Goal: Information Seeking & Learning: Learn about a topic

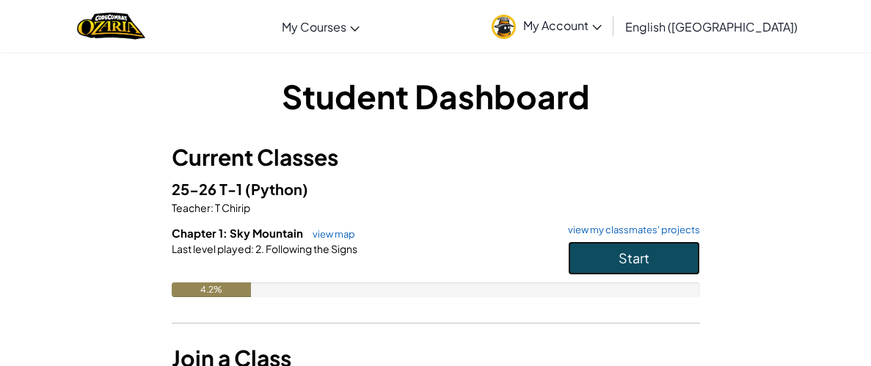
click at [602, 249] on button "Start" at bounding box center [634, 258] width 132 height 34
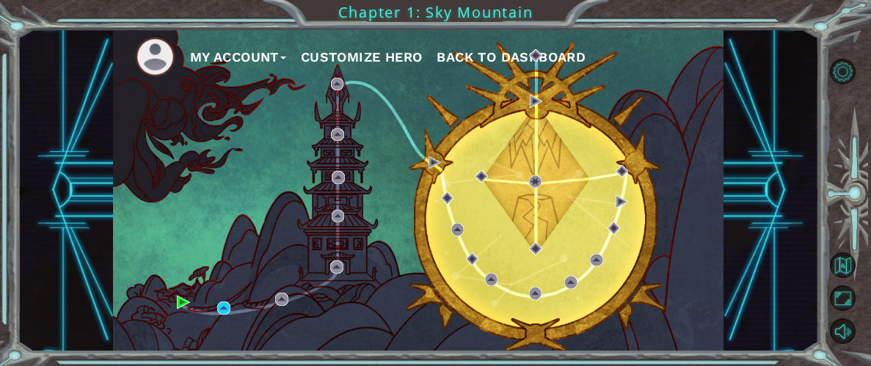
click at [183, 309] on div "My Account Customize Hero Back to Dashboard" at bounding box center [418, 190] width 610 height 322
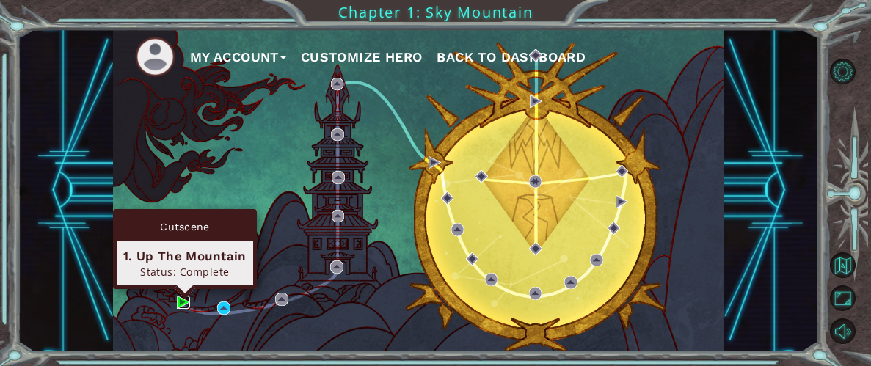
click at [184, 304] on img at bounding box center [183, 302] width 12 height 12
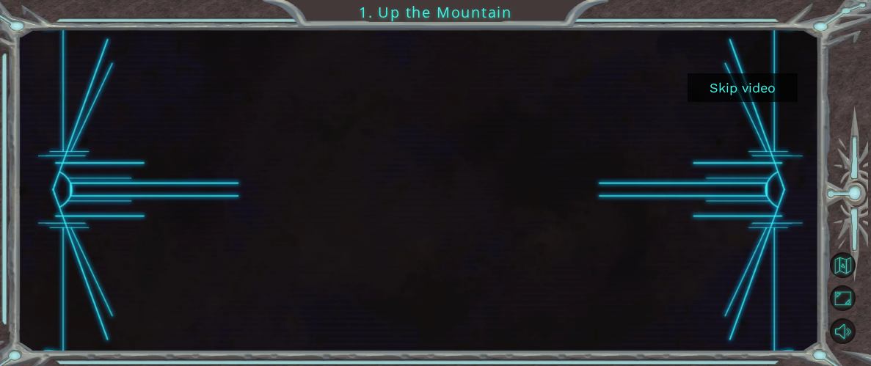
click at [764, 89] on button "Skip video" at bounding box center [742, 87] width 110 height 29
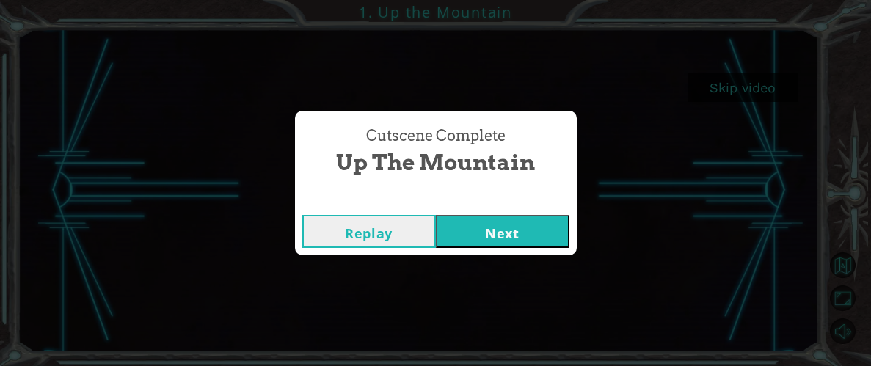
click at [472, 236] on button "Next" at bounding box center [503, 231] width 134 height 33
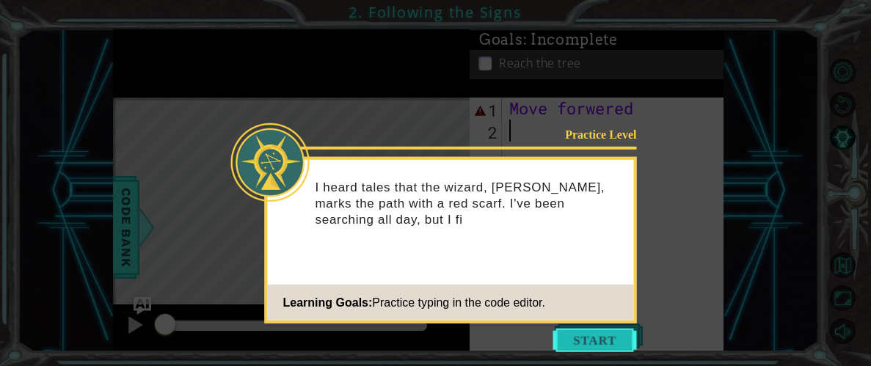
click at [624, 337] on button "Start" at bounding box center [595, 340] width 84 height 23
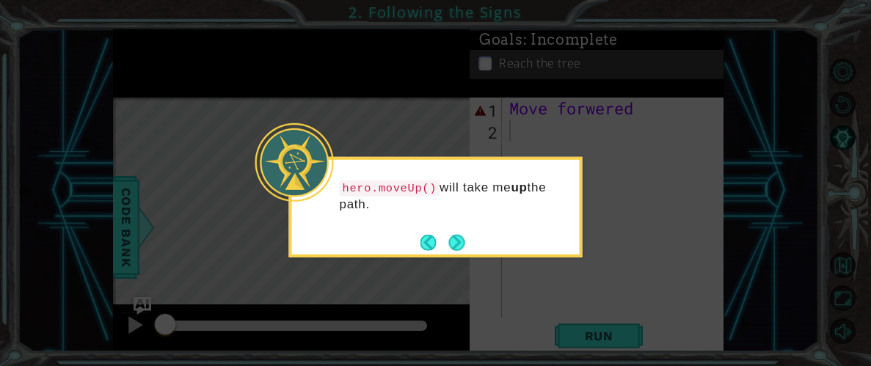
click at [593, 332] on icon at bounding box center [435, 183] width 871 height 366
click at [460, 249] on button "Next" at bounding box center [457, 243] width 16 height 16
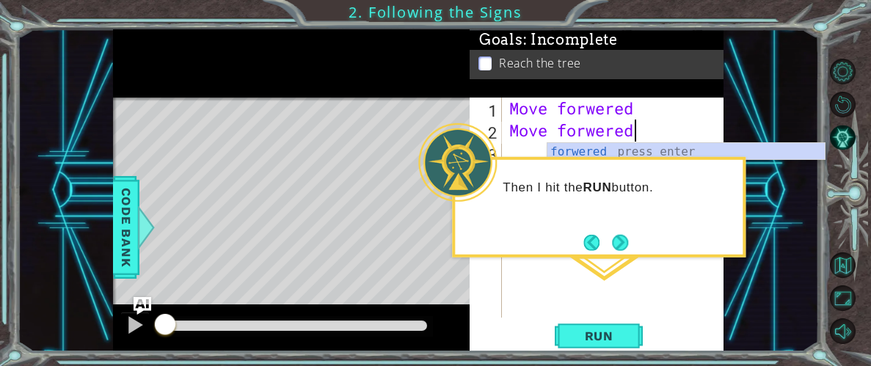
scroll to position [0, 4]
click at [628, 238] on button "Next" at bounding box center [620, 243] width 16 height 16
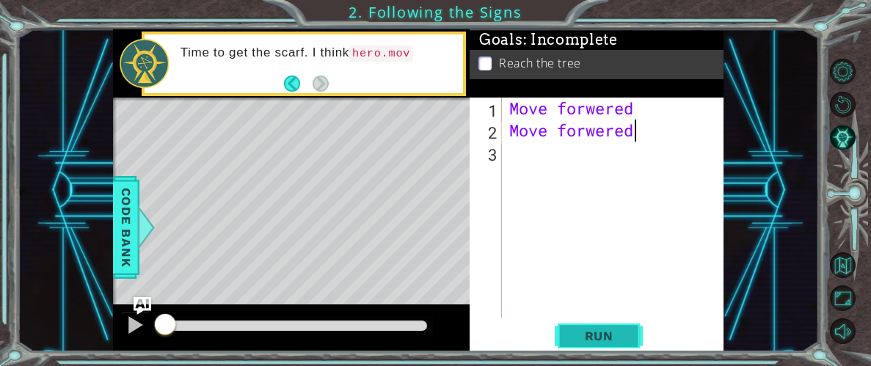
click at [622, 343] on button "Run" at bounding box center [599, 336] width 88 height 26
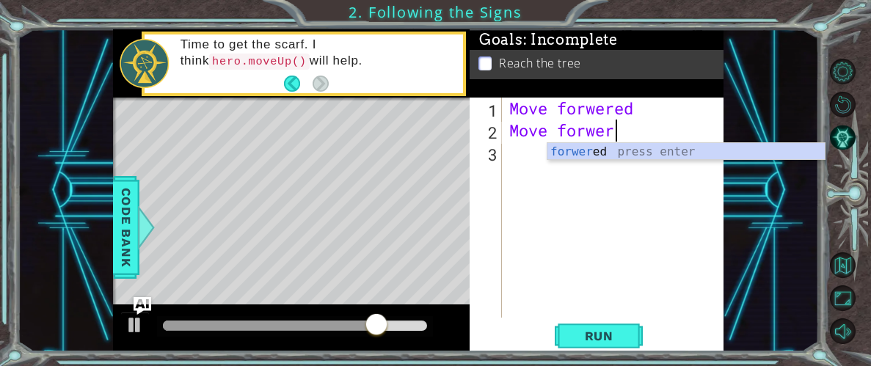
scroll to position [0, 3]
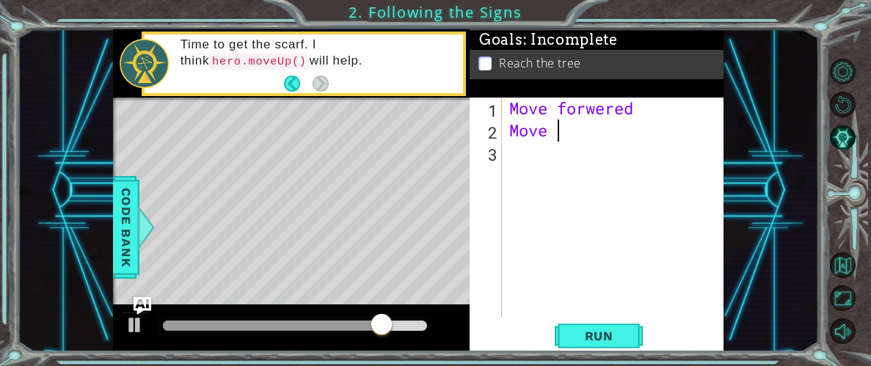
type textarea "M"
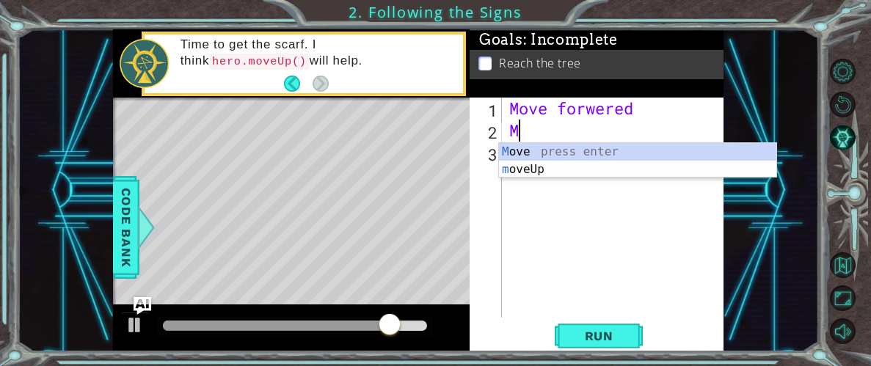
scroll to position [0, 0]
type textarea "Mo"
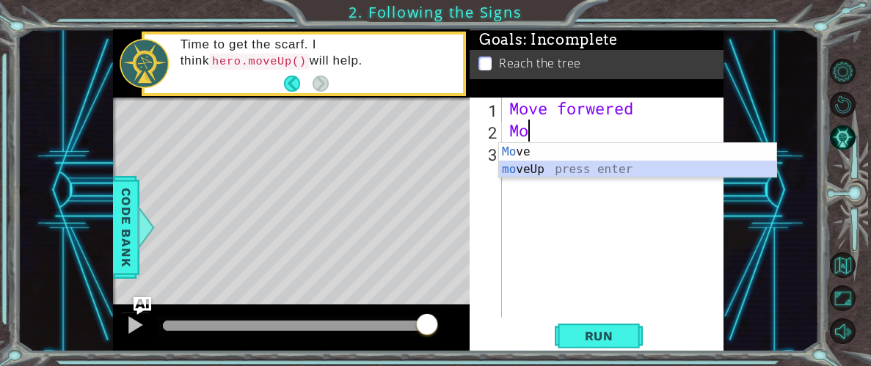
click at [647, 173] on div "Mo ve press enter mo veUp press enter" at bounding box center [637, 178] width 277 height 70
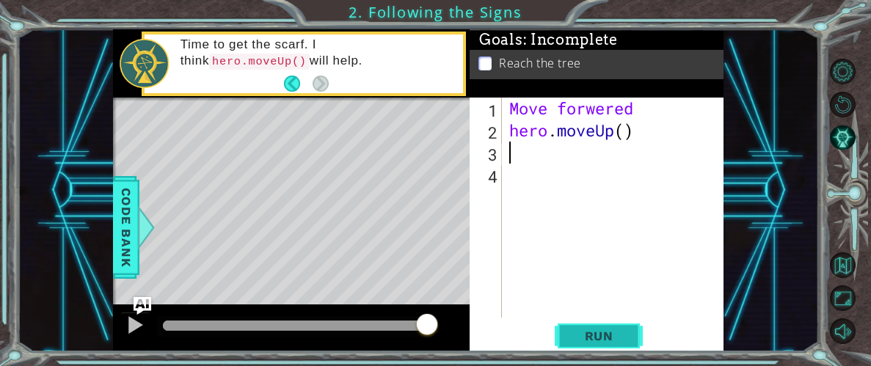
click at [610, 337] on span "Run" at bounding box center [599, 336] width 58 height 15
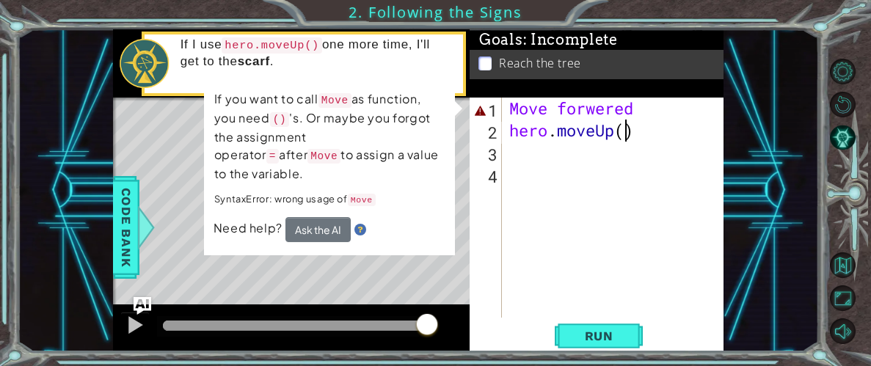
click at [627, 139] on div "Move forwered hero . moveUp ( )" at bounding box center [617, 230] width 222 height 264
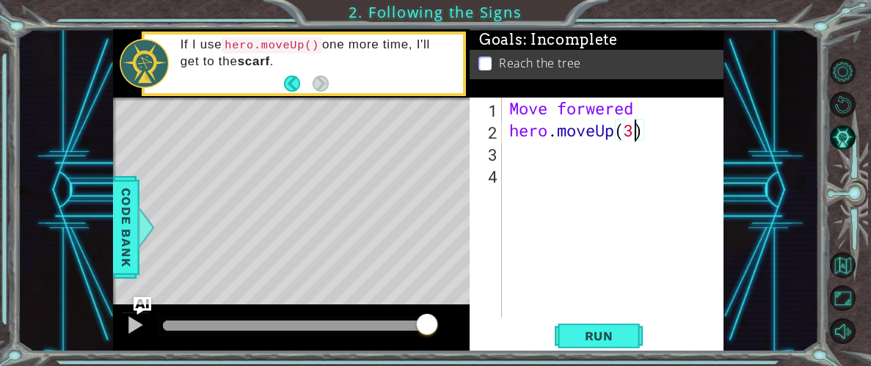
scroll to position [0, 5]
click at [586, 336] on span "Run" at bounding box center [599, 336] width 58 height 15
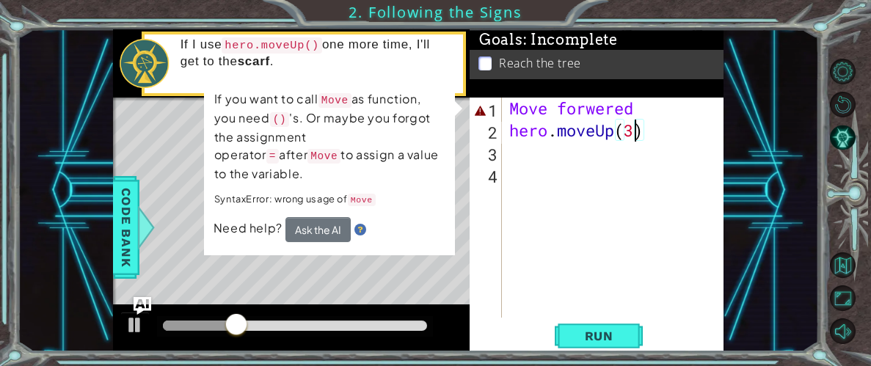
click at [640, 108] on div "Move forwered hero . moveUp ( 3 )" at bounding box center [617, 230] width 222 height 264
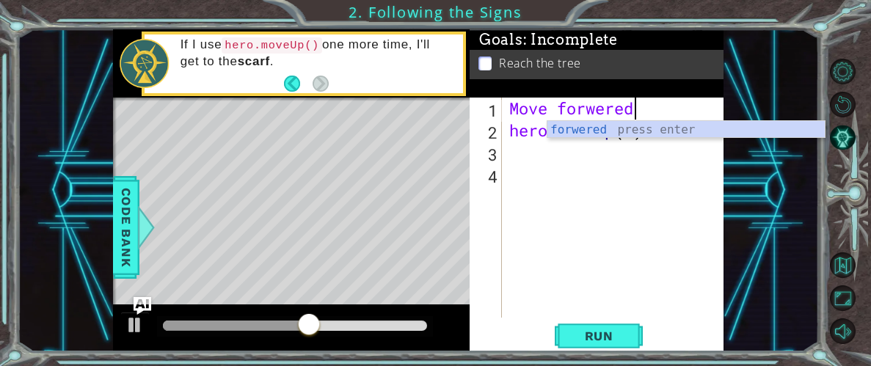
scroll to position [0, 4]
click at [507, 111] on div "Move forwered hero . moveUp ( 3 )" at bounding box center [617, 230] width 222 height 264
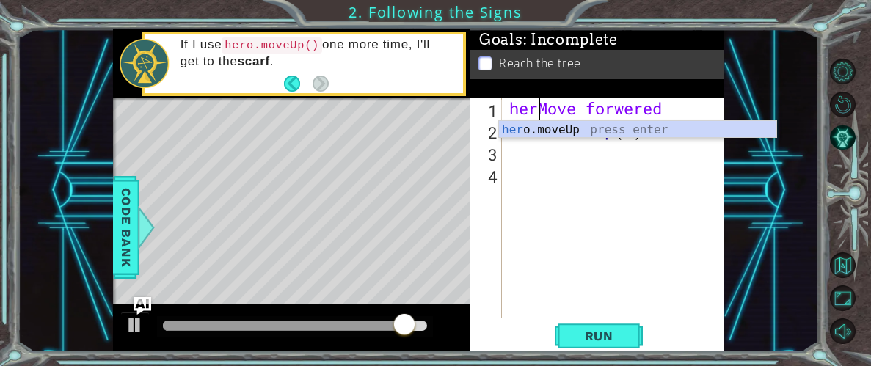
scroll to position [0, 1]
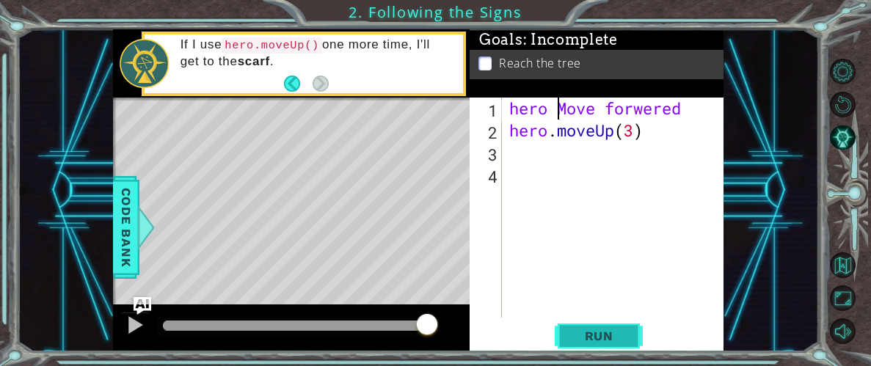
click at [618, 329] on span "Run" at bounding box center [599, 336] width 58 height 15
click at [660, 113] on div "Move forwered hero . moveUp ( 3 )" at bounding box center [617, 230] width 222 height 264
type textarea "Move forwered ()"
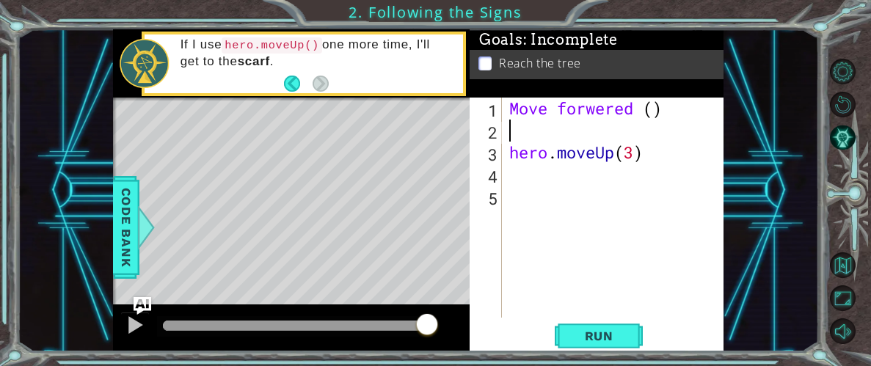
type textarea "Move forwered ()"
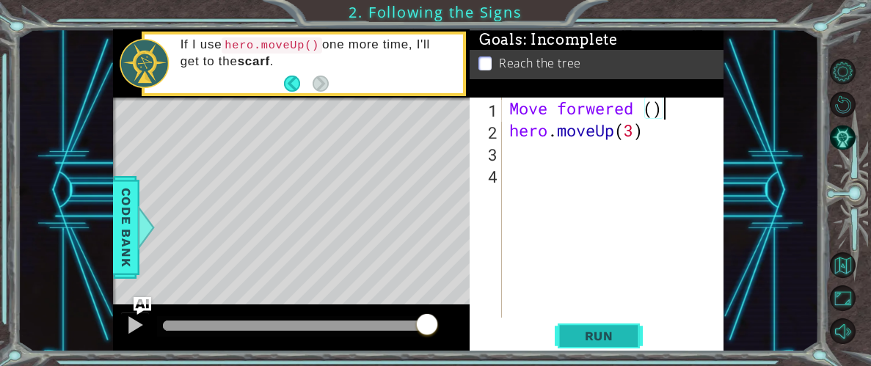
click at [574, 345] on button "Run" at bounding box center [599, 336] width 88 height 26
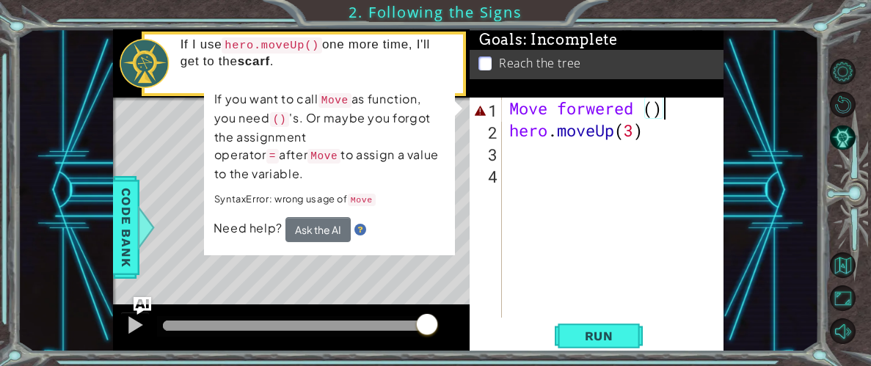
click at [658, 109] on div "Move forwered ( ) hero . moveUp ( 3 )" at bounding box center [617, 230] width 222 height 264
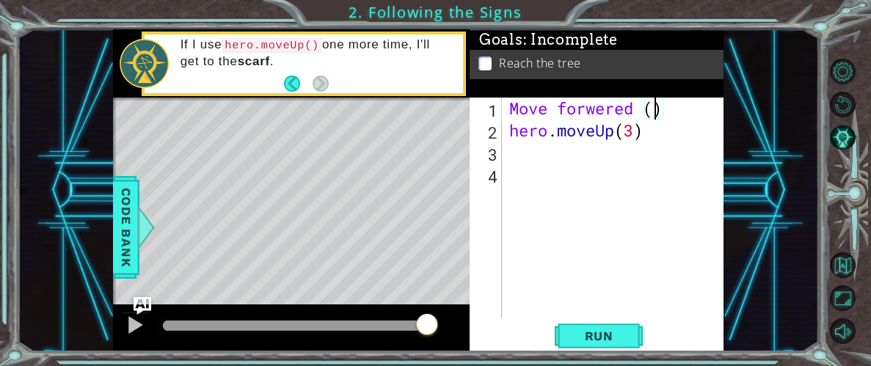
type textarea "Move forwered (1)"
click at [585, 331] on span "Run" at bounding box center [599, 336] width 58 height 15
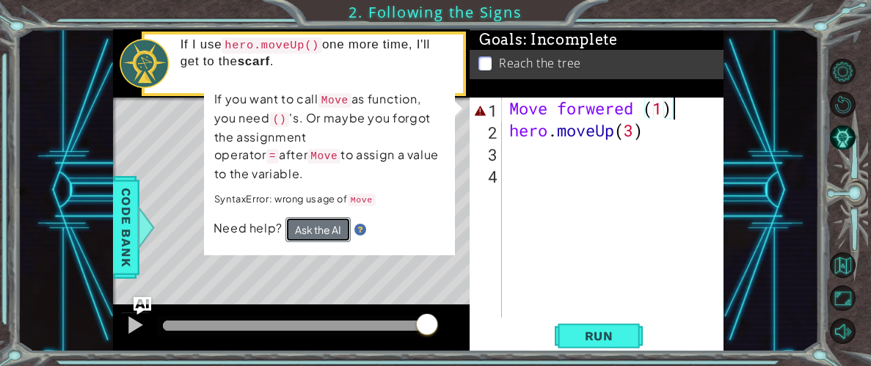
click at [308, 217] on button "Ask the AI" at bounding box center [317, 229] width 65 height 25
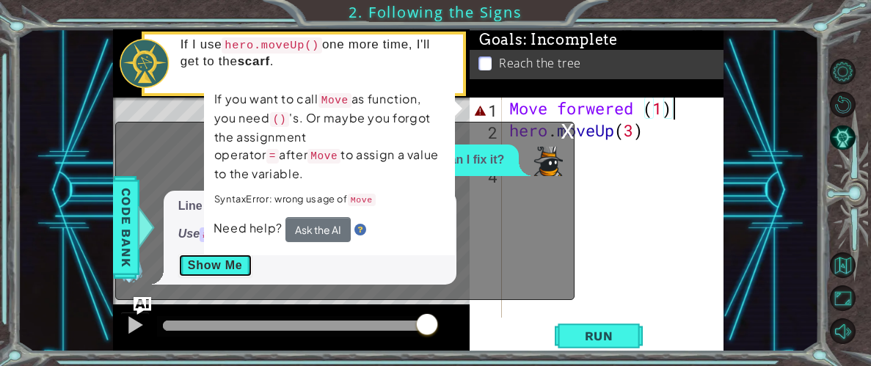
click at [197, 258] on button "Show Me" at bounding box center [215, 265] width 74 height 23
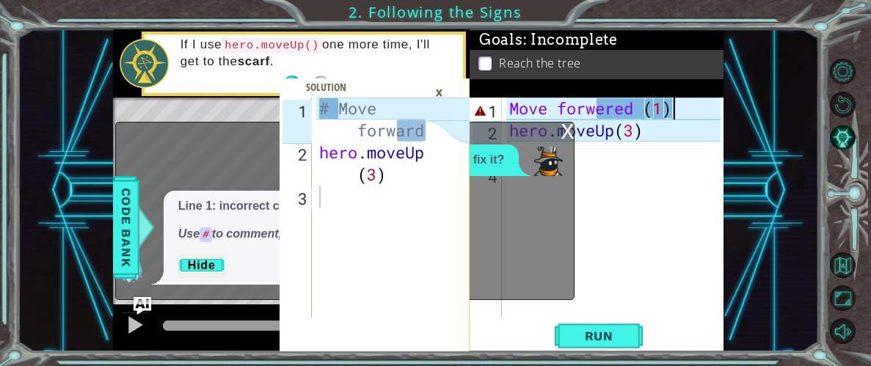
click at [358, 246] on div "# Move forward hero . moveUp ( 3 )" at bounding box center [374, 241] width 117 height 286
click at [530, 215] on div "Line 1: incorrect command Move forwered (1) Use # to comment, and check spellin…" at bounding box center [341, 238] width 451 height 94
click at [571, 125] on div "x" at bounding box center [566, 130] width 13 height 15
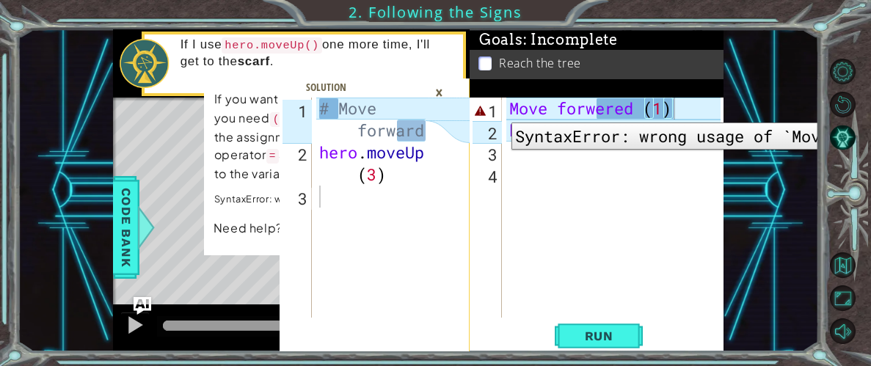
click at [500, 112] on div "1" at bounding box center [486, 111] width 29 height 22
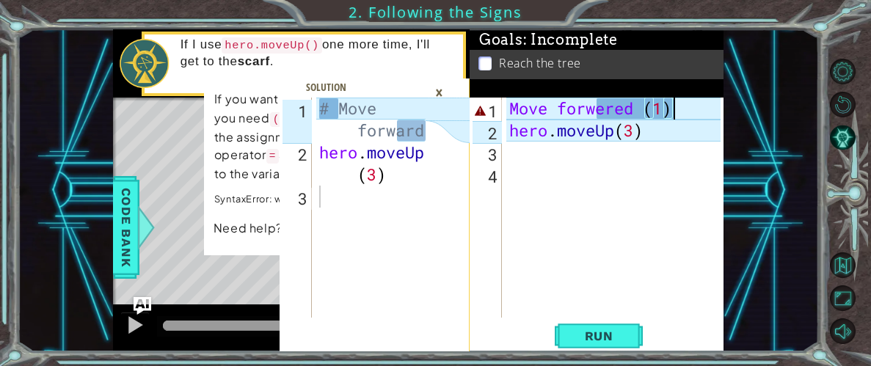
click at [504, 106] on div "Move forwered (1) 1 2 3 4 Move forwered ( 1 ) hero . moveUp ( 3 ) ההההההההההההה…" at bounding box center [594, 208] width 251 height 220
click at [512, 107] on div "Move forwered ( 1 ) hero . moveUp ( 3 )" at bounding box center [617, 230] width 222 height 264
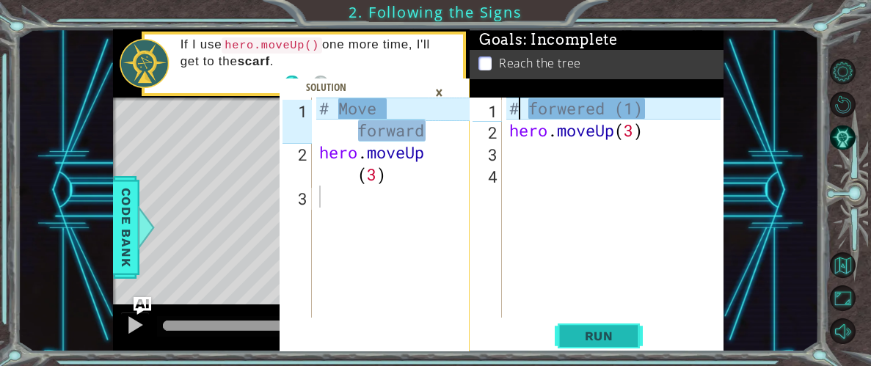
type textarea "# forwered (1)"
click at [607, 323] on button "Run" at bounding box center [599, 336] width 88 height 26
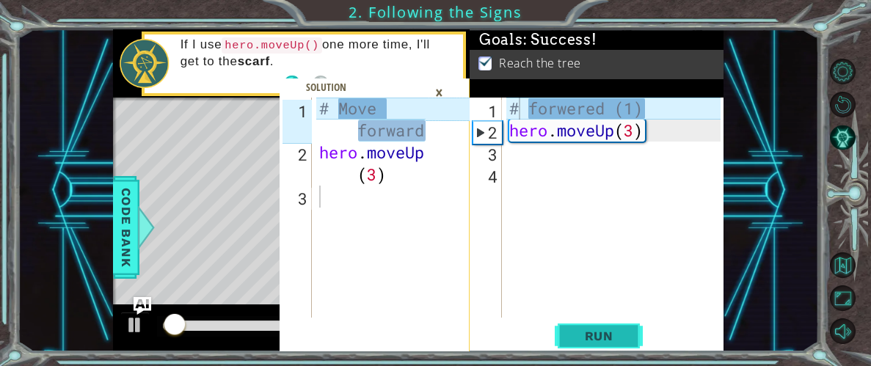
click at [613, 334] on span "Run" at bounding box center [599, 336] width 58 height 15
click at [617, 341] on span "Run" at bounding box center [599, 336] width 58 height 15
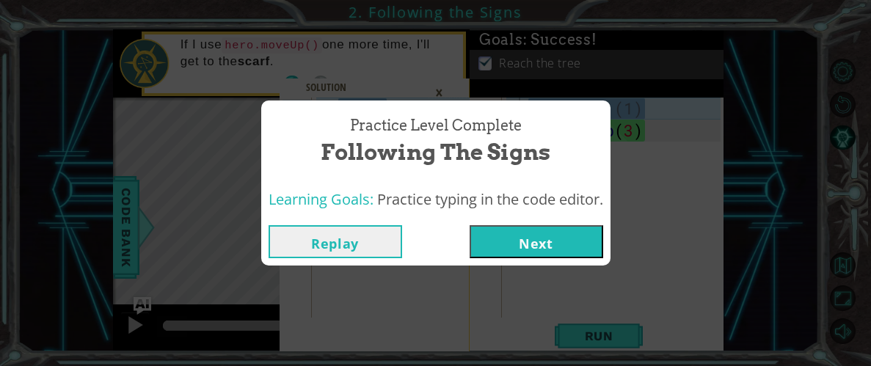
click at [519, 260] on div "Replay Next" at bounding box center [435, 242] width 349 height 48
click at [514, 241] on button "Next" at bounding box center [536, 241] width 134 height 33
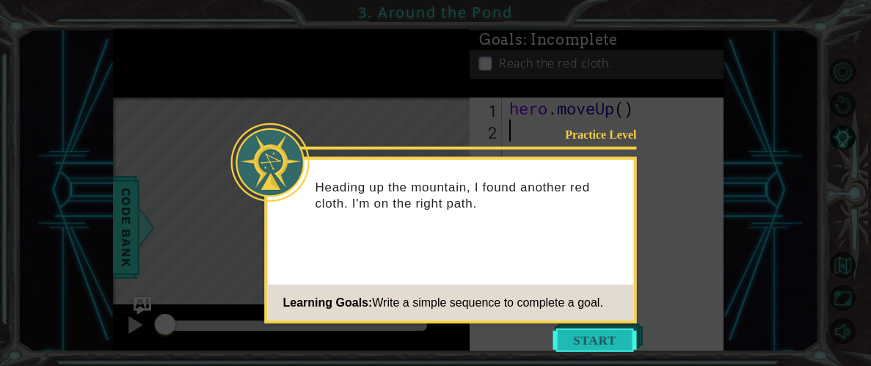
click at [605, 349] on button "Start" at bounding box center [595, 340] width 84 height 23
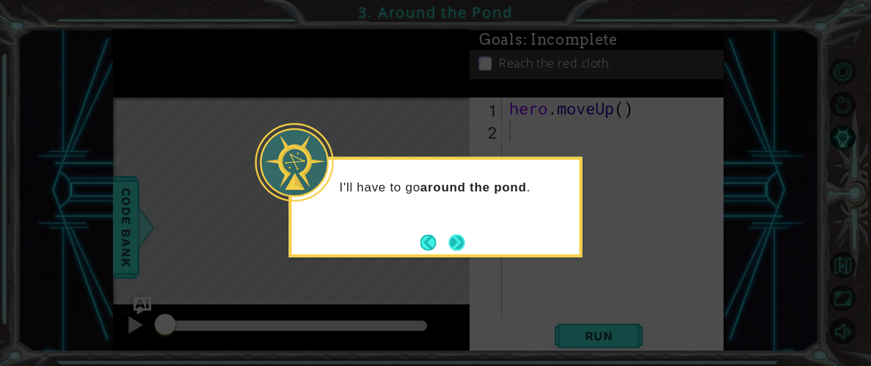
click at [456, 244] on button "Next" at bounding box center [457, 243] width 16 height 16
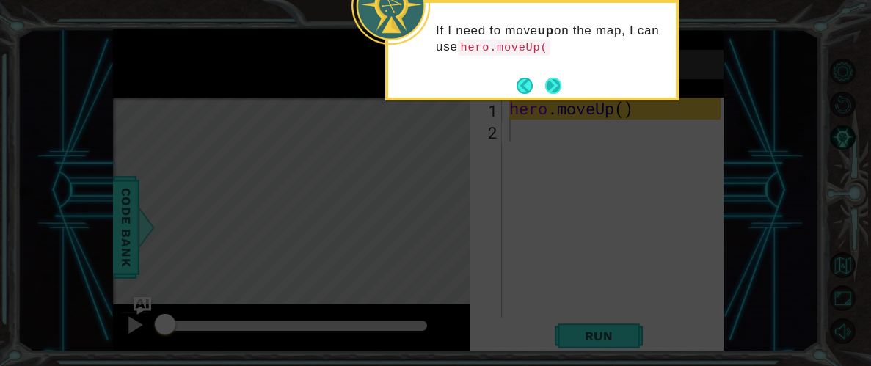
click at [552, 82] on button "Next" at bounding box center [553, 86] width 16 height 16
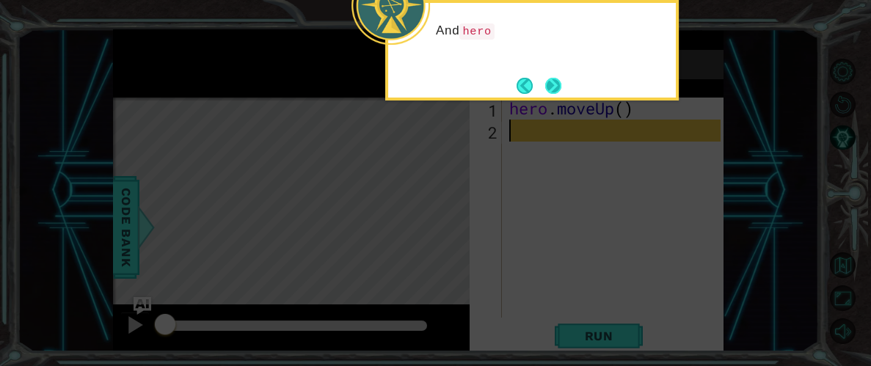
click at [551, 83] on button "Next" at bounding box center [553, 86] width 16 height 16
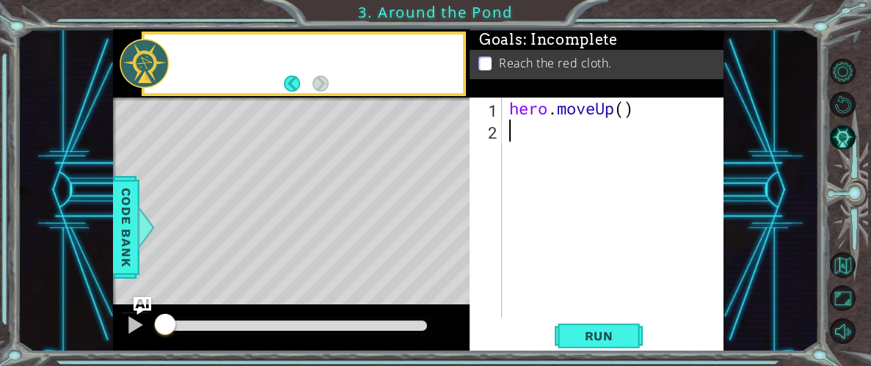
click at [551, 83] on div "Goals : Incomplete Reach the red cloth." at bounding box center [596, 63] width 254 height 68
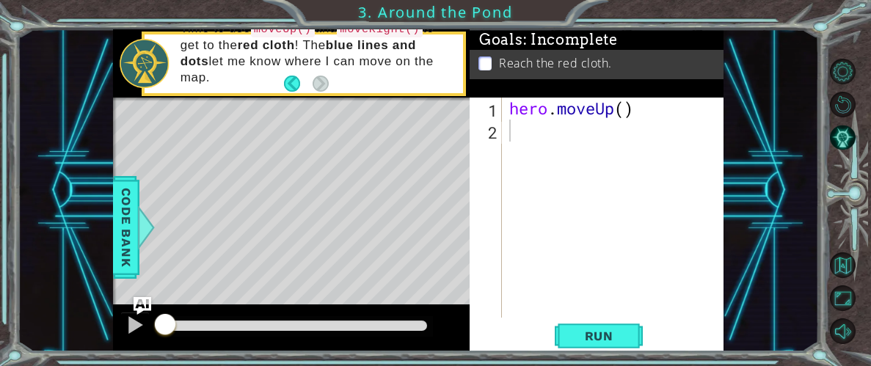
click at [527, 132] on div "hero . moveUp ( )" at bounding box center [617, 230] width 222 height 264
type textarea "G"
type textarea "hero.moveUp()"
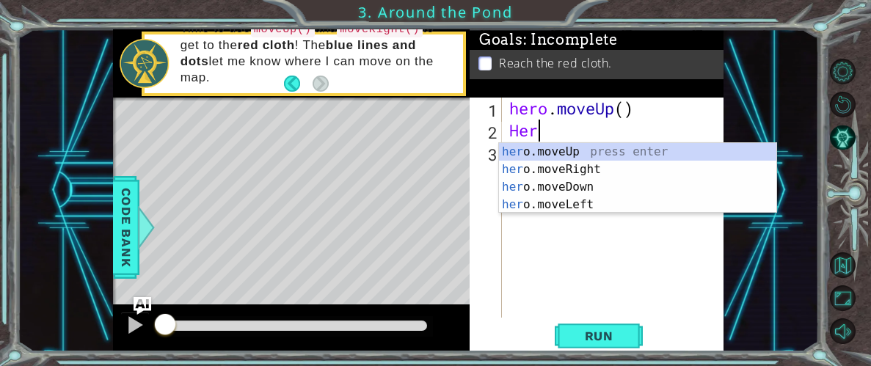
scroll to position [0, 1]
click at [625, 113] on div "hero . moveUp ( ) Hero" at bounding box center [617, 230] width 222 height 264
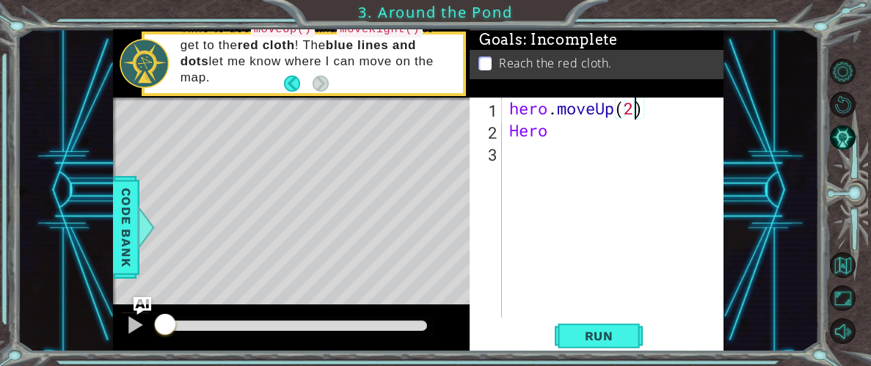
scroll to position [0, 5]
click at [580, 117] on div "hero . moveUp ( 2 ) Hero" at bounding box center [617, 230] width 222 height 264
click at [588, 137] on div "hero . moveUp ( 2 ) Hero" at bounding box center [617, 230] width 222 height 264
type textarea "Hero"
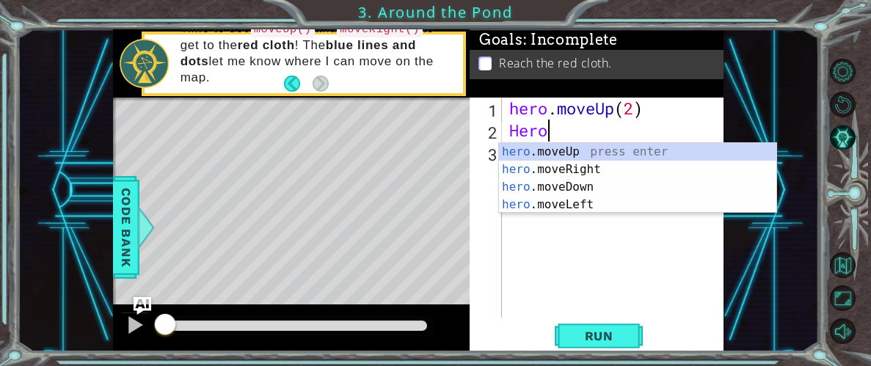
click at [598, 216] on div "hero . moveUp ( 2 ) Hero" at bounding box center [617, 230] width 222 height 264
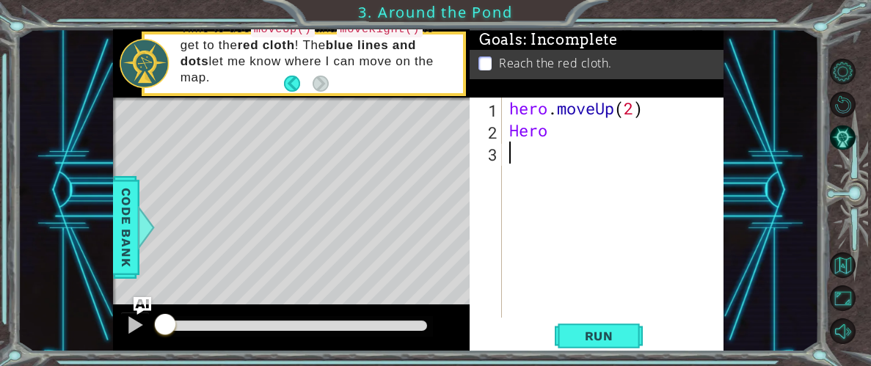
click at [561, 134] on div "hero . moveUp ( 2 ) Hero" at bounding box center [617, 230] width 222 height 264
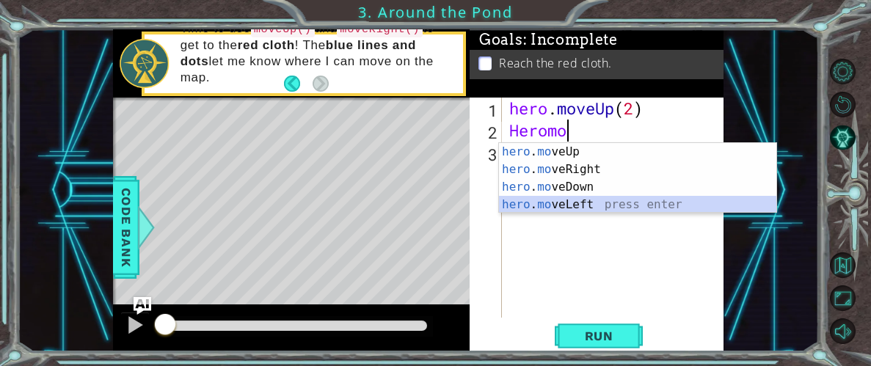
click at [566, 206] on div "hero . mo veUp press enter hero . mo veRight press enter hero . mo veDown press…" at bounding box center [637, 196] width 277 height 106
type textarea "hero.moveLeft(1)"
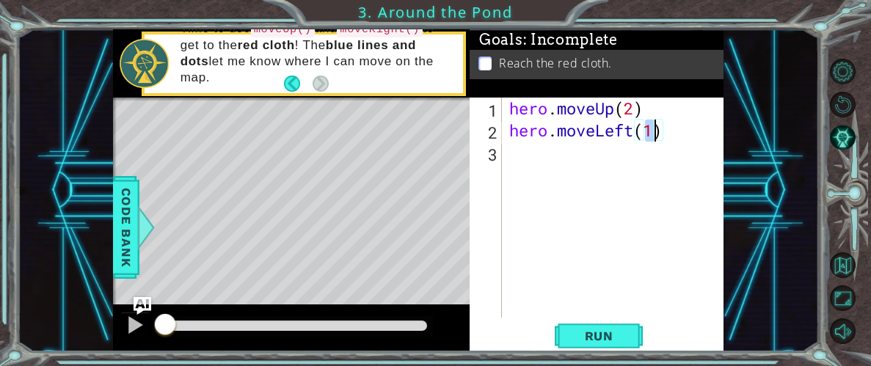
click at [539, 166] on div "hero . moveUp ( 2 ) hero . moveLeft ( 1 )" at bounding box center [617, 230] width 222 height 264
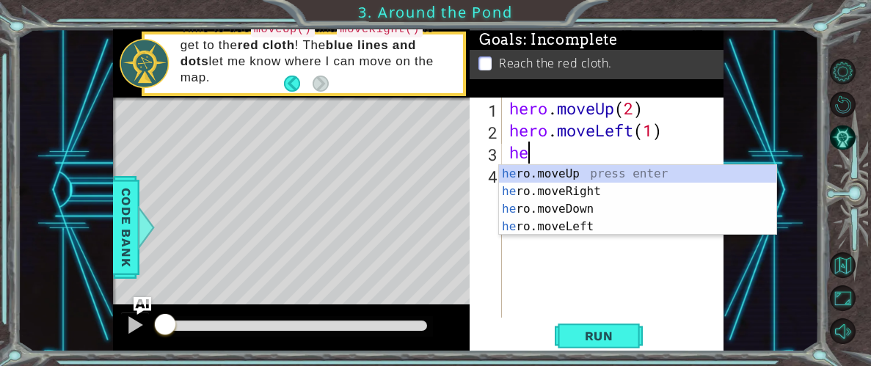
scroll to position [0, 0]
type textarea "hero"
click at [607, 165] on div "hero .moveUp press enter hero .moveRight press enter hero .moveDown press enter…" at bounding box center [637, 218] width 277 height 106
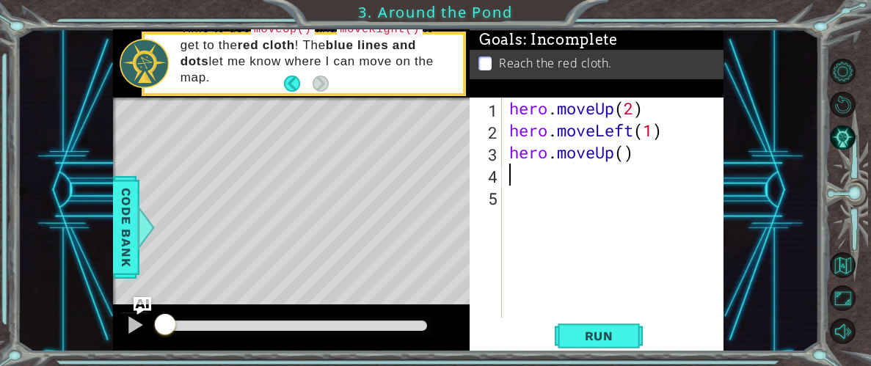
scroll to position [0, 0]
click at [627, 154] on div "hero . moveUp ( 2 ) hero . moveLeft ( 1 ) hero . moveUp ( )" at bounding box center [617, 230] width 222 height 264
type textarea "hero.moveUp(1)"
click at [529, 183] on div "hero . moveUp ( 2 ) hero . moveLeft ( 1 ) hero . moveUp ( 1 )" at bounding box center [617, 230] width 222 height 264
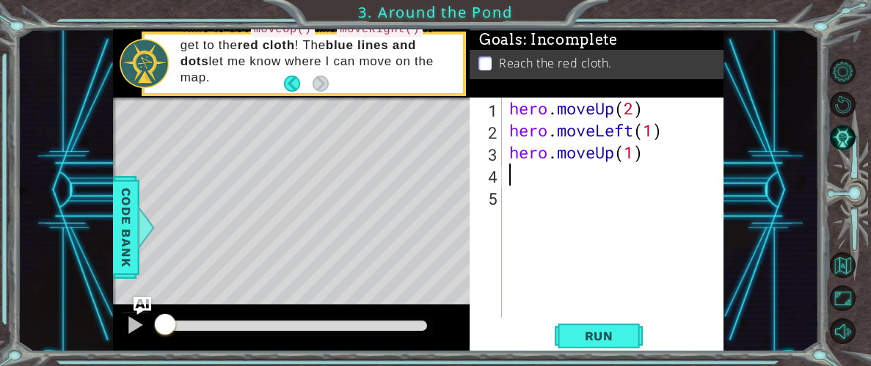
scroll to position [0, 0]
click at [629, 130] on div "hero . moveUp ( 2 ) hero . moveLeft ( 1 ) hero . moveUp ( 1 )" at bounding box center [617, 230] width 222 height 264
click at [635, 129] on div "hero . moveUp ( 2 ) hero . moveLeft ( 1 ) hero . moveUp ( 1 )" at bounding box center [617, 230] width 222 height 264
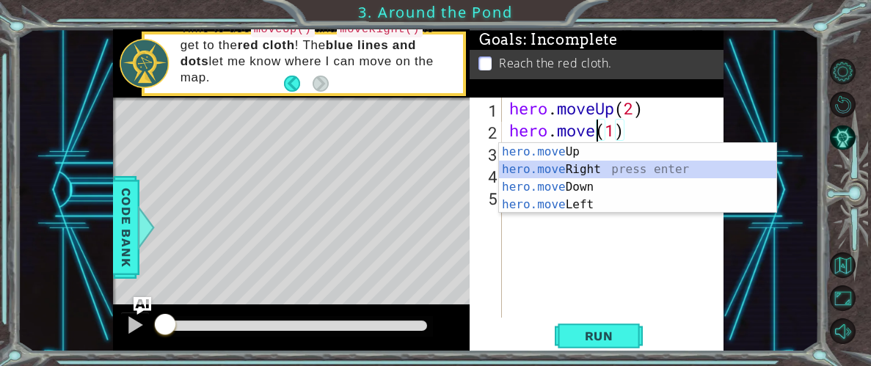
click at [610, 164] on div "hero.move Up press enter hero.move Right press enter hero.move Down press enter…" at bounding box center [637, 196] width 277 height 106
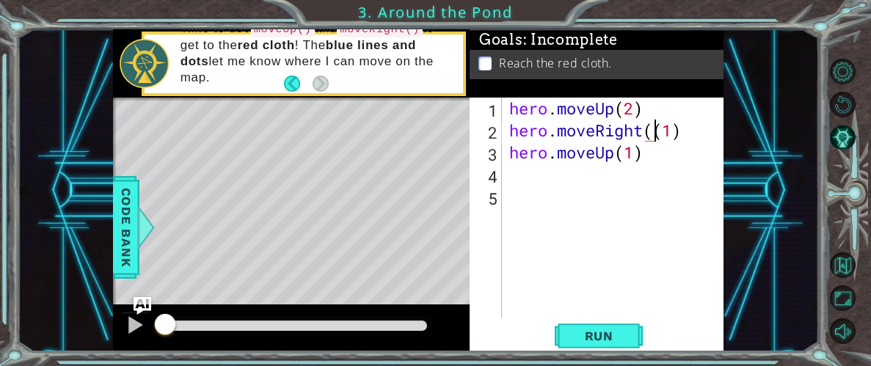
scroll to position [0, 7]
type textarea "hero.moveRight(1)"
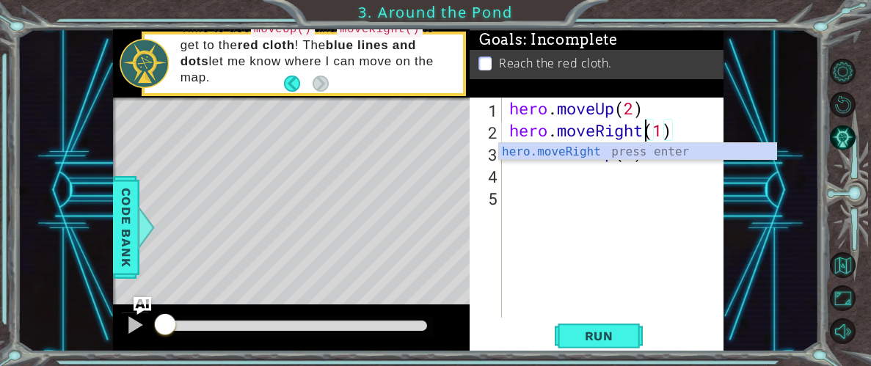
click at [652, 175] on div "hero . moveUp ( 2 ) hero . moveRight ( 1 ) hero . moveUp ( 1 )" at bounding box center [617, 230] width 222 height 264
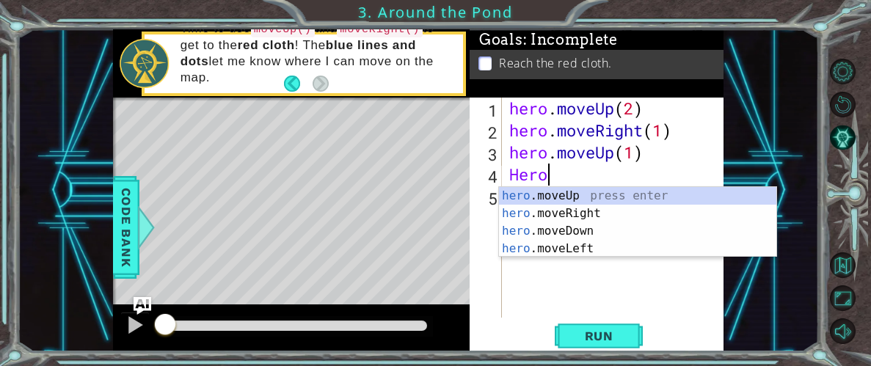
scroll to position [0, 1]
click at [538, 241] on div "hero .moveUp press enter hero .moveRight press enter hero .moveDown press enter…" at bounding box center [637, 240] width 277 height 106
type textarea "hero.moveLeft(1)"
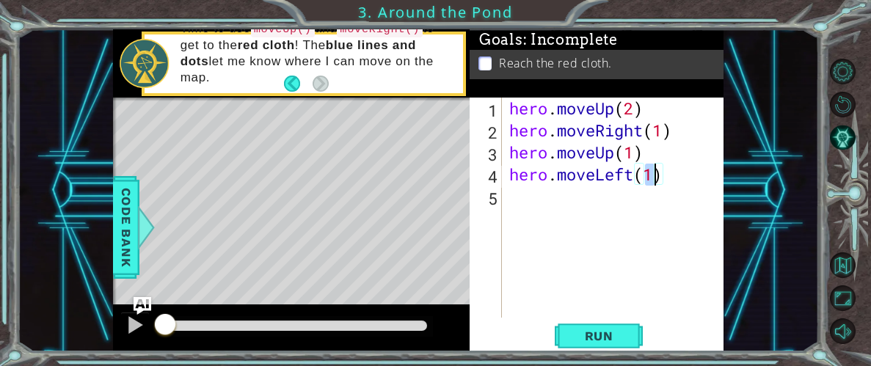
click at [537, 213] on div "hero . moveUp ( 2 ) hero . moveRight ( 1 ) hero . moveUp ( 1 ) hero . moveLeft …" at bounding box center [617, 230] width 222 height 264
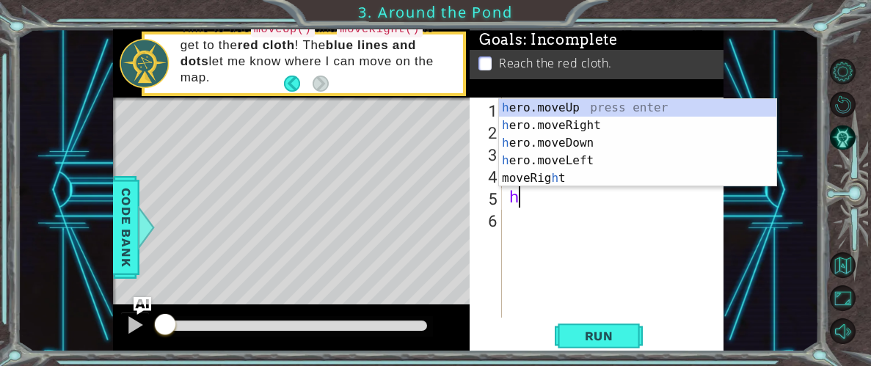
scroll to position [0, 0]
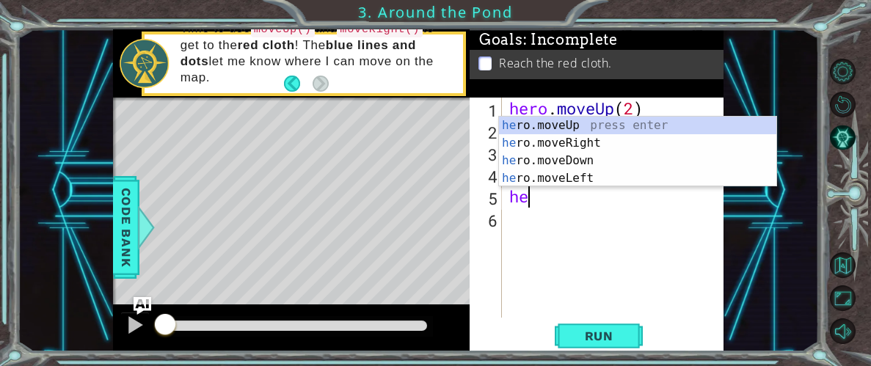
type textarea "hero"
click at [547, 125] on div "hero .moveUp press enter hero .moveRight press enter hero .moveDown press enter…" at bounding box center [637, 170] width 277 height 106
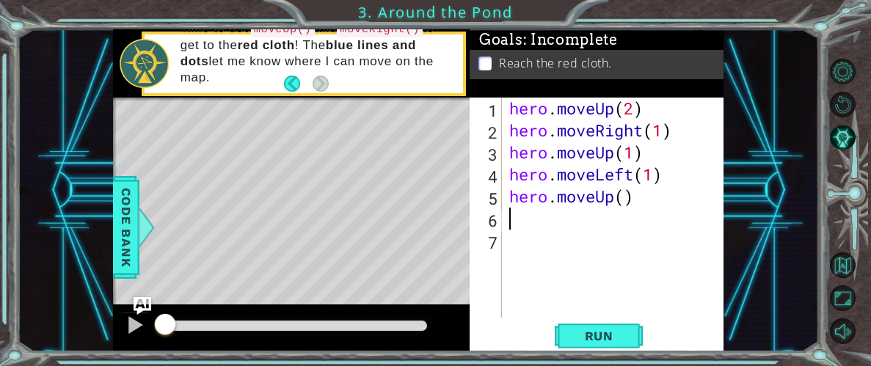
click at [624, 207] on div "hero . moveUp ( 2 ) hero . moveRight ( 1 ) hero . moveUp ( 1 ) hero . moveLeft …" at bounding box center [617, 230] width 222 height 264
type textarea "hero.moveUp(1)"
click at [590, 333] on span "Run" at bounding box center [599, 336] width 58 height 15
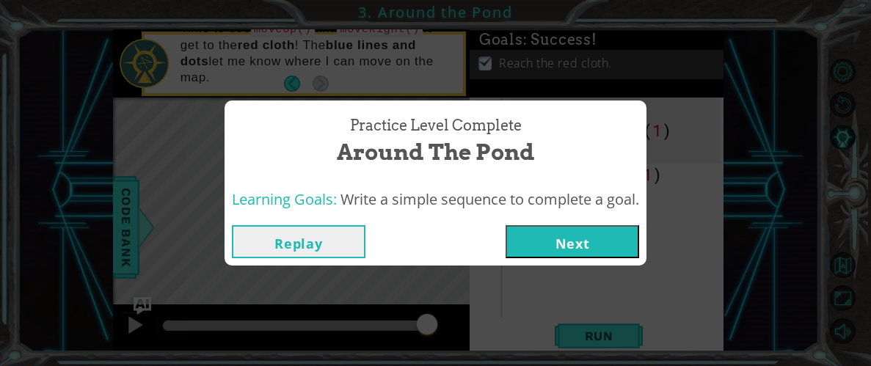
click at [572, 225] on button "Next" at bounding box center [572, 241] width 134 height 33
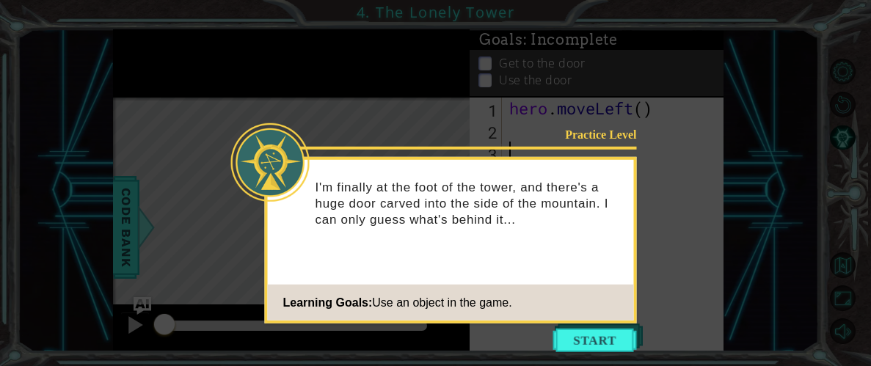
click at [610, 353] on icon at bounding box center [435, 183] width 871 height 366
click at [599, 340] on button "Start" at bounding box center [595, 340] width 84 height 23
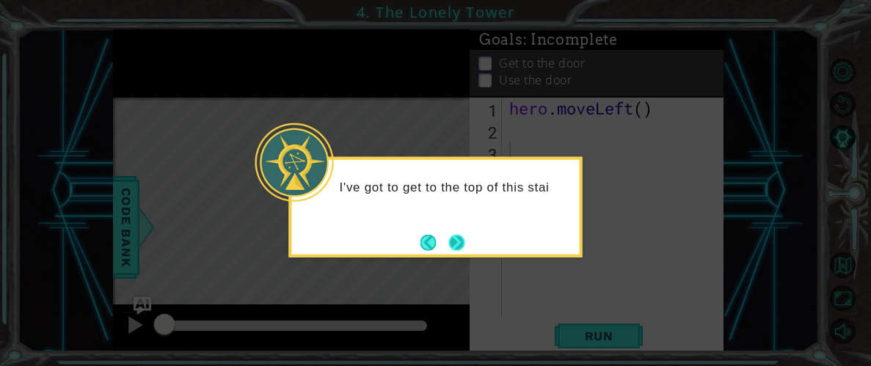
click at [465, 244] on button "Next" at bounding box center [457, 243] width 16 height 16
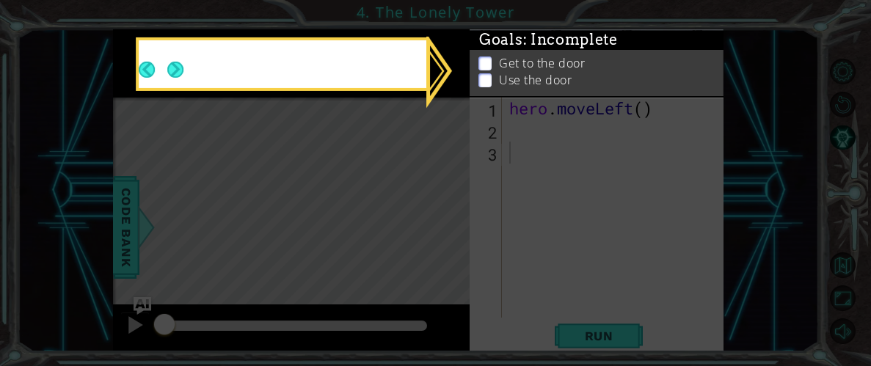
click at [466, 244] on icon at bounding box center [435, 183] width 871 height 366
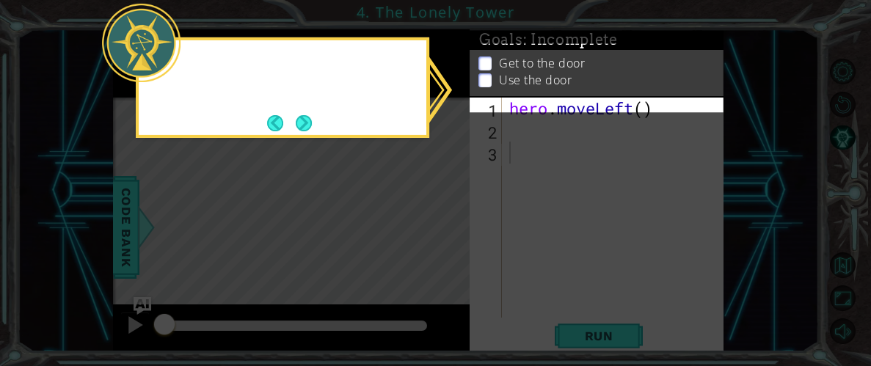
click at [466, 244] on icon at bounding box center [435, 183] width 871 height 366
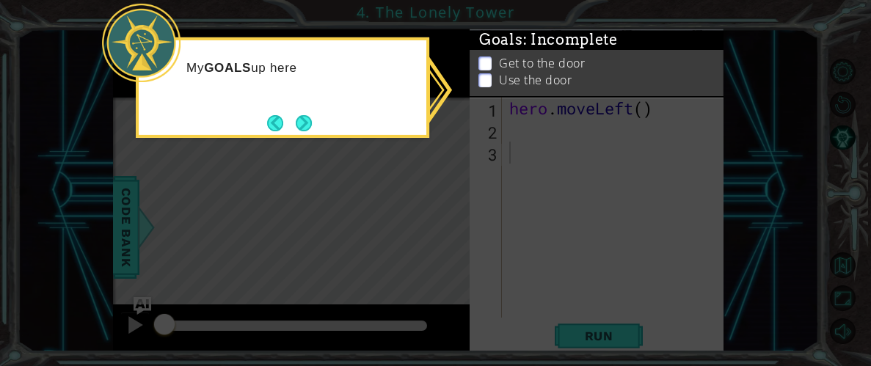
click at [466, 244] on icon at bounding box center [435, 183] width 871 height 366
click at [300, 115] on button "Next" at bounding box center [304, 123] width 16 height 16
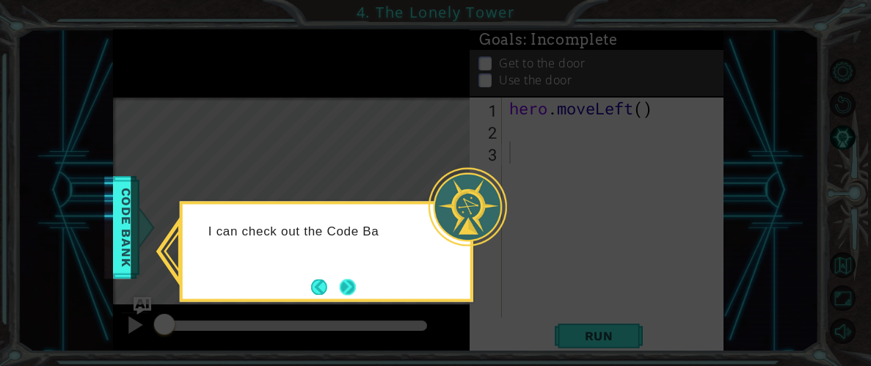
click at [340, 279] on button "Next" at bounding box center [348, 287] width 16 height 16
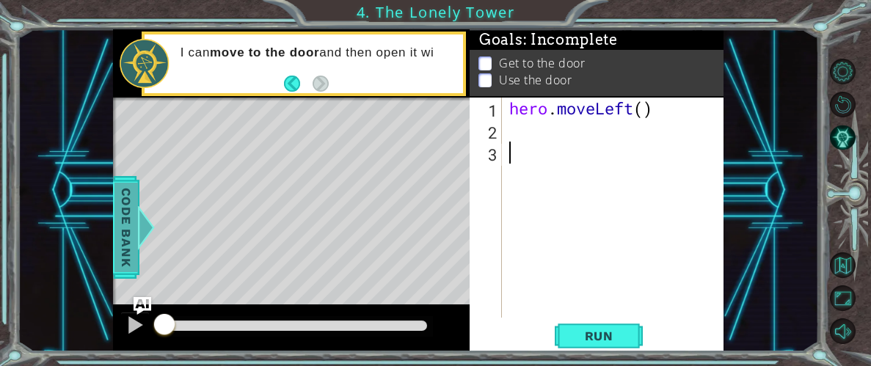
click at [145, 222] on div at bounding box center [145, 227] width 18 height 44
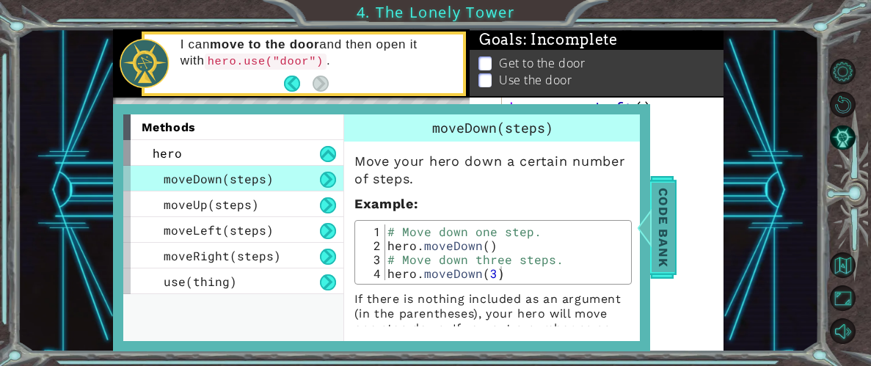
click at [654, 230] on span "Code Bank" at bounding box center [662, 227] width 23 height 89
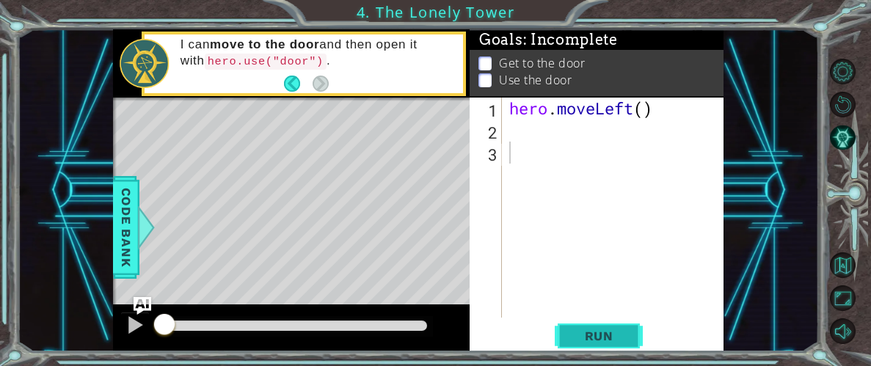
click at [602, 346] on button "Run" at bounding box center [599, 336] width 88 height 26
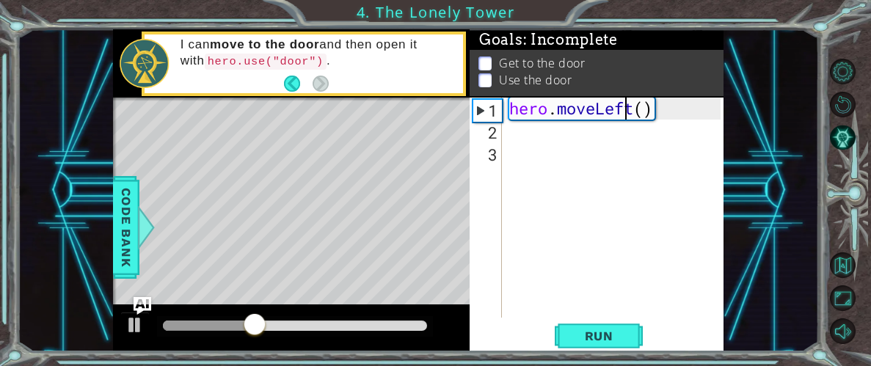
click at [629, 105] on div "hero . moveLeft ( )" at bounding box center [617, 230] width 222 height 264
click at [632, 106] on div "hero . moveLeft ( )" at bounding box center [617, 230] width 222 height 264
click at [654, 107] on div "hero . moveLeft ( )" at bounding box center [617, 230] width 222 height 264
click at [645, 110] on div "hero . moveLeft ( )" at bounding box center [617, 230] width 222 height 264
type textarea "hero.moveLeft(2)"
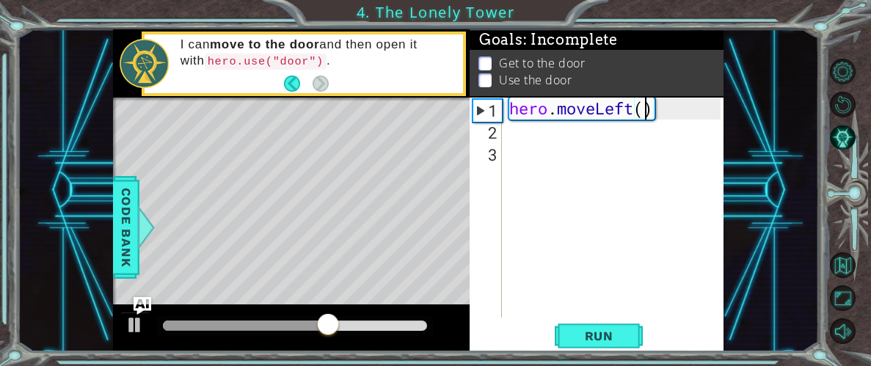
scroll to position [0, 6]
click at [545, 139] on div "hero . moveLeft ( 2 )" at bounding box center [617, 230] width 222 height 264
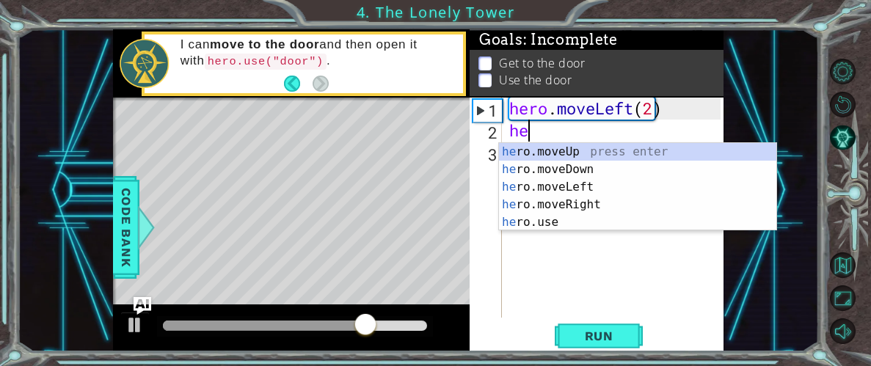
scroll to position [0, 0]
type textarea "her"
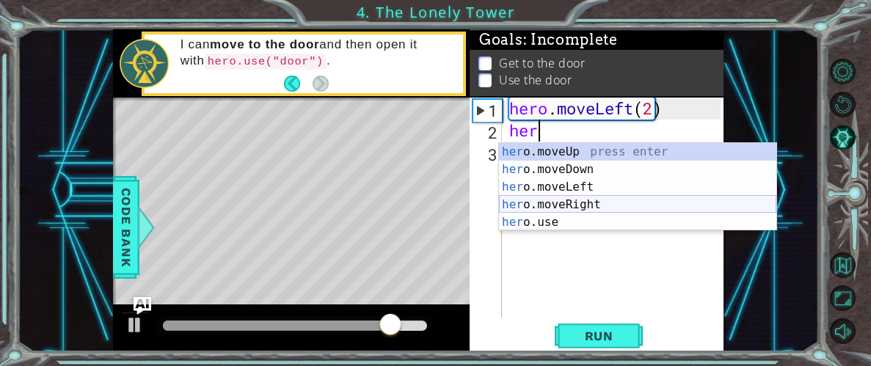
click at [575, 208] on div "her o.moveUp press enter her o.moveDown press enter her o.moveLeft press enter …" at bounding box center [637, 204] width 277 height 123
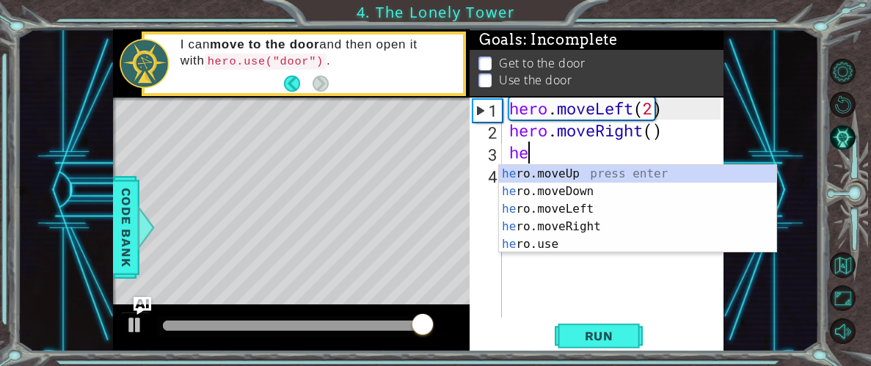
type textarea "her"
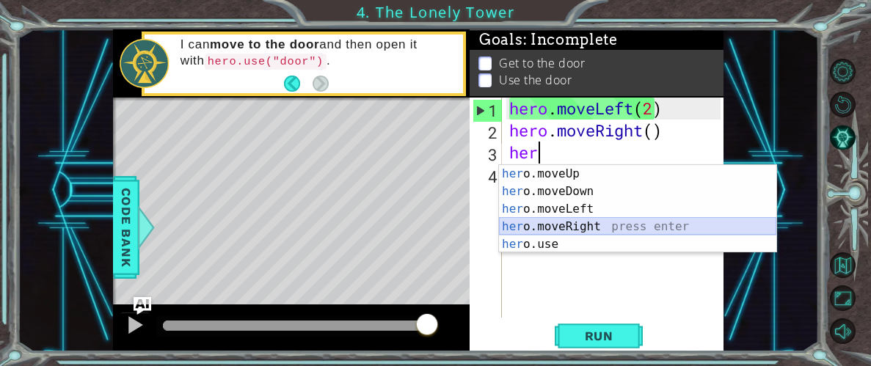
click at [583, 224] on div "her o.moveUp press enter her o.moveDown press enter her o.moveLeft press enter …" at bounding box center [637, 226] width 277 height 123
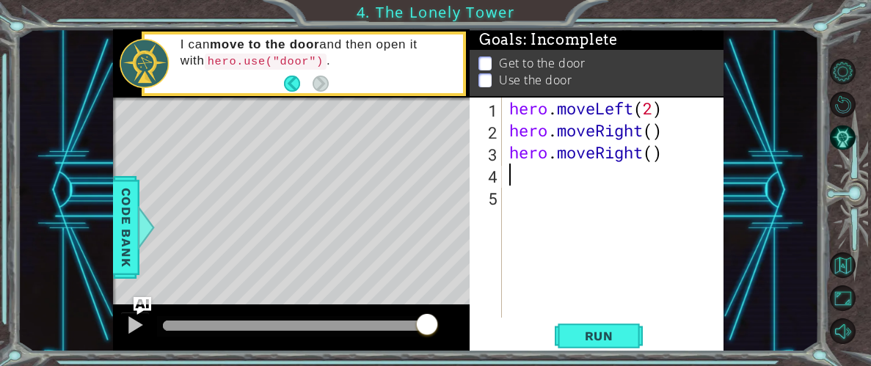
click at [643, 152] on div "hero . moveLeft ( 2 ) hero . moveRight ( ) hero . moveRight ( )" at bounding box center [617, 230] width 222 height 264
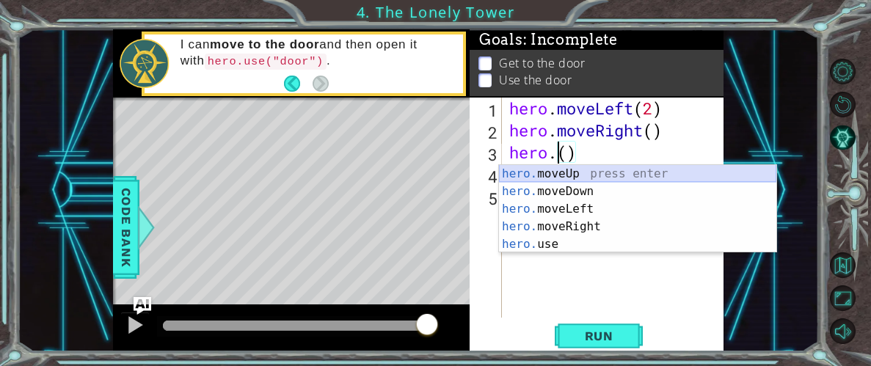
click at [633, 176] on div "hero. moveUp press enter hero. moveDown press enter hero. moveLeft press enter …" at bounding box center [637, 226] width 277 height 123
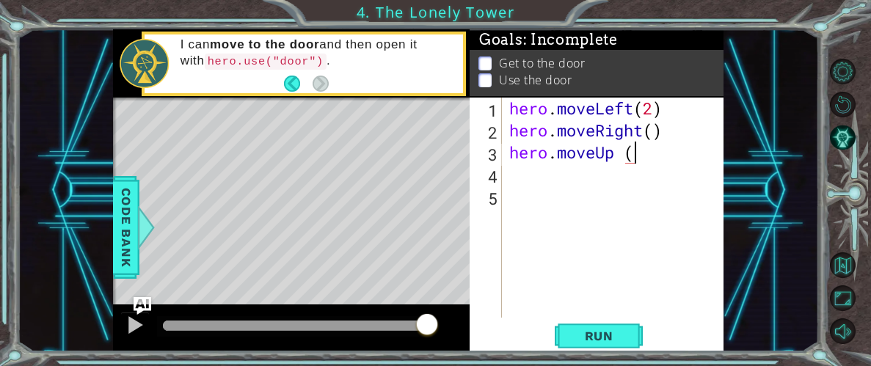
scroll to position [0, 5]
type textarea "hero.moveUp (2)"
click at [514, 179] on div "hero . moveLeft ( 2 ) hero . moveRight ( ) hero . moveUp ( 2 )" at bounding box center [617, 230] width 222 height 264
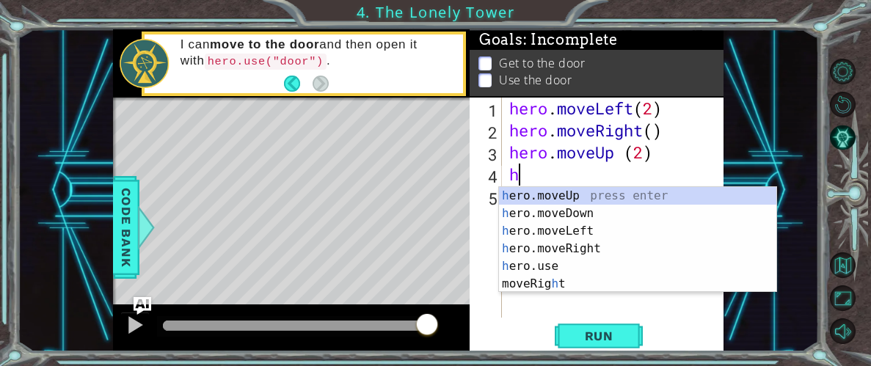
scroll to position [0, 0]
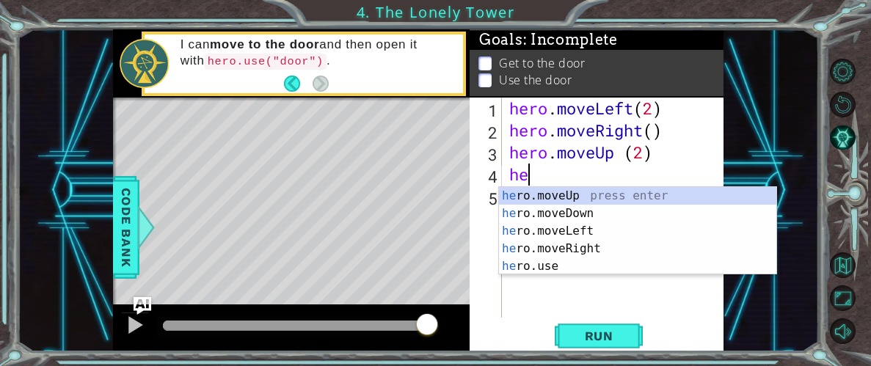
type textarea "her"
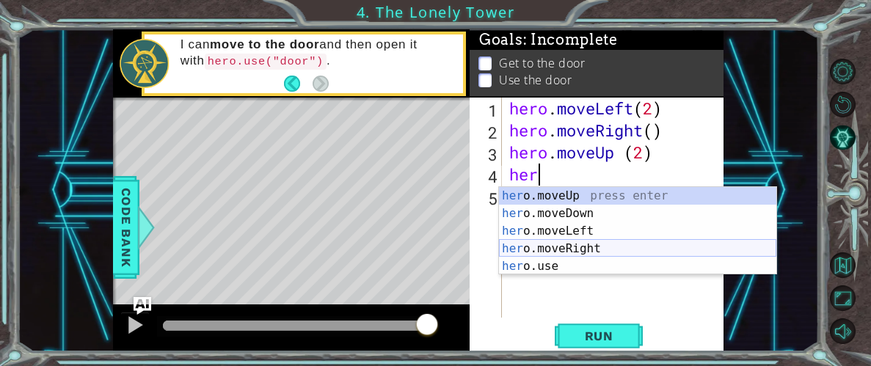
click at [540, 244] on div "her o.moveUp press enter her o.moveDown press enter her o.moveLeft press enter …" at bounding box center [637, 248] width 277 height 123
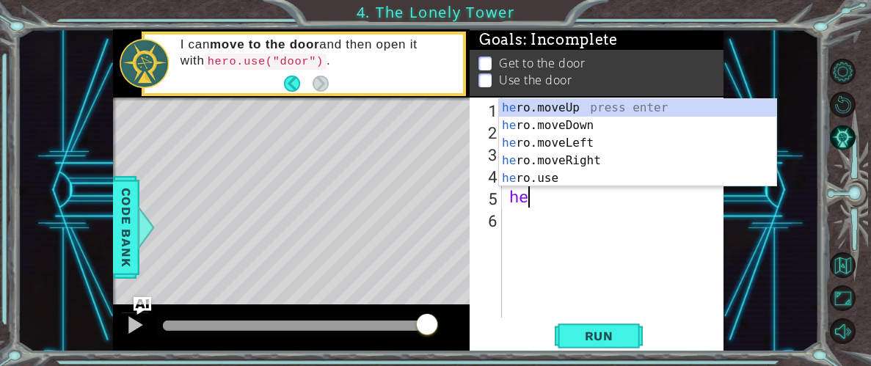
type textarea "her"
click at [563, 112] on div "her o.moveUp press enter her o.moveDown press enter her o.moveLeft press enter …" at bounding box center [637, 160] width 277 height 123
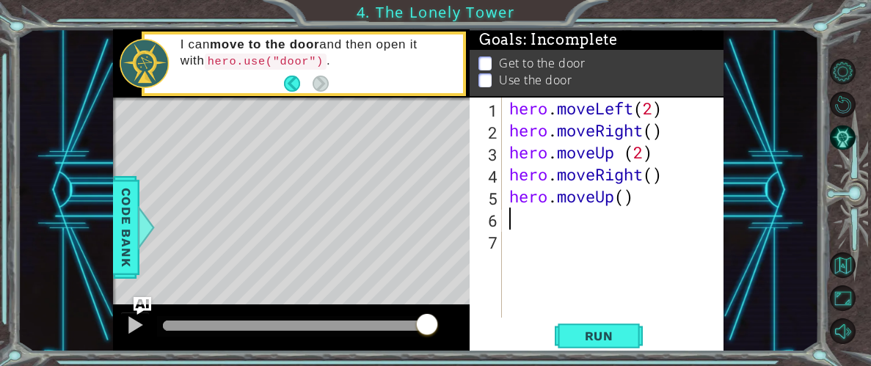
click at [626, 196] on div "hero . moveLeft ( 2 ) hero . moveRight ( ) hero . moveUp ( 2 ) hero . moveRight…" at bounding box center [617, 230] width 222 height 264
click at [654, 178] on div "hero . moveLeft ( 2 ) hero . moveRight ( ) hero . moveUp ( 2 ) hero . moveRight…" at bounding box center [617, 230] width 222 height 264
click at [657, 125] on div "hero . moveLeft ( 2 ) hero . moveRight ( ) hero . moveUp ( 2 ) hero . moveRight…" at bounding box center [617, 230] width 222 height 264
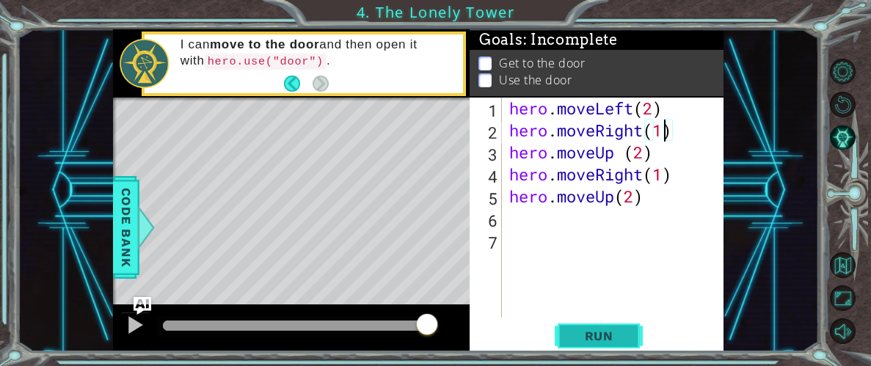
click at [581, 339] on span "Run" at bounding box center [599, 336] width 58 height 15
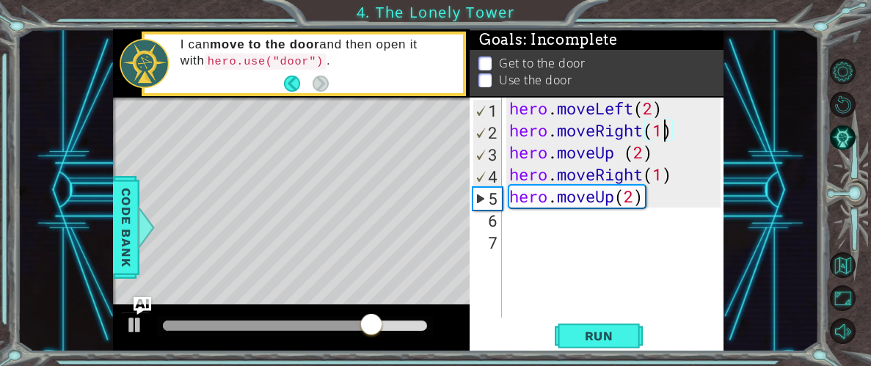
click at [607, 109] on div "hero . moveLeft ( 2 ) hero . moveRight ( 1 ) hero . moveUp ( 2 ) hero . moveRig…" at bounding box center [617, 230] width 222 height 264
click at [656, 111] on div "hero . moveLeft ( 2 ) hero . moveRight ( 1 ) hero . moveUp ( 2 ) hero . moveRig…" at bounding box center [617, 230] width 222 height 264
click at [635, 110] on div "hero . moveLeft ( 2 ) hero . moveRight ( 1 ) hero . moveUp ( 2 ) hero . moveRig…" at bounding box center [617, 230] width 222 height 264
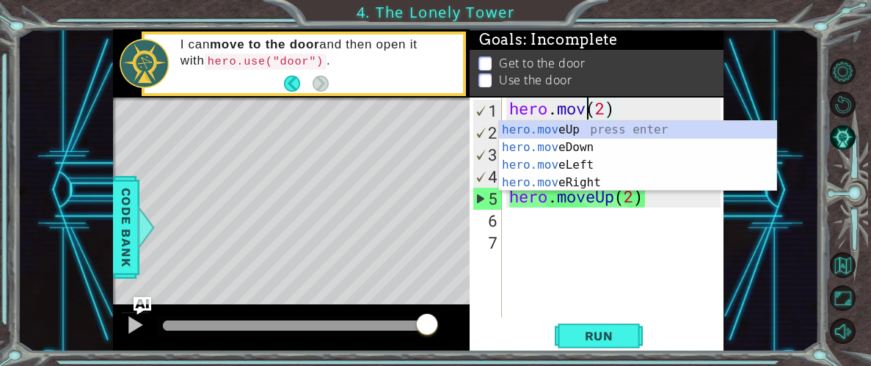
scroll to position [0, 4]
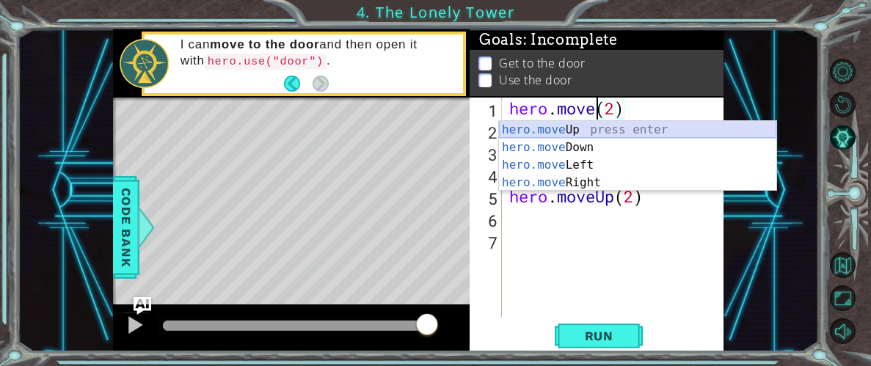
click at [622, 123] on div "hero.move Up press enter hero.move Down press enter hero.move Left press enter …" at bounding box center [637, 174] width 277 height 106
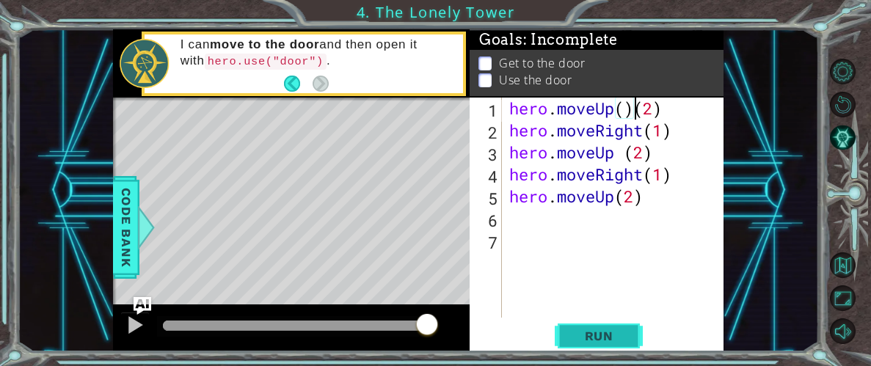
click at [602, 335] on span "Run" at bounding box center [599, 336] width 58 height 15
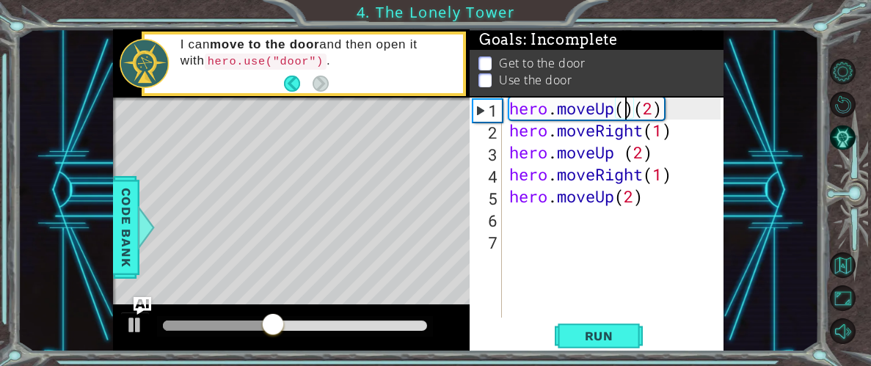
scroll to position [0, 5]
click at [673, 111] on div "hero . moveUp ( 2 ) ( 2 ) hero . moveRight ( 1 ) hero . moveUp ( 2 ) hero . mov…" at bounding box center [617, 230] width 222 height 264
click at [663, 112] on div "hero . moveUp ( 2 ) ( 2 ) hero . moveRight ( 1 ) hero . moveUp ( 2 ) hero . mov…" at bounding box center [617, 230] width 222 height 264
click at [672, 111] on div "hero . moveUp ( 2 ) ( 2 ) hero . moveRight ( 1 ) hero . moveUp ( 2 ) hero . mov…" at bounding box center [617, 230] width 222 height 264
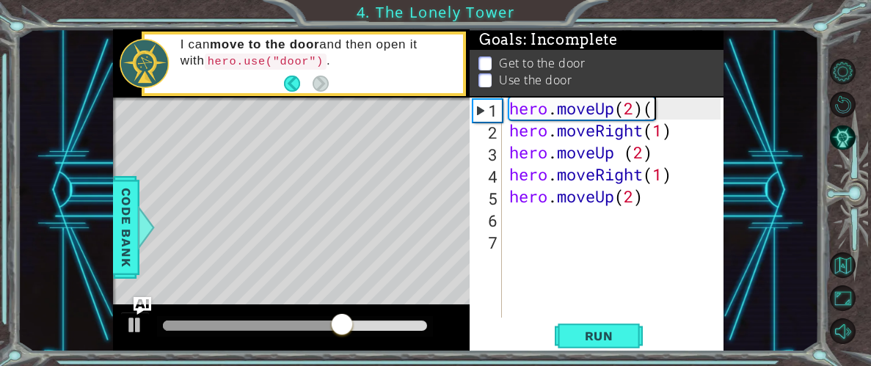
type textarea "hero.moveUp(2)"
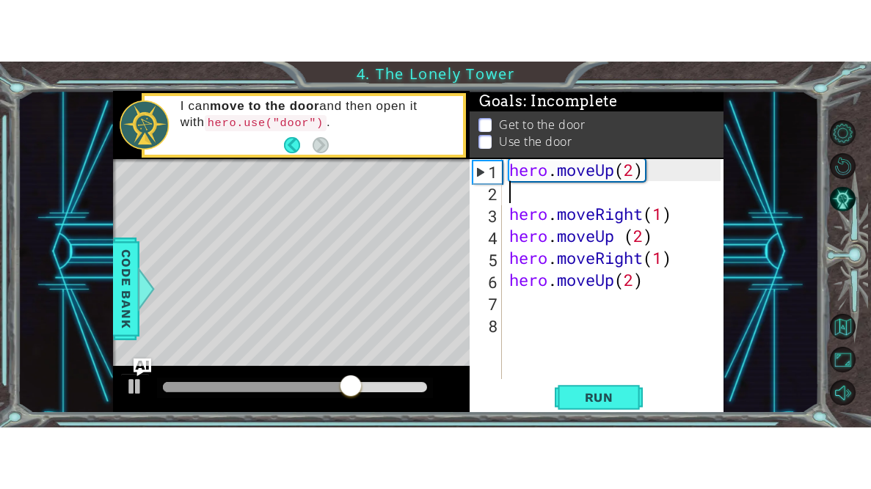
scroll to position [0, 0]
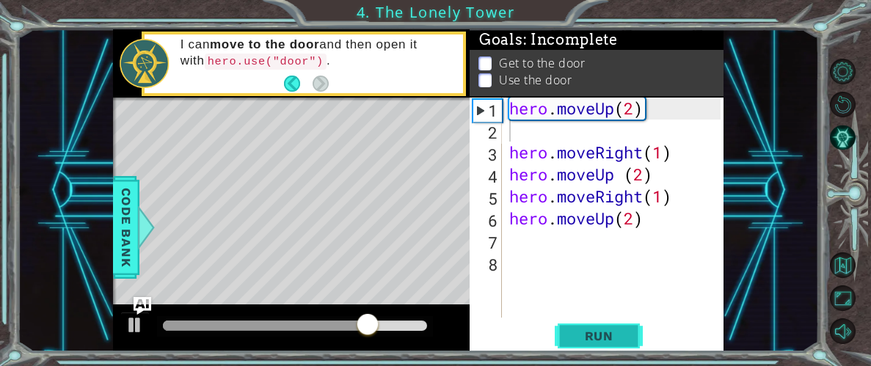
click at [607, 343] on span "Run" at bounding box center [599, 336] width 58 height 15
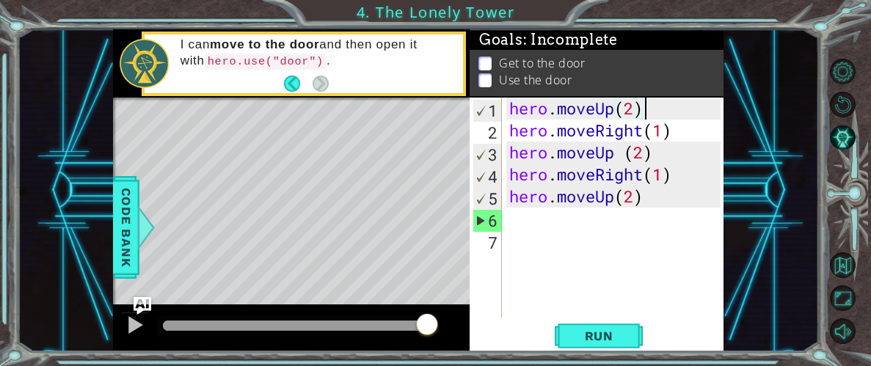
click at [492, 77] on li "Use the door" at bounding box center [598, 80] width 240 height 17
click at [490, 83] on p at bounding box center [484, 80] width 13 height 14
click at [488, 81] on p at bounding box center [484, 81] width 13 height 14
click at [658, 195] on div "hero . moveUp ( 2 ) hero . moveRight ( 1 ) hero . moveUp ( 2 ) hero . moveRight…" at bounding box center [617, 230] width 222 height 264
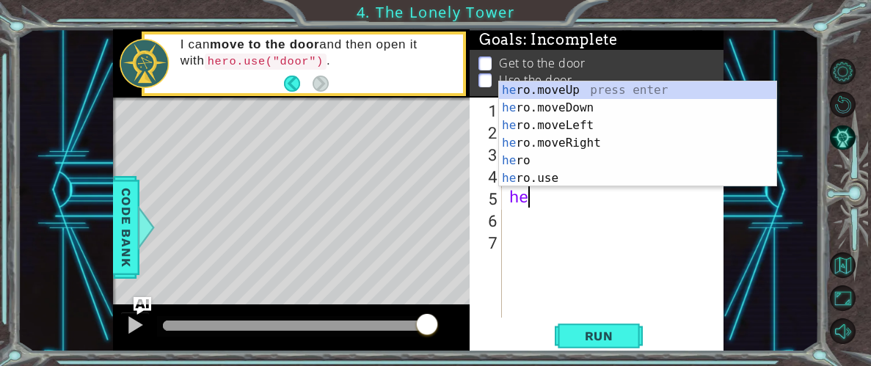
type textarea "h"
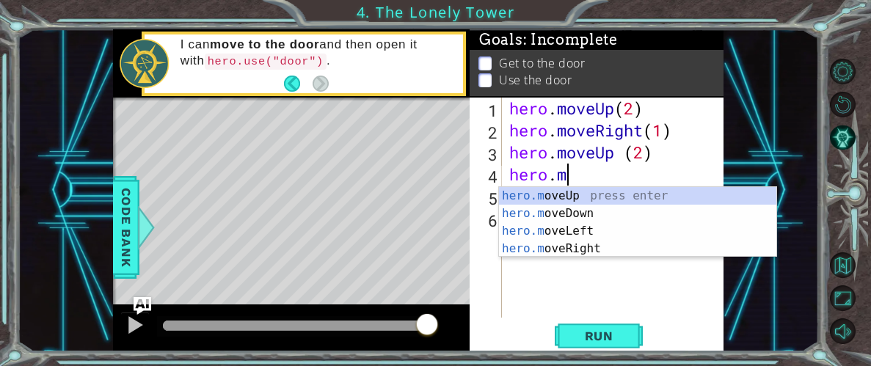
type textarea "h"
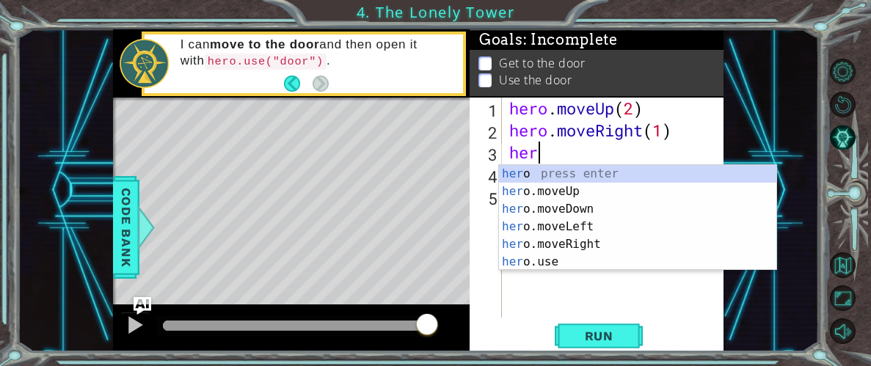
type textarea "h"
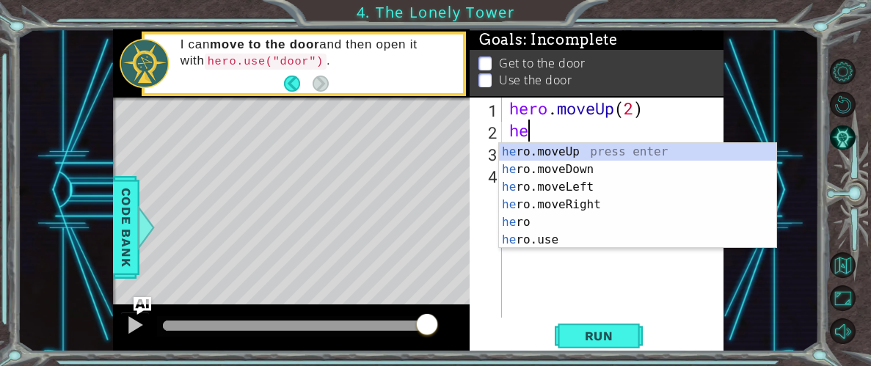
type textarea "h"
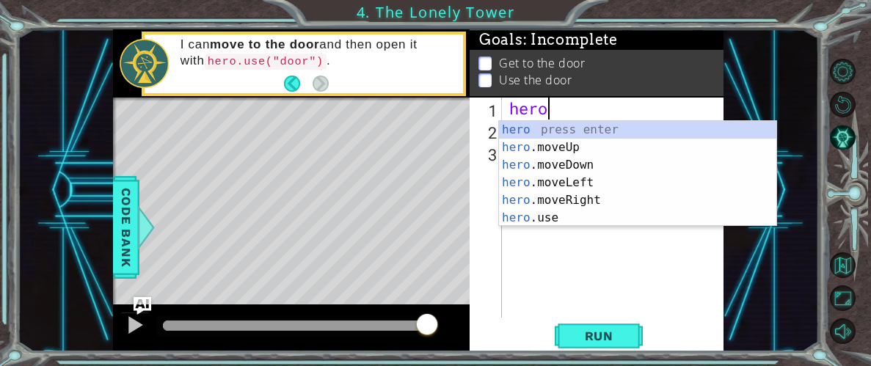
type textarea "h"
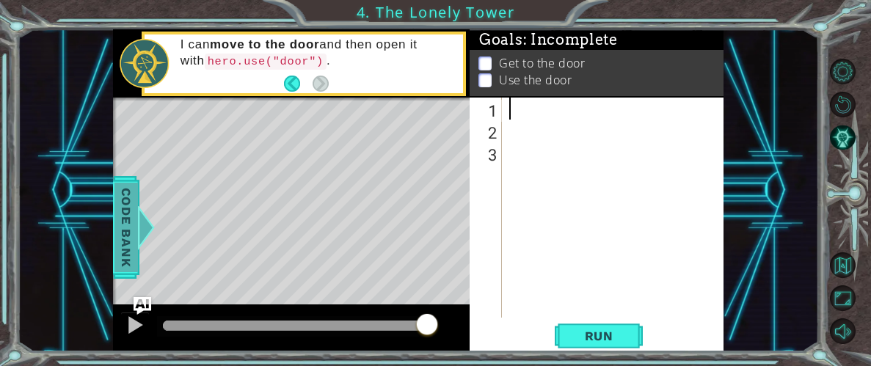
click at [143, 241] on div at bounding box center [145, 227] width 18 height 44
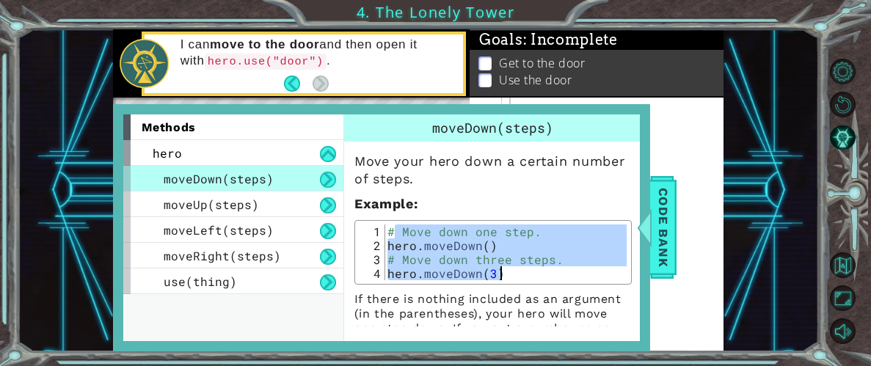
drag, startPoint x: 392, startPoint y: 230, endPoint x: 522, endPoint y: 279, distance: 139.1
click at [522, 279] on div "# Move down one step. 1 2 3 4 # Move down one step. hero . moveDown ( ) # Move …" at bounding box center [492, 252] width 277 height 65
type textarea "# Move down three steps. hero.moveDown(3)"
click at [672, 125] on div at bounding box center [617, 230] width 222 height 264
click at [701, 168] on div at bounding box center [617, 230] width 222 height 264
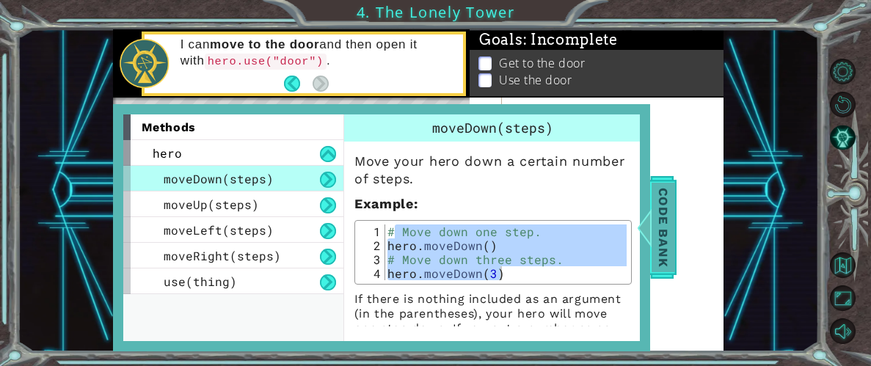
click at [668, 208] on span "Code Bank" at bounding box center [662, 227] width 23 height 89
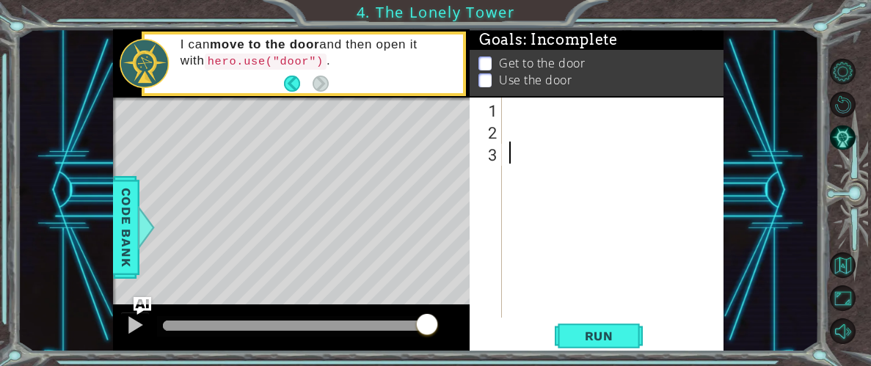
paste textarea "hero.moveDown(3)"
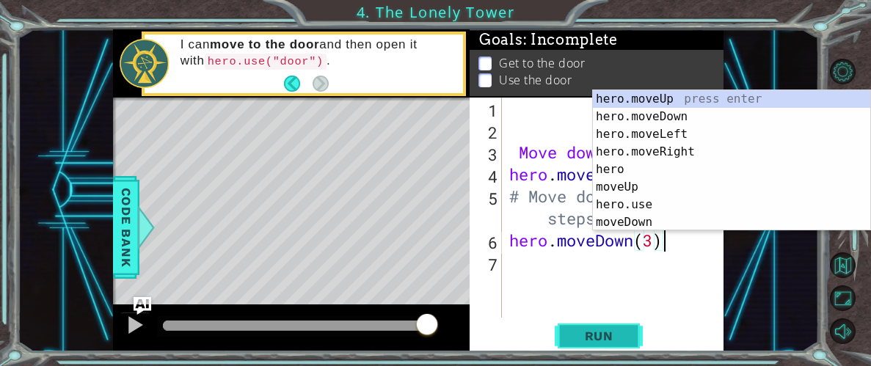
click at [603, 332] on span "Run" at bounding box center [599, 336] width 58 height 15
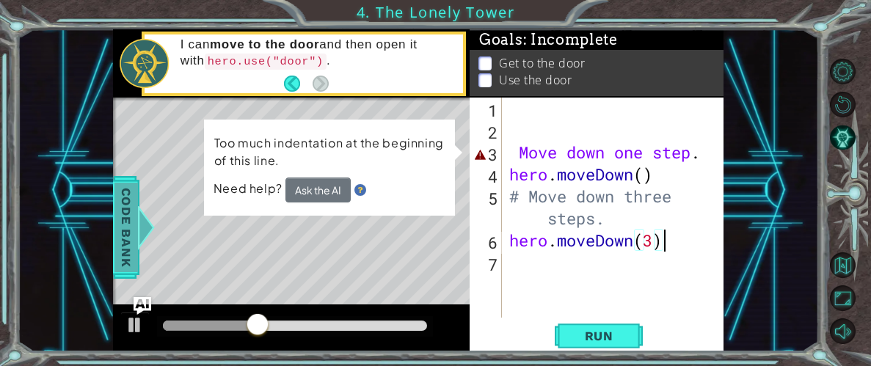
click at [123, 236] on span "Code Bank" at bounding box center [125, 227] width 23 height 89
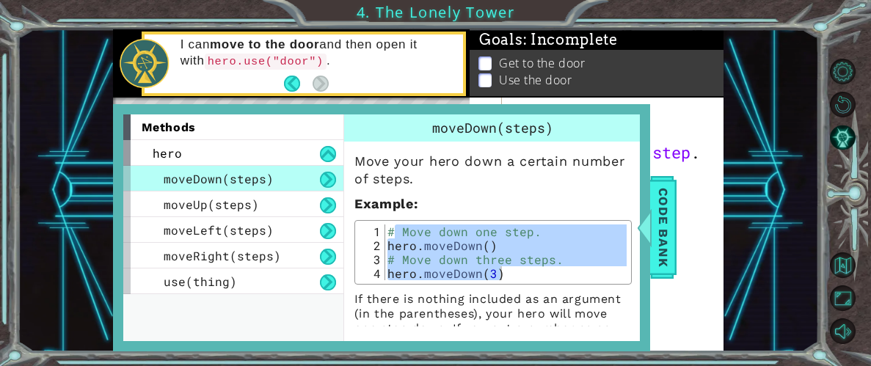
click at [265, 188] on div "moveDown(steps)" at bounding box center [233, 179] width 220 height 26
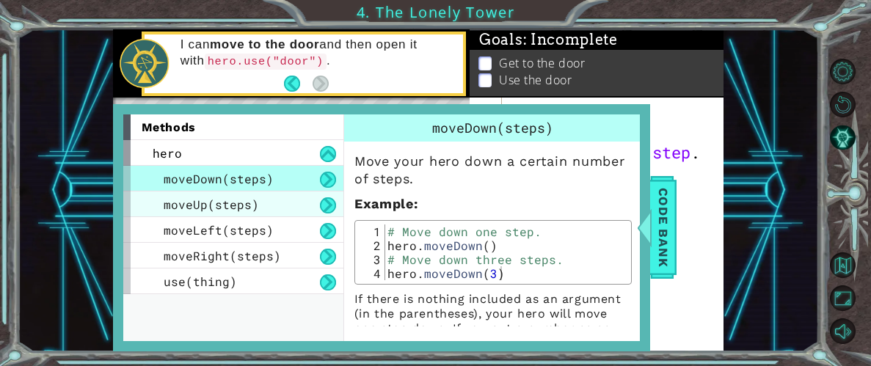
click at [270, 197] on div "moveUp(steps)" at bounding box center [233, 204] width 220 height 26
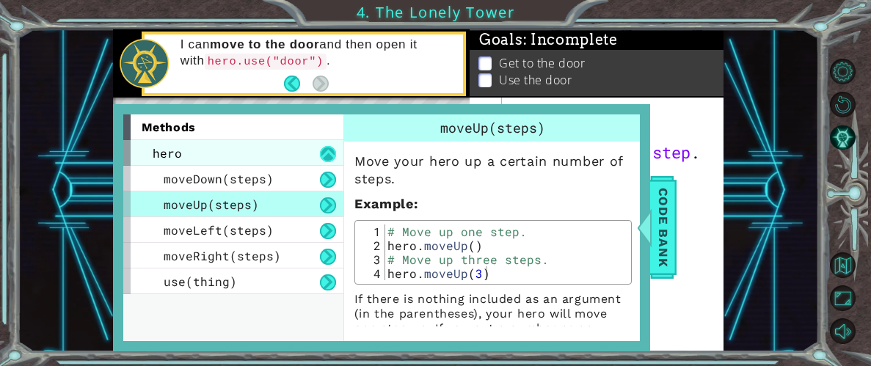
click at [331, 149] on button at bounding box center [328, 154] width 16 height 16
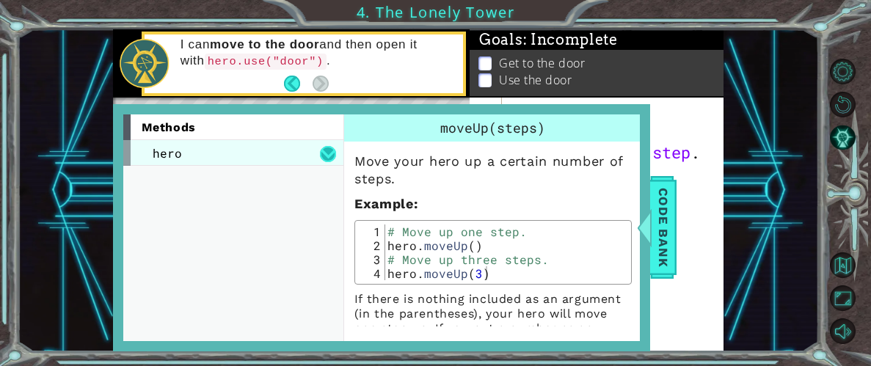
click at [331, 156] on button at bounding box center [328, 154] width 16 height 16
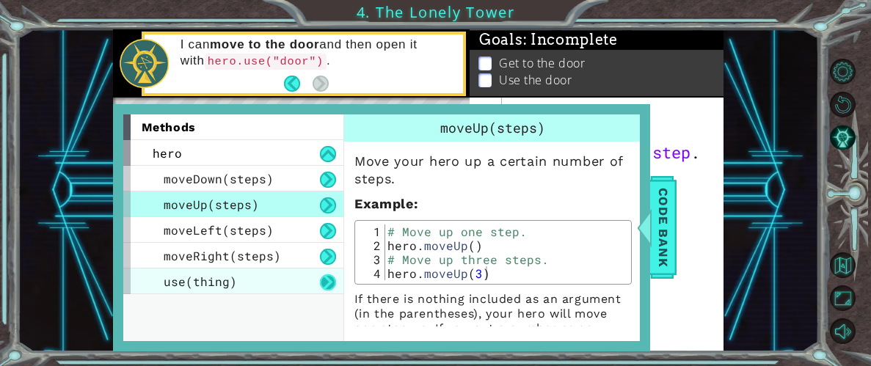
click at [328, 277] on button at bounding box center [328, 282] width 16 height 16
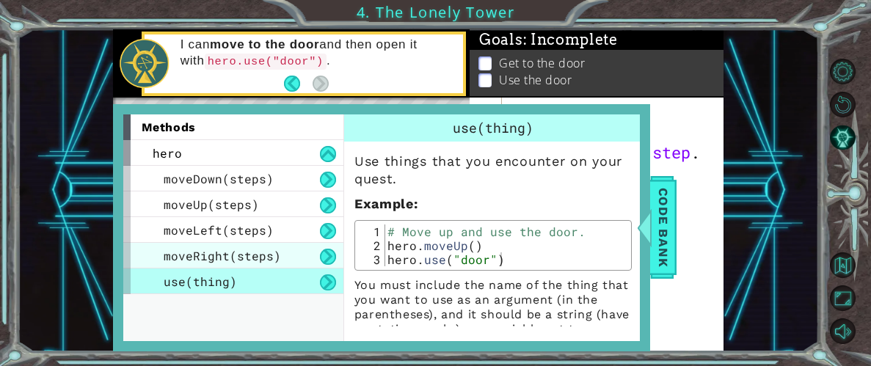
click at [325, 265] on div "moveRight(steps)" at bounding box center [233, 256] width 220 height 26
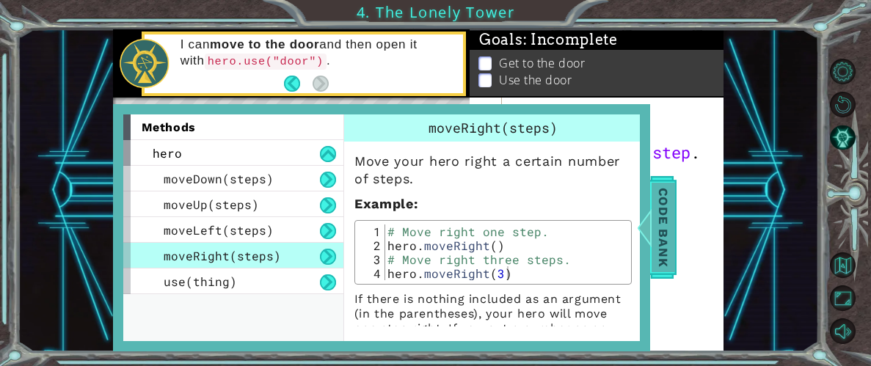
click at [652, 229] on div at bounding box center [643, 227] width 18 height 44
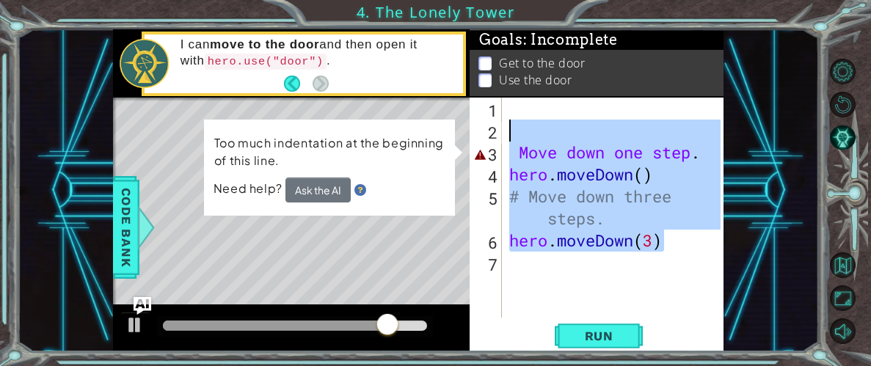
drag, startPoint x: 704, startPoint y: 251, endPoint x: 503, endPoint y: 142, distance: 227.8
click at [503, 142] on div "hero.moveDown(3) 1 2 3 4 5 6 7 Move down one step . hero . moveDown ( ) # Move …" at bounding box center [594, 208] width 251 height 220
type textarea "Move down one step. hero.moveDown()"
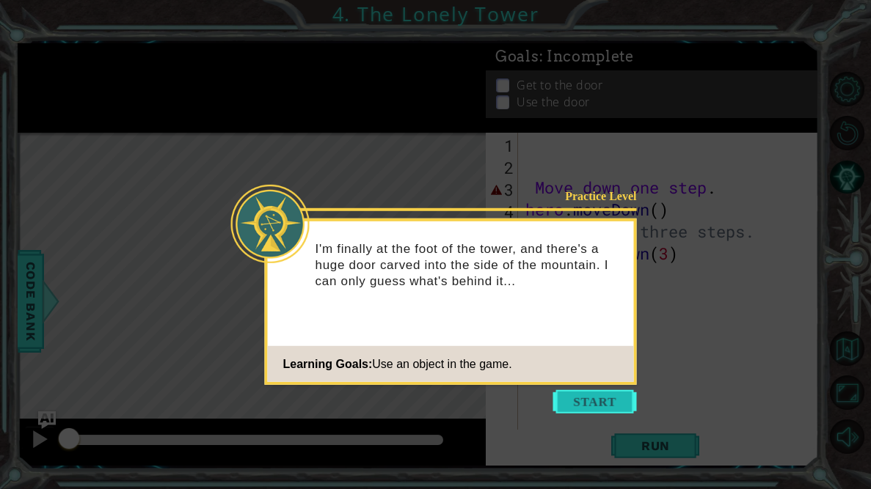
click at [602, 394] on button "Start" at bounding box center [595, 401] width 84 height 23
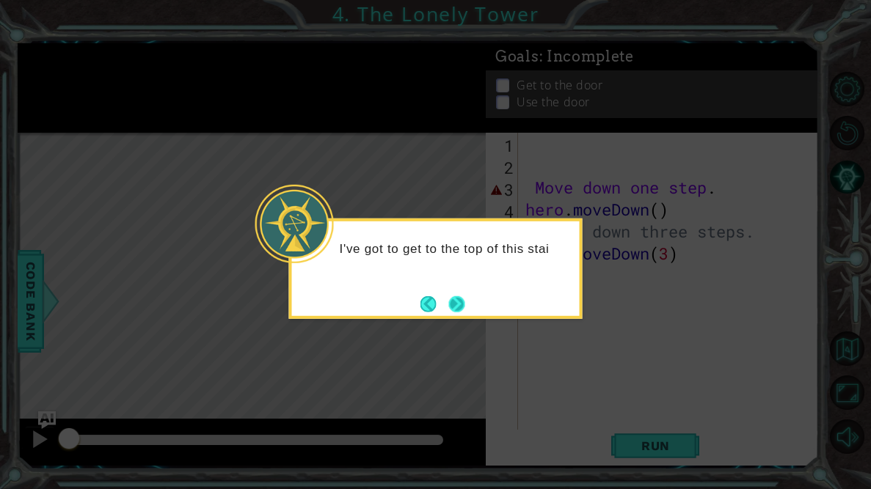
click at [454, 304] on button "Next" at bounding box center [457, 304] width 16 height 16
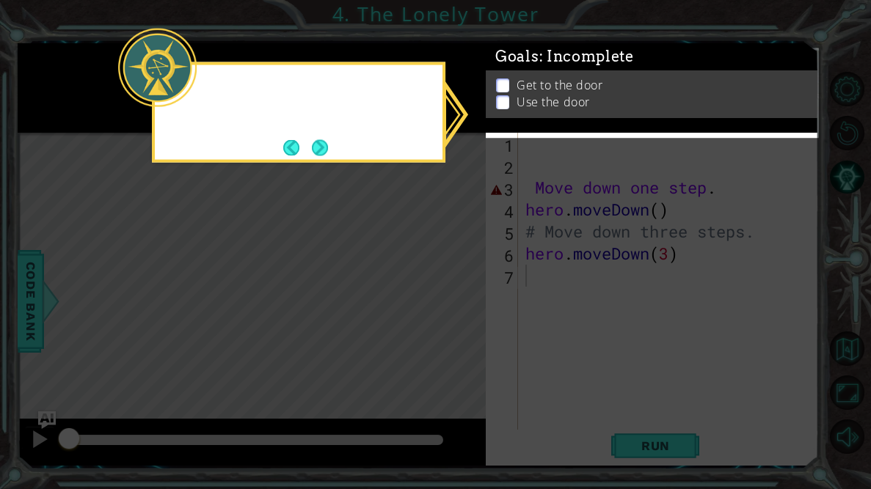
click at [454, 304] on icon at bounding box center [435, 244] width 871 height 489
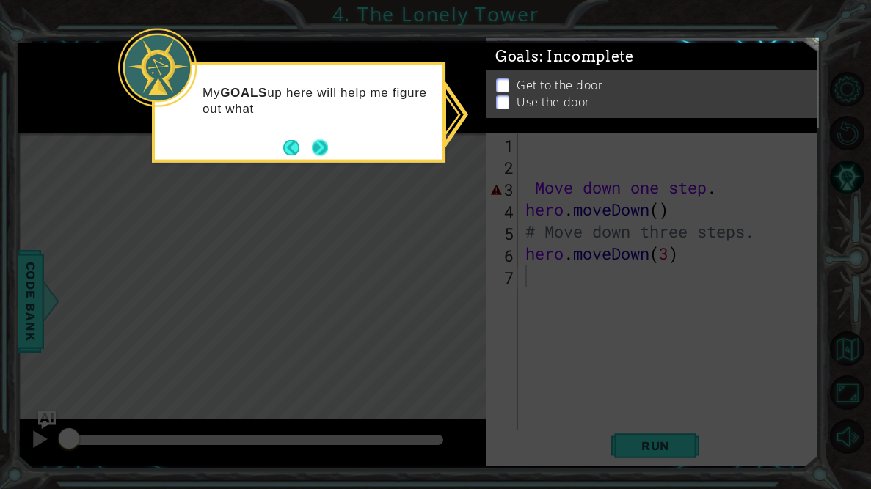
click at [326, 139] on button "Next" at bounding box center [320, 147] width 16 height 16
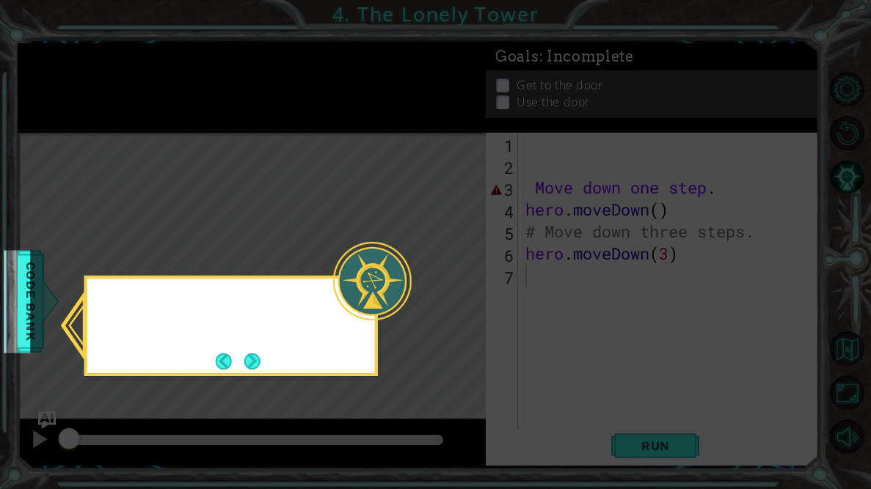
click at [326, 139] on icon at bounding box center [435, 244] width 871 height 489
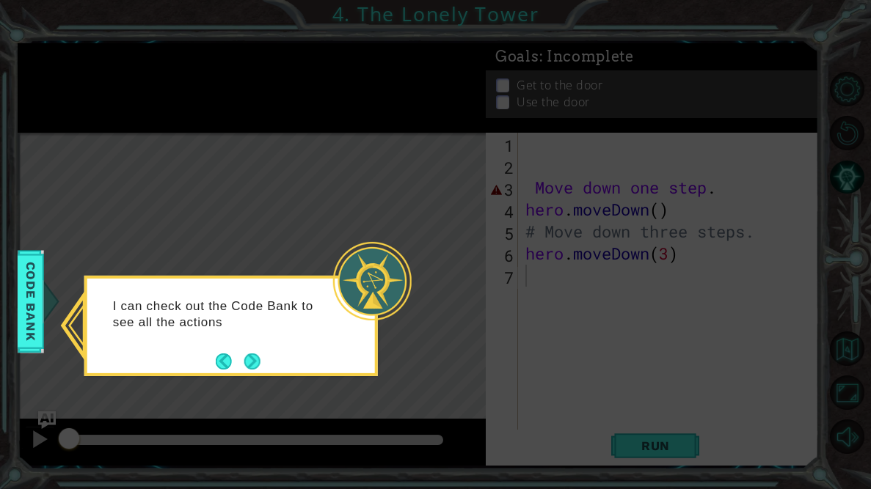
click at [70, 311] on icon at bounding box center [435, 244] width 871 height 489
click at [252, 357] on button "Next" at bounding box center [252, 361] width 17 height 17
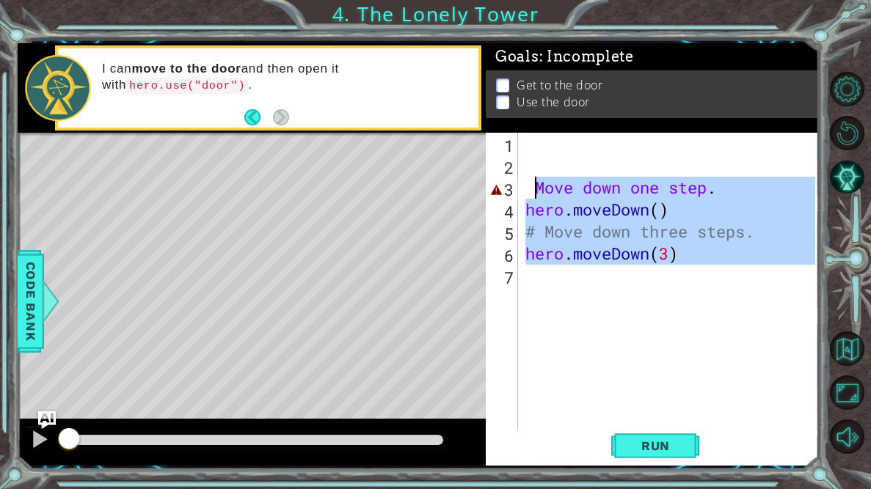
drag, startPoint x: 709, startPoint y: 272, endPoint x: 530, endPoint y: 183, distance: 200.1
click at [530, 183] on div "Move down one step . hero . moveDown ( ) # Move down three steps. hero . moveDo…" at bounding box center [672, 309] width 300 height 352
type textarea "Move down one step. hero.moveDown()"
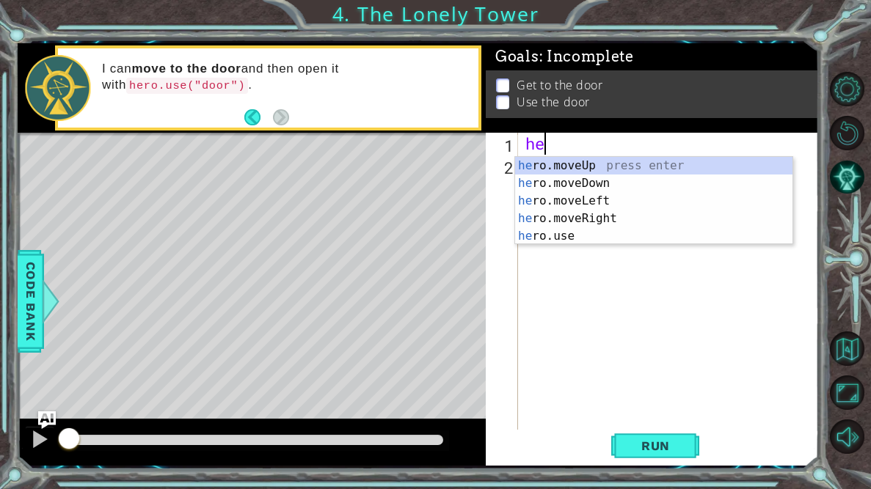
type textarea "her"
click at [553, 197] on div "her o.moveUp press enter her o.moveDown press enter her o.moveLeft press enter …" at bounding box center [653, 218] width 277 height 123
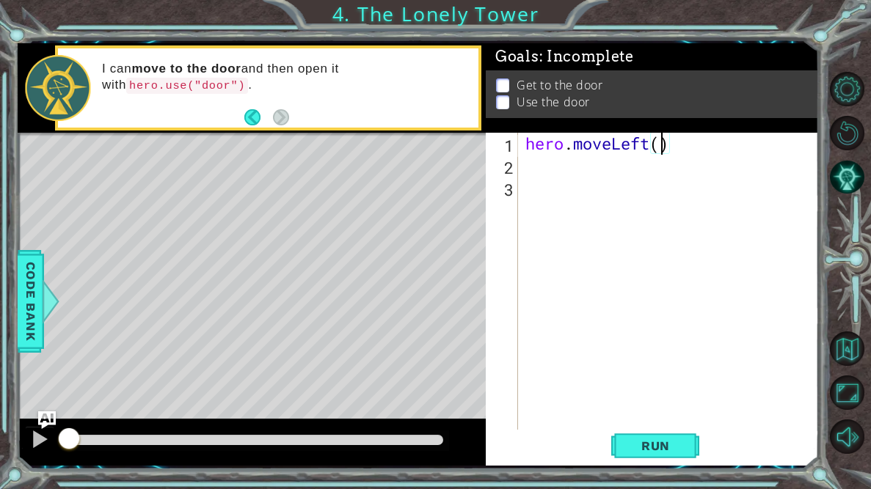
click at [662, 147] on div "hero . moveLeft ( )" at bounding box center [672, 309] width 300 height 352
click at [675, 447] on span "Run" at bounding box center [655, 446] width 58 height 15
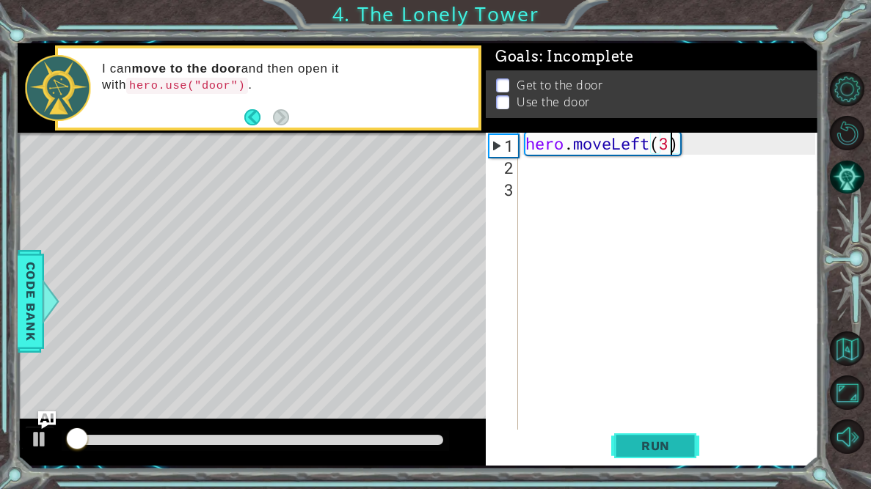
click at [675, 447] on span "Run" at bounding box center [655, 446] width 58 height 15
type textarea "hero.moveLeft(2)"
click at [604, 183] on div "hero . moveLeft ( 2 )" at bounding box center [672, 309] width 300 height 352
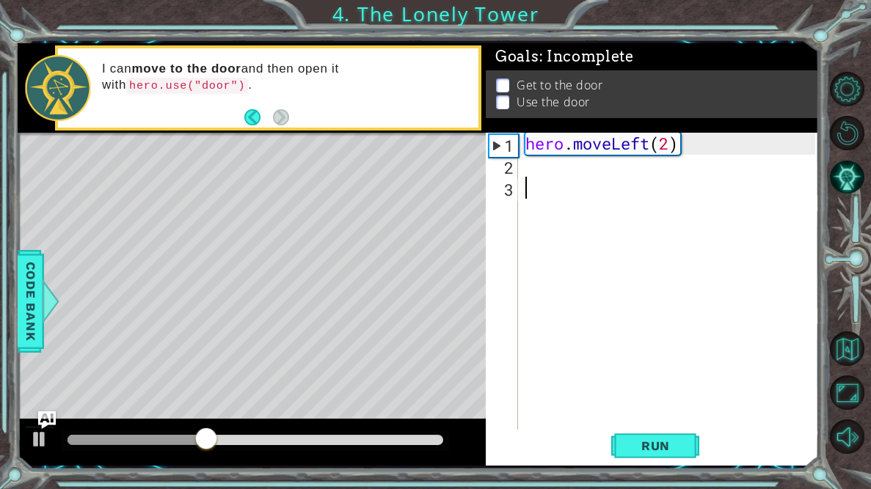
click at [582, 169] on div "hero . moveLeft ( 2 )" at bounding box center [672, 309] width 300 height 352
type textarea "h"
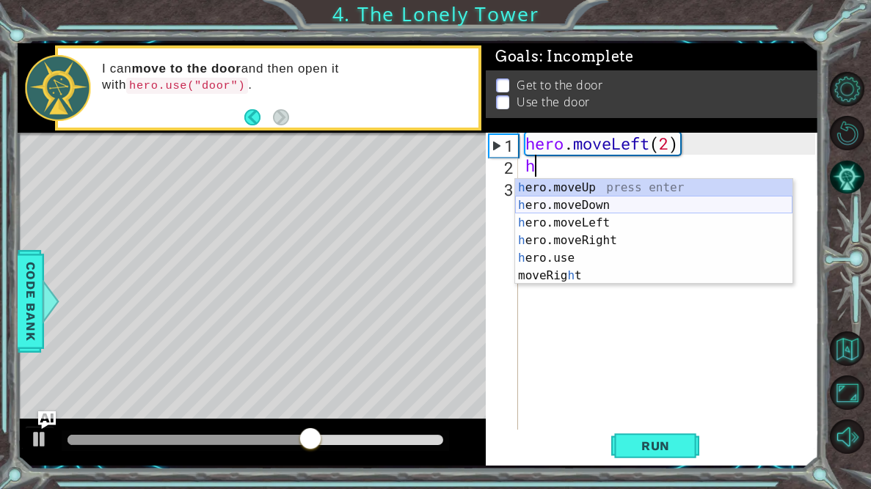
click at [603, 197] on div "h ero.moveUp press enter h ero.moveDown press enter h ero.moveLeft press enter …" at bounding box center [653, 249] width 277 height 141
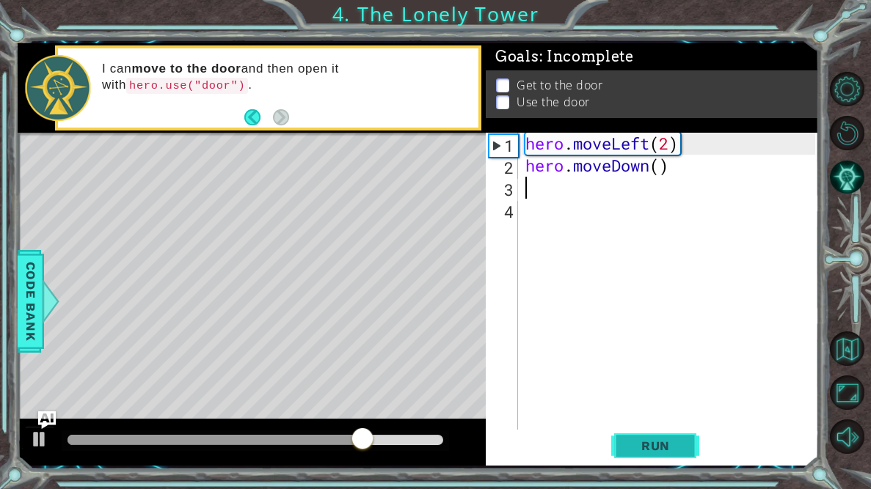
click at [643, 442] on span "Run" at bounding box center [655, 446] width 58 height 15
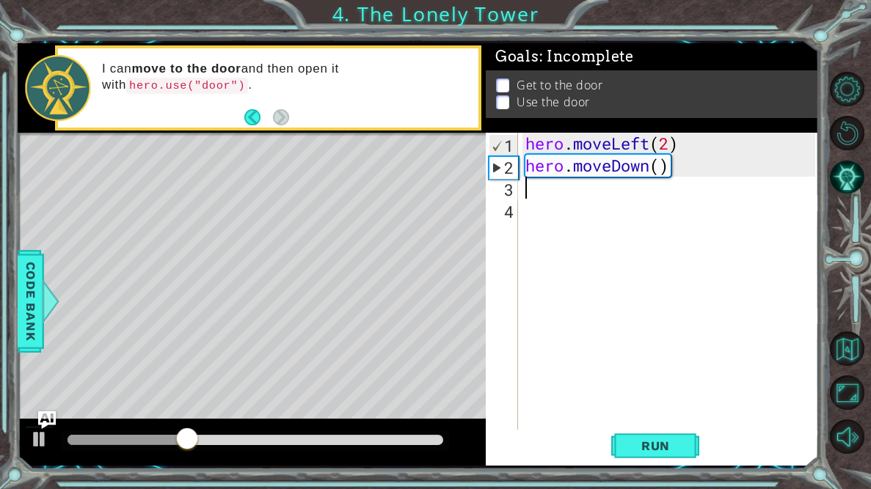
click at [654, 167] on div "hero . moveLeft ( 2 ) hero . moveDown ( )" at bounding box center [672, 309] width 300 height 352
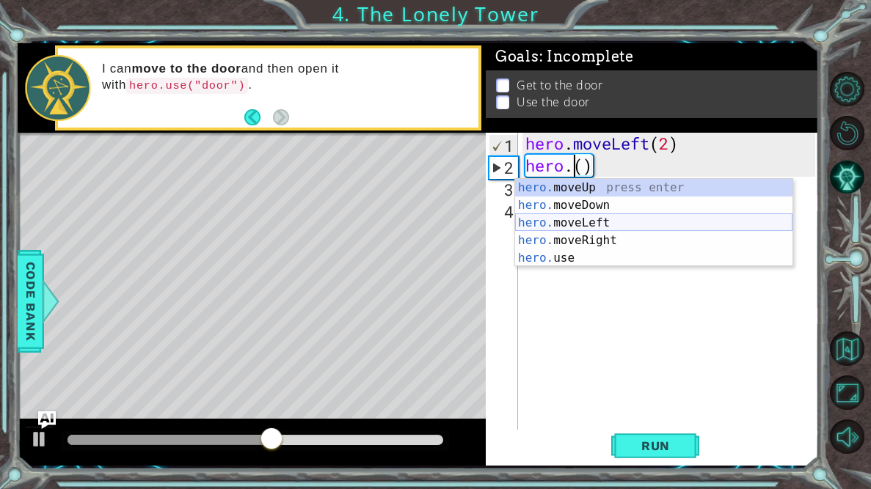
click at [601, 236] on div "hero. moveUp press enter hero. moveDown press enter hero. moveLeft press enter …" at bounding box center [653, 240] width 277 height 123
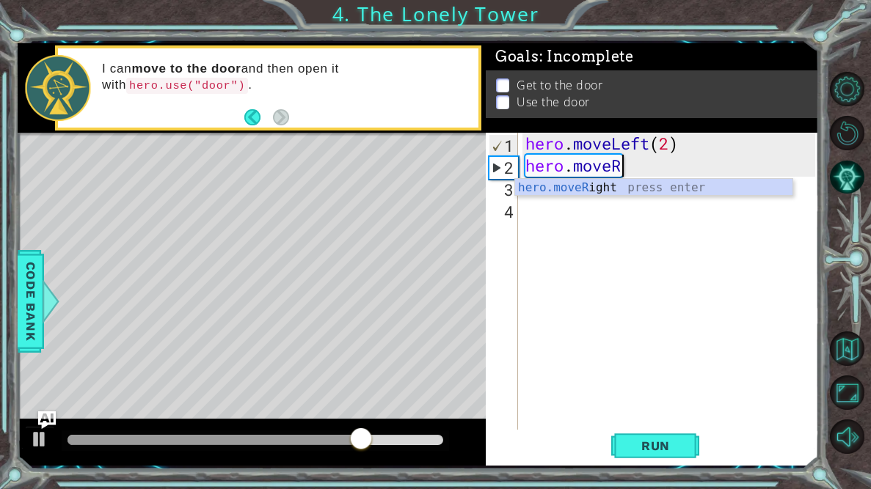
type textarea "hero.mov"
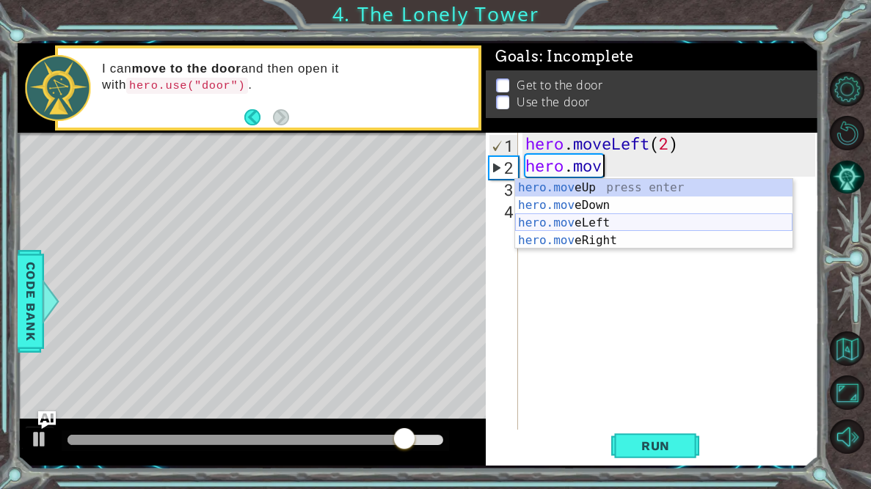
click at [618, 221] on div "hero.mov eUp press enter hero.mov eDown press enter hero.mov eLeft press enter …" at bounding box center [653, 232] width 277 height 106
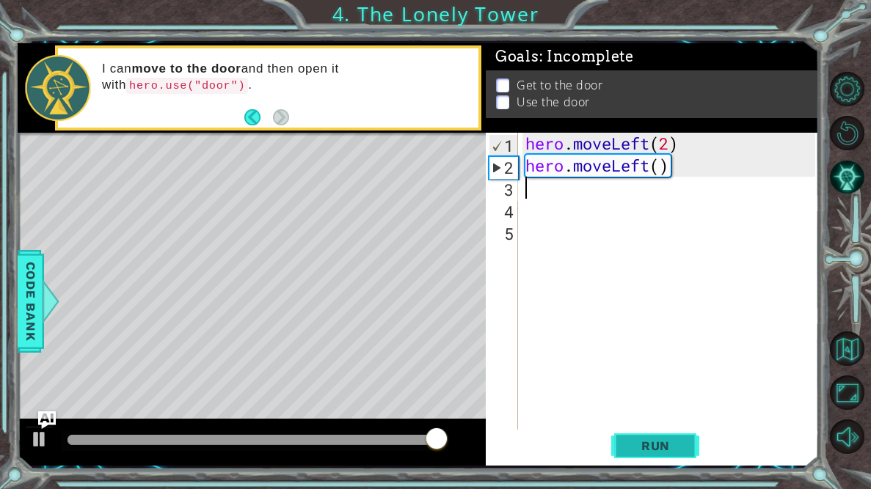
click at [660, 445] on span "Run" at bounding box center [655, 446] width 58 height 15
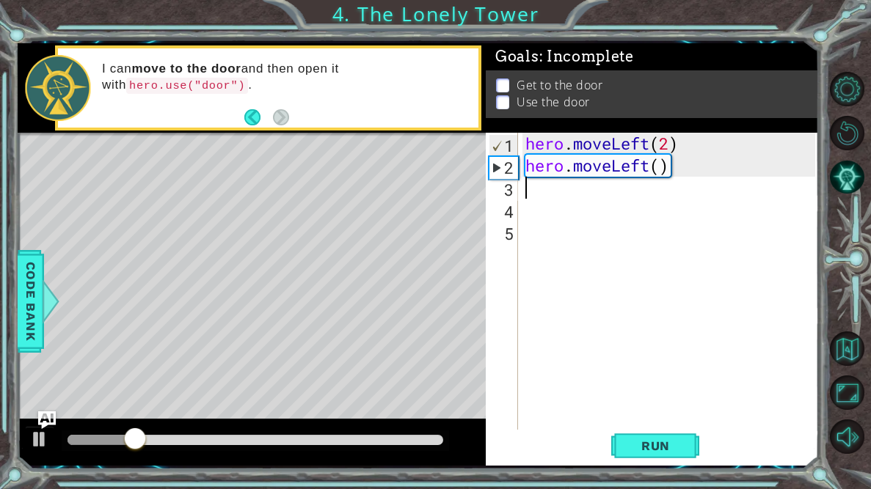
click at [648, 179] on div "hero . moveLeft ( 2 ) hero . moveLeft ( )" at bounding box center [672, 309] width 300 height 352
click at [661, 169] on div "hero . moveLeft ( 2 ) hero . moveLeft ( )" at bounding box center [672, 309] width 300 height 352
type textarea "hero.moveLeft(1)"
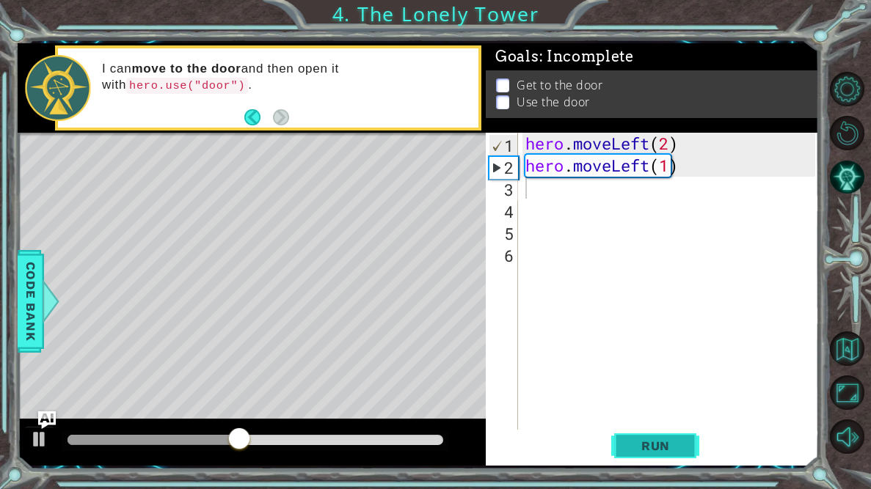
click at [665, 438] on button "Run" at bounding box center [655, 446] width 88 height 33
click at [657, 167] on div "hero . moveLeft ( 2 ) hero . moveLeft ( 1 )" at bounding box center [672, 309] width 300 height 352
click at [648, 167] on div "hero . moveLeft ( 2 ) hero . moveLeft ( 1 )" at bounding box center [672, 309] width 300 height 352
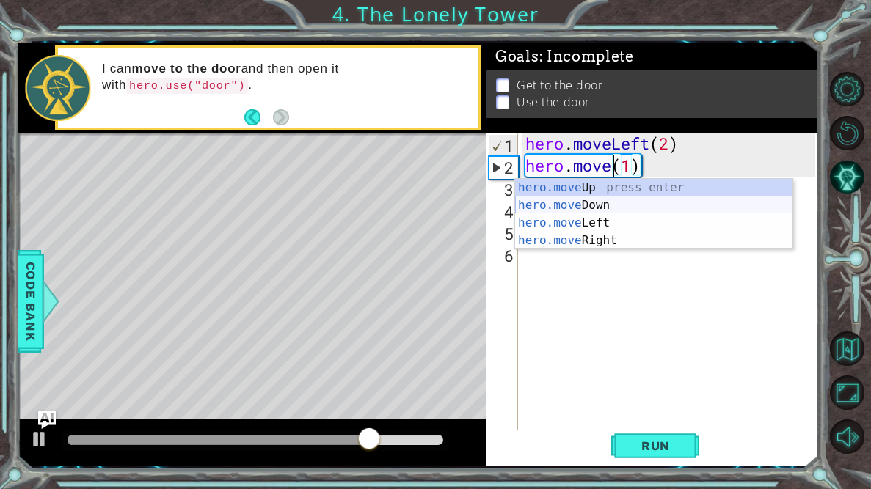
click at [598, 201] on div "hero.move Up press enter hero.move Down press enter hero.move Left press enter …" at bounding box center [653, 232] width 277 height 106
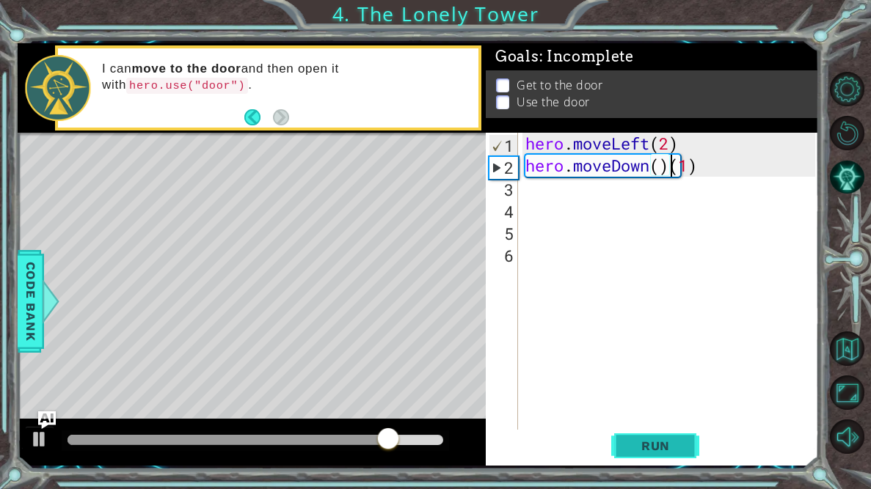
click at [668, 447] on span "Run" at bounding box center [655, 446] width 58 height 15
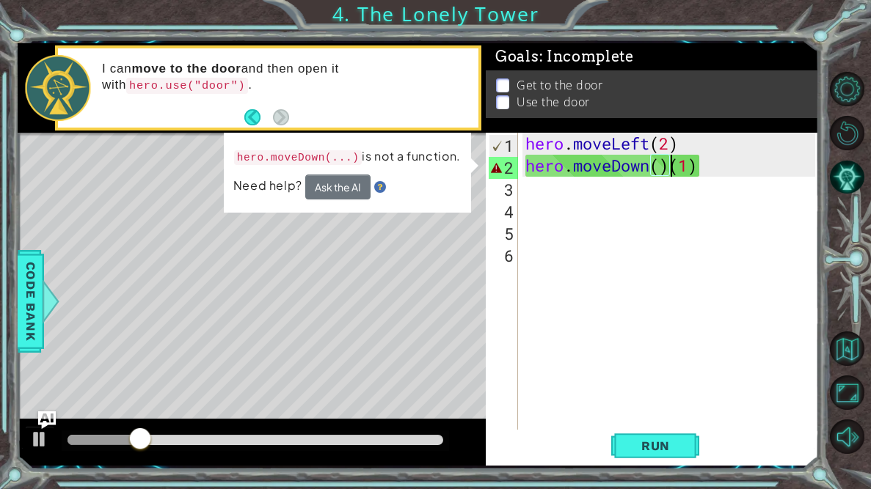
click at [670, 169] on div "hero . moveLeft ( 2 ) hero . moveDown ( ) ( 1 )" at bounding box center [672, 309] width 300 height 352
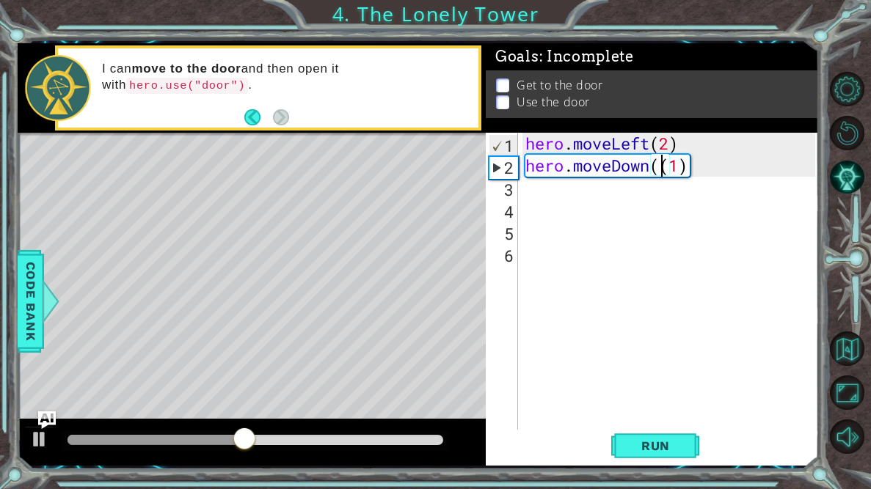
type textarea "hero.moveDown(1)"
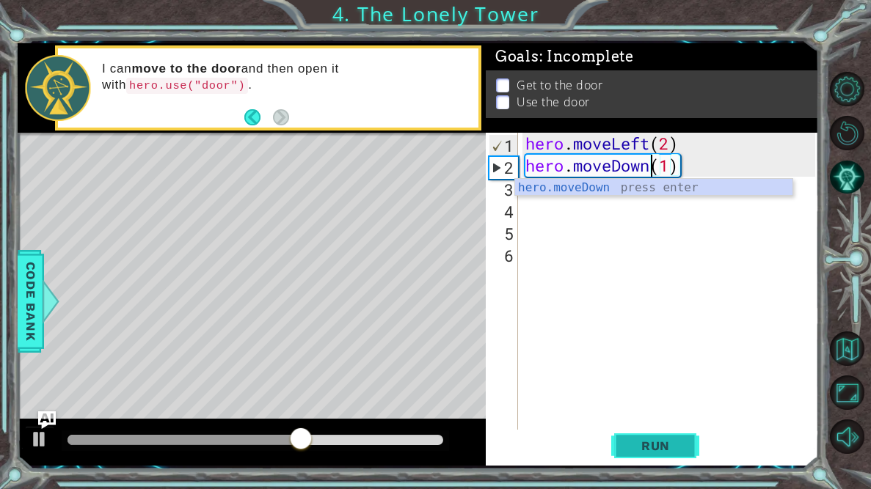
click at [631, 439] on span "Run" at bounding box center [655, 446] width 58 height 15
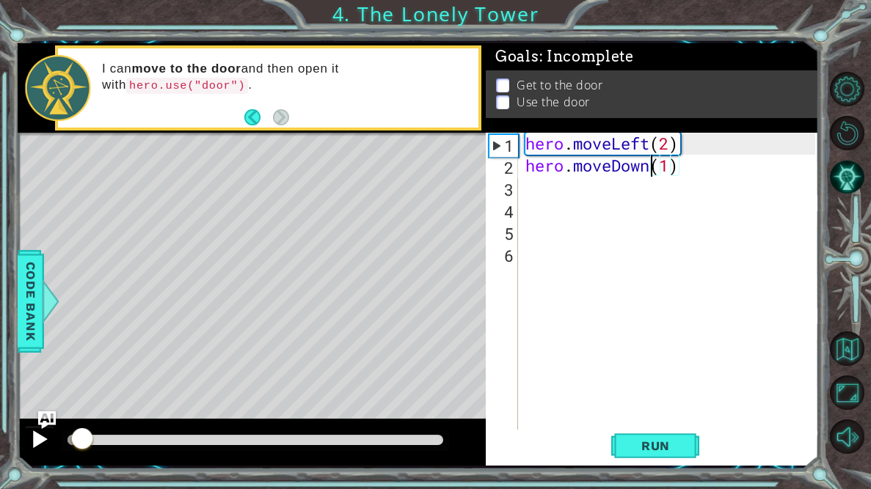
drag, startPoint x: 224, startPoint y: 434, endPoint x: 34, endPoint y: 442, distance: 190.2
click at [34, 442] on div at bounding box center [252, 442] width 468 height 47
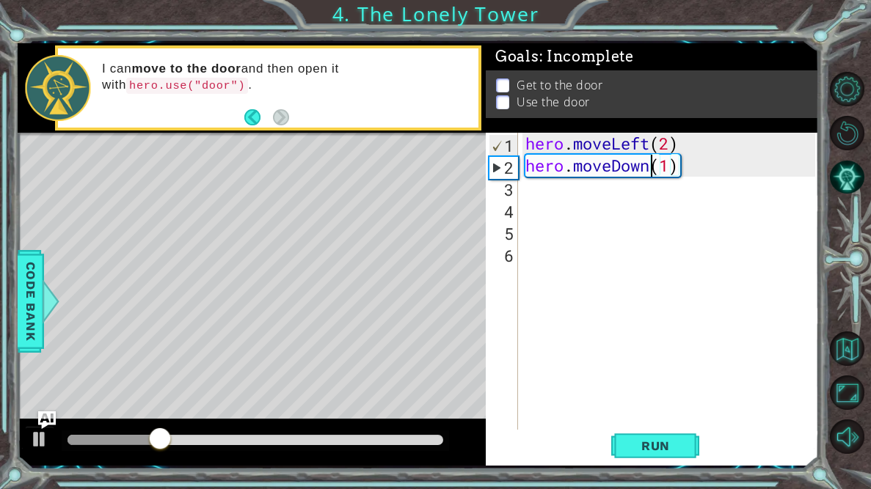
click at [650, 183] on div "hero . moveLeft ( 2 ) hero . moveDown ( 1 )" at bounding box center [672, 309] width 300 height 352
click at [651, 172] on div "hero . moveLeft ( 2 ) hero . moveDown ( 1 )" at bounding box center [672, 309] width 300 height 352
click at [668, 147] on div "hero . moveLeft ( 2 ) hero . moveDown ( 1 )" at bounding box center [672, 309] width 300 height 352
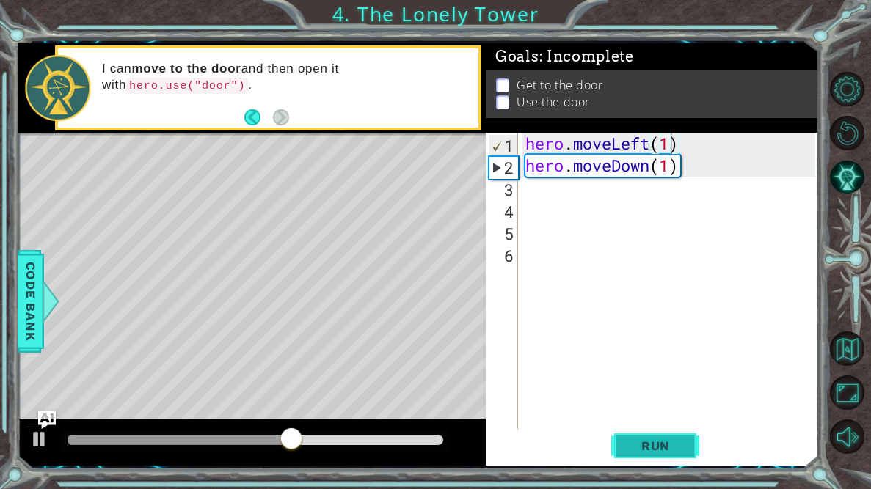
click at [643, 438] on button "Run" at bounding box center [655, 446] width 88 height 33
click at [682, 163] on div "hero . moveLeft ( 2 ) hero . moveDown ( 1 )" at bounding box center [672, 309] width 300 height 352
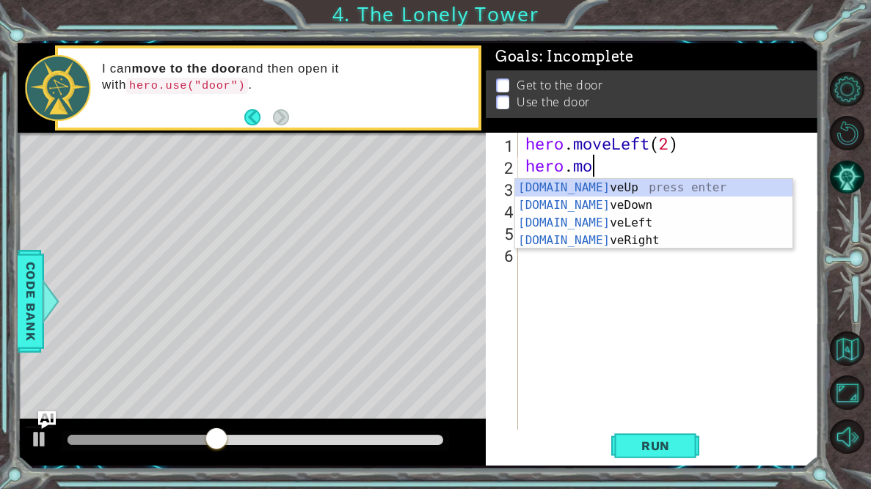
scroll to position [0, 1]
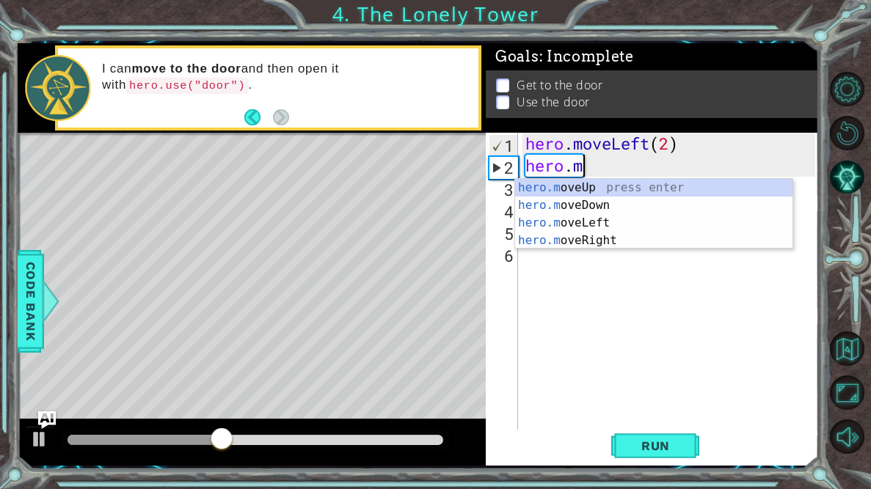
type textarea "hero."
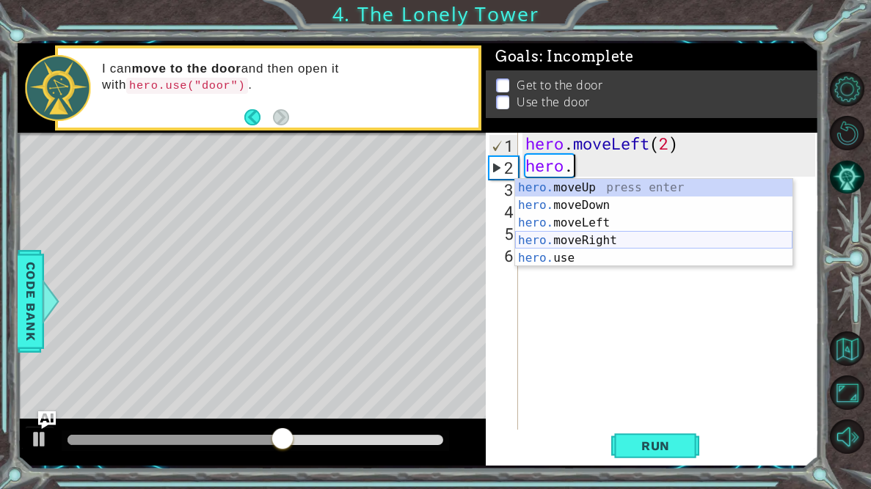
click at [614, 242] on div "hero. moveUp press enter hero. moveDown press enter hero. moveLeft press enter …" at bounding box center [653, 240] width 277 height 123
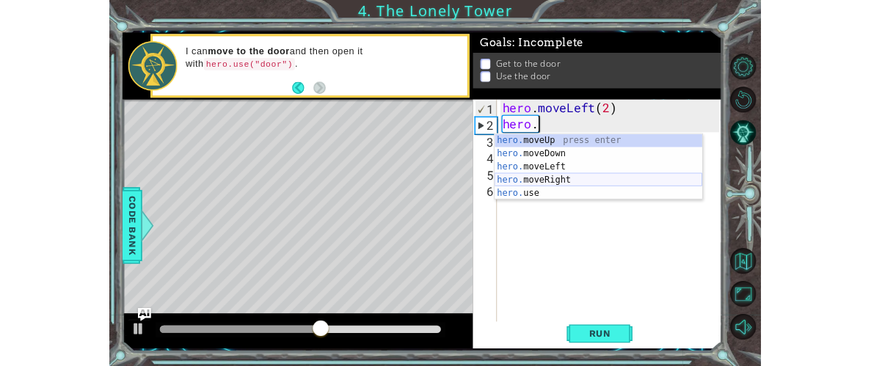
scroll to position [0, 0]
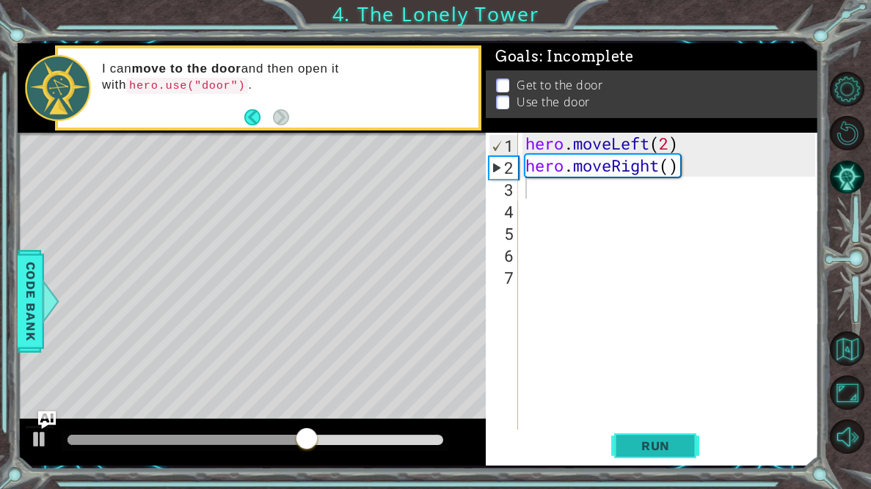
click at [657, 451] on span "Run" at bounding box center [655, 446] width 58 height 15
click at [662, 165] on div "hero . moveLeft ( 2 ) hero . moveRight ( )" at bounding box center [672, 309] width 300 height 352
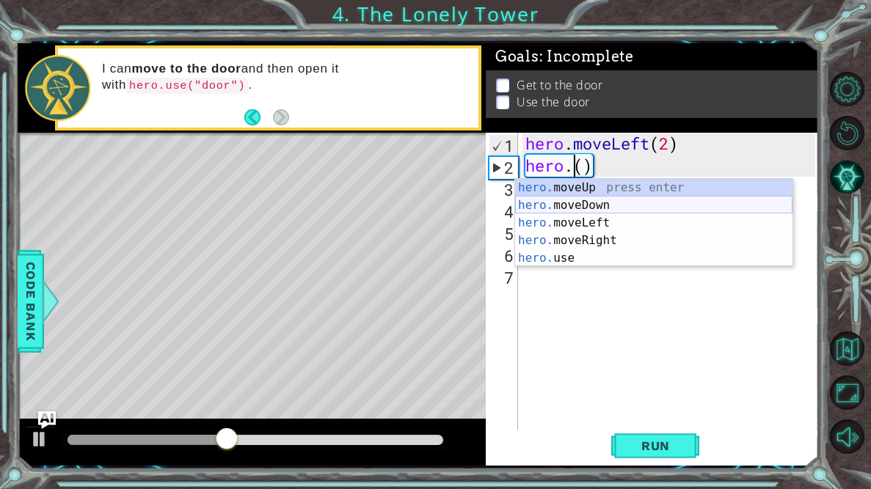
click at [627, 211] on div "hero. moveUp press enter hero. moveDown press enter hero. moveLeft press enter …" at bounding box center [653, 240] width 277 height 123
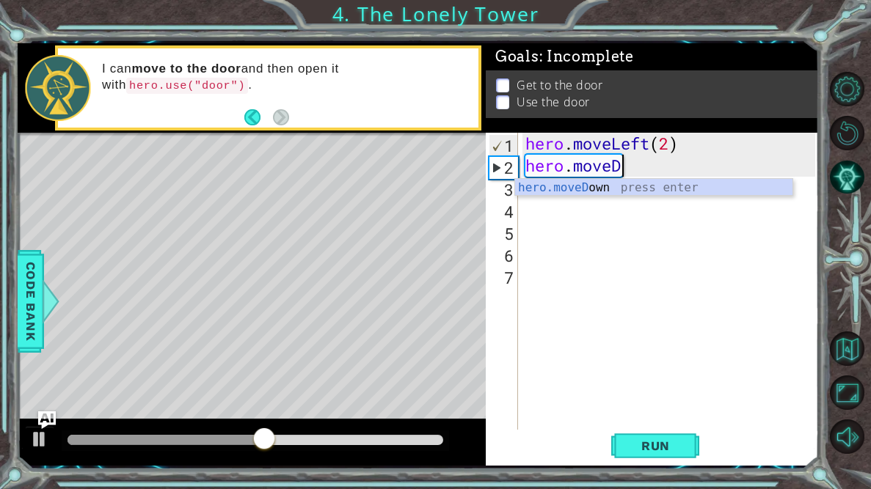
type textarea "hero.move"
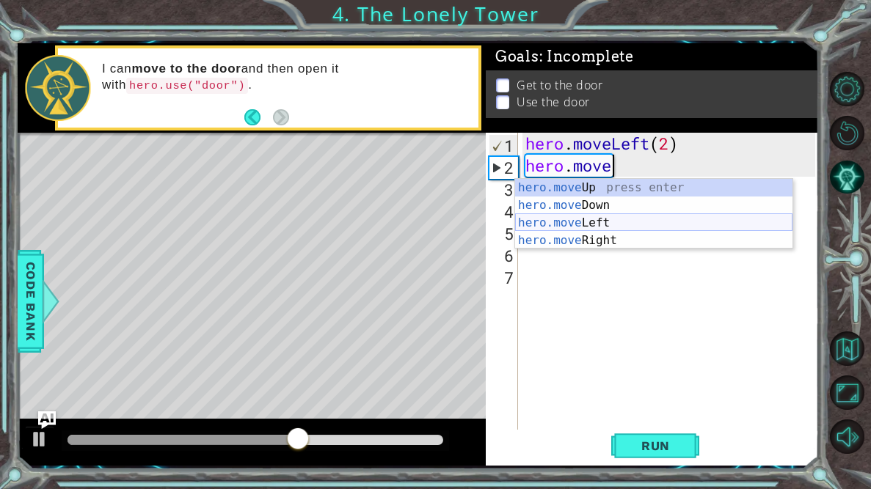
click at [665, 222] on div "hero.move Up press enter hero.move Down press enter hero.move Left press enter …" at bounding box center [653, 232] width 277 height 106
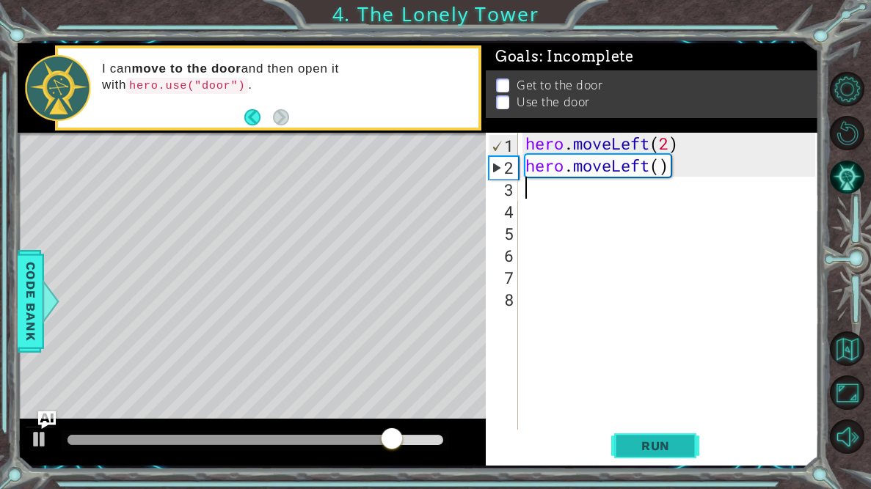
click at [637, 447] on span "Run" at bounding box center [655, 446] width 58 height 15
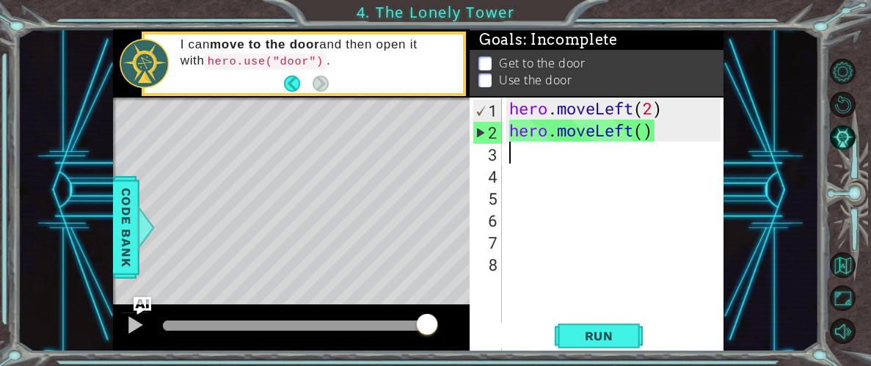
click at [822, 70] on div "1 ההההההההההההההההההההההההההההההההההההההההההההההההההההההההההההההההההההההההההההה…" at bounding box center [435, 183] width 871 height 366
click at [831, 78] on button "Level Options" at bounding box center [843, 72] width 26 height 26
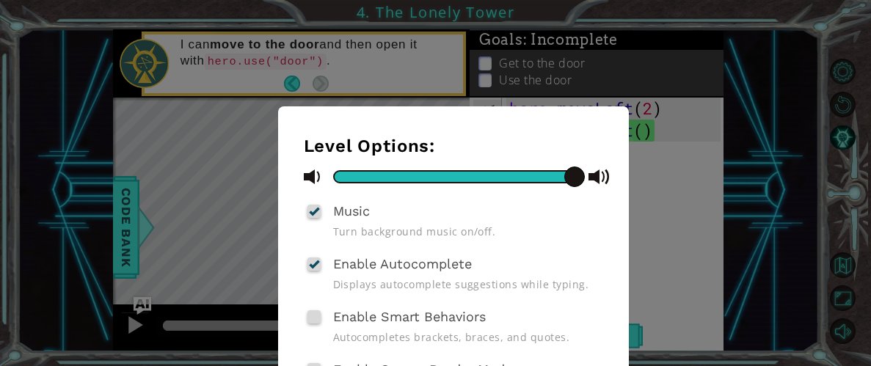
scroll to position [130, 0]
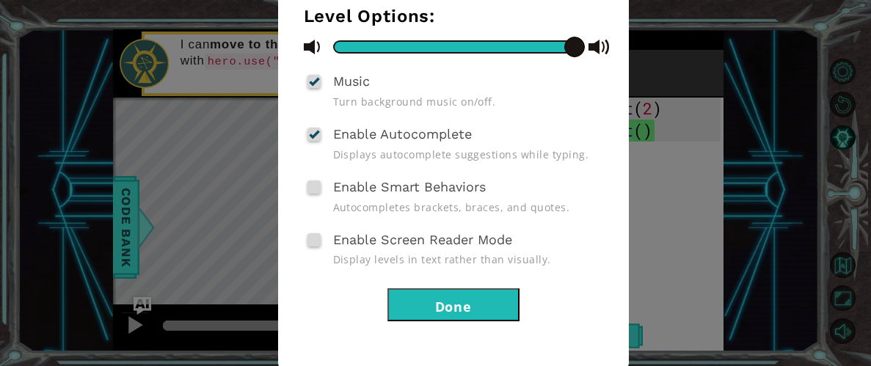
click at [433, 301] on button "Done" at bounding box center [453, 304] width 132 height 33
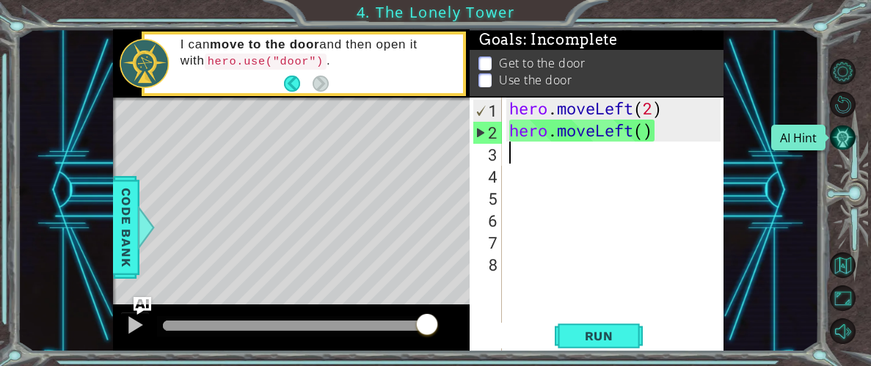
click at [848, 147] on button "AI Hint" at bounding box center [843, 138] width 26 height 26
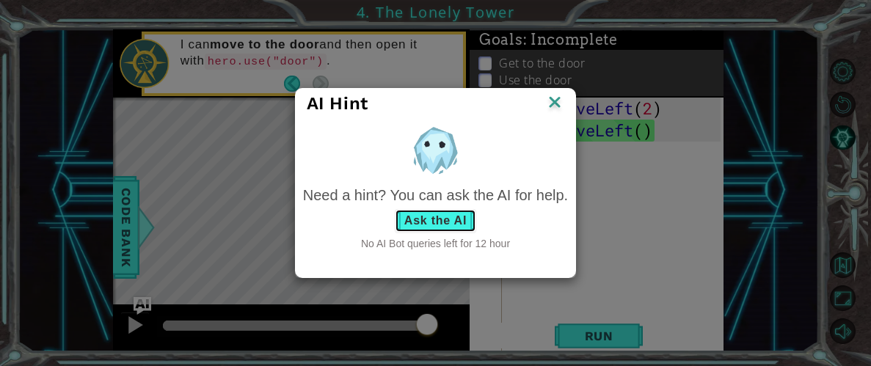
click at [423, 219] on button "Ask the AI" at bounding box center [435, 220] width 81 height 23
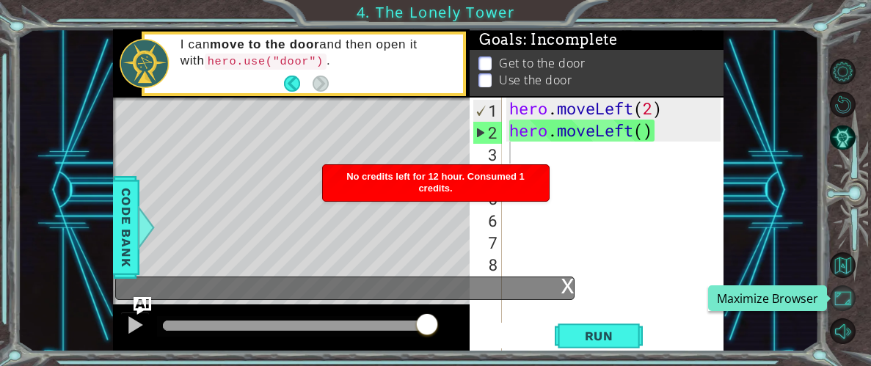
click at [847, 300] on button "Maximize Browser" at bounding box center [843, 298] width 26 height 26
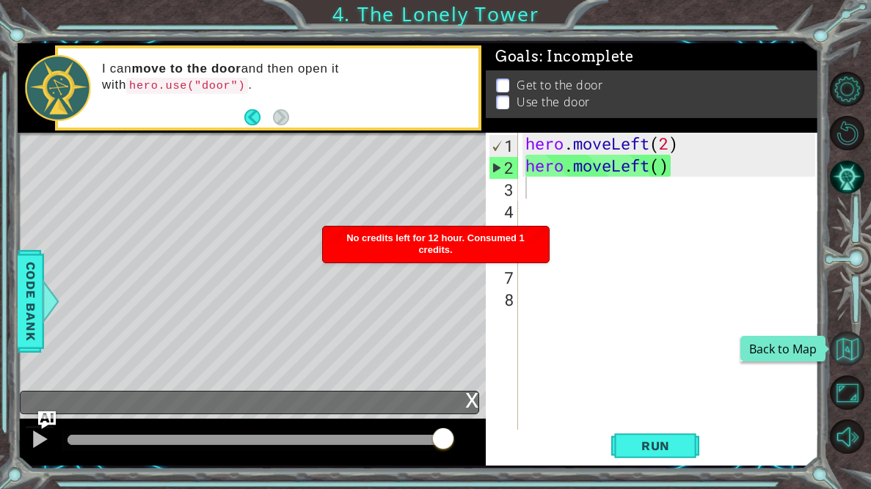
click at [844, 348] on button "Back to Map" at bounding box center [847, 349] width 34 height 34
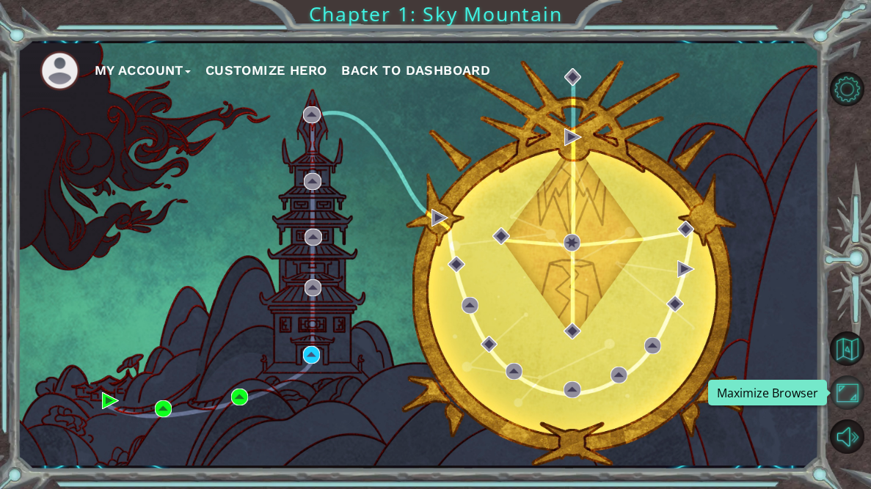
click at [849, 398] on button "Maximize Browser" at bounding box center [847, 393] width 34 height 34
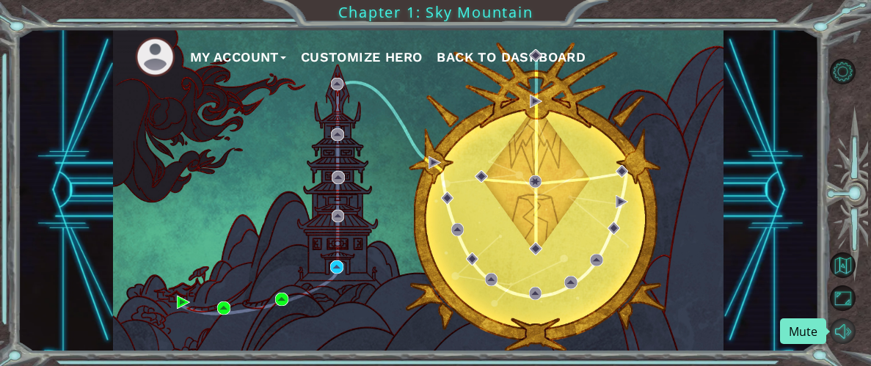
click at [847, 335] on button "Mute" at bounding box center [843, 331] width 26 height 26
click at [847, 335] on button "Unmute" at bounding box center [843, 331] width 26 height 26
click at [847, 335] on button "Mute" at bounding box center [843, 331] width 26 height 26
click at [340, 259] on div "My Account Customize Hero Back to Dashboard" at bounding box center [418, 190] width 610 height 322
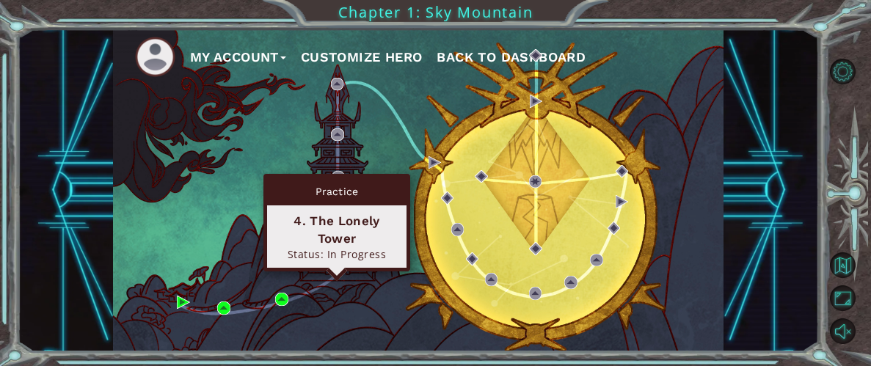
click at [338, 266] on img at bounding box center [336, 266] width 12 height 12
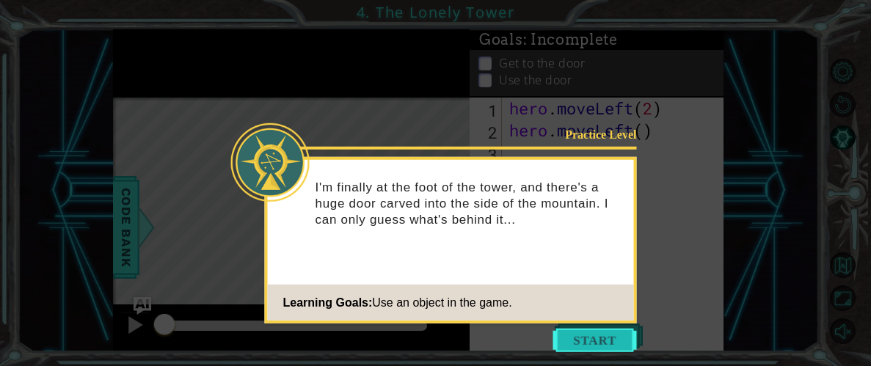
click at [612, 341] on button "Start" at bounding box center [595, 340] width 84 height 23
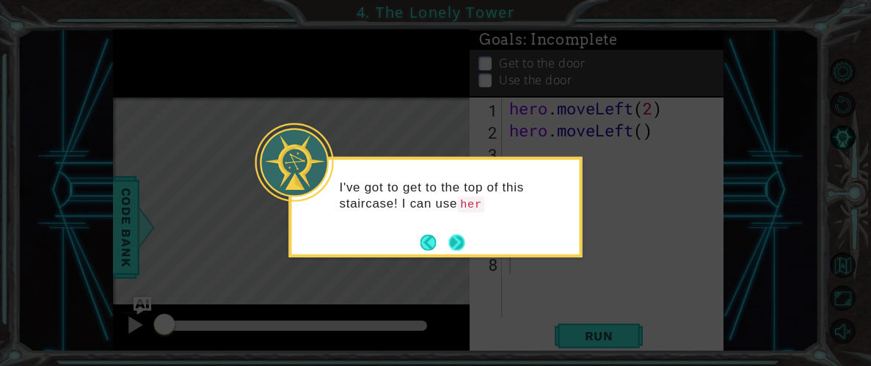
click at [464, 244] on button "Next" at bounding box center [456, 242] width 16 height 16
click at [464, 249] on button "Next" at bounding box center [456, 242] width 16 height 16
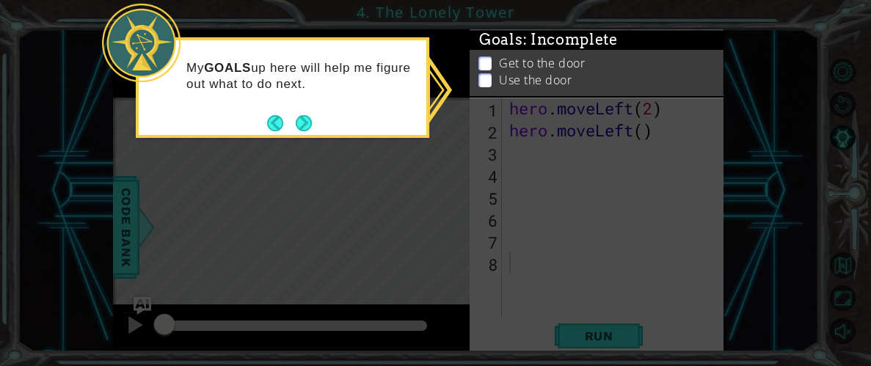
click at [315, 126] on div "My GOALS up here will help me figure out what to do next." at bounding box center [282, 87] width 293 height 101
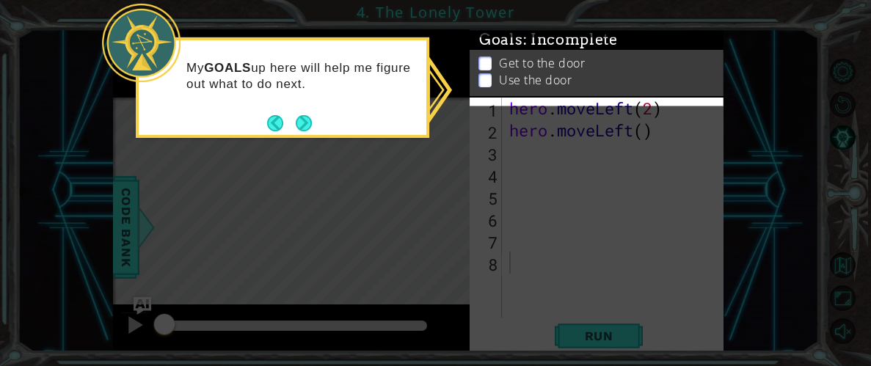
click at [315, 126] on div "My GOALS up here will help me figure out what to do next." at bounding box center [282, 87] width 293 height 101
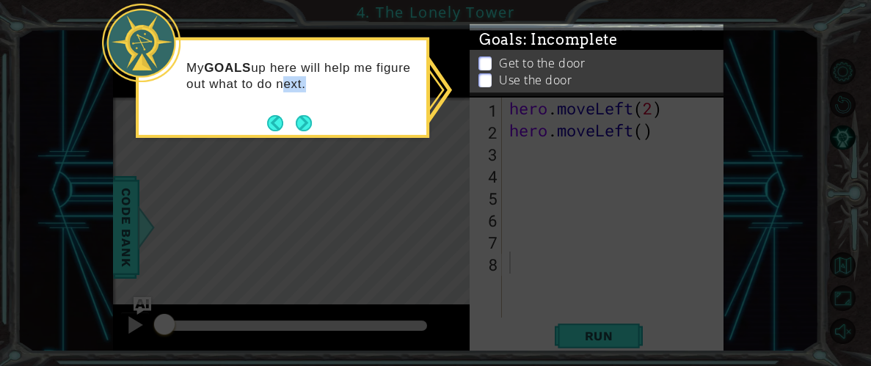
click at [315, 126] on div "My GOALS up here will help me figure out what to do next." at bounding box center [282, 87] width 293 height 101
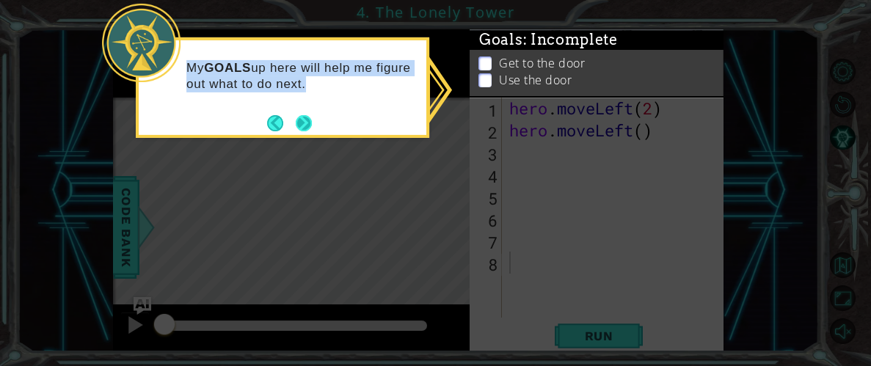
click at [309, 131] on button "Next" at bounding box center [304, 123] width 16 height 16
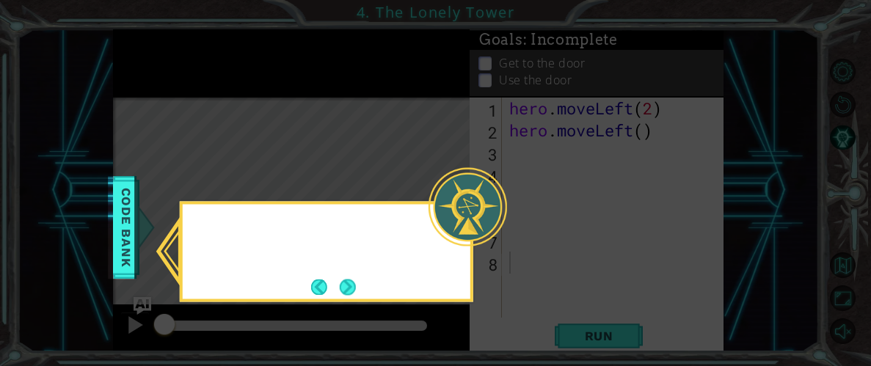
click at [309, 131] on icon at bounding box center [435, 183] width 871 height 366
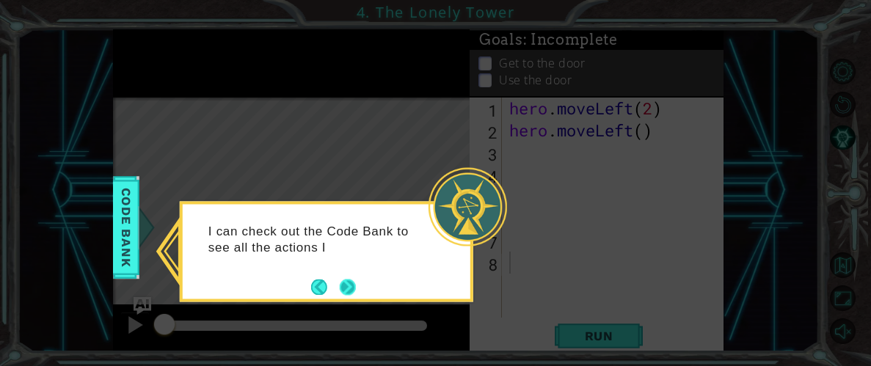
click at [341, 286] on button "Next" at bounding box center [348, 287] width 16 height 16
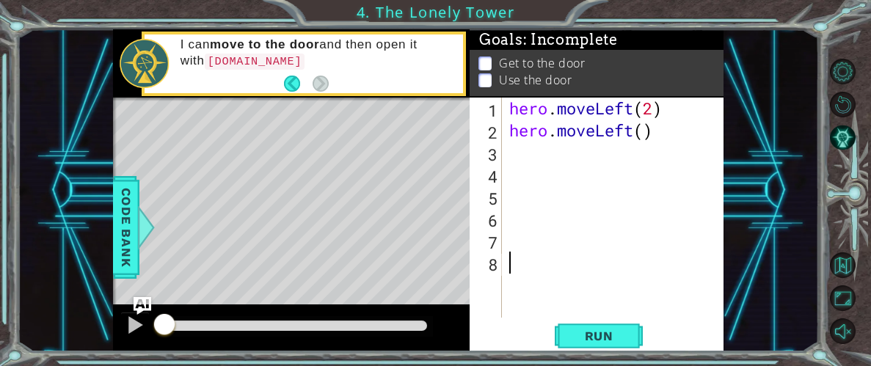
click at [494, 62] on li "Get to the door" at bounding box center [598, 63] width 240 height 17
click at [489, 64] on p at bounding box center [484, 64] width 13 height 14
click at [481, 67] on p at bounding box center [484, 74] width 13 height 14
click at [478, 70] on p at bounding box center [484, 77] width 13 height 14
click at [483, 79] on p at bounding box center [484, 80] width 13 height 14
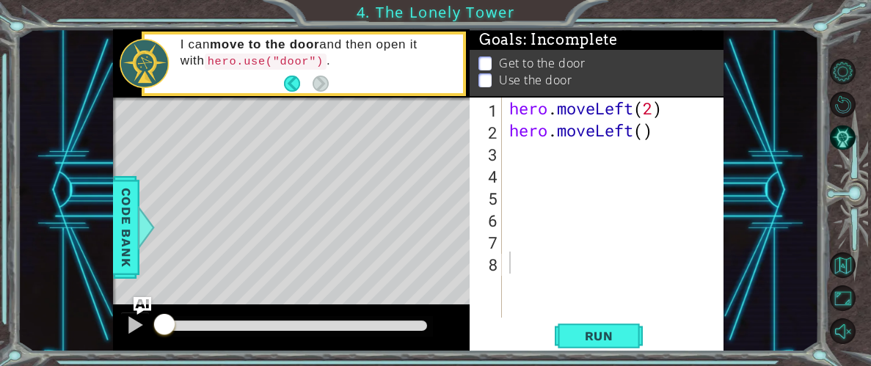
click at [540, 162] on div "hero . moveLeft ( 2 ) hero . moveLeft ( )" at bounding box center [617, 230] width 222 height 264
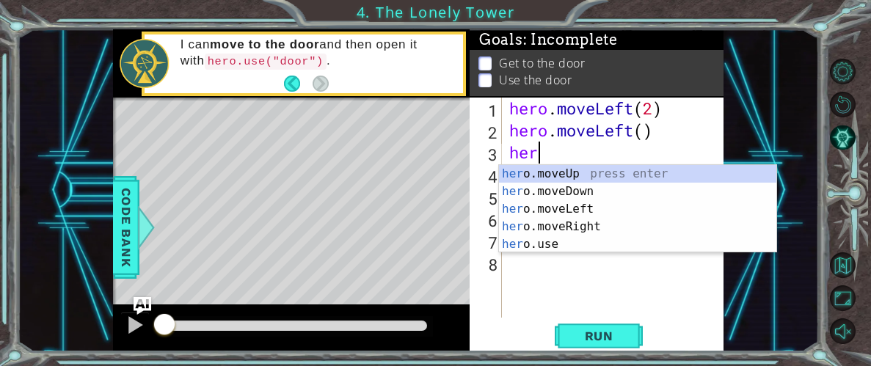
click at [484, 79] on p at bounding box center [484, 80] width 13 height 14
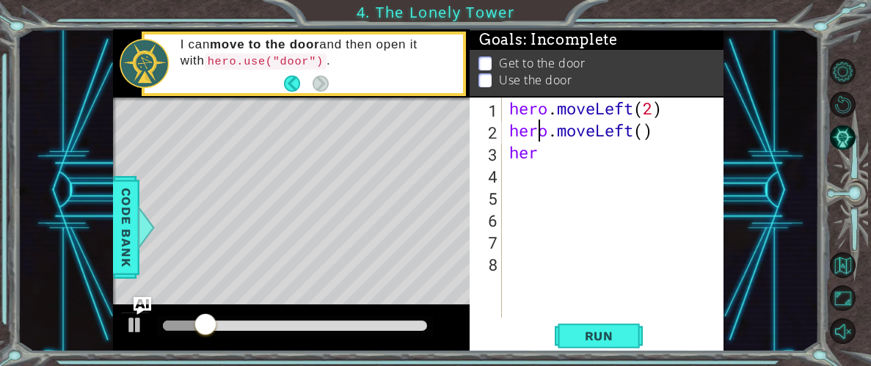
click at [538, 141] on div "hero . moveLeft ( 2 ) hero . moveLeft ( ) her" at bounding box center [617, 230] width 222 height 264
click at [538, 147] on div "hero . moveLeft ( 2 ) hero . moveLeft ( ) her" at bounding box center [617, 230] width 222 height 264
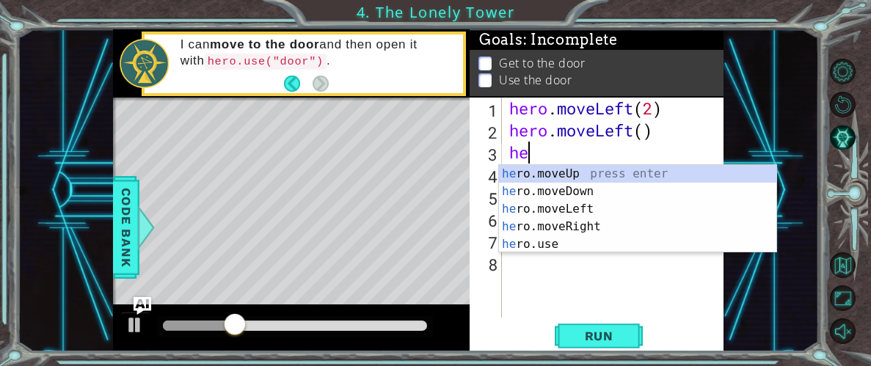
type textarea "h"
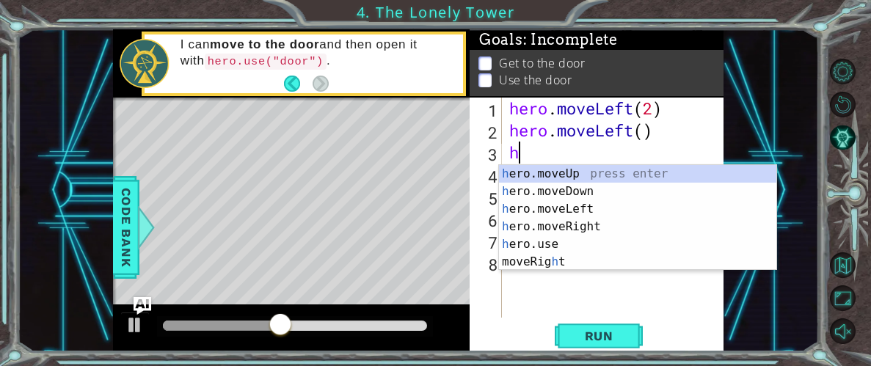
click at [528, 272] on div "hero . moveLeft ( 2 ) hero . moveLeft ( ) h" at bounding box center [617, 230] width 222 height 264
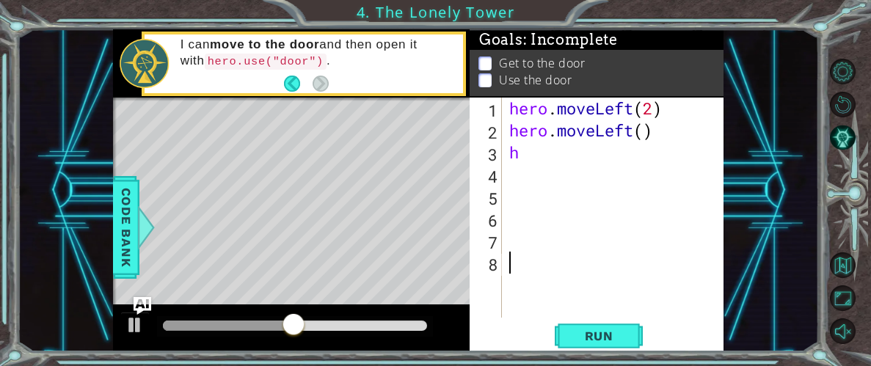
click at [529, 164] on div "hero . moveLeft ( 2 ) hero . moveLeft ( ) h" at bounding box center [617, 230] width 222 height 264
click at [532, 158] on div "hero . moveLeft ( 2 ) hero . moveLeft ( ) h" at bounding box center [617, 230] width 222 height 264
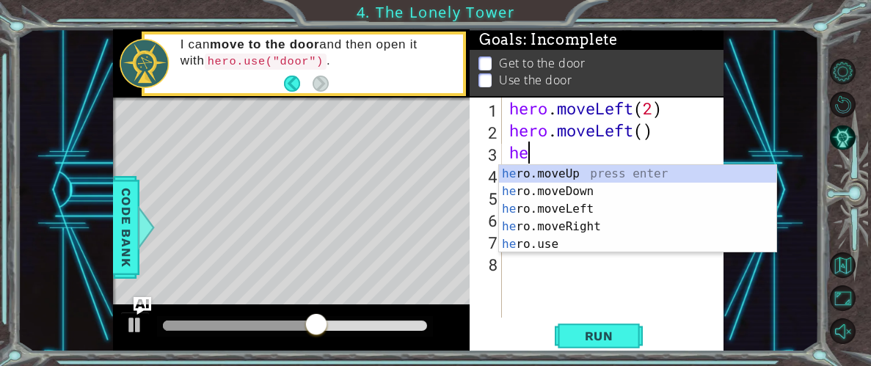
type textarea "her"
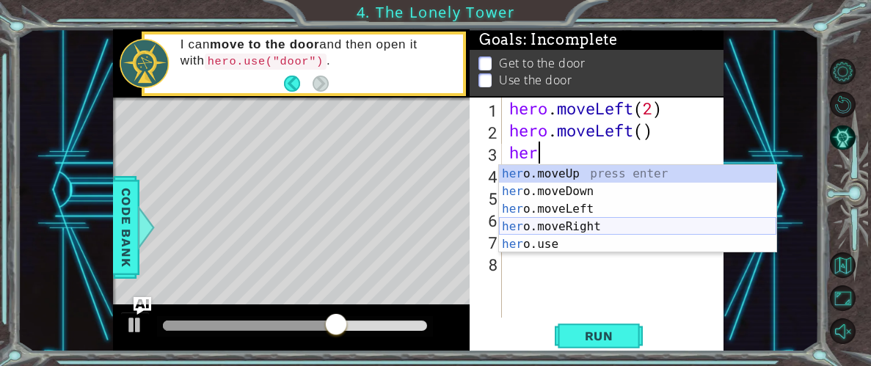
click at [544, 230] on div "her o.moveUp press enter her o.moveDown press enter her o.moveLeft press enter …" at bounding box center [637, 226] width 277 height 123
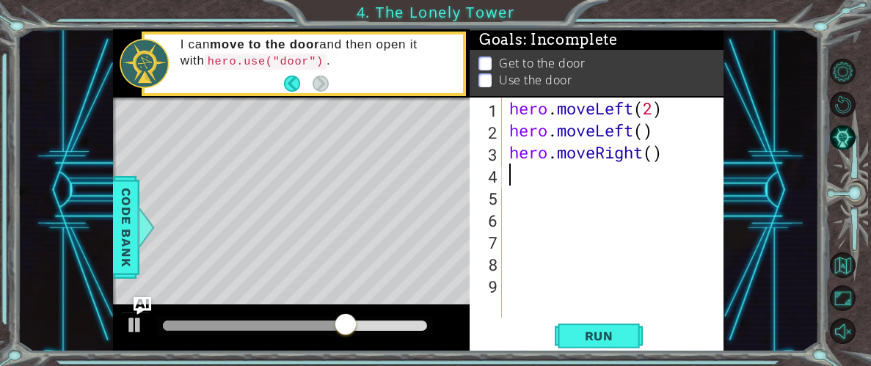
click at [630, 348] on div "1 2 3 4 5 6 7 8 9 hero . moveLeft ( 2 ) hero . moveLeft ( ) hero . moveRight ( …" at bounding box center [596, 224] width 254 height 253
click at [613, 337] on span "Run" at bounding box center [599, 336] width 58 height 15
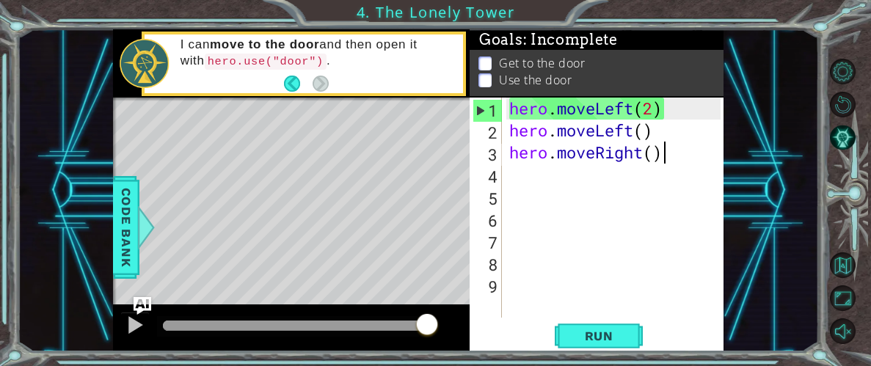
click at [674, 159] on div "hero . moveLeft ( 2 ) hero . moveLeft ( ) hero . moveRight ( )" at bounding box center [617, 230] width 222 height 264
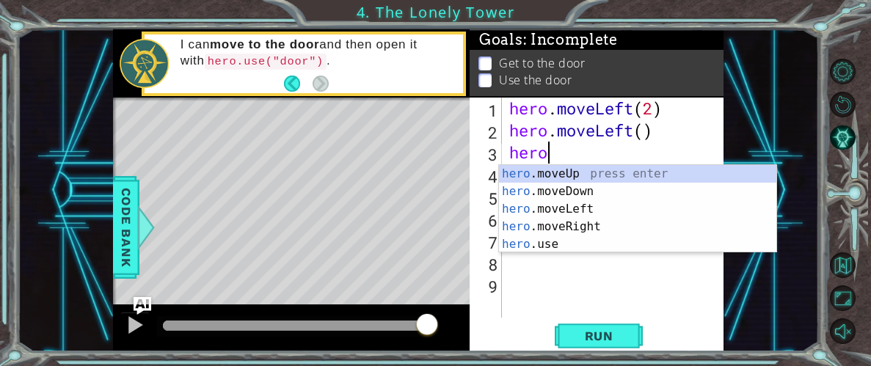
scroll to position [0, 1]
type textarea "h"
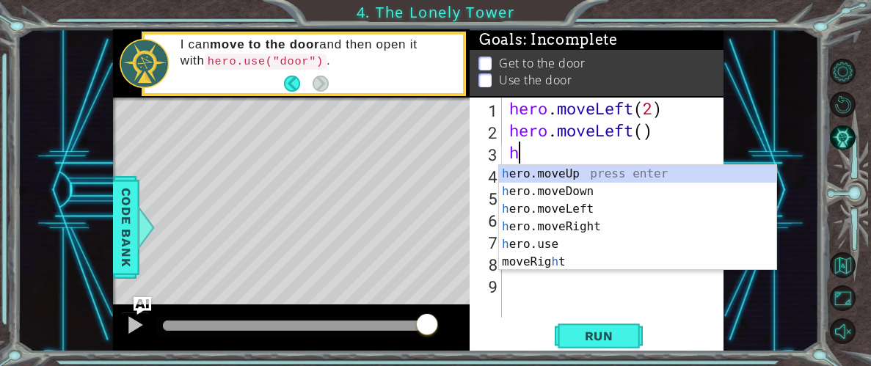
scroll to position [0, 0]
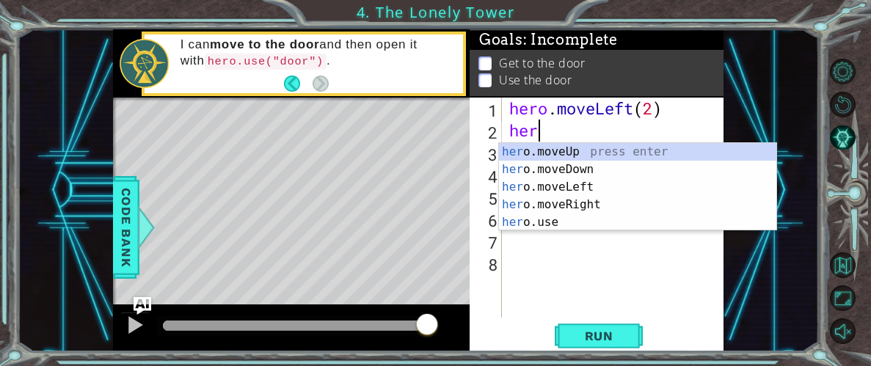
type textarea "hero"
click at [849, 136] on button "AI Hint" at bounding box center [843, 138] width 26 height 26
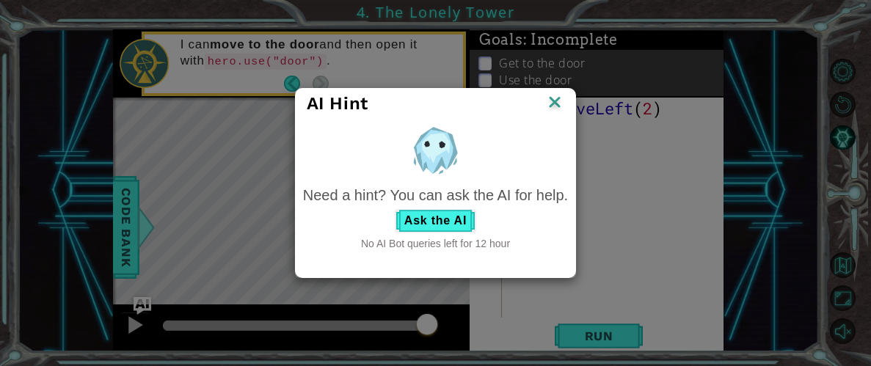
click at [562, 97] on img at bounding box center [554, 103] width 19 height 22
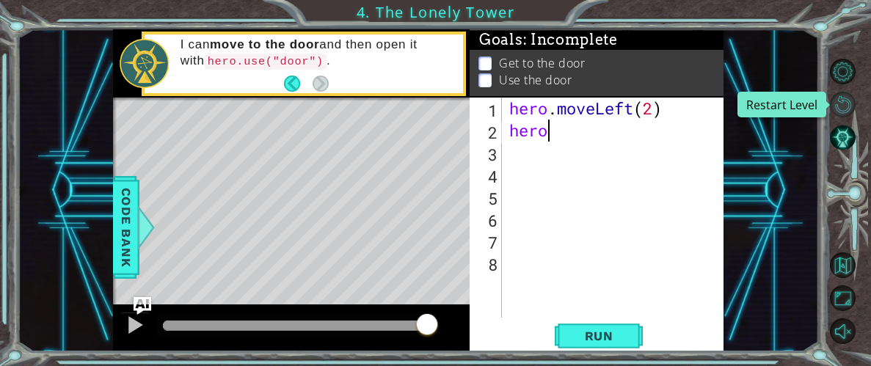
click at [837, 104] on button "Restart Level" at bounding box center [843, 105] width 26 height 26
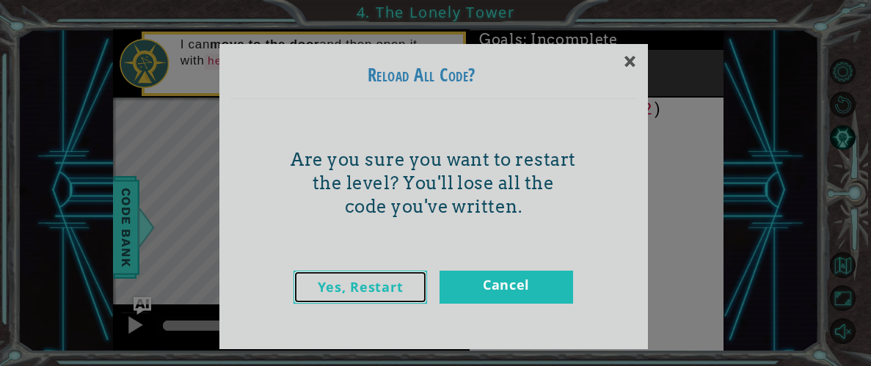
click at [338, 283] on link "Yes, Restart" at bounding box center [360, 287] width 134 height 33
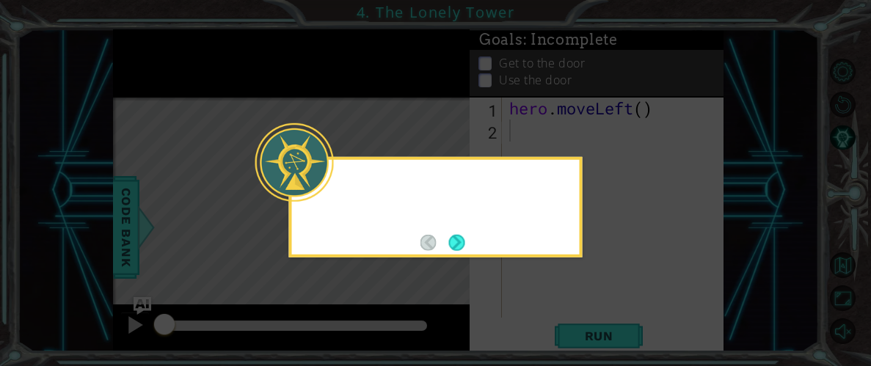
scroll to position [0, 0]
click at [457, 245] on button "Next" at bounding box center [457, 243] width 16 height 16
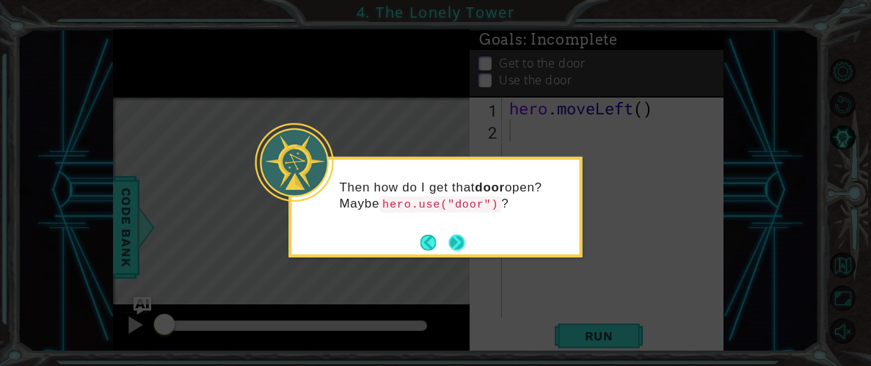
click at [461, 246] on button "Next" at bounding box center [457, 243] width 16 height 16
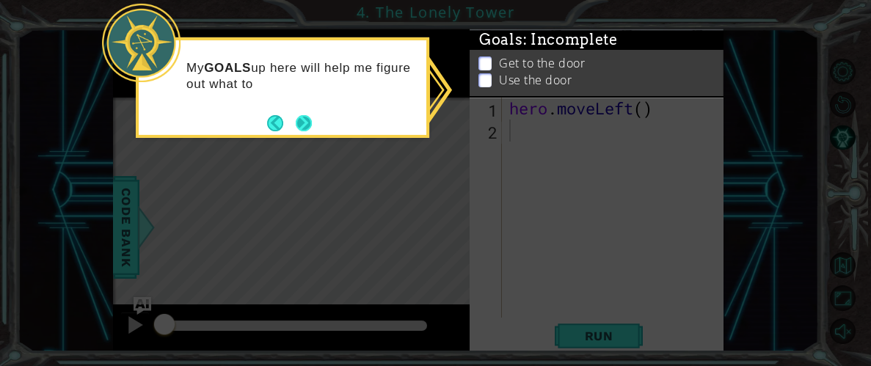
click at [300, 131] on button "Next" at bounding box center [304, 123] width 16 height 16
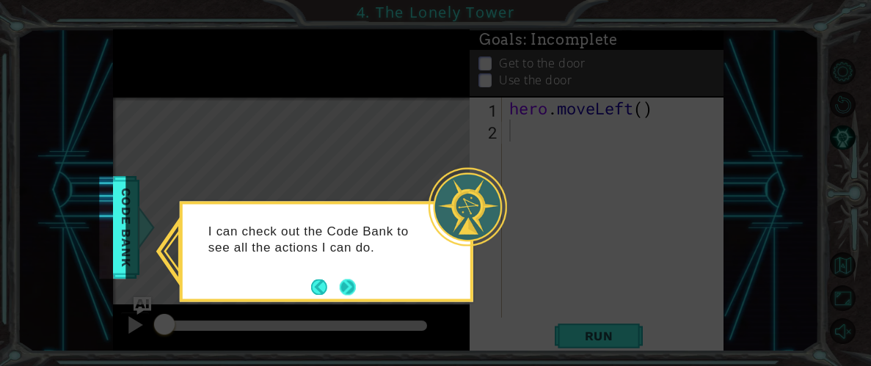
click at [347, 289] on button "Next" at bounding box center [347, 287] width 17 height 17
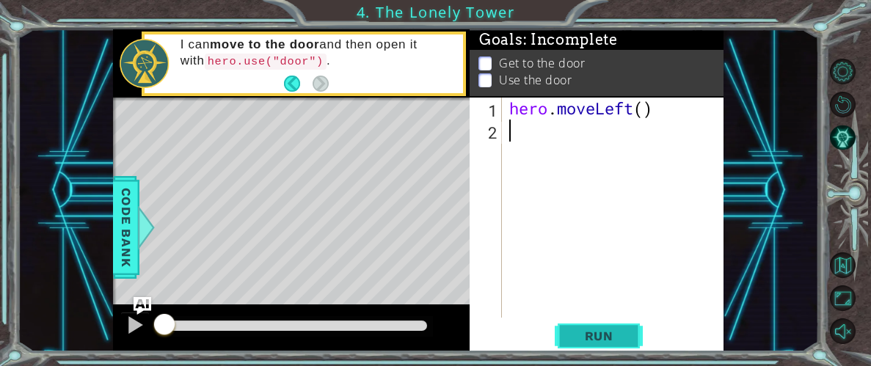
click at [571, 332] on span "Run" at bounding box center [599, 336] width 58 height 15
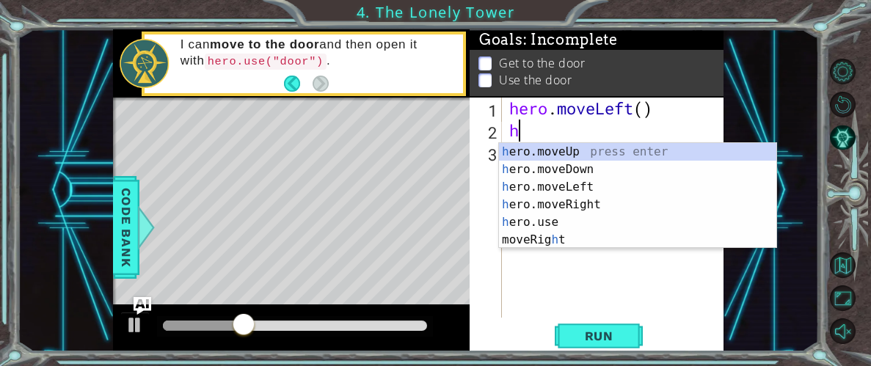
type textarea "he"
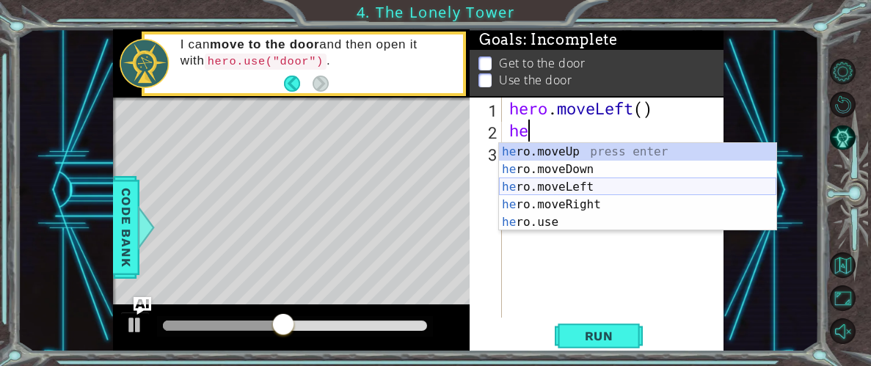
click at [575, 191] on div "he ro.moveUp press enter he ro.moveDown press enter he ro.moveLeft press enter …" at bounding box center [637, 204] width 277 height 123
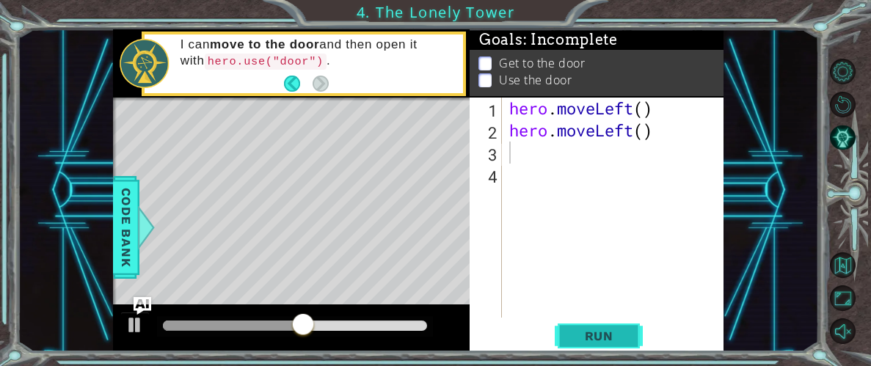
click at [599, 346] on button "Run" at bounding box center [599, 336] width 88 height 26
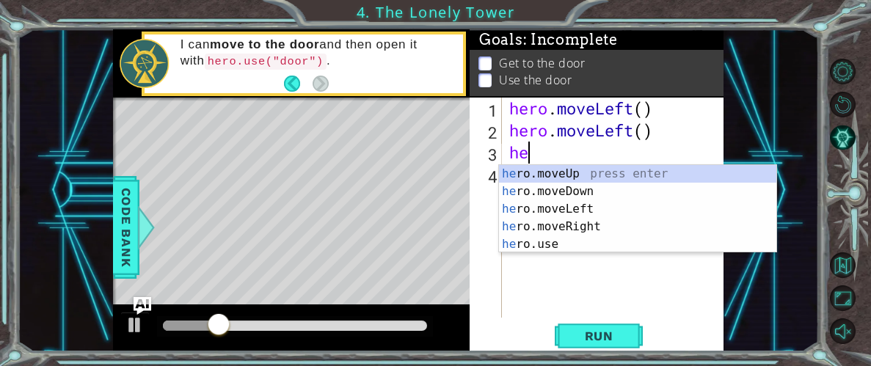
type textarea "her"
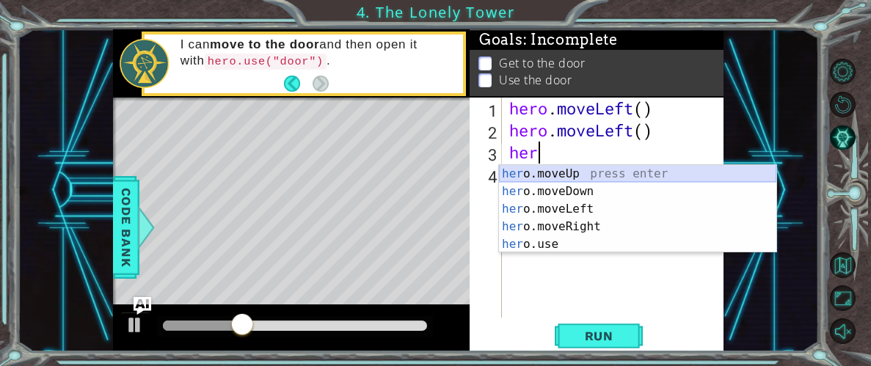
click at [621, 174] on div "her o.moveUp press enter her o.moveDown press enter her o.moveLeft press enter …" at bounding box center [637, 226] width 277 height 123
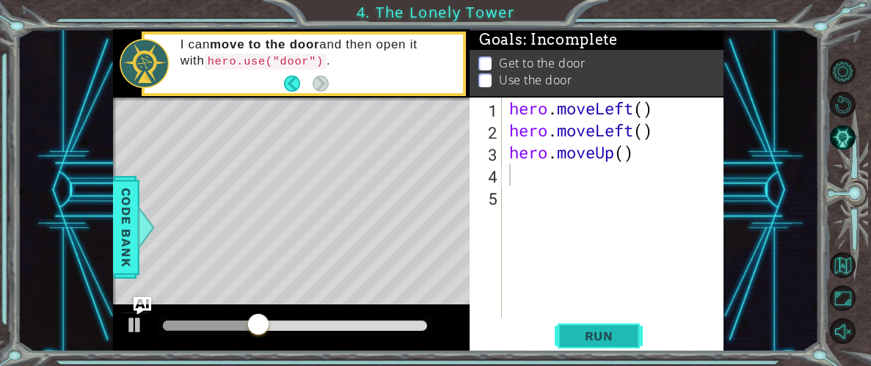
click at [631, 335] on button "Run" at bounding box center [599, 336] width 88 height 26
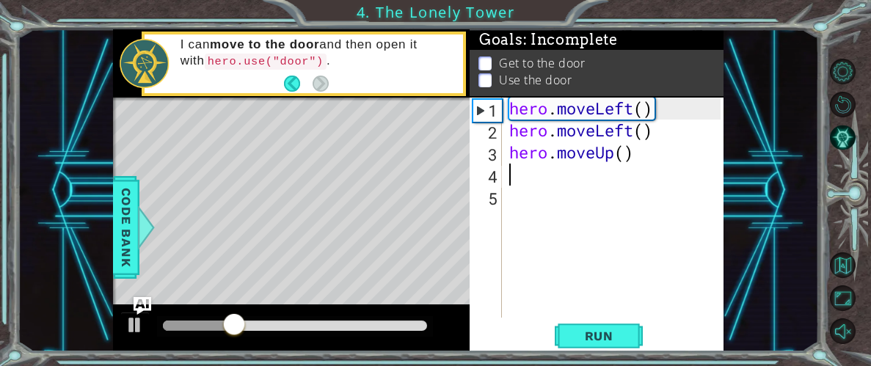
click at [623, 151] on div "hero . moveLeft ( ) hero . moveLeft ( ) hero . moveUp ( )" at bounding box center [617, 230] width 222 height 264
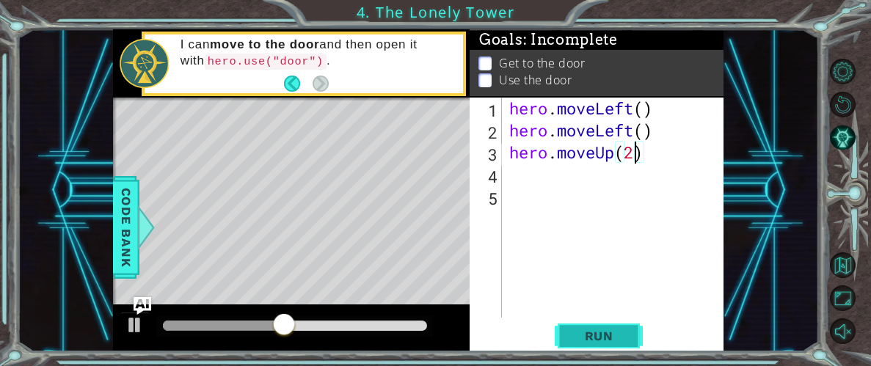
click at [594, 343] on button "Run" at bounding box center [599, 336] width 88 height 26
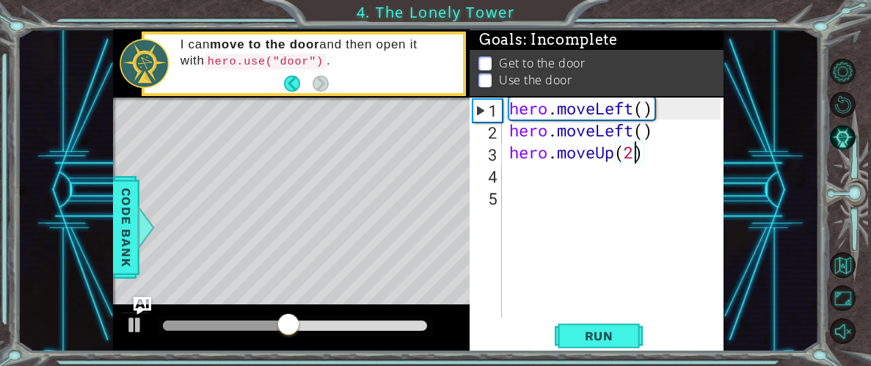
click at [652, 130] on div "hero . moveLeft ( ) hero . moveLeft ( ) hero . moveUp ( 2 )" at bounding box center [617, 230] width 222 height 264
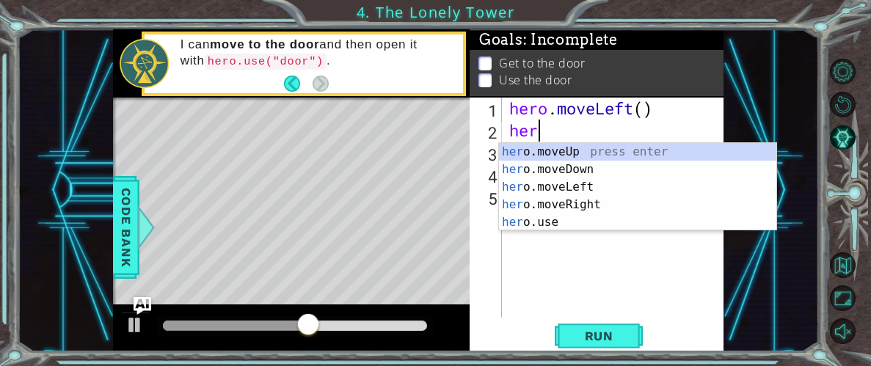
scroll to position [0, 0]
type textarea "h"
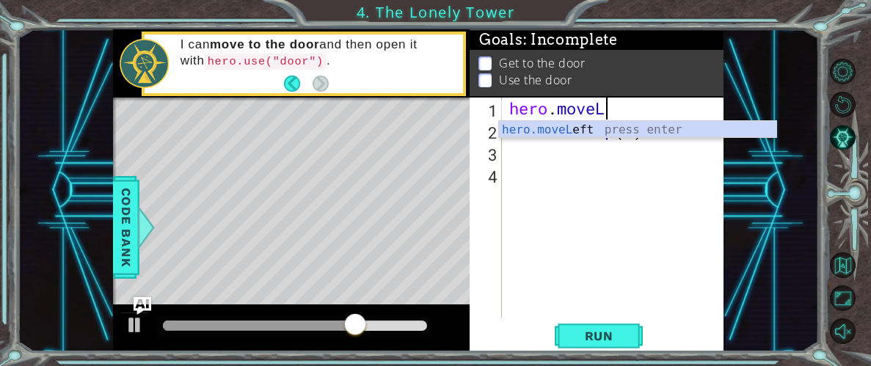
type textarea "hero.move"
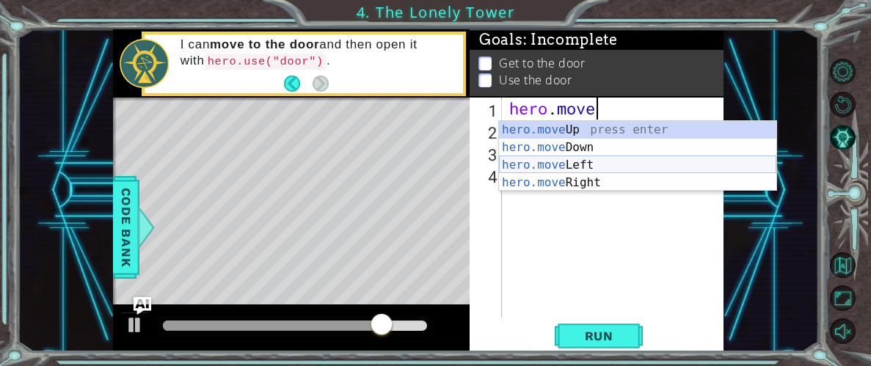
click at [597, 160] on div "hero.move Up press enter hero.move Down press enter hero.move Left press enter …" at bounding box center [637, 174] width 277 height 106
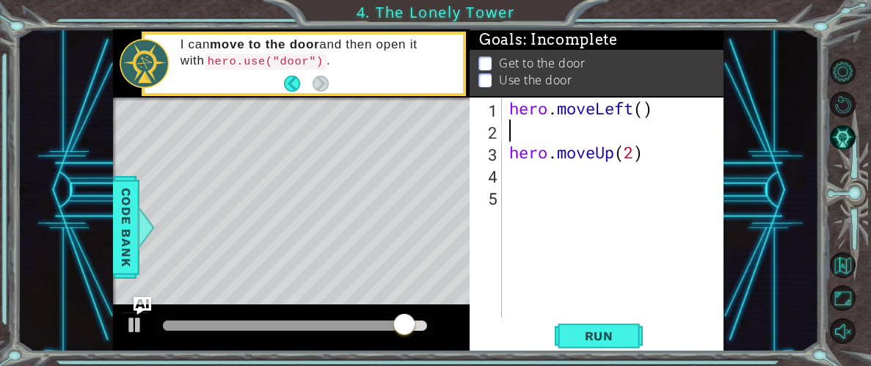
click at [641, 106] on div "hero . moveLeft ( ) hero . moveUp ( 2 )" at bounding box center [617, 230] width 222 height 264
type textarea "hero.moveLeft(2)"
click at [555, 137] on div "hero . moveLeft ( 2 ) hero . moveUp ( 2 )" at bounding box center [617, 230] width 222 height 264
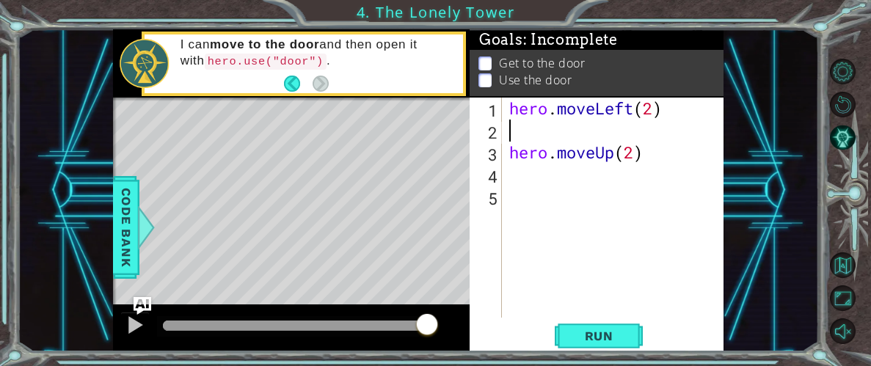
type textarea "hero.moveLeft(2)"
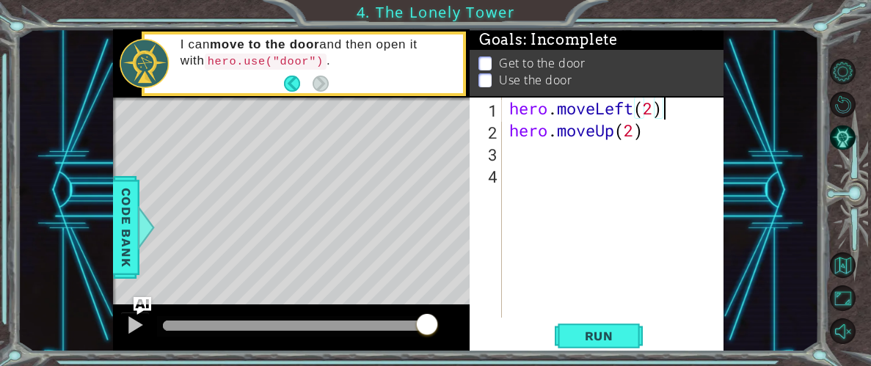
click at [521, 147] on div "hero . moveLeft ( 2 ) hero . moveUp ( 2 )" at bounding box center [617, 230] width 222 height 264
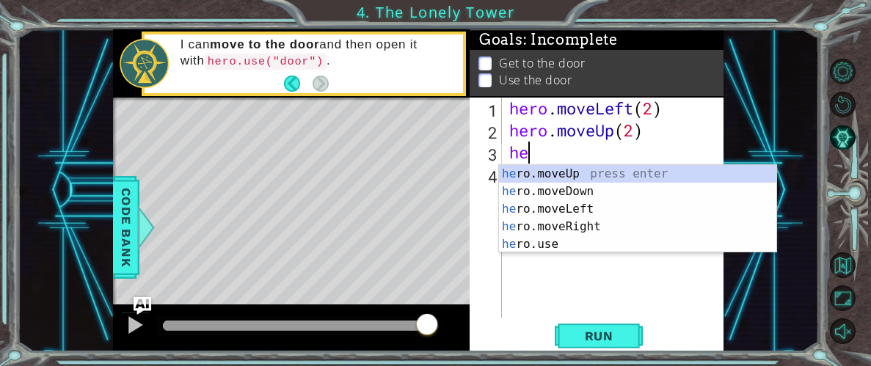
type textarea "her"
click at [538, 181] on div "her o.moveUp press enter her o.moveDown press enter her o.moveLeft press enter …" at bounding box center [637, 226] width 277 height 123
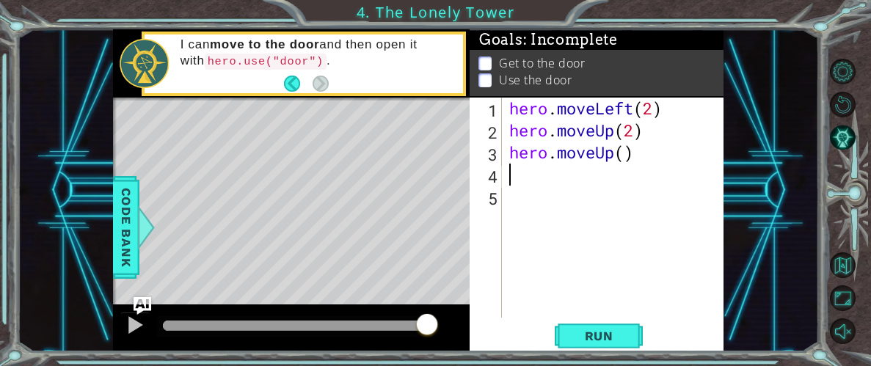
click at [634, 167] on div "hero . moveLeft ( 2 ) hero . moveUp ( 2 ) hero . moveUp ( )" at bounding box center [617, 230] width 222 height 264
click at [591, 332] on span "Run" at bounding box center [599, 336] width 58 height 15
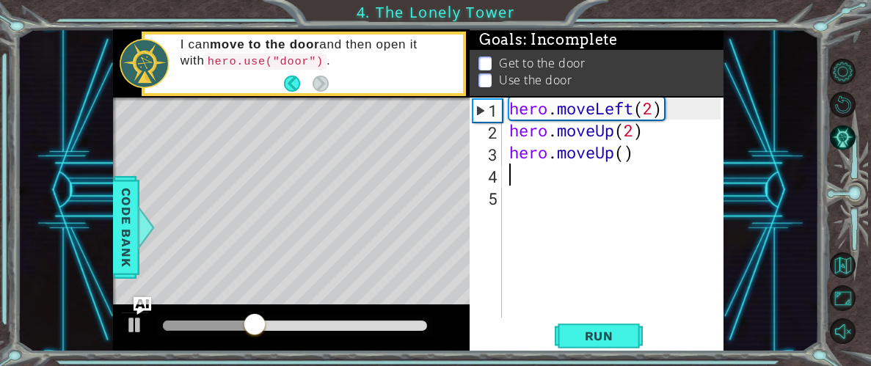
click at [667, 151] on div "hero . moveLeft ( 2 ) hero . moveUp ( 2 ) hero . moveUp ( )" at bounding box center [617, 230] width 222 height 264
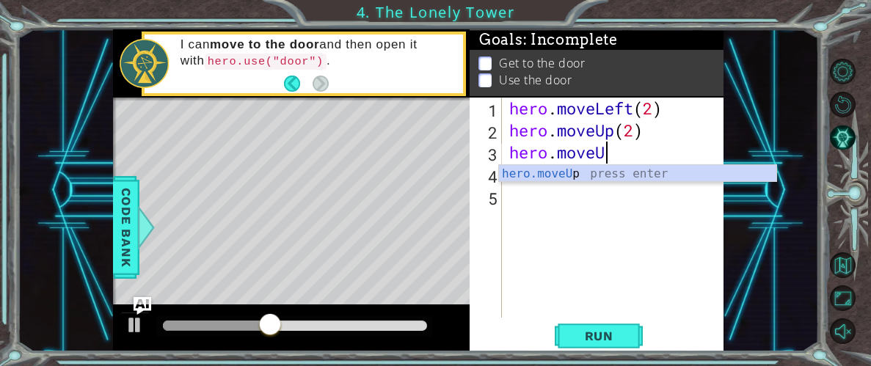
type textarea "hero.move"
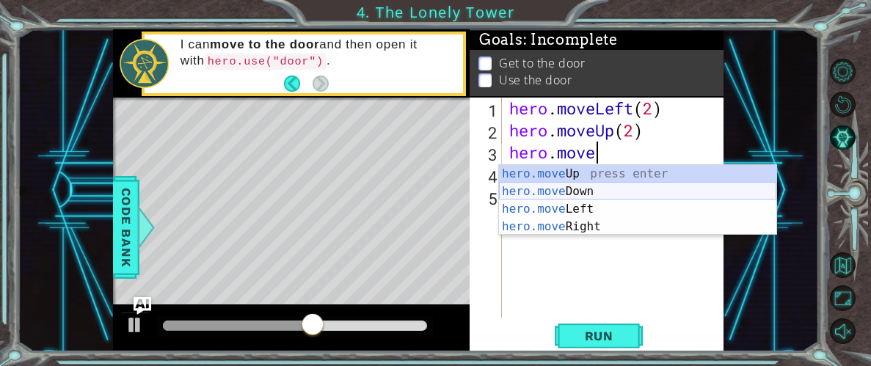
click at [634, 188] on div "hero.move Up press enter hero.move Down press enter hero.move Left press enter …" at bounding box center [637, 218] width 277 height 106
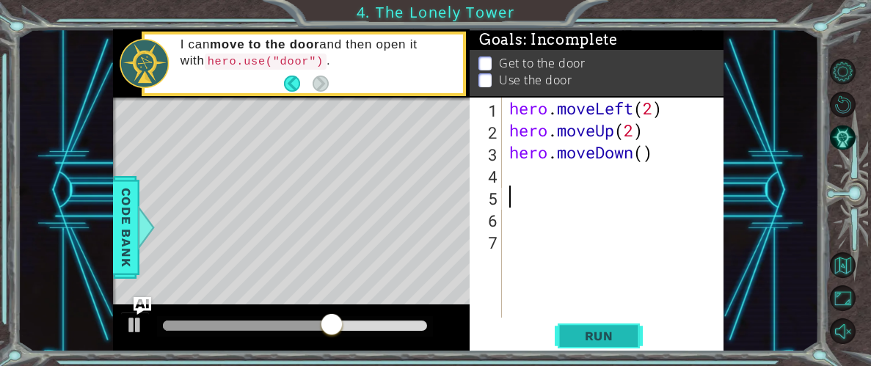
click at [602, 343] on button "Run" at bounding box center [599, 336] width 88 height 26
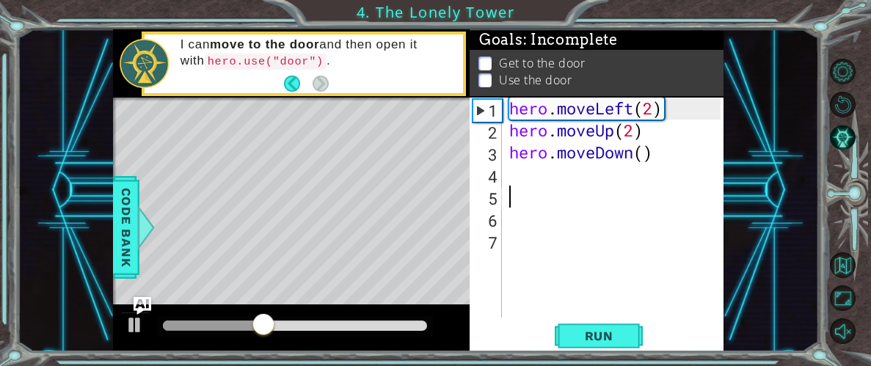
click at [630, 152] on div "hero . moveLeft ( 2 ) hero . moveUp ( 2 ) hero . moveDown ( )" at bounding box center [617, 230] width 222 height 264
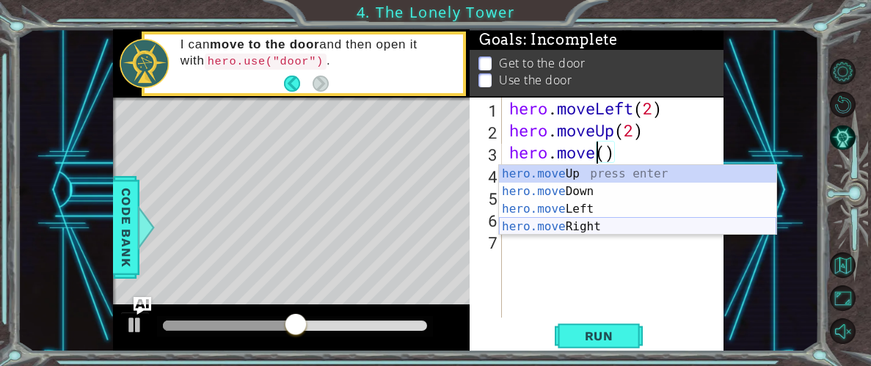
click at [638, 231] on div "hero.move Up press enter hero.move Down press enter hero.move Left press enter …" at bounding box center [637, 218] width 277 height 106
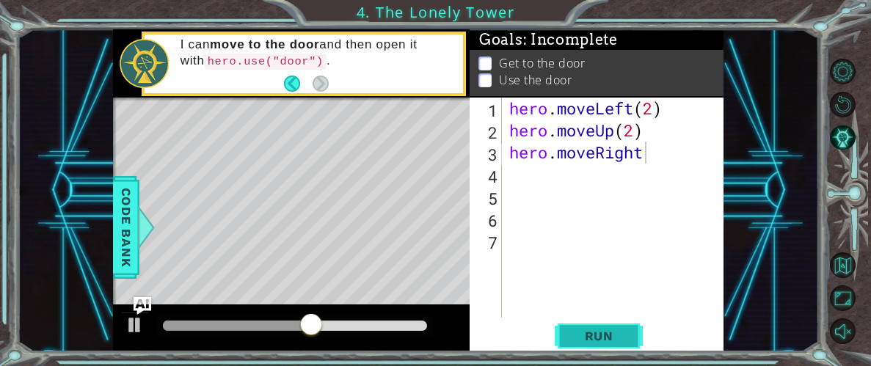
click at [627, 329] on span "Run" at bounding box center [599, 336] width 58 height 15
type textarea "hero.moveRight ()"
click at [602, 340] on span "Run" at bounding box center [599, 336] width 58 height 15
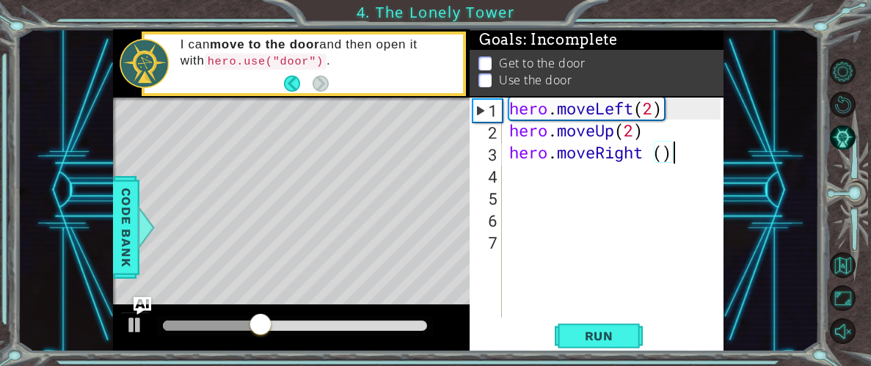
click at [568, 171] on div "hero . moveLeft ( 2 ) hero . moveUp ( 2 ) hero . moveRight ( )" at bounding box center [617, 230] width 222 height 264
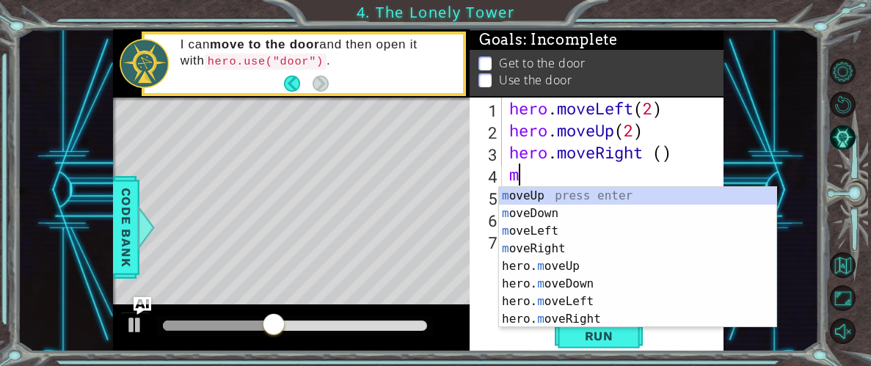
scroll to position [0, 0]
type textarea "mov"
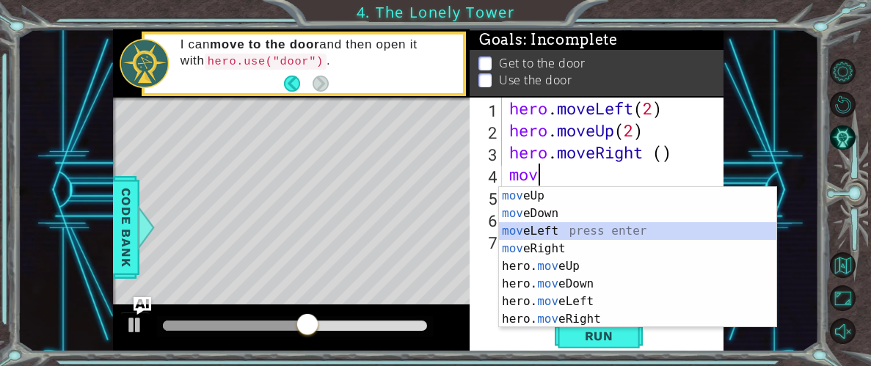
click at [577, 226] on div "mov eUp press enter mov eDown press enter mov eLeft press enter mov eRight pres…" at bounding box center [637, 275] width 277 height 176
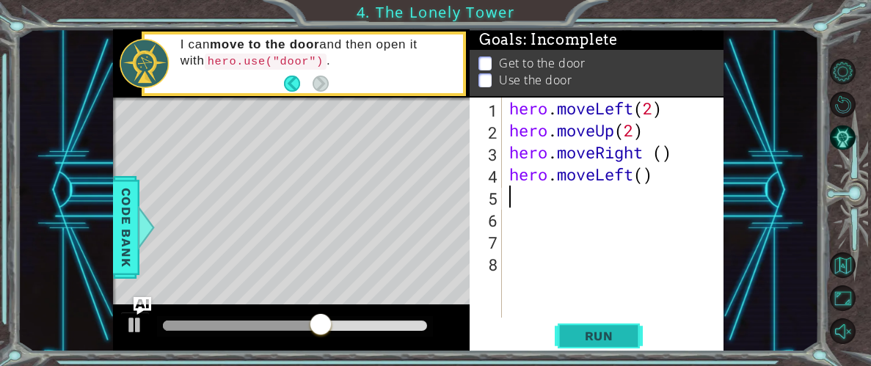
click at [608, 333] on span "Run" at bounding box center [599, 336] width 58 height 15
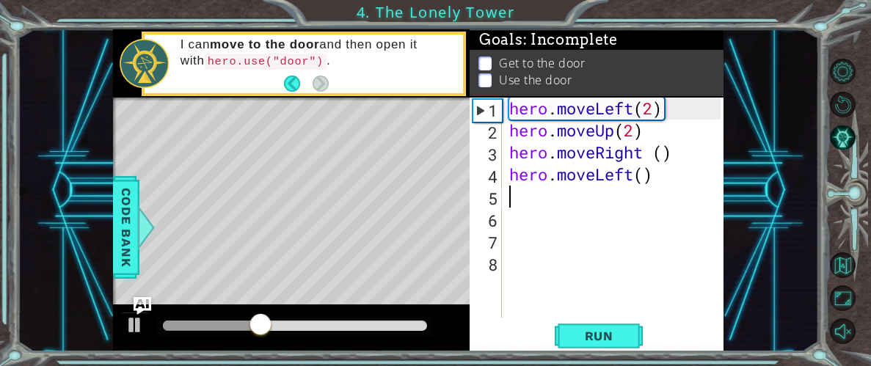
click at [634, 177] on div "hero . moveLeft ( 2 ) hero . moveUp ( 2 ) hero . moveRight ( ) hero . moveLeft …" at bounding box center [617, 230] width 222 height 264
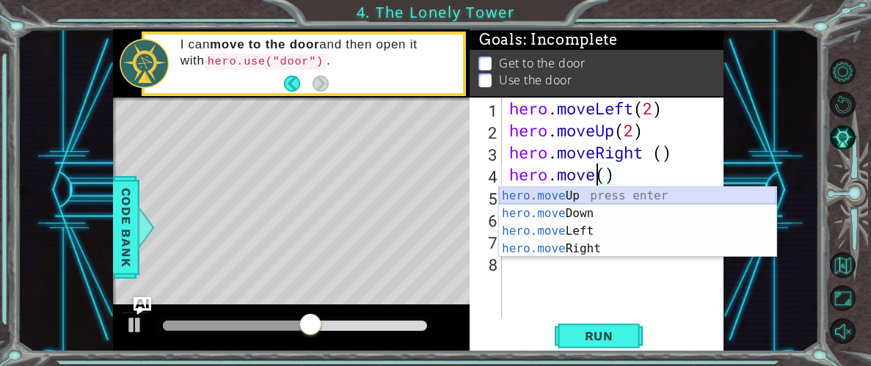
click at [613, 199] on div "hero.move Up press enter hero.move Down press enter hero.move Left press enter …" at bounding box center [637, 240] width 277 height 106
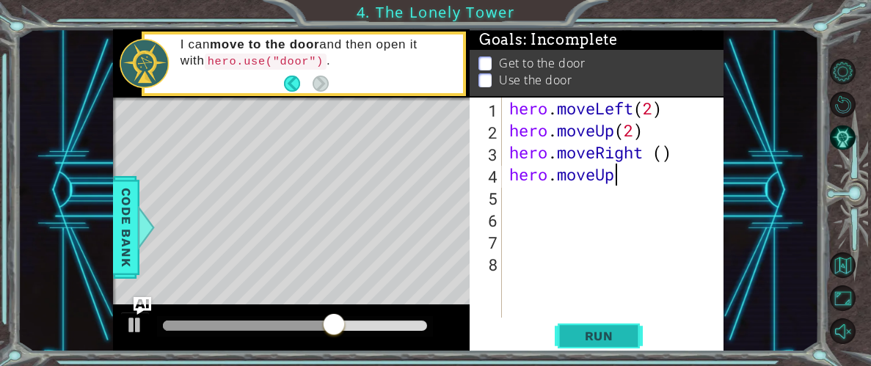
type textarea "hero.moveUp"
type textarea "hero.moveUp()"
click at [613, 342] on span "Run" at bounding box center [599, 336] width 58 height 15
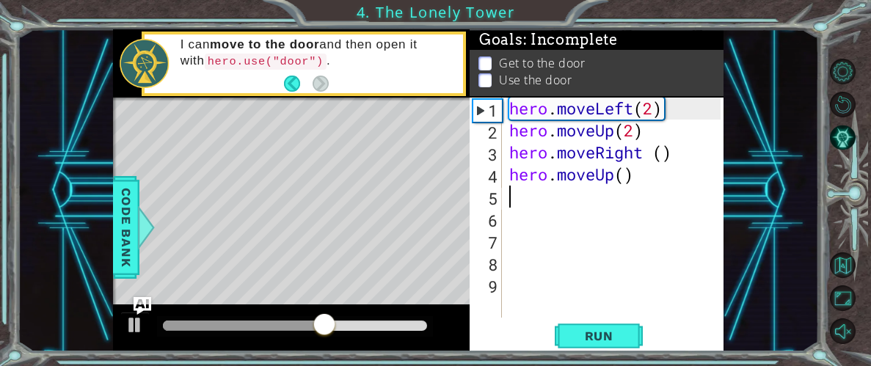
type textarea "M"
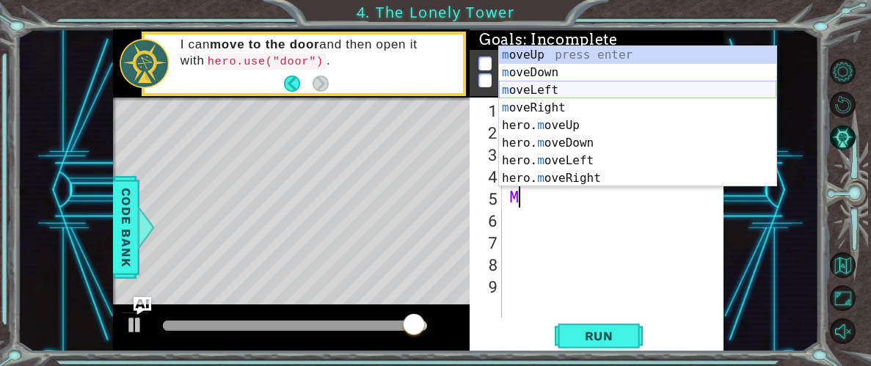
click at [542, 95] on div "m oveUp press enter m oveDown press enter m oveLeft press enter m oveRight pres…" at bounding box center [637, 134] width 277 height 176
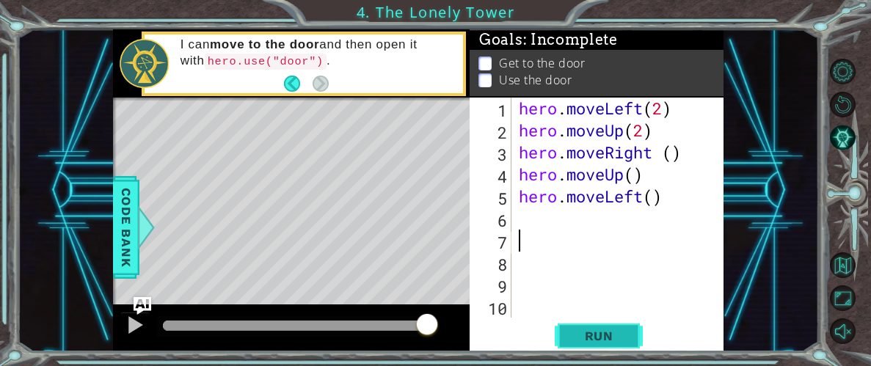
click at [561, 338] on button "Run" at bounding box center [599, 336] width 88 height 26
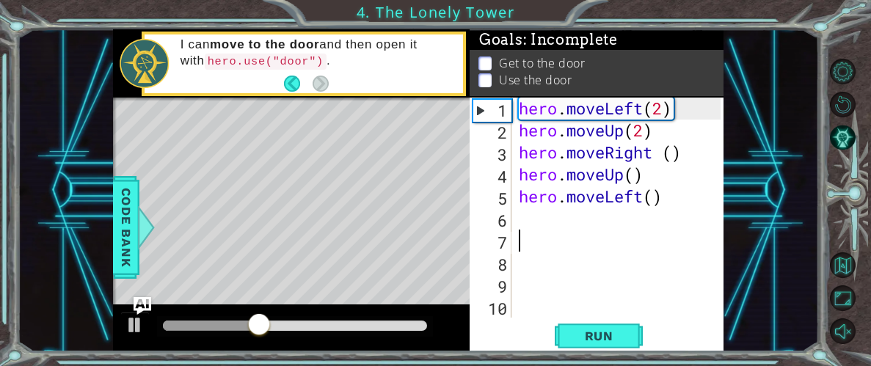
click at [646, 195] on div "hero . moveLeft ( 2 ) hero . moveUp ( 2 ) hero . moveRight ( ) hero . moveUp ( …" at bounding box center [622, 230] width 212 height 264
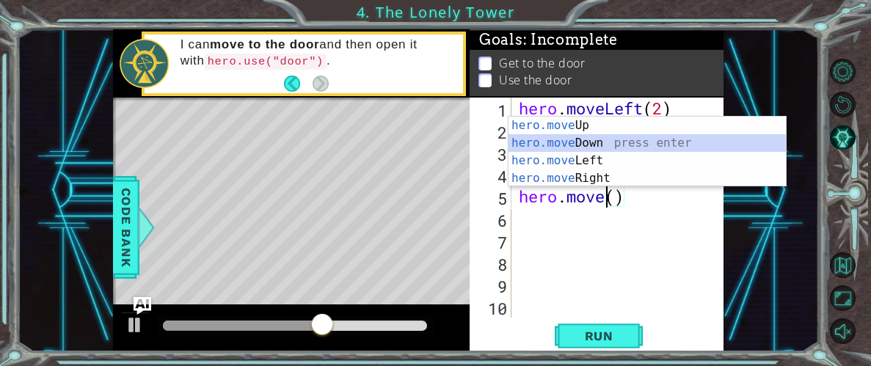
click at [596, 145] on div "hero.move Up press enter hero.move Down press enter hero.move Left press enter …" at bounding box center [646, 170] width 277 height 106
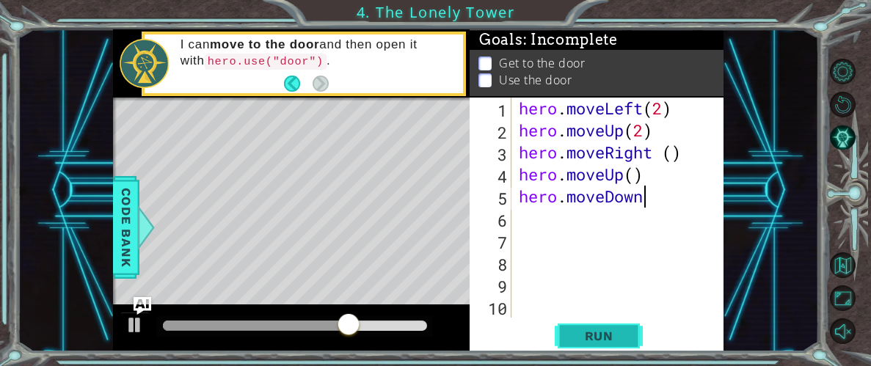
click at [606, 331] on span "Run" at bounding box center [599, 336] width 58 height 15
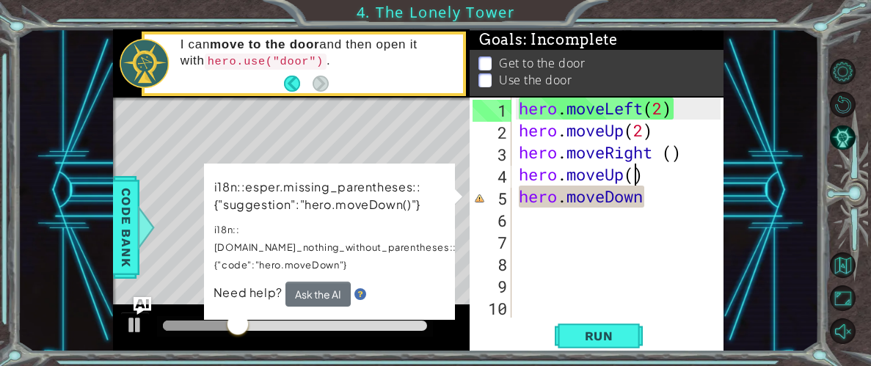
click at [632, 176] on div "hero . moveLeft ( 2 ) hero . moveUp ( 2 ) hero . moveRight ( ) hero . moveUp ( …" at bounding box center [622, 230] width 212 height 264
type textarea "hero.moveUp(2)"
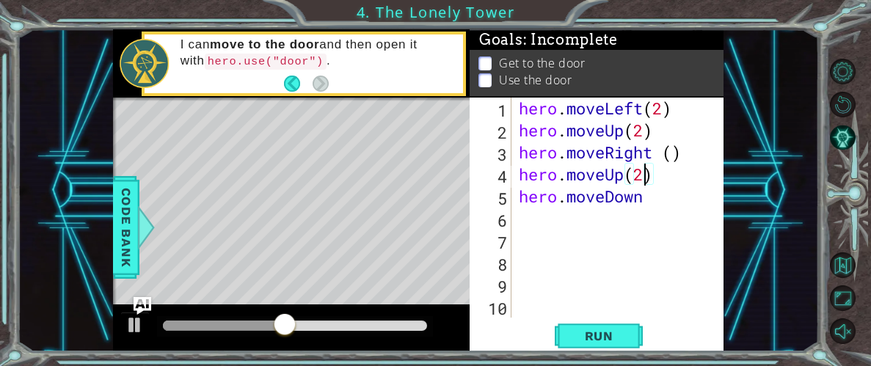
click at [677, 213] on div "hero . moveLeft ( 2 ) hero . moveUp ( 2 ) hero . moveRight ( ) hero . moveUp ( …" at bounding box center [622, 230] width 212 height 264
click at [668, 201] on div "hero . moveLeft ( 2 ) hero . moveUp ( 2 ) hero . moveRight ( ) hero . moveUp ( …" at bounding box center [622, 230] width 212 height 264
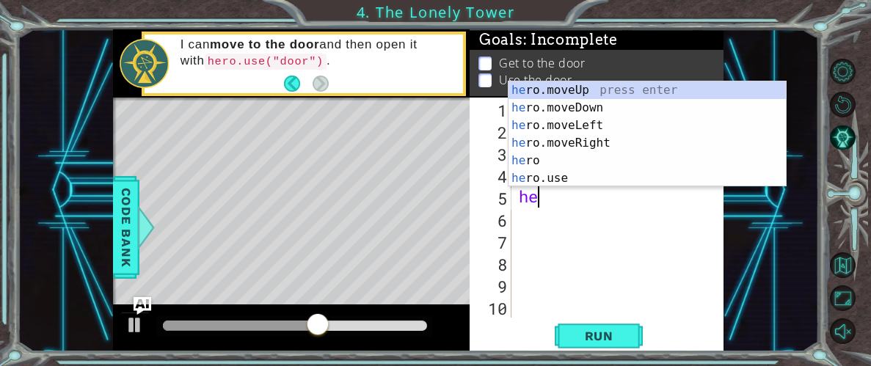
type textarea "h"
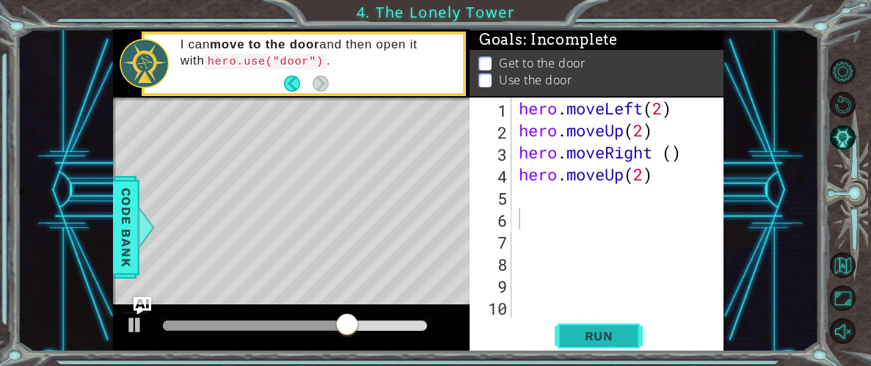
click at [627, 323] on button "Run" at bounding box center [599, 336] width 88 height 26
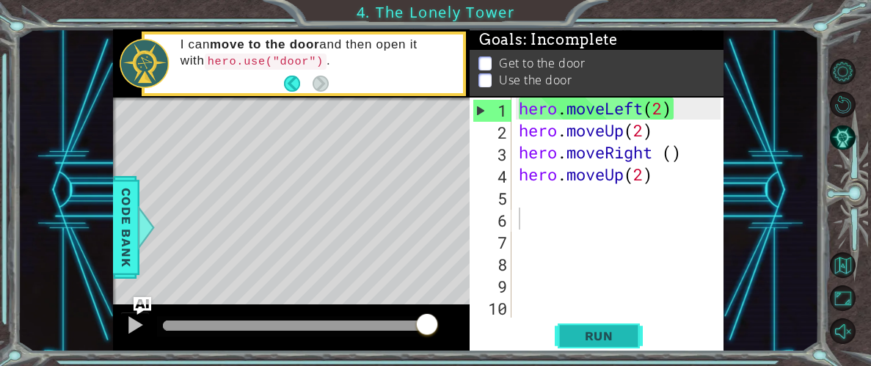
click at [596, 337] on span "Run" at bounding box center [599, 336] width 58 height 15
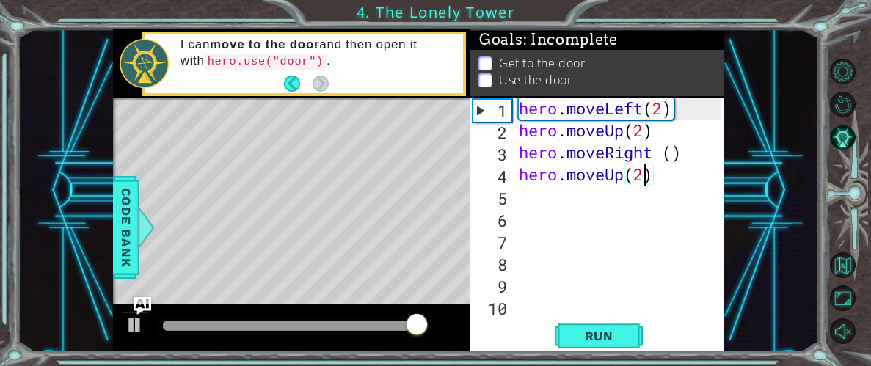
click at [643, 172] on div "hero . moveLeft ( 2 ) hero . moveUp ( 2 ) hero . moveRight ( ) hero . moveUp ( …" at bounding box center [622, 230] width 212 height 264
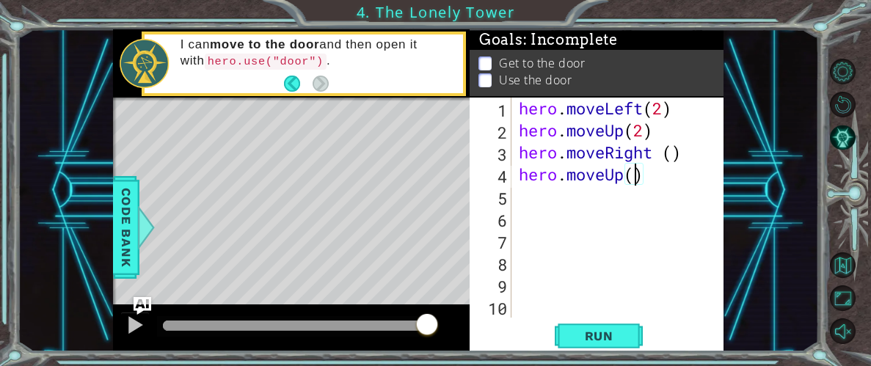
type textarea "hero.moveUp(1)"
click at [635, 191] on div "hero . moveLeft ( 2 ) hero . moveUp ( 2 ) hero . moveRight ( ) hero . moveUp ( …" at bounding box center [622, 230] width 212 height 264
type textarea "m"
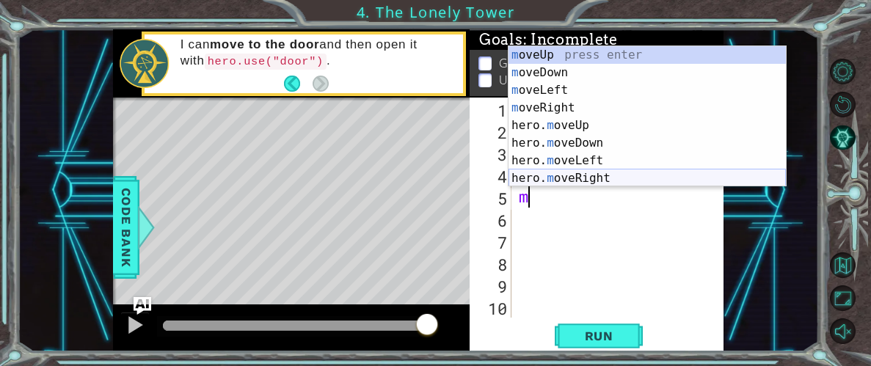
click at [620, 175] on div "m oveUp press enter m oveDown press enter m oveLeft press enter m oveRight pres…" at bounding box center [646, 134] width 277 height 176
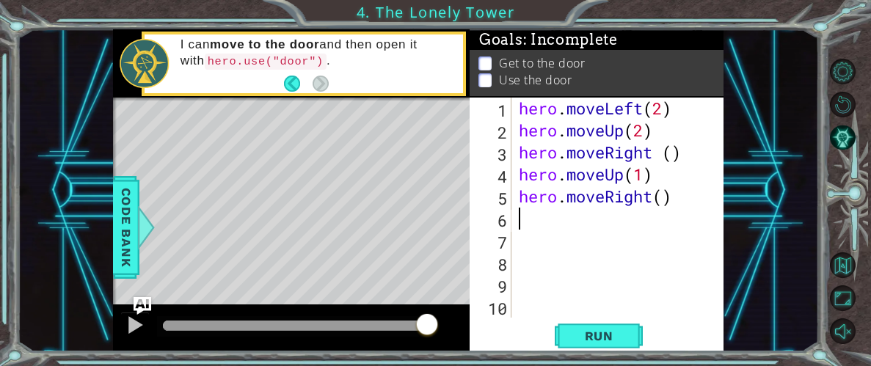
click at [665, 192] on div "hero . moveLeft ( 2 ) hero . moveUp ( 2 ) hero . moveRight ( ) hero . moveUp ( …" at bounding box center [622, 230] width 212 height 264
type textarea "hero.moveRight(1)"
click at [578, 213] on div "hero . moveLeft ( 2 ) hero . moveUp ( 2 ) hero . moveRight ( ) hero . moveUp ( …" at bounding box center [622, 230] width 212 height 264
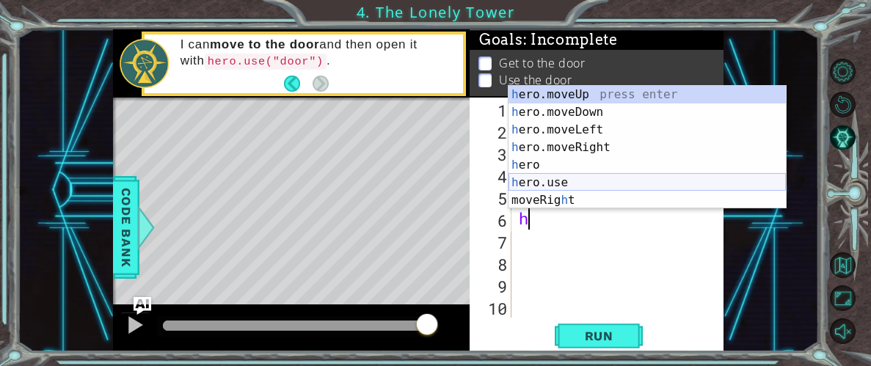
click at [557, 186] on div "h ero.moveUp press enter h ero.moveDown press enter h ero.moveLeft press enter …" at bounding box center [646, 165] width 277 height 158
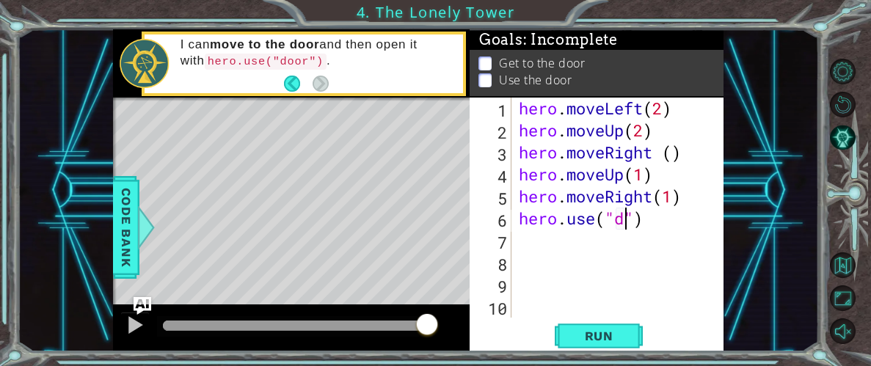
scroll to position [0, 5]
click at [577, 340] on span "Run" at bounding box center [599, 336] width 58 height 15
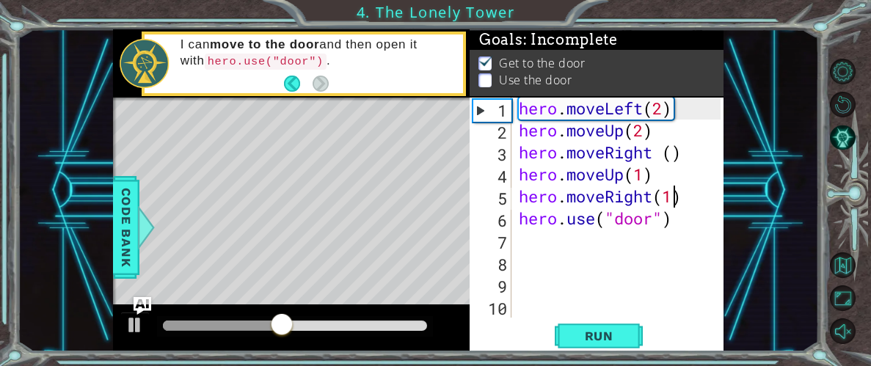
click at [673, 195] on div "hero . moveLeft ( 2 ) hero . moveUp ( 2 ) hero . moveRight ( ) hero . moveUp ( …" at bounding box center [622, 230] width 212 height 264
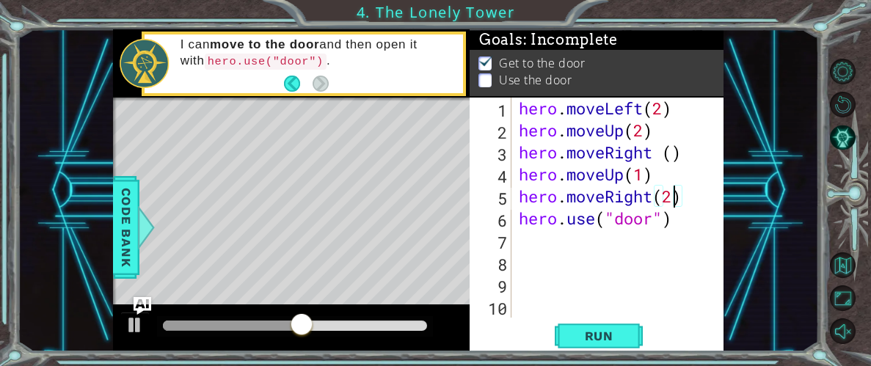
scroll to position [0, 7]
click at [665, 168] on div "hero . moveLeft ( 2 ) hero . moveUp ( 2 ) hero . moveRight ( ) hero . moveUp ( …" at bounding box center [622, 230] width 212 height 264
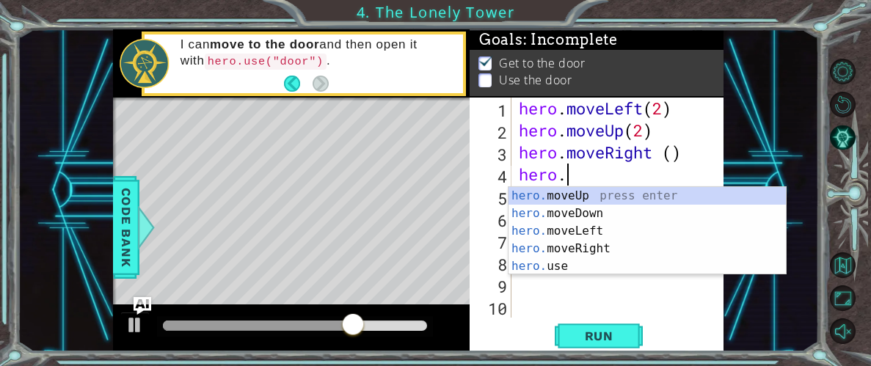
scroll to position [0, 1]
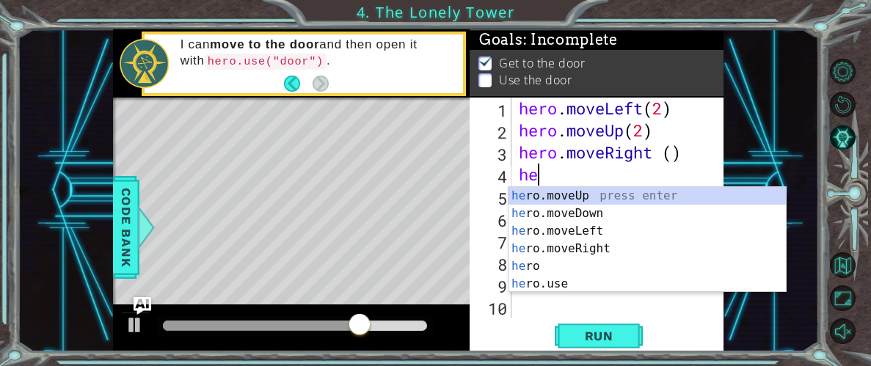
type textarea "h"
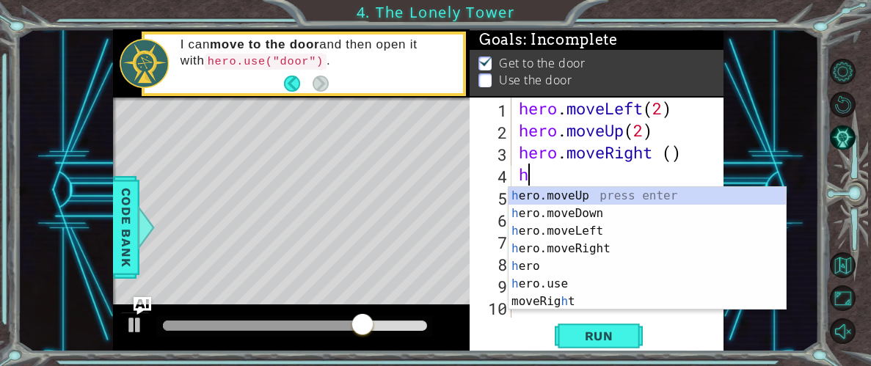
scroll to position [0, 0]
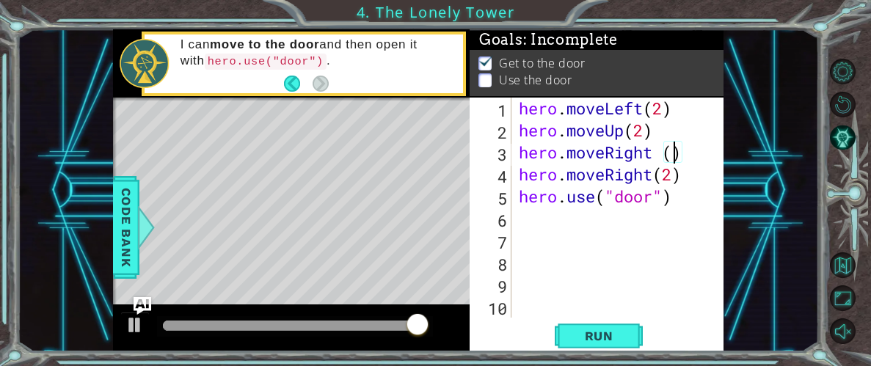
click at [674, 150] on div "hero . moveLeft ( 2 ) hero . moveUp ( 2 ) hero . moveRight ( ) hero . moveRight…" at bounding box center [622, 230] width 212 height 264
type textarea "hero.moveRight ()"
click at [582, 332] on span "Run" at bounding box center [599, 336] width 58 height 15
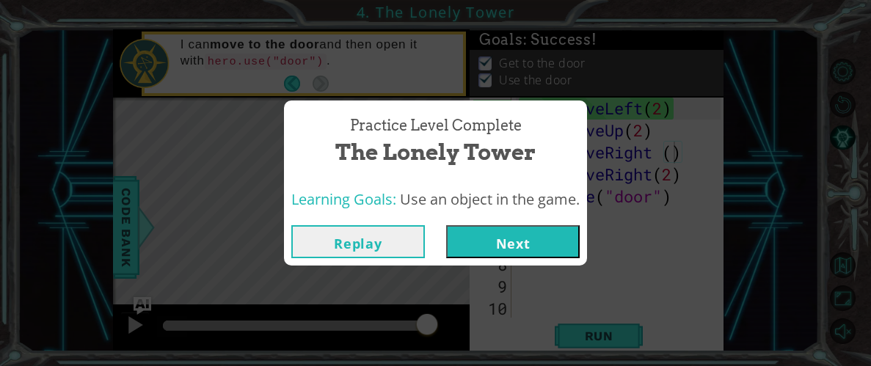
click at [533, 231] on button "Next" at bounding box center [513, 241] width 134 height 33
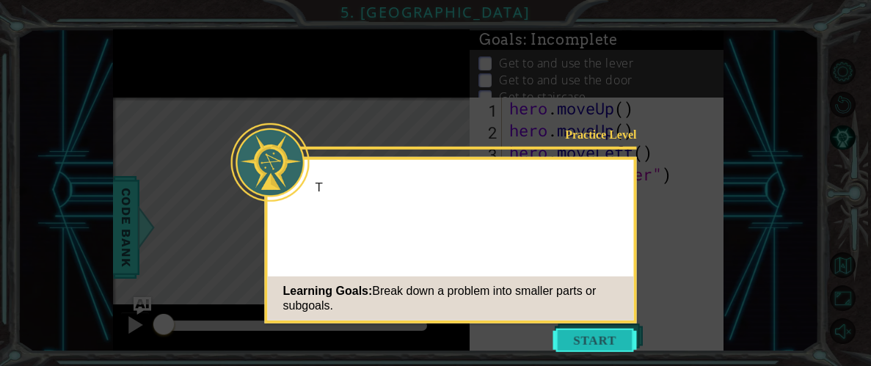
click at [584, 340] on button "Start" at bounding box center [595, 340] width 84 height 23
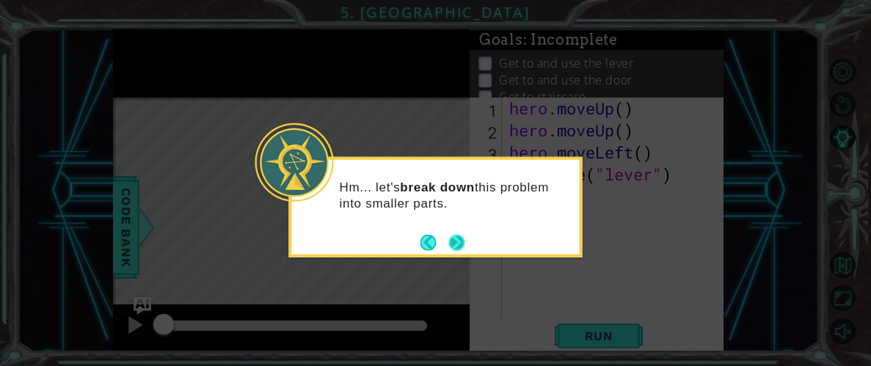
click at [454, 240] on button "Next" at bounding box center [456, 242] width 16 height 16
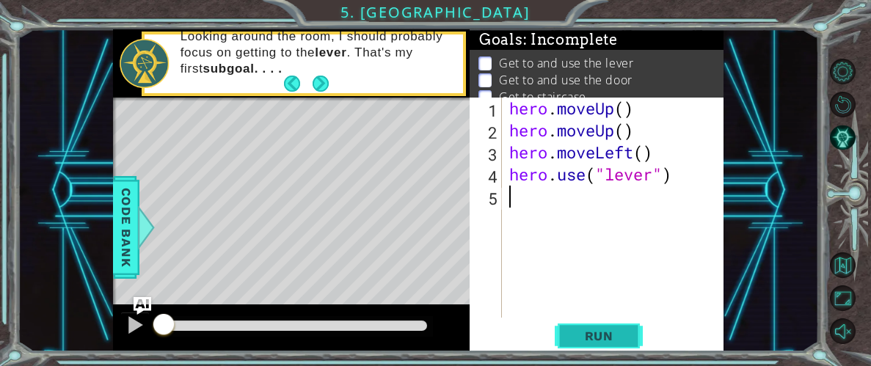
click at [625, 341] on span "Run" at bounding box center [599, 336] width 58 height 15
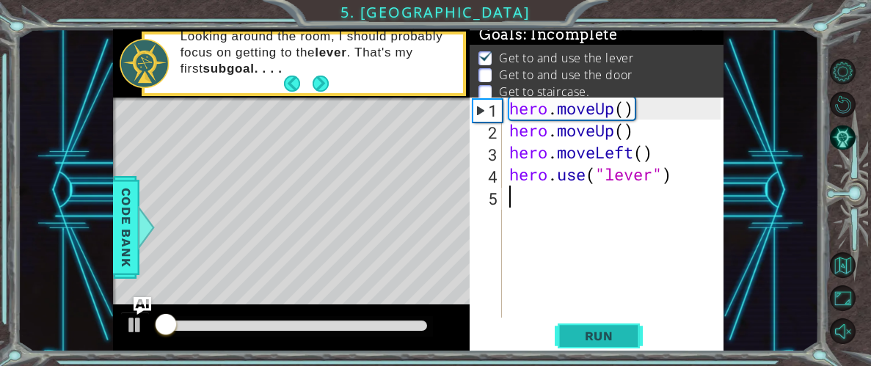
scroll to position [7, 0]
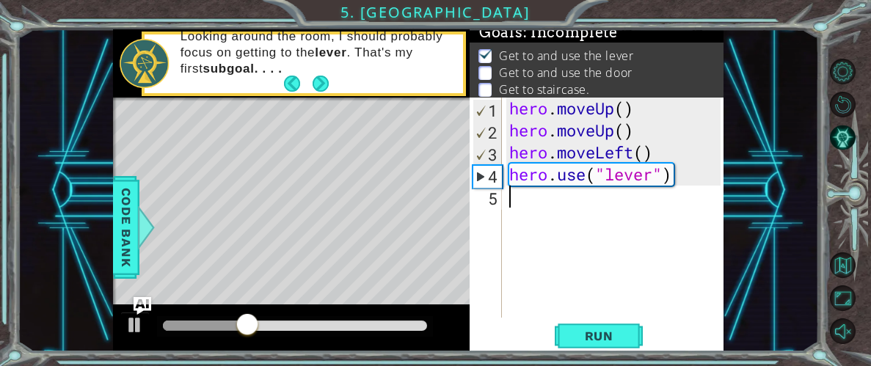
type textarea "h"
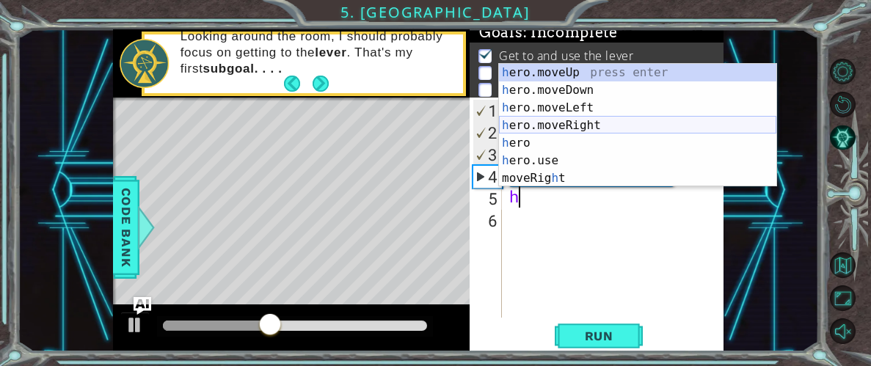
click at [559, 124] on div "h ero.moveUp press enter h ero.moveDown press enter h ero.moveLeft press enter …" at bounding box center [637, 143] width 277 height 158
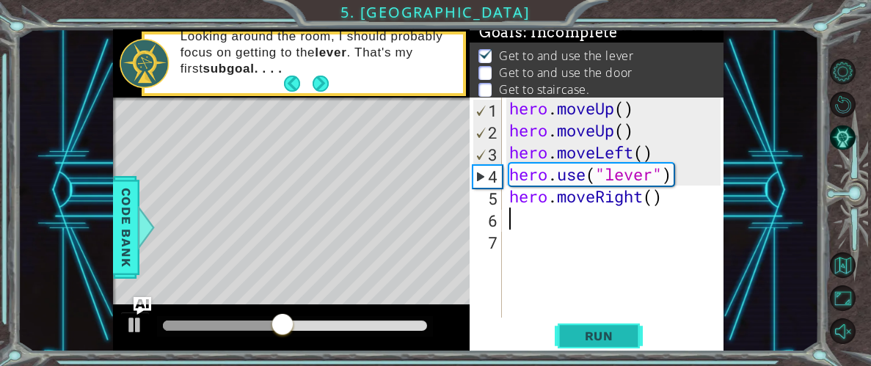
click at [607, 339] on span "Run" at bounding box center [599, 336] width 58 height 15
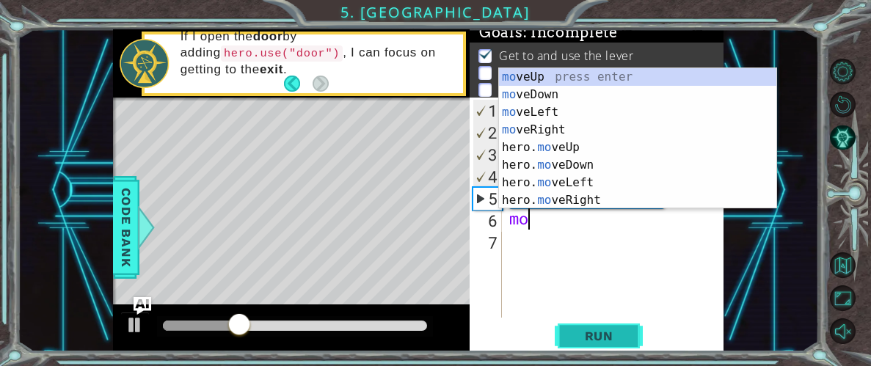
type textarea "m"
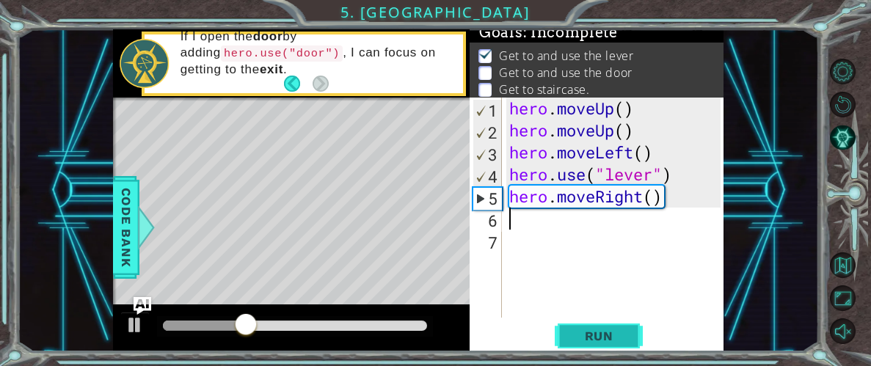
type textarea "h"
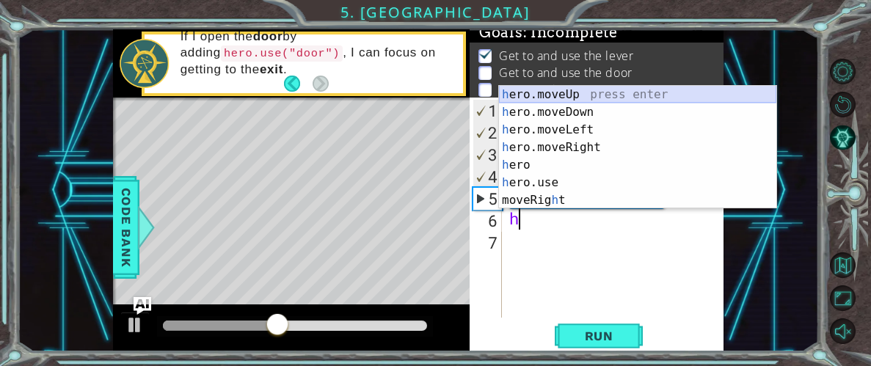
click at [554, 98] on div "h ero.moveUp press enter h ero.moveDown press enter h ero.moveLeft press enter …" at bounding box center [637, 165] width 277 height 158
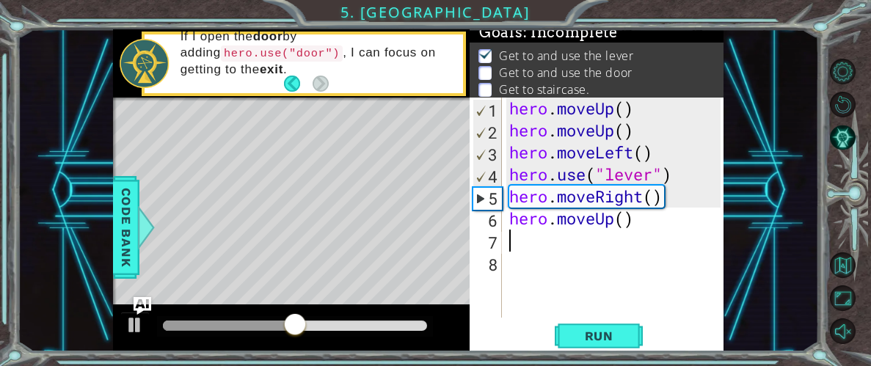
click at [626, 215] on div "hero . moveUp ( ) hero . moveUp ( ) hero . moveLeft ( ) hero . use ( "lever" ) …" at bounding box center [617, 230] width 222 height 264
type textarea "hero.moveUp(2)"
click at [654, 310] on div "hero . moveUp ( ) hero . moveUp ( ) hero . moveLeft ( ) hero . use ( "lever" ) …" at bounding box center [617, 230] width 222 height 264
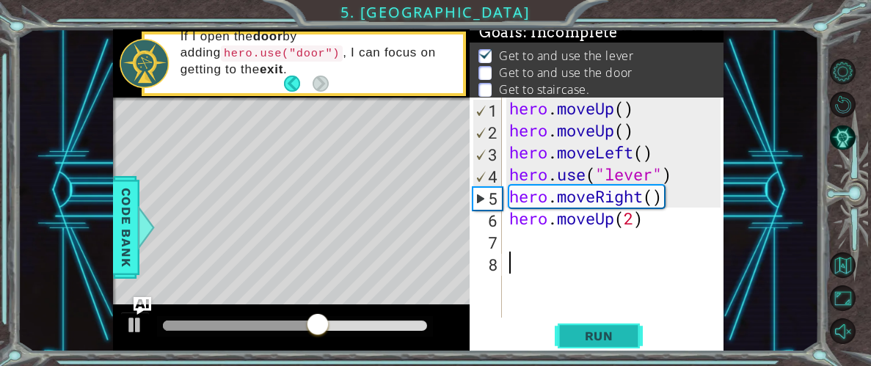
click at [621, 332] on span "Run" at bounding box center [599, 336] width 58 height 15
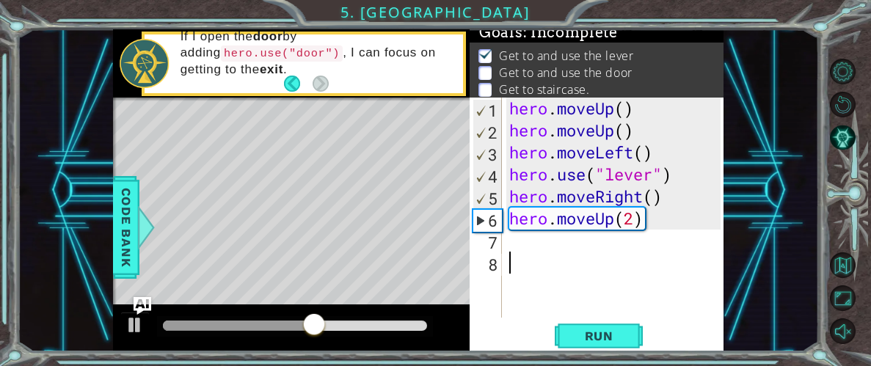
click at [632, 216] on div "hero . moveUp ( ) hero . moveUp ( ) hero . moveLeft ( ) hero . use ( "lever" ) …" at bounding box center [617, 230] width 222 height 264
click at [614, 337] on span "Run" at bounding box center [599, 336] width 58 height 15
click at [654, 203] on div "hero . moveUp ( ) hero . moveUp ( ) hero . moveLeft ( ) hero . use ( "lever" ) …" at bounding box center [617, 230] width 222 height 264
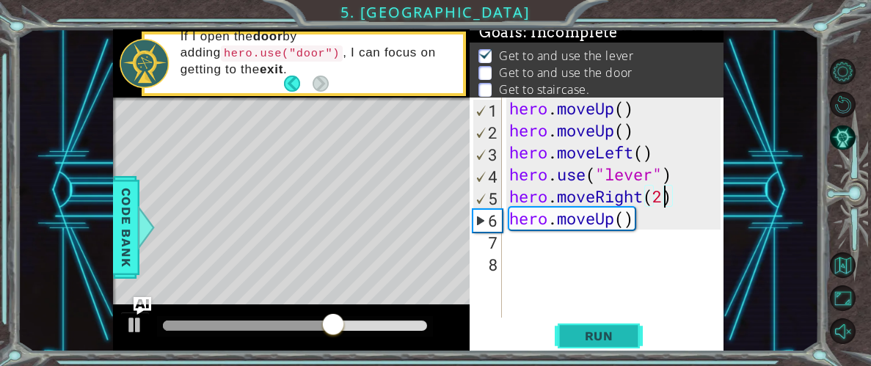
click at [600, 332] on span "Run" at bounding box center [599, 336] width 58 height 15
click at [661, 200] on div "hero . moveUp ( ) hero . moveUp ( ) hero . moveLeft ( ) hero . use ( "lever" ) …" at bounding box center [617, 230] width 222 height 264
click at [635, 223] on div "hero . moveUp ( ) hero . moveUp ( ) hero . moveLeft ( ) hero . use ( "lever" ) …" at bounding box center [617, 230] width 222 height 264
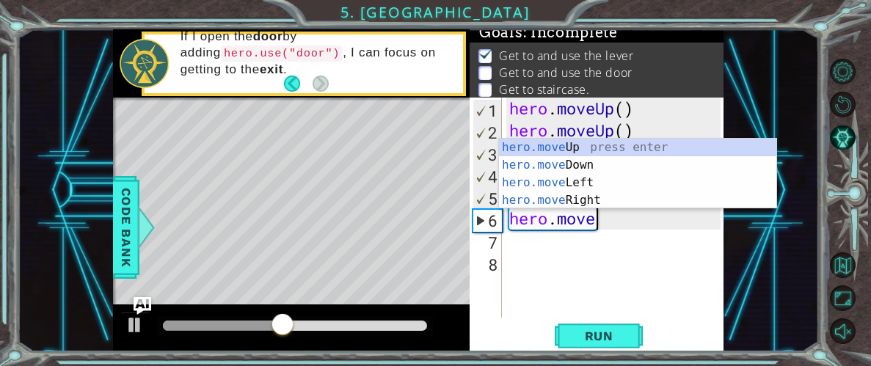
scroll to position [0, 1]
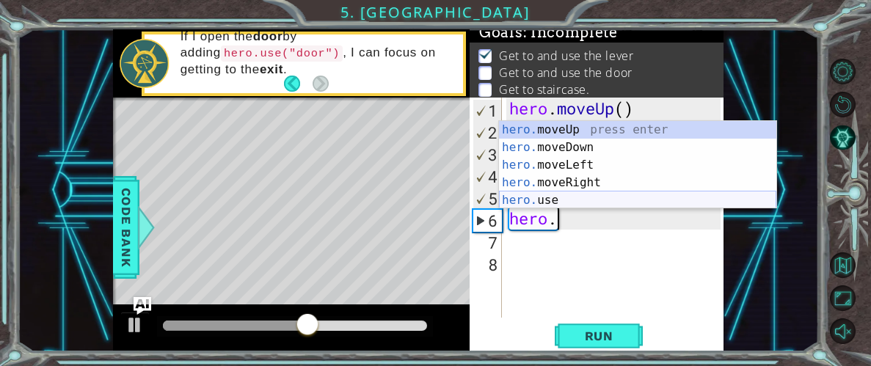
click at [579, 192] on div "hero. moveUp press enter hero. moveDown press enter hero. moveLeft press enter …" at bounding box center [637, 182] width 277 height 123
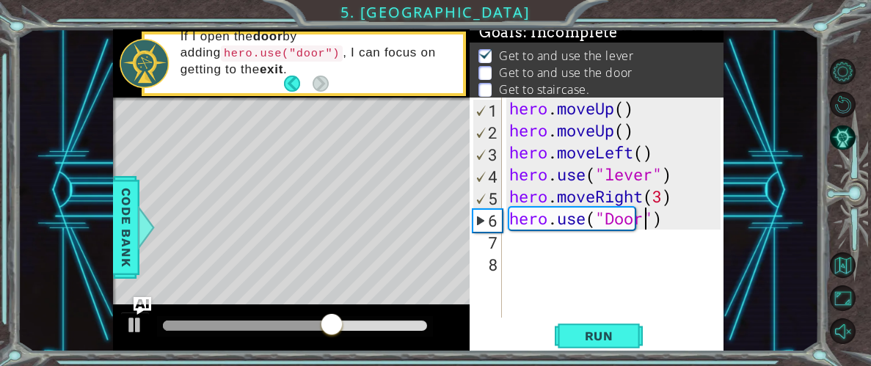
scroll to position [0, 6]
click at [606, 341] on span "Run" at bounding box center [599, 336] width 58 height 15
click at [673, 196] on div "hero . moveUp ( ) hero . moveUp ( ) hero . moveLeft ( ) hero . use ( "lever" ) …" at bounding box center [617, 230] width 222 height 264
click at [659, 197] on div "hero . moveUp ( ) hero . moveUp ( ) hero . moveLeft ( ) hero . use ( "lever" ) …" at bounding box center [617, 230] width 222 height 264
click at [661, 195] on div "hero . moveUp ( ) hero . moveUp ( ) hero . moveLeft ( ) hero . use ( "lever" ) …" at bounding box center [617, 230] width 222 height 264
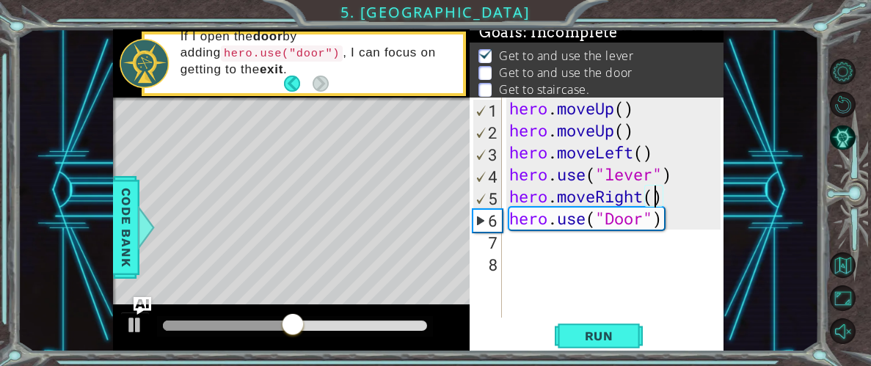
scroll to position [0, 7]
click at [583, 337] on span "Run" at bounding box center [599, 336] width 58 height 15
click at [685, 186] on div "hero . moveUp ( ) hero . moveUp ( ) hero . moveLeft ( ) hero . use ( "lever" ) …" at bounding box center [617, 230] width 222 height 264
click at [687, 197] on div "hero . moveUp ( ) hero . moveUp ( ) hero . moveLeft ( ) hero . use ( "lever" ) …" at bounding box center [617, 230] width 222 height 264
type textarea "hero.moveRight(3)"
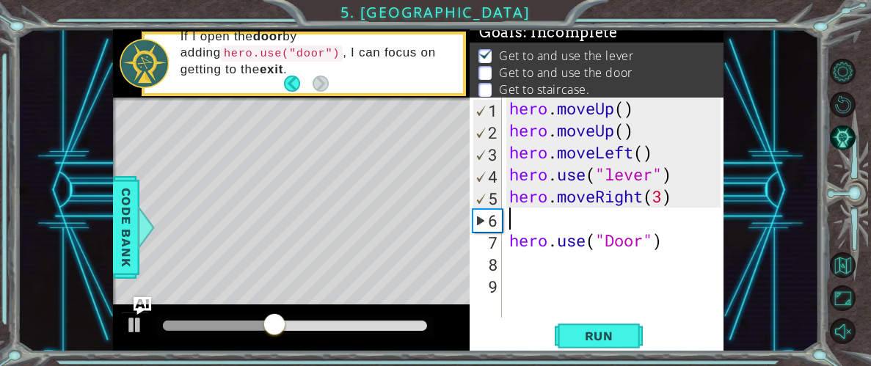
scroll to position [0, 0]
type textarea "h"
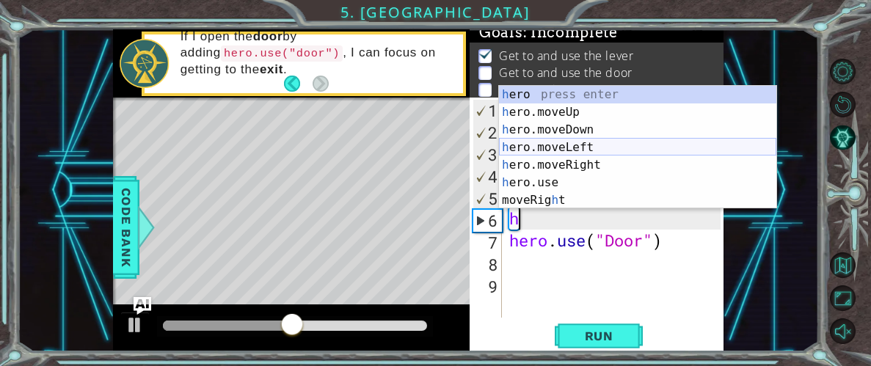
click at [616, 150] on div "h ero press enter h ero.moveUp press enter h ero.moveDown press enter h ero.mov…" at bounding box center [637, 165] width 277 height 158
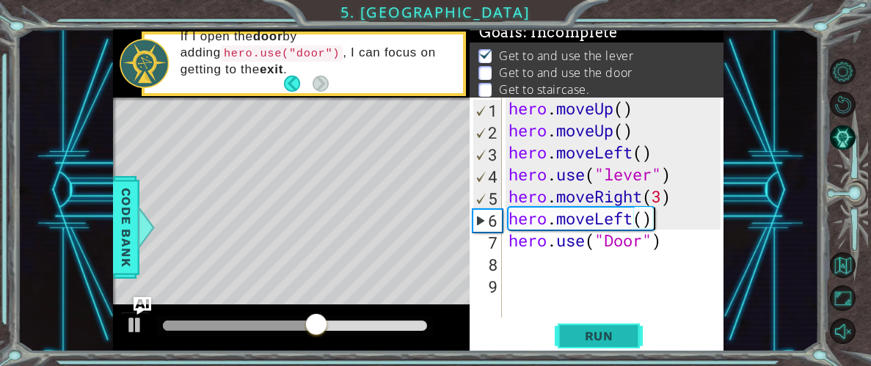
click at [604, 332] on span "Run" at bounding box center [599, 336] width 58 height 15
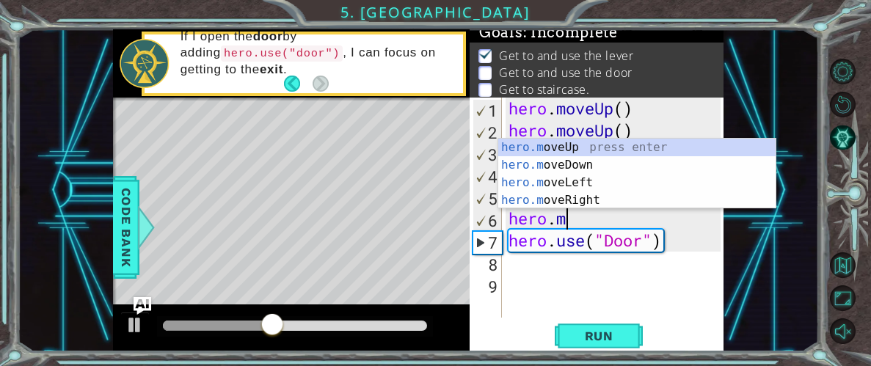
type textarea "hero."
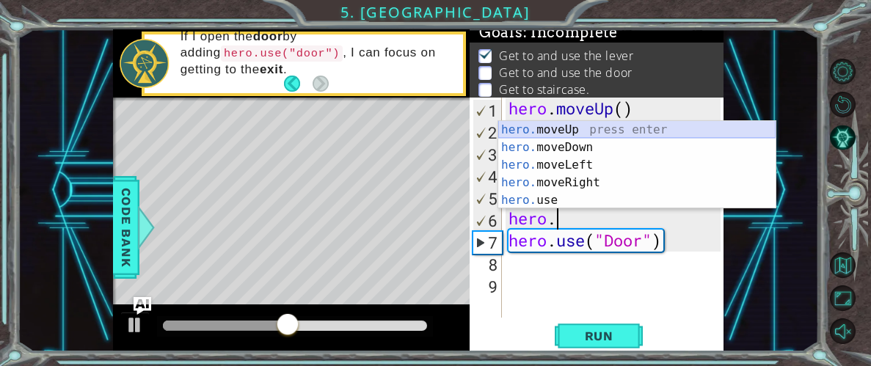
click at [599, 129] on div "hero. moveUp press enter hero. moveDown press enter hero. moveLeft press enter …" at bounding box center [636, 182] width 277 height 123
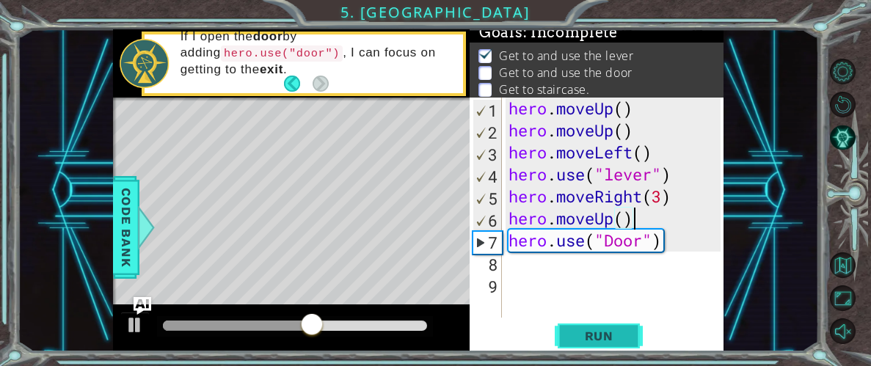
click at [602, 334] on span "Run" at bounding box center [599, 336] width 58 height 15
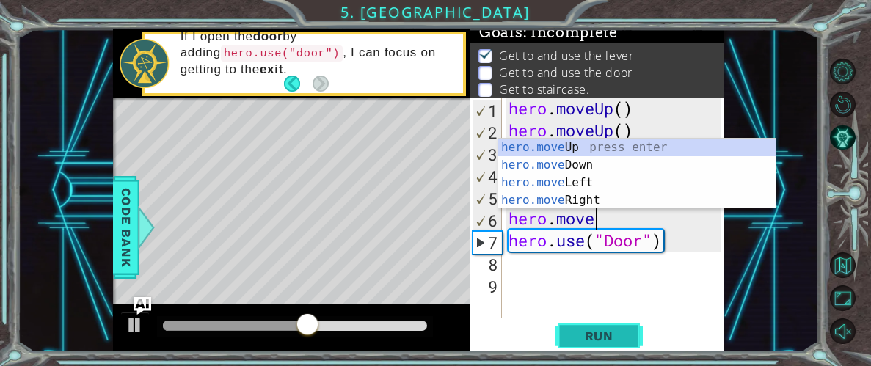
type textarea "hero.mov"
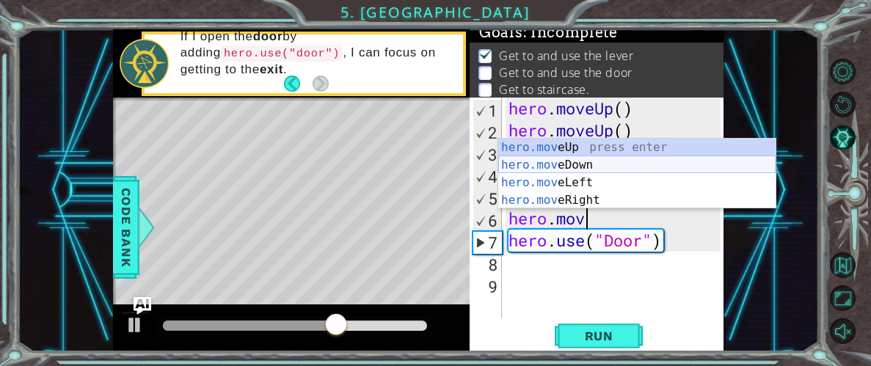
click at [536, 159] on div "hero.mov eUp press enter hero.mov eDown press enter hero.mov eLeft press enter …" at bounding box center [636, 192] width 277 height 106
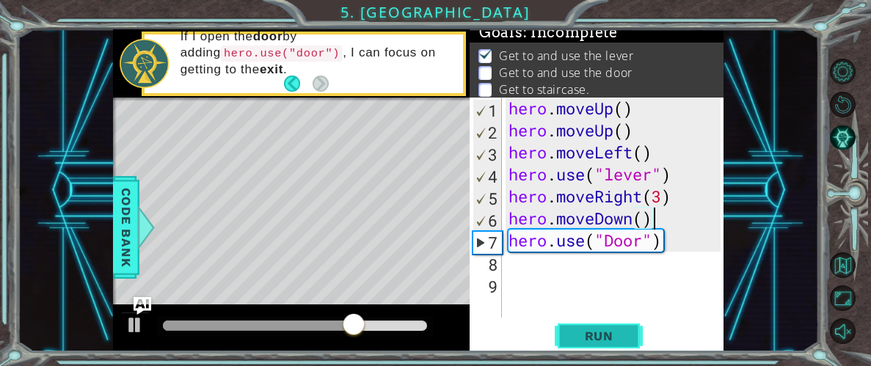
click at [591, 329] on span "Run" at bounding box center [599, 336] width 58 height 15
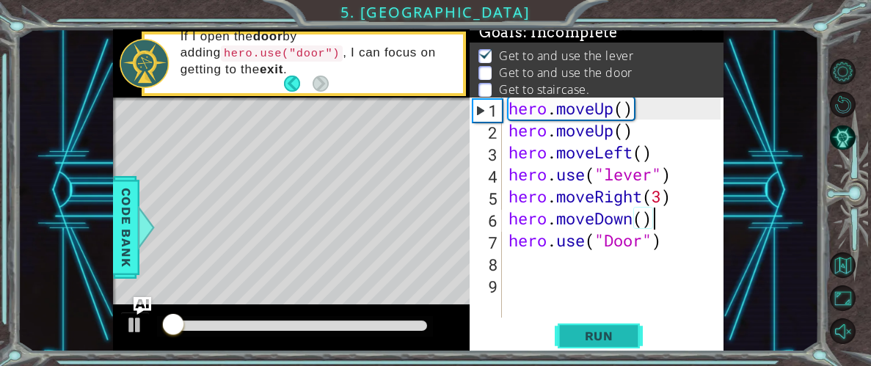
click at [591, 329] on span "Run" at bounding box center [599, 336] width 58 height 15
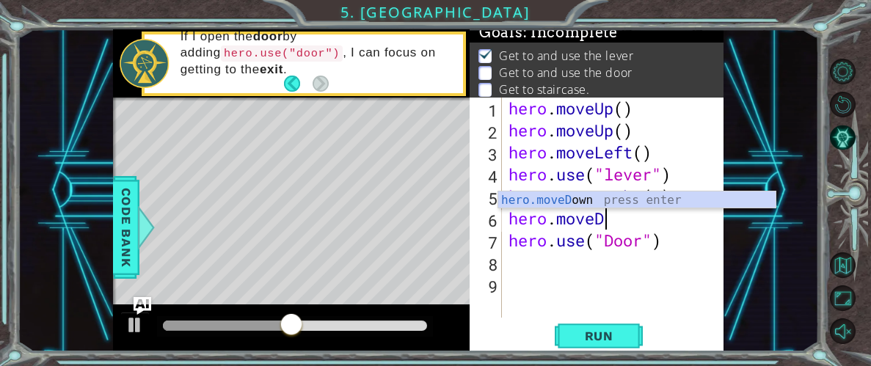
type textarea "hero.move"
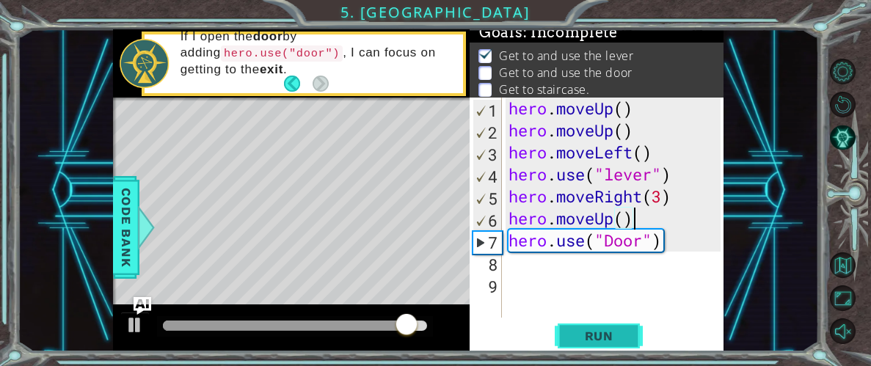
click at [595, 334] on span "Run" at bounding box center [599, 336] width 58 height 15
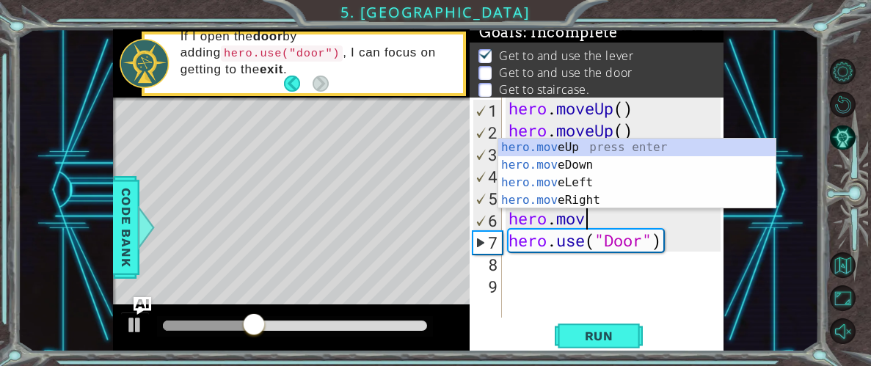
type textarea "hero.mo"
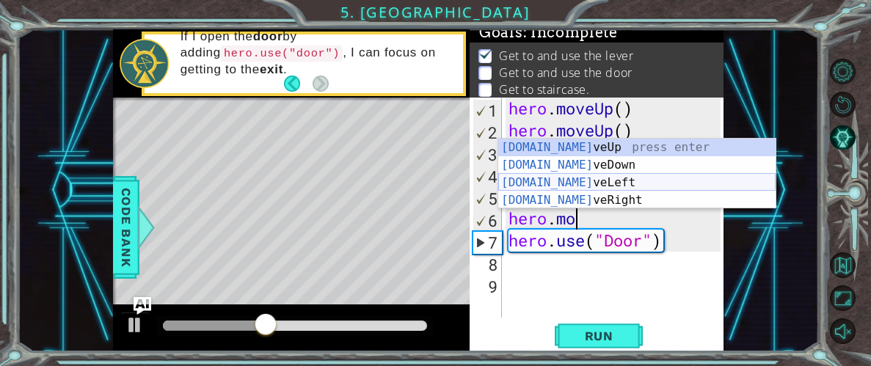
click at [580, 180] on div "hero.mo veUp press enter hero.mo veDown press enter hero.mo veLeft press enter …" at bounding box center [636, 192] width 277 height 106
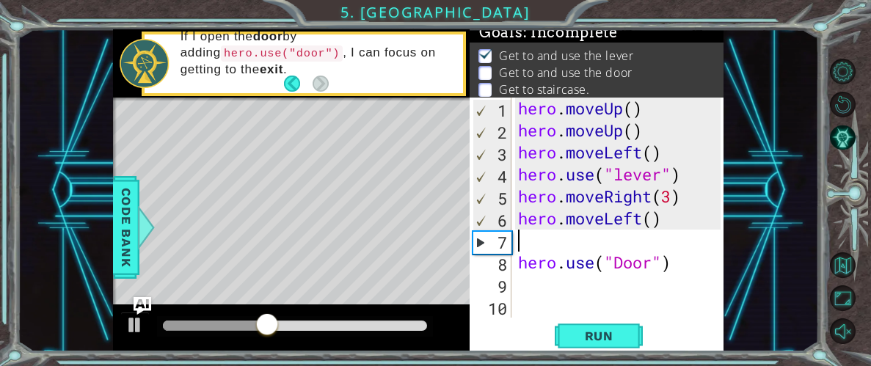
type textarea "\"
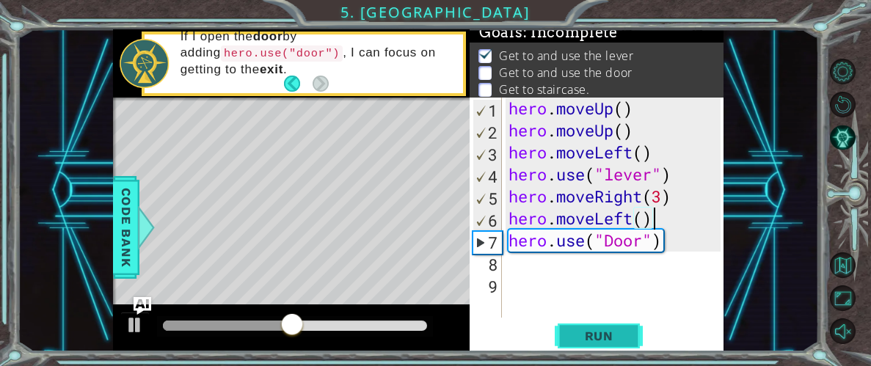
click at [556, 325] on button "Run" at bounding box center [599, 336] width 88 height 26
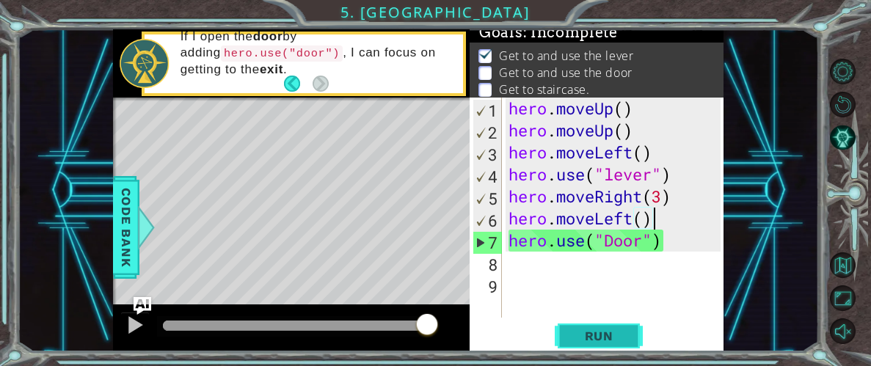
click at [570, 329] on span "Run" at bounding box center [599, 336] width 58 height 15
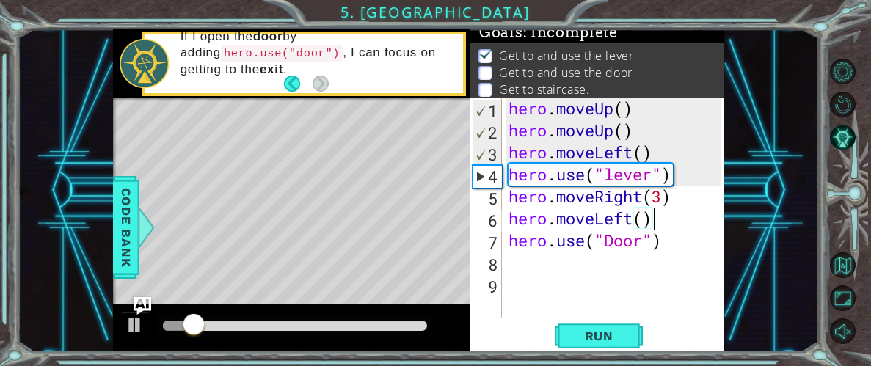
click at [674, 225] on div "hero . moveUp ( ) hero . moveUp ( ) hero . moveLeft ( ) hero . use ( "lever" ) …" at bounding box center [616, 230] width 222 height 264
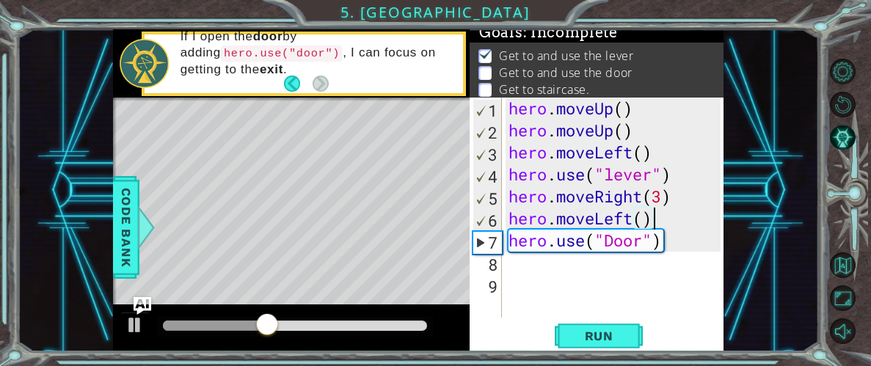
click at [664, 225] on div "hero . moveUp ( ) hero . moveUp ( ) hero . moveLeft ( ) hero . use ( "lever" ) …" at bounding box center [616, 230] width 222 height 264
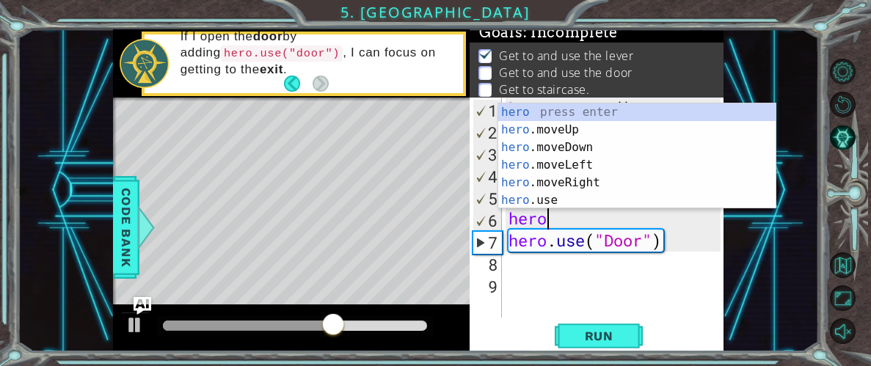
type textarea "h"
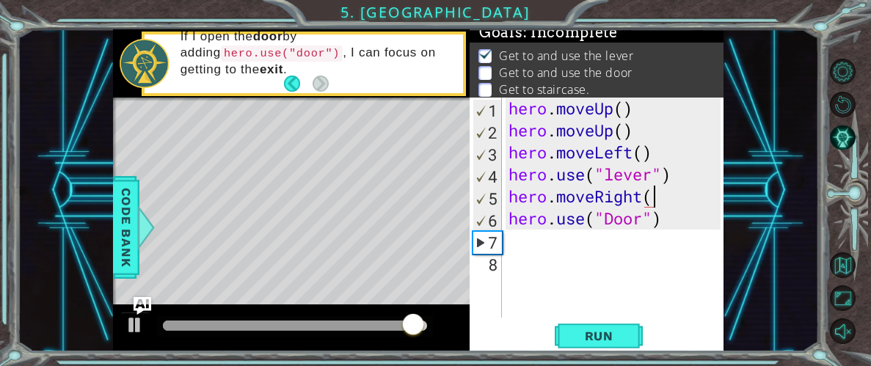
type textarea "hero.moveRight()"
click at [529, 270] on div "hero . moveUp ( ) hero . moveUp ( ) hero . moveLeft ( ) hero . use ( "lever" ) …" at bounding box center [616, 230] width 222 height 264
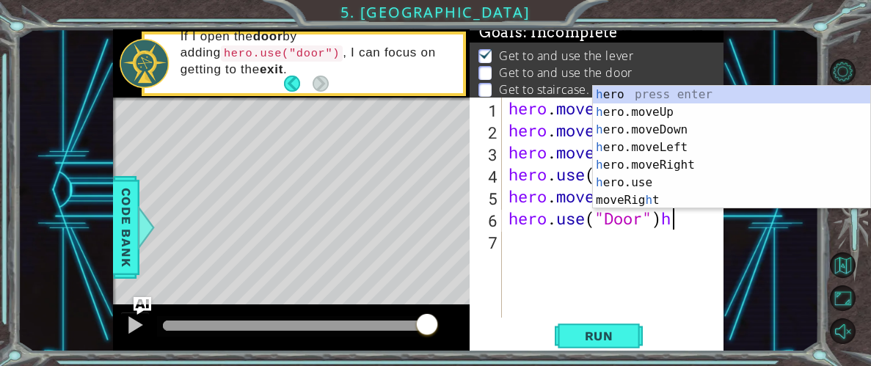
type textarea "hero.use("Door")"
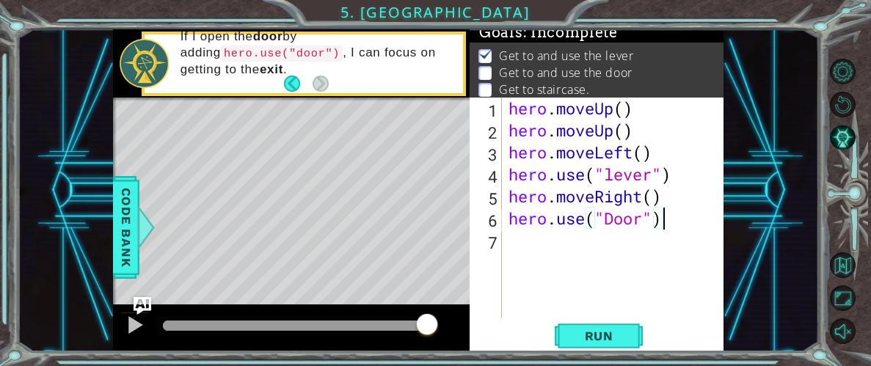
click at [527, 249] on div "hero . moveUp ( ) hero . moveUp ( ) hero . moveLeft ( ) hero . use ( "lever" ) …" at bounding box center [616, 230] width 222 height 264
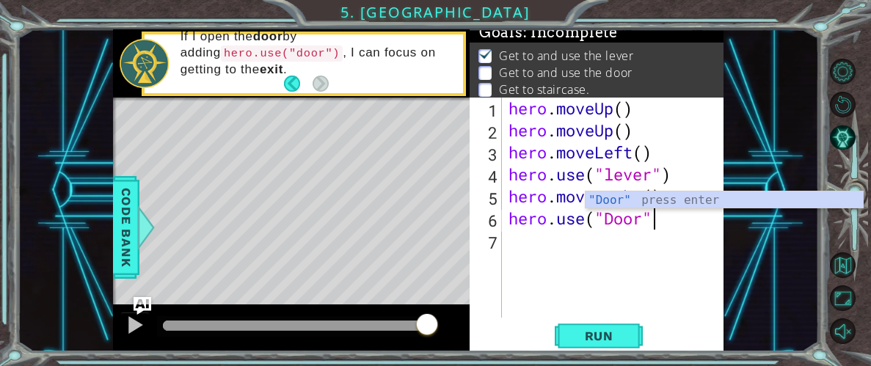
scroll to position [0, 5]
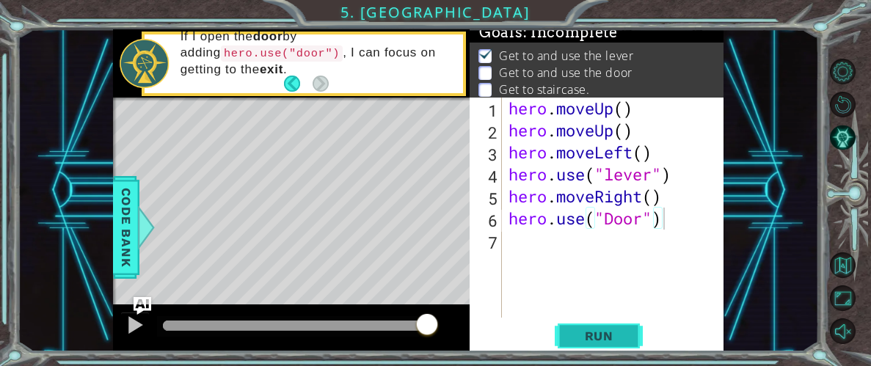
click at [577, 332] on span "Run" at bounding box center [599, 336] width 58 height 15
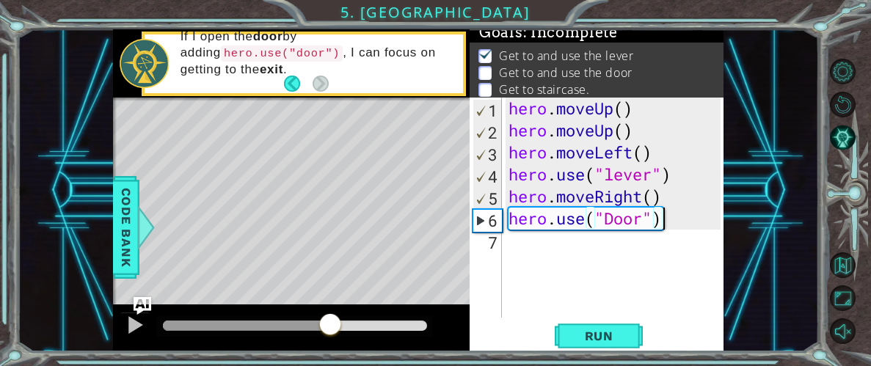
drag, startPoint x: 425, startPoint y: 318, endPoint x: 330, endPoint y: 324, distance: 95.5
click at [330, 324] on div at bounding box center [330, 326] width 26 height 26
click at [608, 337] on span "Run" at bounding box center [599, 336] width 58 height 15
click at [329, 321] on div at bounding box center [295, 326] width 264 height 10
click at [652, 201] on div "hero . moveUp ( ) hero . moveUp ( ) hero . moveLeft ( ) hero . use ( "lever" ) …" at bounding box center [616, 230] width 222 height 264
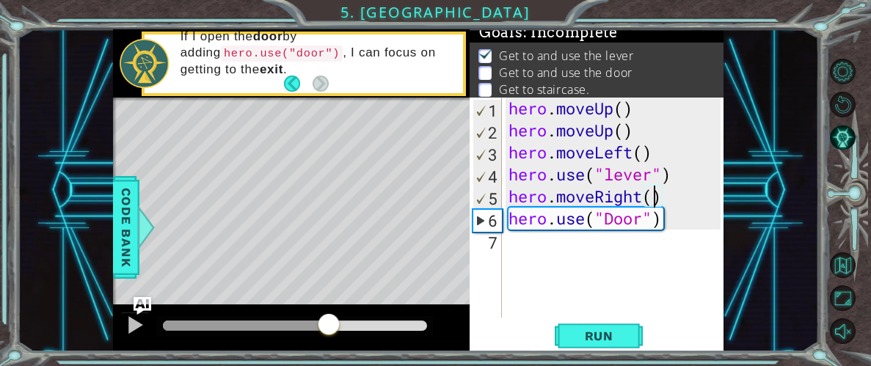
type textarea "hero.moveRight(3)"
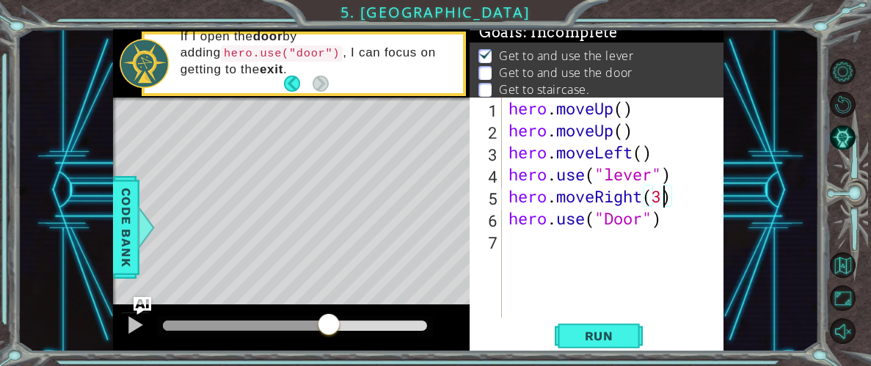
scroll to position [0, 0]
type textarea "hero.moveRight(3)"
click at [577, 329] on span "Run" at bounding box center [599, 336] width 58 height 15
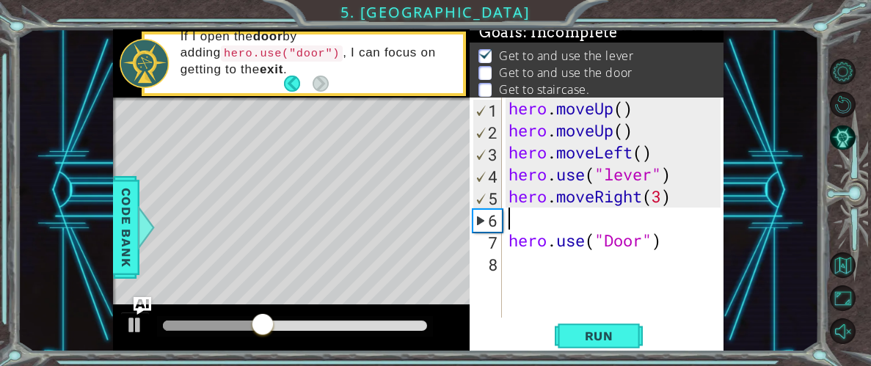
type textarea "h"
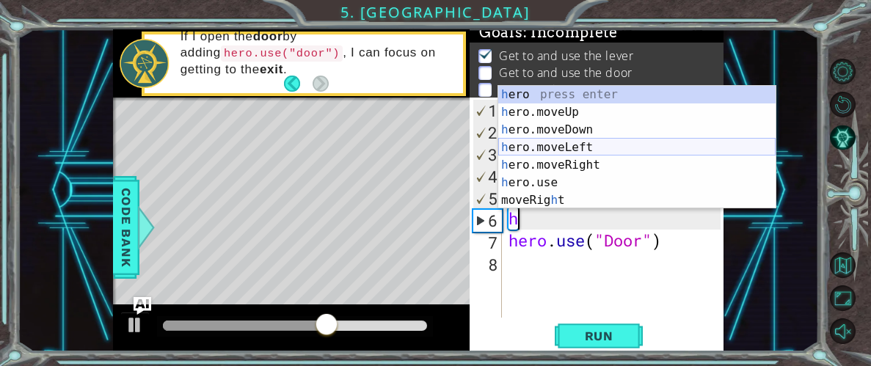
click at [650, 145] on div "h ero press enter h ero.moveUp press enter h ero.moveDown press enter h ero.mov…" at bounding box center [636, 165] width 277 height 158
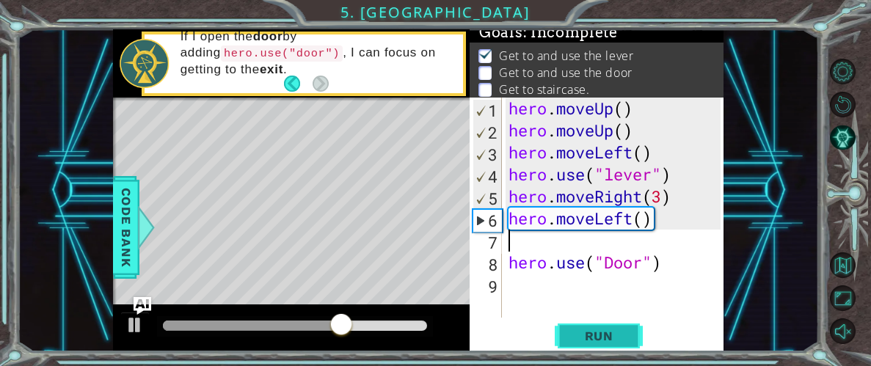
click at [589, 341] on span "Run" at bounding box center [599, 336] width 58 height 15
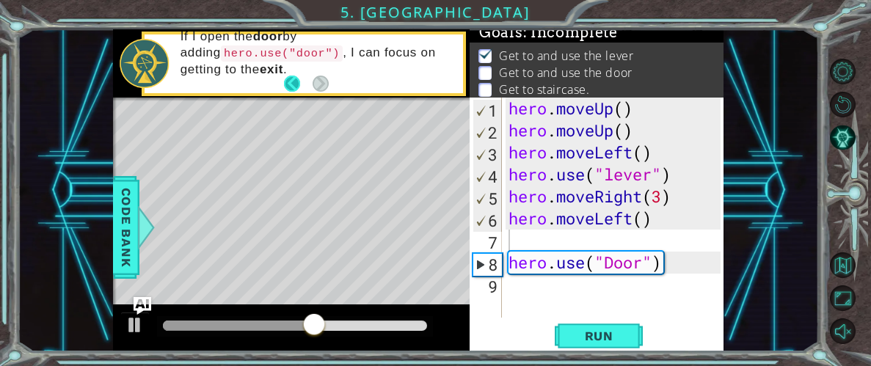
click at [299, 84] on button "Back" at bounding box center [298, 84] width 29 height 16
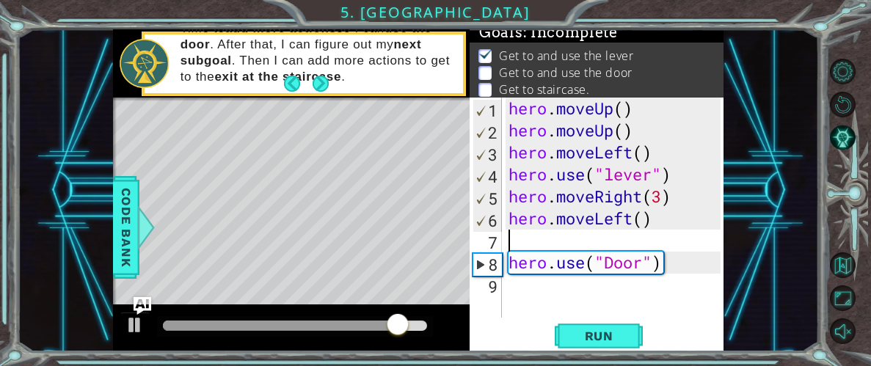
click at [703, 232] on div "hero . moveUp ( ) hero . moveUp ( ) hero . moveLeft ( ) hero . use ( "lever" ) …" at bounding box center [616, 230] width 222 height 264
click at [662, 221] on div "hero . moveUp ( ) hero . moveUp ( ) hero . moveLeft ( ) hero . use ( "lever" ) …" at bounding box center [616, 230] width 222 height 264
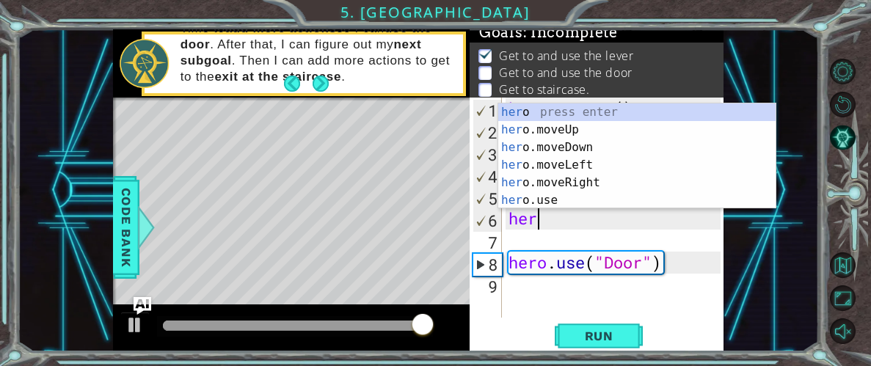
type textarea "h"
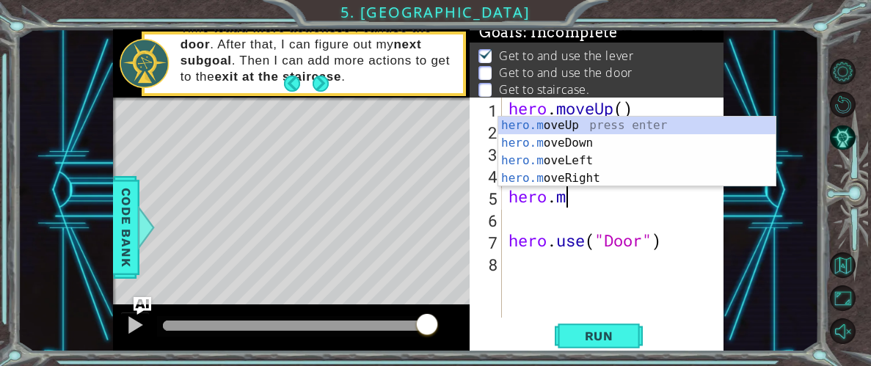
type textarea "hero."
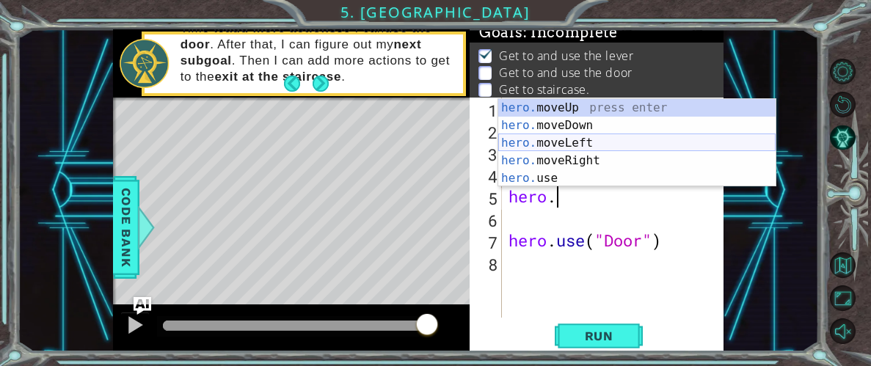
click at [598, 139] on div "hero. moveUp press enter hero. moveDown press enter hero. moveLeft press enter …" at bounding box center [636, 160] width 277 height 123
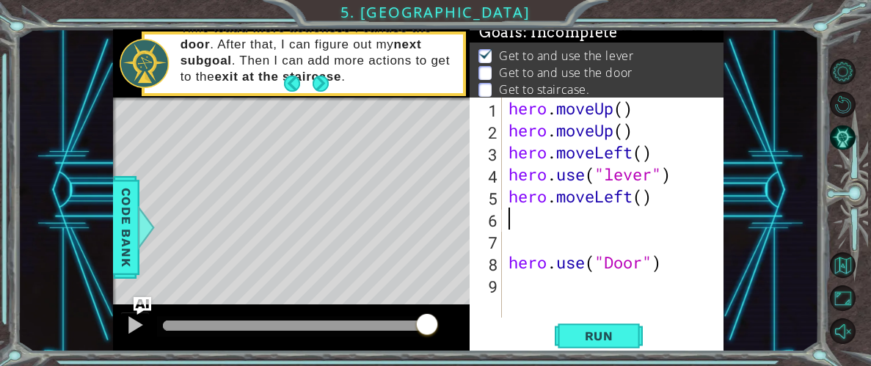
click at [645, 201] on div "hero . moveUp ( ) hero . moveUp ( ) hero . moveLeft ( ) hero . use ( "lever" ) …" at bounding box center [616, 230] width 222 height 264
type textarea "hero.moveLeft(3)"
click at [585, 333] on span "Run" at bounding box center [599, 336] width 58 height 15
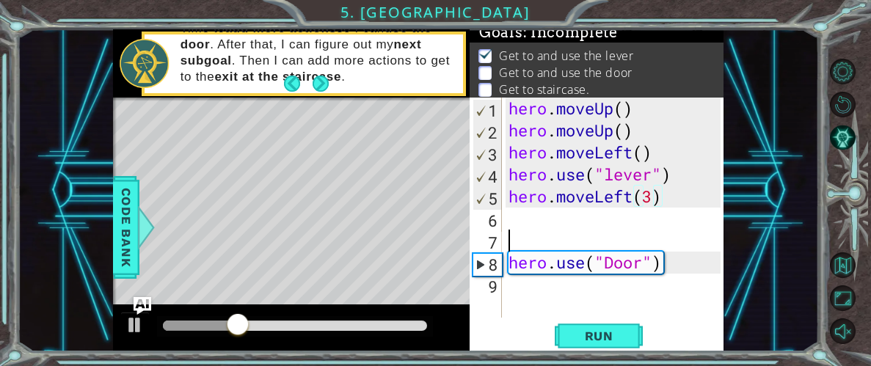
click at [564, 236] on div "hero . moveUp ( ) hero . moveUp ( ) hero . moveLeft ( ) hero . use ( "lever" ) …" at bounding box center [616, 230] width 222 height 264
click at [543, 221] on div "hero . moveUp ( ) hero . moveUp ( ) hero . moveLeft ( ) hero . use ( "lever" ) …" at bounding box center [616, 230] width 222 height 264
click at [659, 195] on div "hero . moveUp ( ) hero . moveUp ( ) hero . moveLeft ( ) hero . use ( "lever" ) …" at bounding box center [616, 230] width 222 height 264
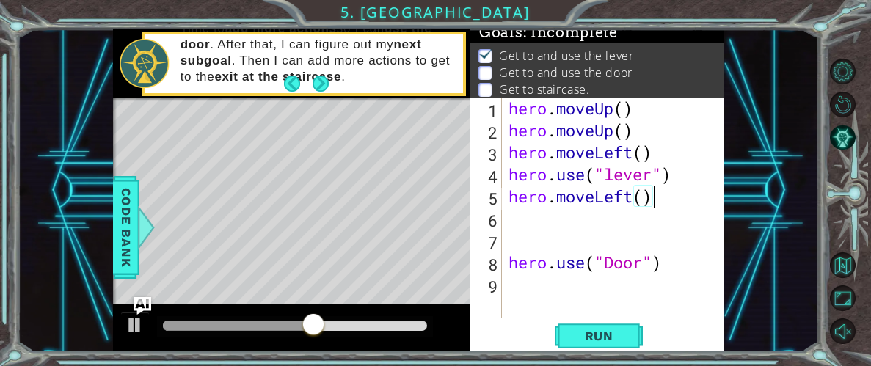
scroll to position [0, 5]
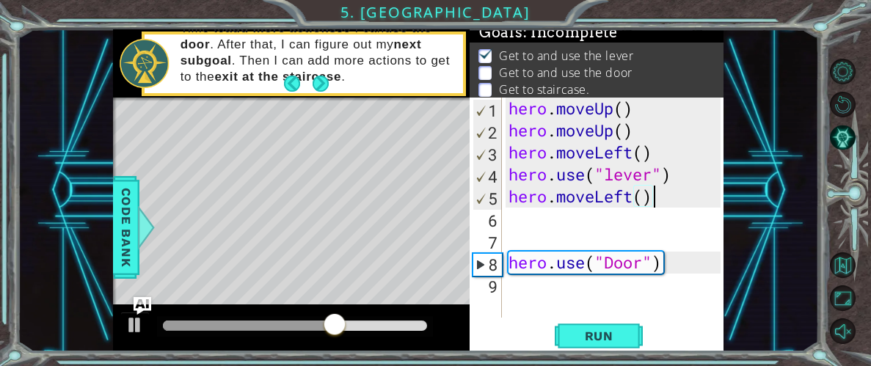
click at [649, 205] on div "hero . moveUp ( ) hero . moveUp ( ) hero . moveLeft ( ) hero . use ( "lever" ) …" at bounding box center [616, 230] width 222 height 264
click at [642, 200] on div "hero . moveUp ( ) hero . moveUp ( ) hero . moveLeft ( ) hero . use ( "lever" ) …" at bounding box center [616, 230] width 222 height 264
type textarea "hero.moveLeft(2)"
click at [613, 325] on button "Run" at bounding box center [599, 336] width 88 height 26
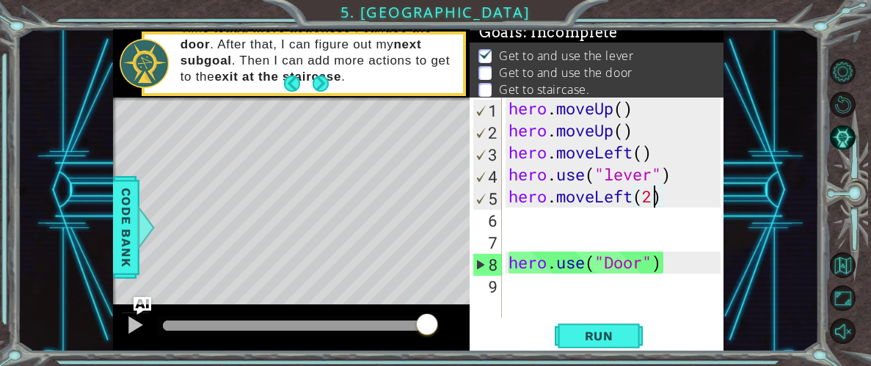
click at [645, 227] on div "hero . moveUp ( ) hero . moveUp ( ) hero . moveLeft ( ) hero . use ( "lever" ) …" at bounding box center [616, 230] width 222 height 264
type textarea "j"
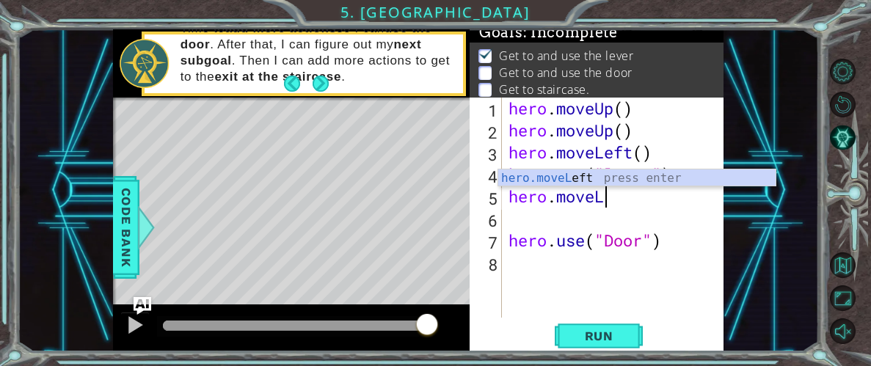
type textarea "hero.move"
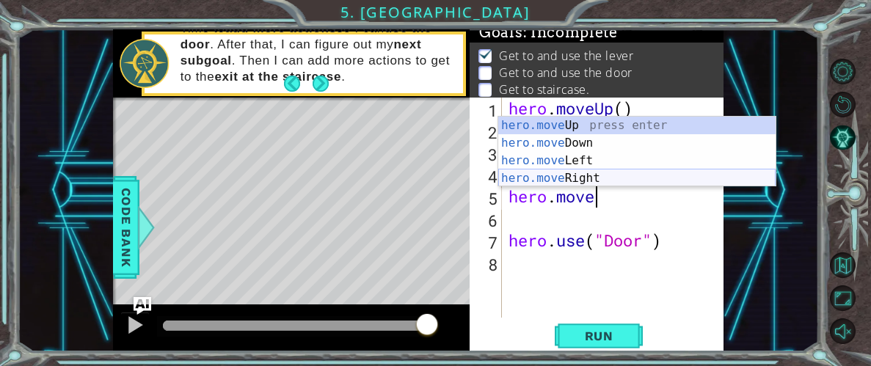
click at [600, 182] on div "hero.move Up press enter hero.move Down press enter hero.move Left press enter …" at bounding box center [636, 170] width 277 height 106
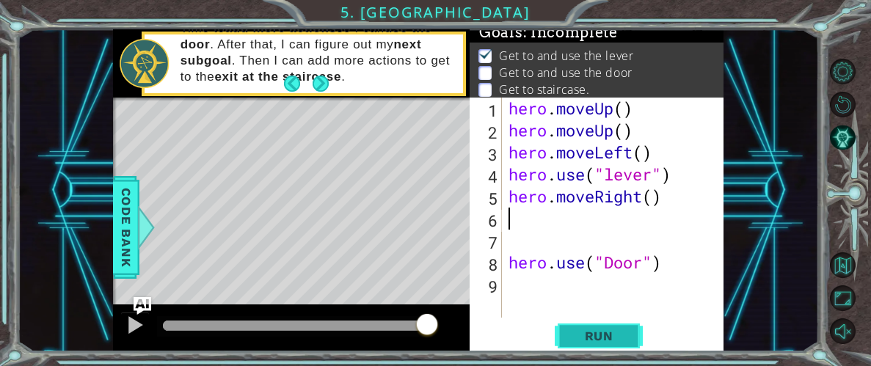
click at [609, 337] on span "Run" at bounding box center [599, 336] width 58 height 15
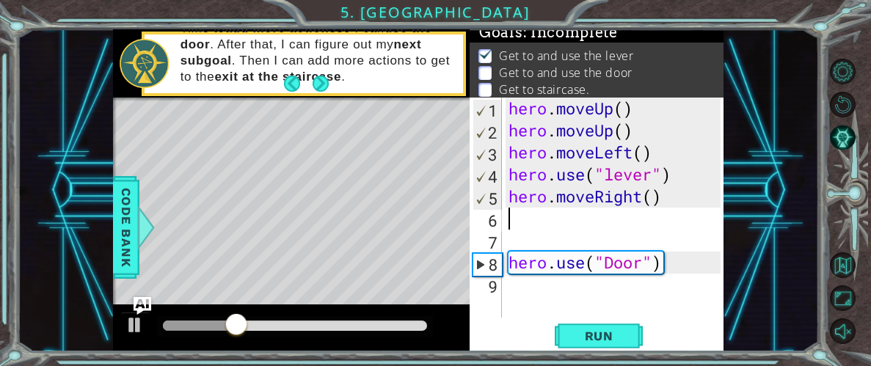
type textarea "h"
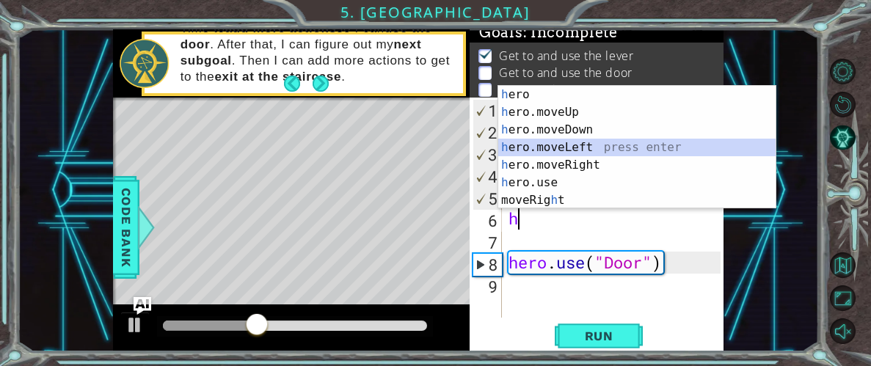
click at [569, 149] on div "h ero press enter h ero.moveUp press enter h ero.moveDown press enter h ero.mov…" at bounding box center [636, 165] width 277 height 158
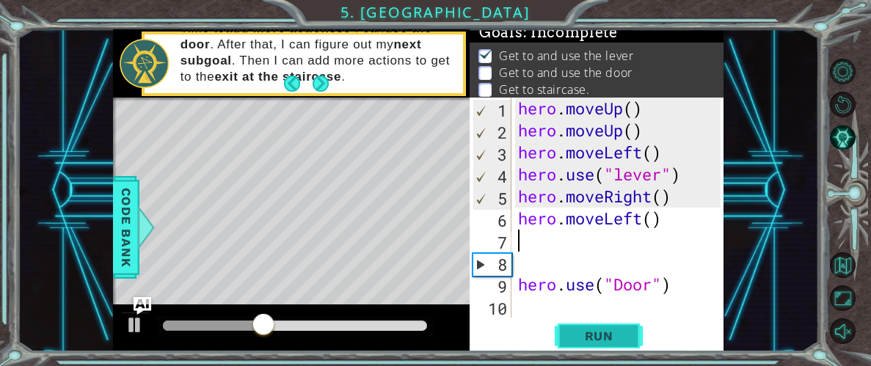
click at [607, 329] on span "Run" at bounding box center [599, 336] width 58 height 15
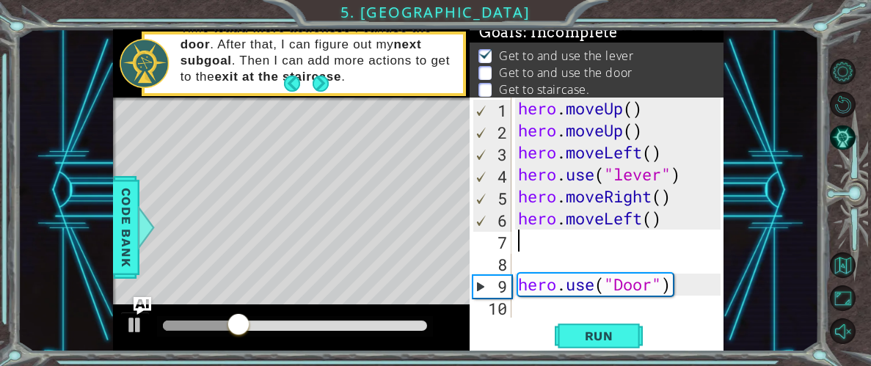
click at [646, 217] on div "hero . moveUp ( ) hero . moveUp ( ) hero . moveLeft ( ) hero . use ( "lever" ) …" at bounding box center [621, 230] width 213 height 264
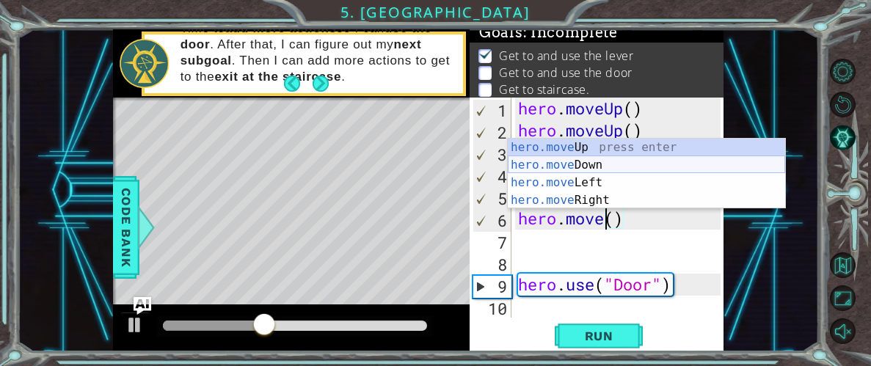
click at [564, 167] on div "hero.move Up press enter hero.move Down press enter hero.move Left press enter …" at bounding box center [646, 192] width 277 height 106
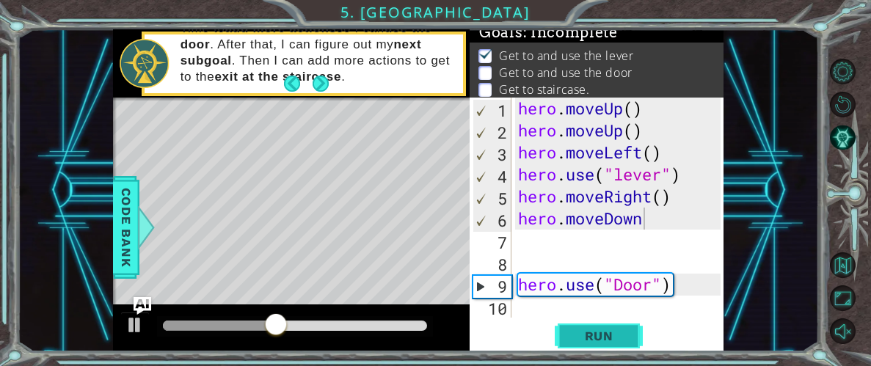
click at [610, 339] on span "Run" at bounding box center [599, 336] width 58 height 15
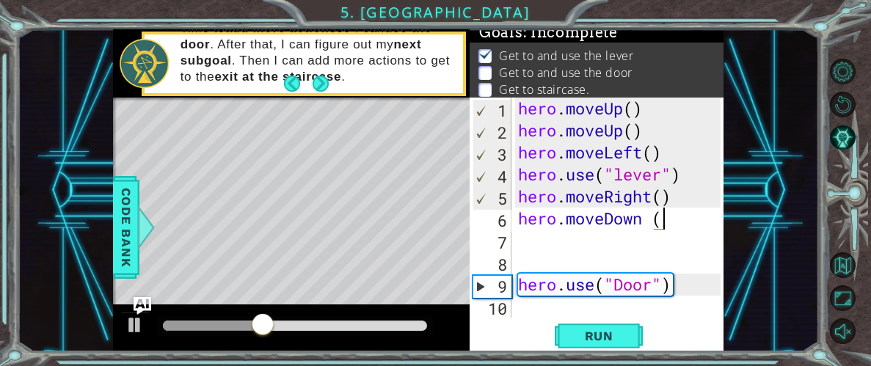
scroll to position [0, 5]
type textarea "hero.moveDown ()"
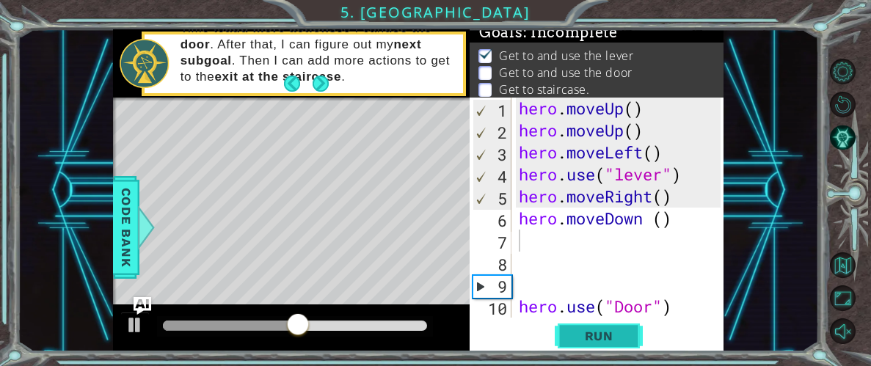
click at [600, 331] on span "Run" at bounding box center [599, 336] width 58 height 15
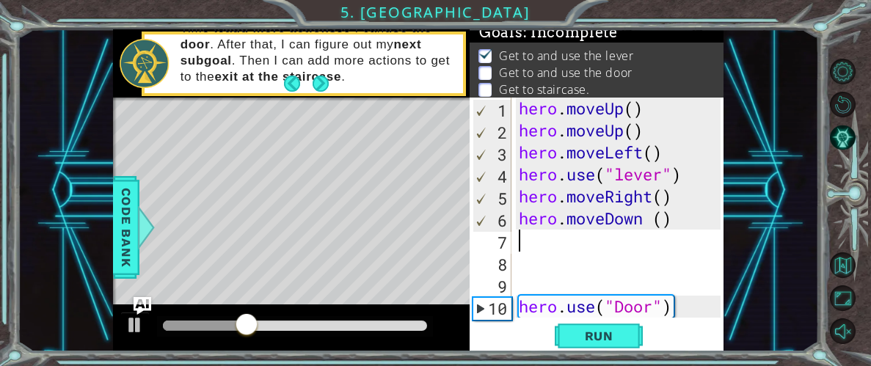
type textarea "h"
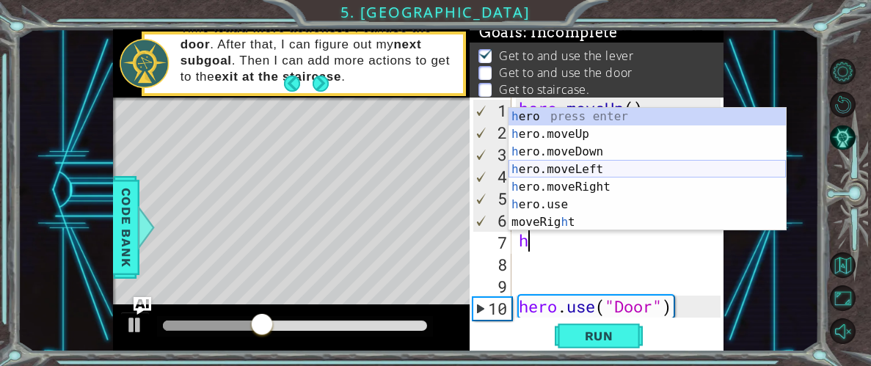
click at [599, 165] on div "h ero press enter h ero.moveUp press enter h ero.moveDown press enter h ero.mov…" at bounding box center [646, 187] width 277 height 158
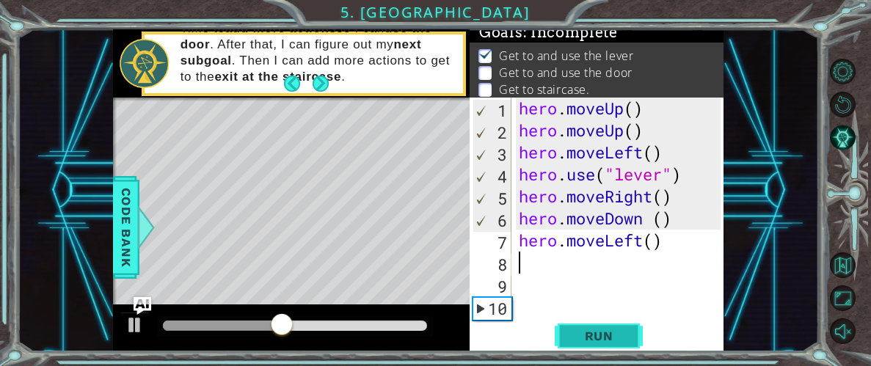
click at [613, 332] on span "Run" at bounding box center [599, 336] width 58 height 15
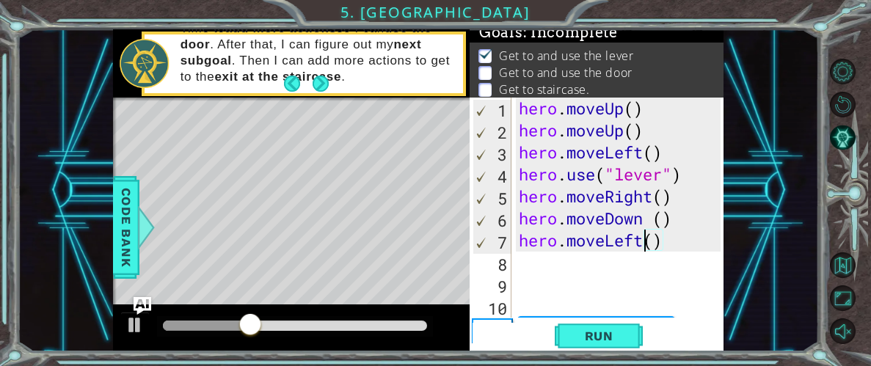
click at [641, 238] on div "hero . moveUp ( ) hero . moveUp ( ) hero . moveLeft ( ) hero . use ( "lever" ) …" at bounding box center [622, 230] width 212 height 264
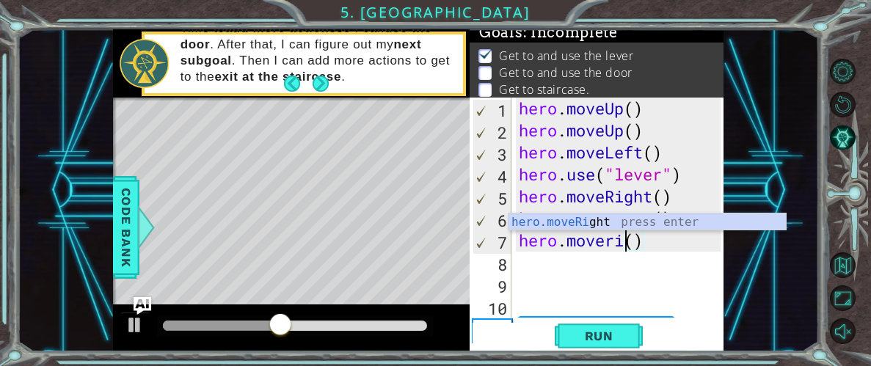
scroll to position [0, 5]
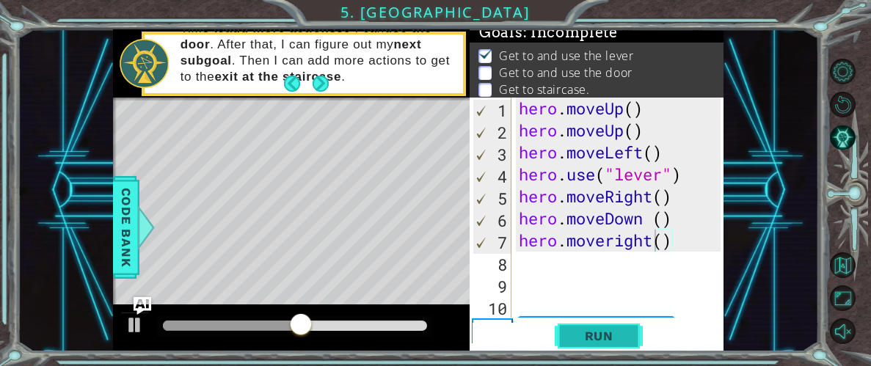
click at [634, 334] on button "Run" at bounding box center [599, 336] width 88 height 26
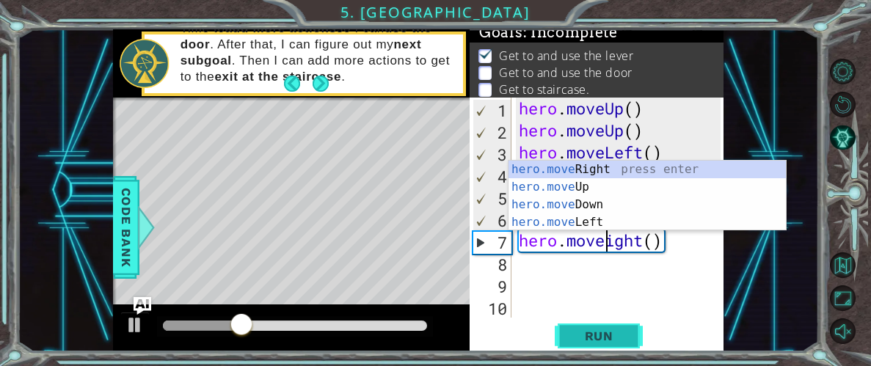
scroll to position [0, 4]
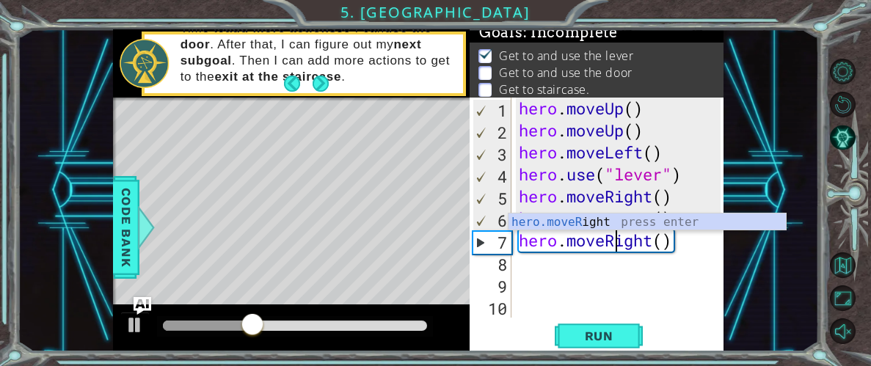
type textarea "hero.moveRight()"
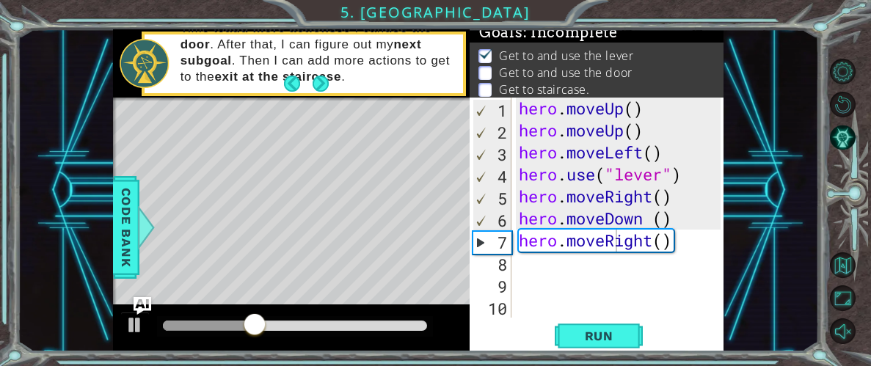
click at [625, 356] on div "1 ההההההההההההההההההההההההההההההההההההההההההההההההההההההההההההההההההההההההההההה…" at bounding box center [435, 183] width 871 height 366
click at [616, 344] on button "Run" at bounding box center [599, 336] width 88 height 26
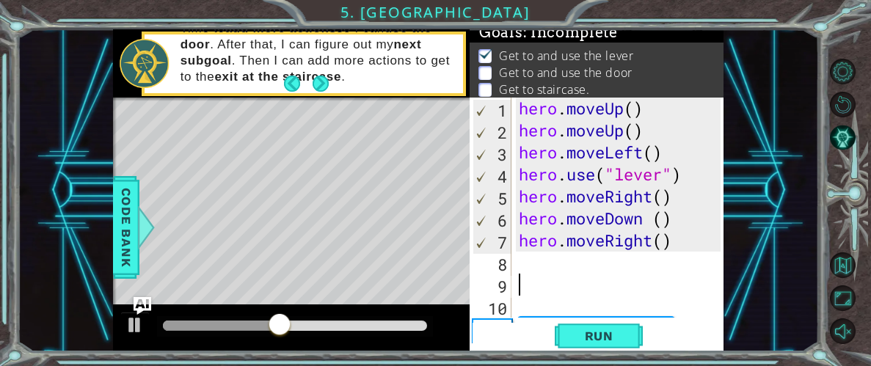
click at [567, 274] on div "hero . moveUp ( ) hero . moveUp ( ) hero . moveLeft ( ) hero . use ( "lever" ) …" at bounding box center [622, 230] width 212 height 264
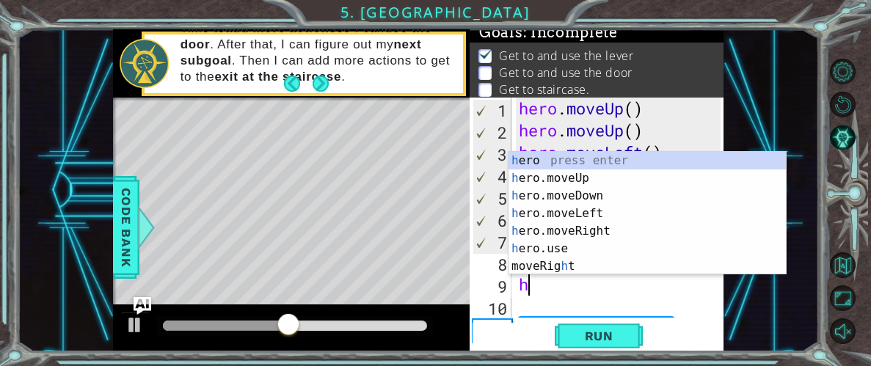
type textarea "he"
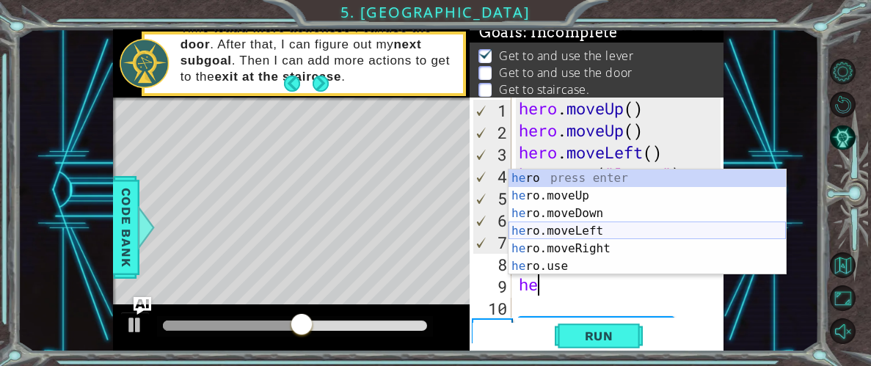
click at [607, 226] on div "he ro press enter he ro.moveUp press enter he ro.moveDown press enter he ro.mov…" at bounding box center [646, 239] width 277 height 141
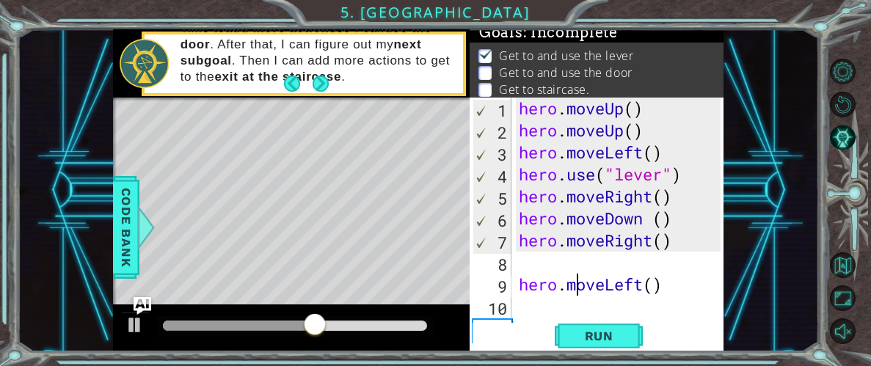
click at [576, 279] on div "hero . moveUp ( ) hero . moveUp ( ) hero . moveLeft ( ) hero . use ( "lever" ) …" at bounding box center [622, 230] width 212 height 264
type textarea "hero.moveLeft()"
click at [560, 266] on div "hero . moveUp ( ) hero . moveUp ( ) hero . moveLeft ( ) hero . use ( "lever" ) …" at bounding box center [622, 230] width 212 height 264
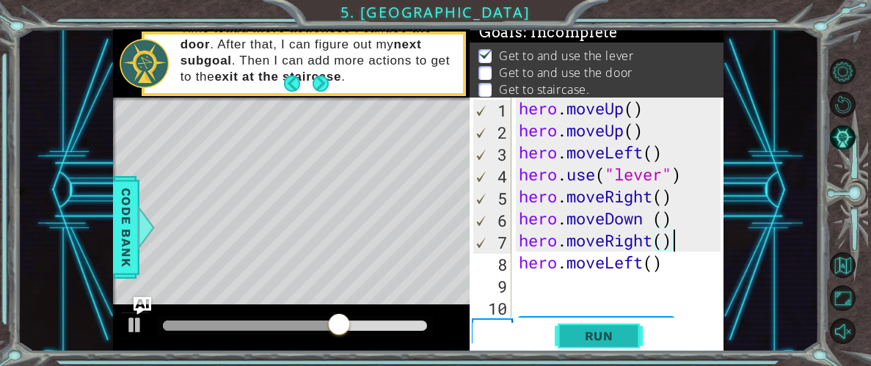
type textarea "hero.moveRight()"
click at [593, 340] on span "Run" at bounding box center [599, 336] width 58 height 15
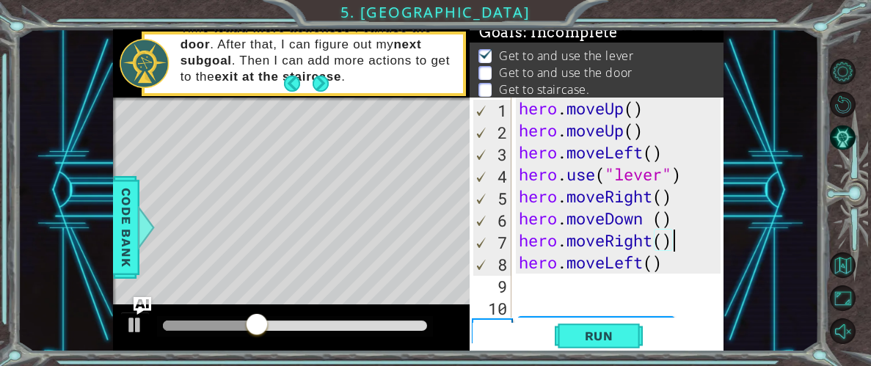
click at [560, 289] on div "hero . moveUp ( ) hero . moveUp ( ) hero . moveLeft ( ) hero . use ( "lever" ) …" at bounding box center [622, 230] width 212 height 264
type textarea "h"
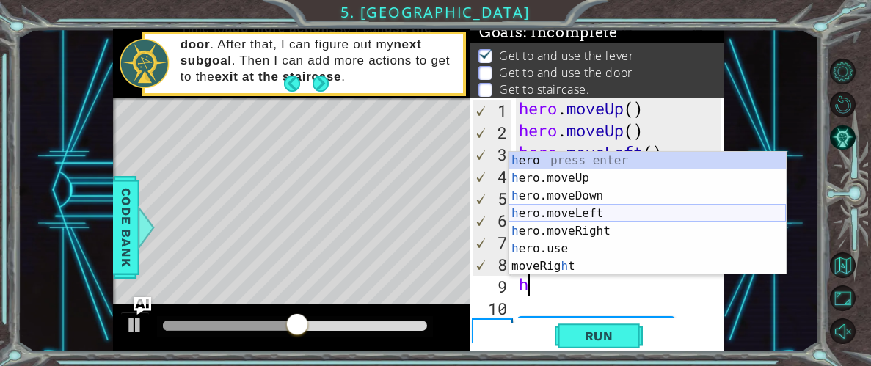
click at [594, 227] on div "h ero press enter h ero.moveUp press enter h ero.moveDown press enter h ero.mov…" at bounding box center [646, 231] width 277 height 158
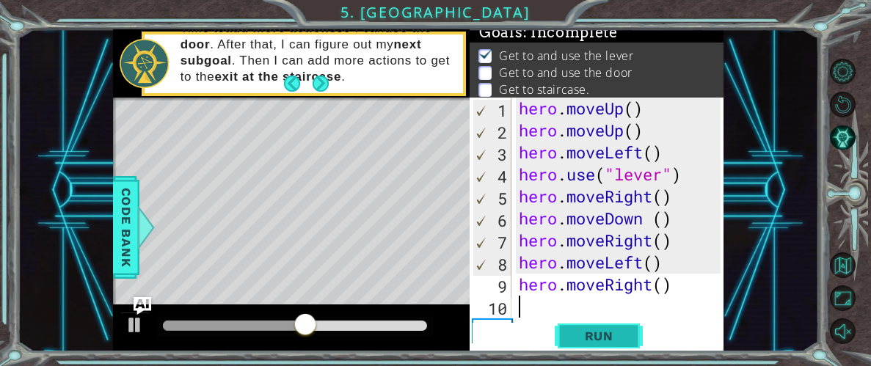
click at [602, 335] on span "Run" at bounding box center [599, 336] width 58 height 15
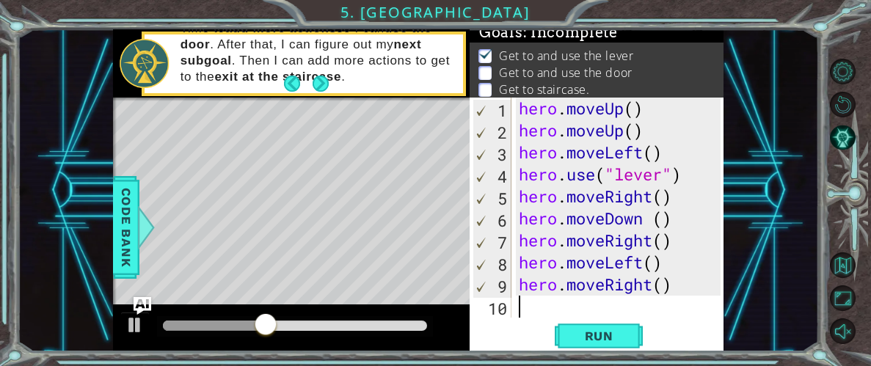
scroll to position [65, 0]
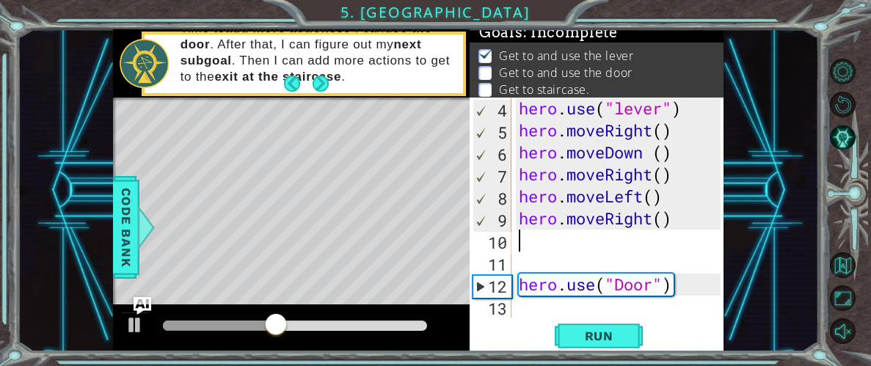
click at [529, 261] on div "hero . use ( "lever" ) hero . moveRight ( ) hero . moveDown ( ) hero . moveRigh…" at bounding box center [622, 230] width 212 height 264
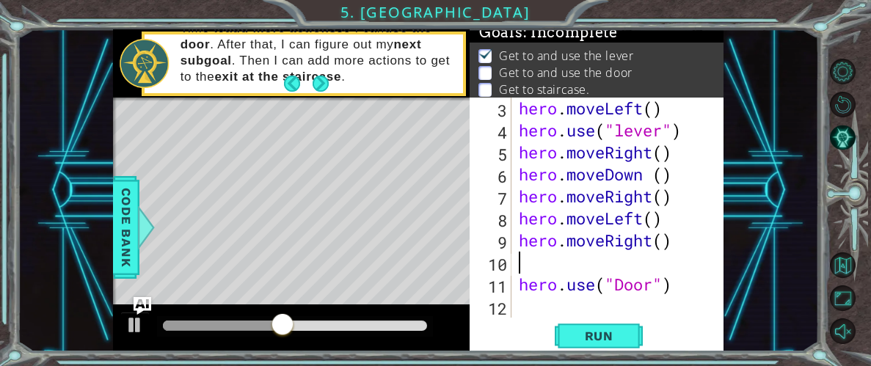
type textarea "hero.moveRight()"
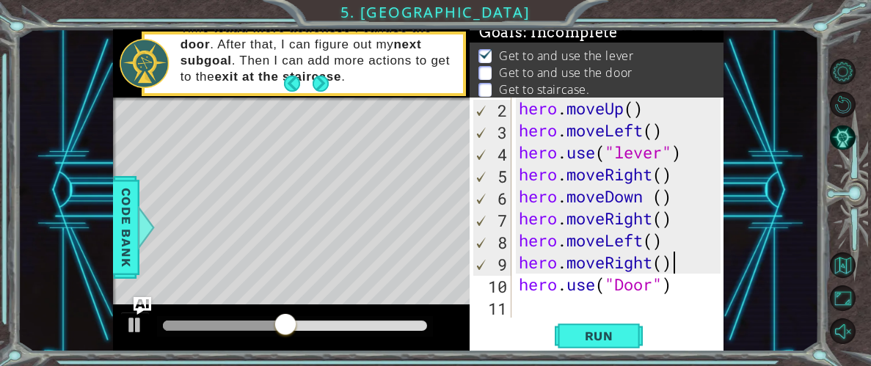
scroll to position [21, 0]
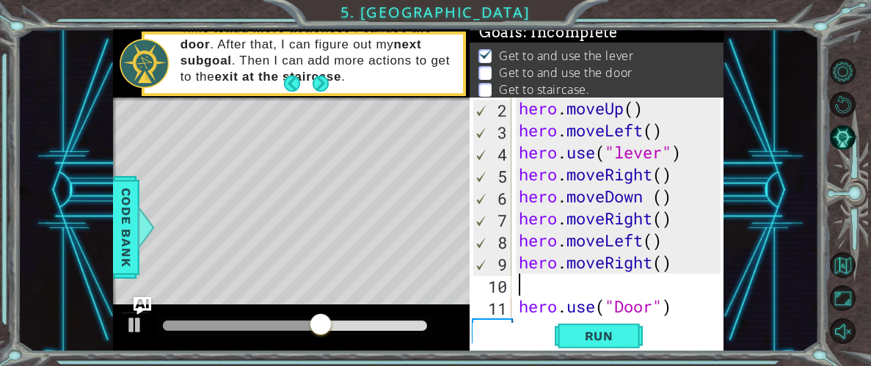
type textarea "h"
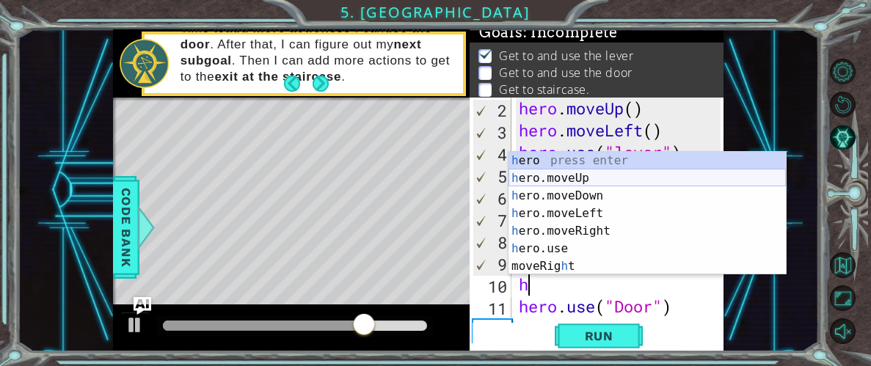
click at [567, 186] on div "h ero press enter h ero.moveUp press enter h ero.moveDown press enter h ero.mov…" at bounding box center [646, 231] width 277 height 158
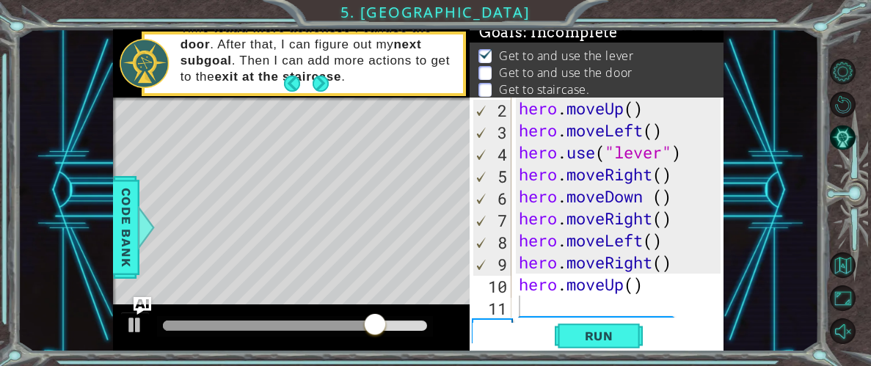
click at [597, 348] on div "2 3 4 5 6 7 8 9 10 11 12 hero . moveUp ( ) hero . moveLeft ( ) hero . use ( "le…" at bounding box center [596, 224] width 254 height 253
click at [588, 340] on span "Run" at bounding box center [599, 336] width 58 height 15
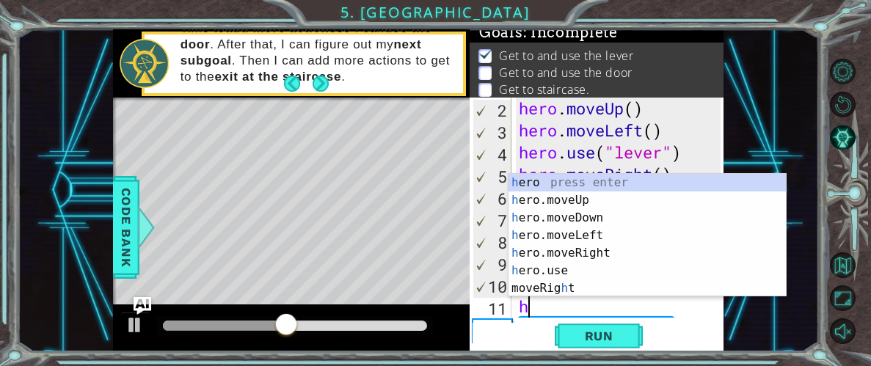
type textarea "he"
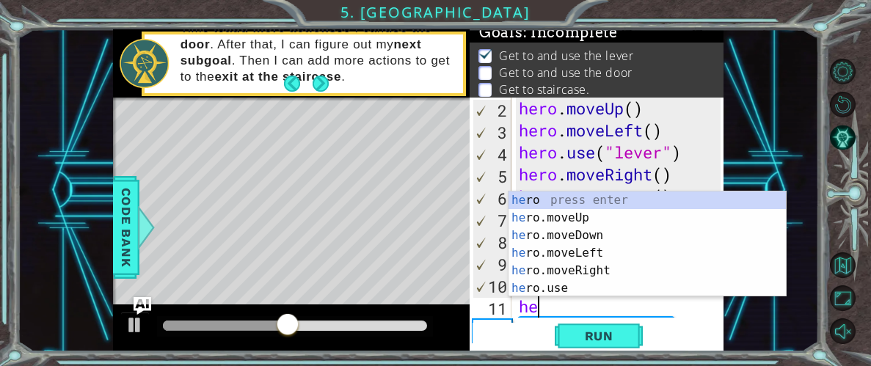
scroll to position [0, 0]
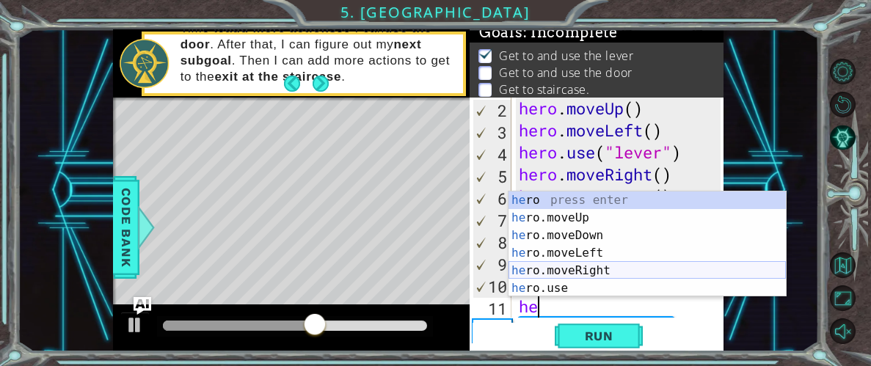
click at [612, 276] on div "he ro press enter he ro.moveUp press enter he ro.moveDown press enter he ro.mov…" at bounding box center [646, 261] width 277 height 141
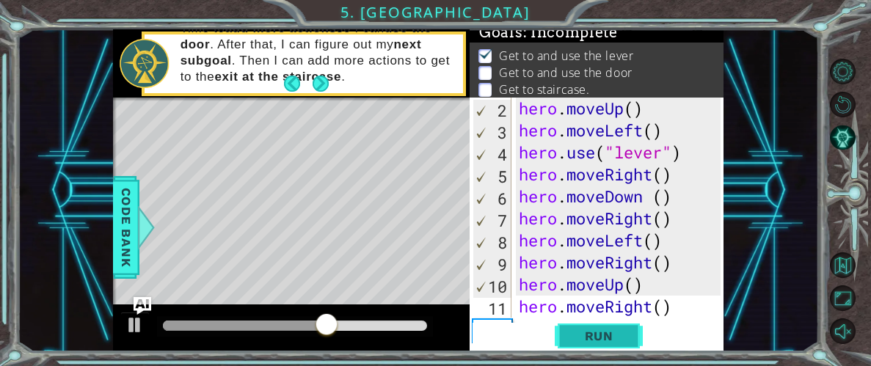
click at [615, 332] on span "Run" at bounding box center [599, 336] width 58 height 15
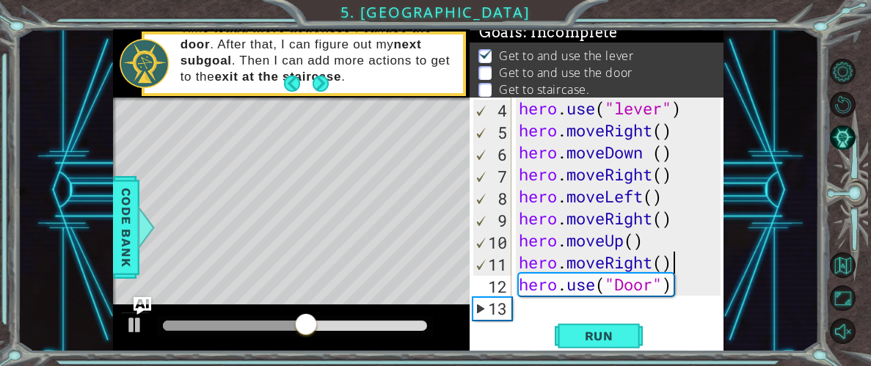
scroll to position [65, 0]
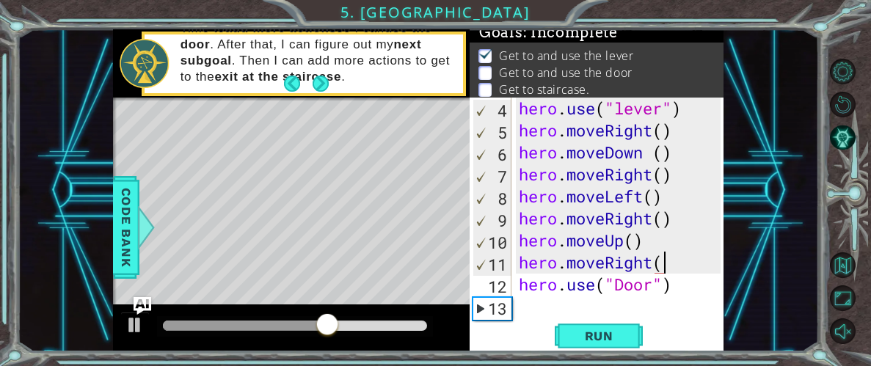
type textarea "hero.moveRight()"
click at [678, 219] on div "hero . use ( "lever" ) hero . moveRight ( ) hero . moveDown ( ) hero . moveRigh…" at bounding box center [622, 230] width 212 height 264
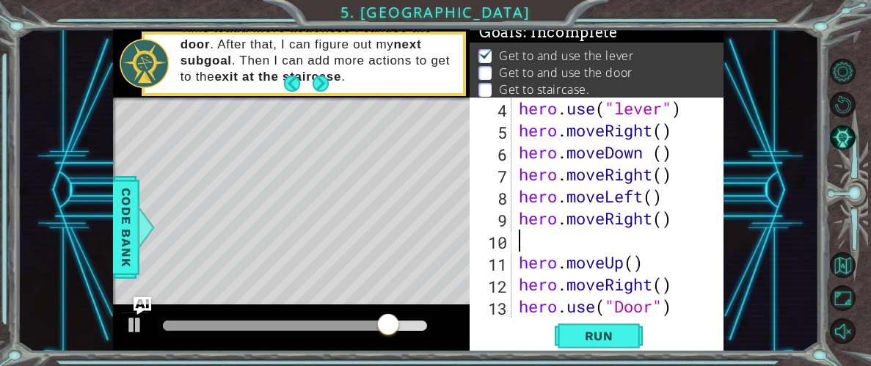
scroll to position [0, 0]
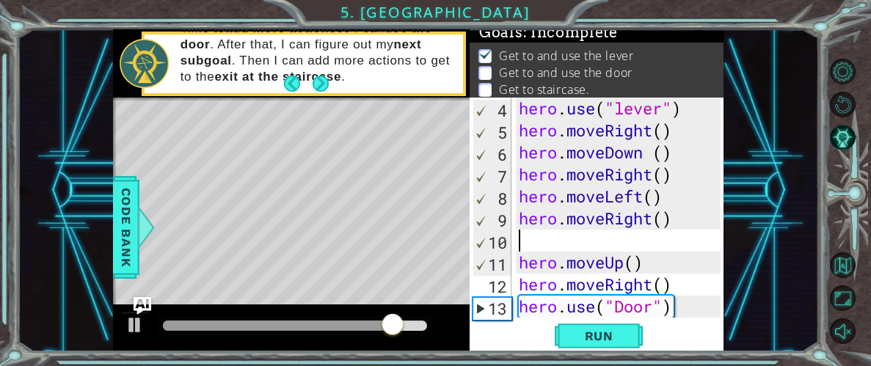
type textarea "h"
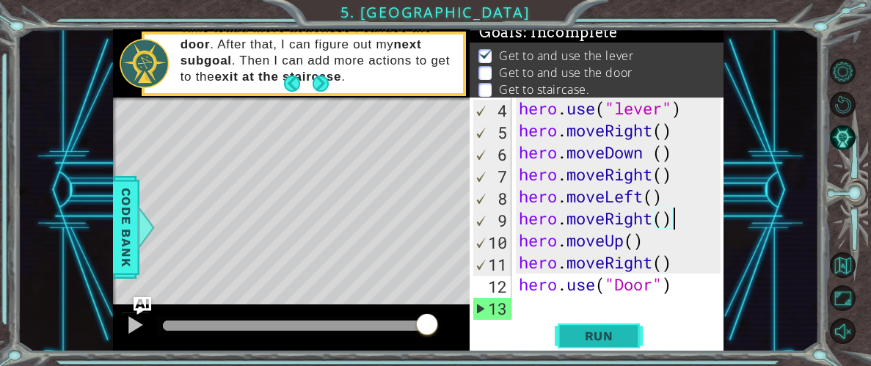
type textarea "hero.moveRight()"
click at [604, 339] on span "Run" at bounding box center [599, 336] width 58 height 15
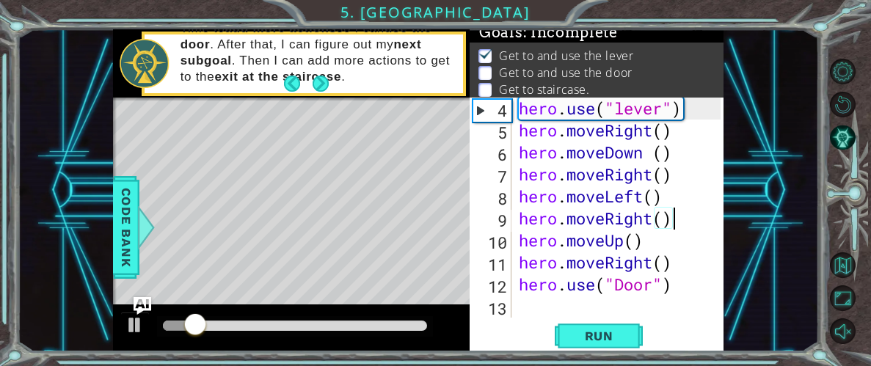
click at [557, 312] on div "hero . use ( "lever" ) hero . moveRight ( ) hero . moveDown ( ) hero . moveRigh…" at bounding box center [622, 230] width 212 height 264
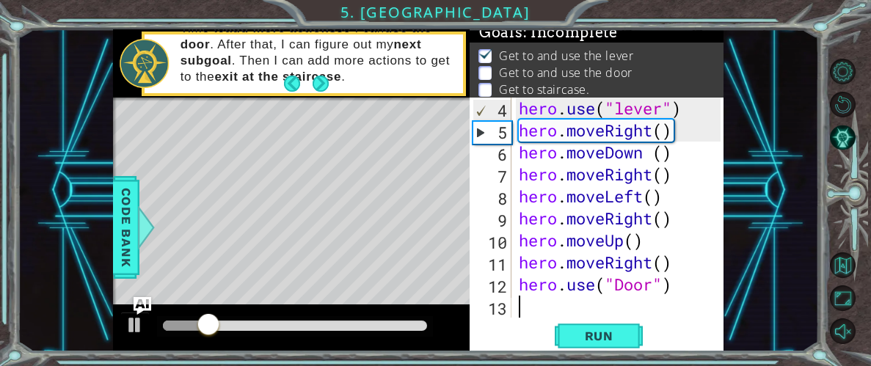
type textarea "]"
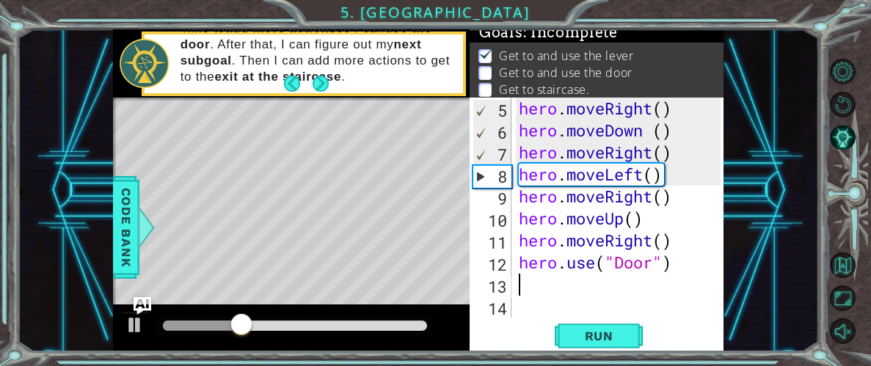
scroll to position [65, 0]
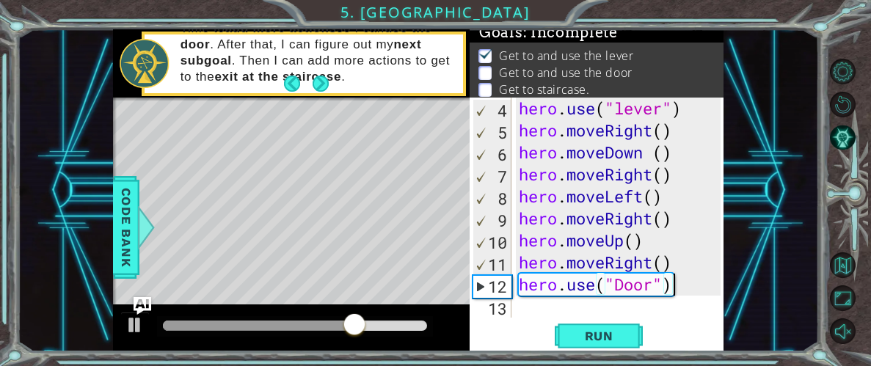
click at [679, 259] on div "hero . use ( "lever" ) hero . moveRight ( ) hero . moveDown ( ) hero . moveRigh…" at bounding box center [622, 230] width 212 height 264
type textarea "hero.moveRight()"
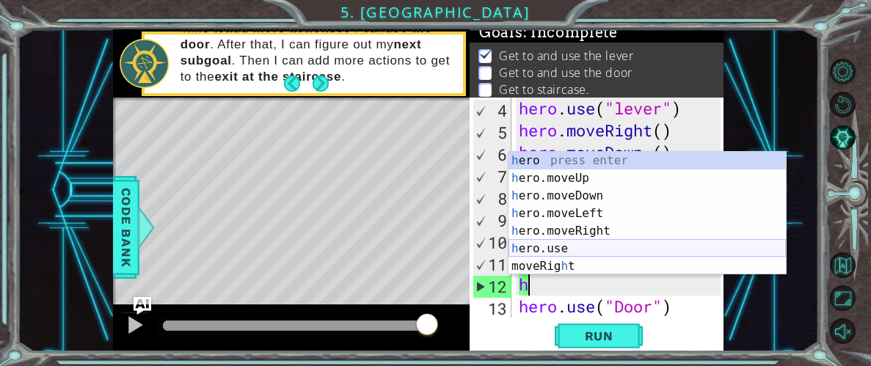
click at [615, 250] on div "h ero press enter h ero.moveUp press enter h ero.moveDown press enter h ero.mov…" at bounding box center [646, 231] width 277 height 158
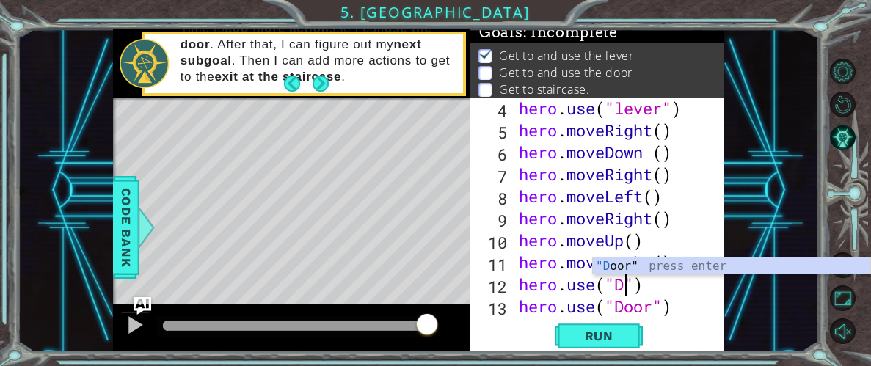
scroll to position [0, 5]
type textarea "hero.use("Door")"
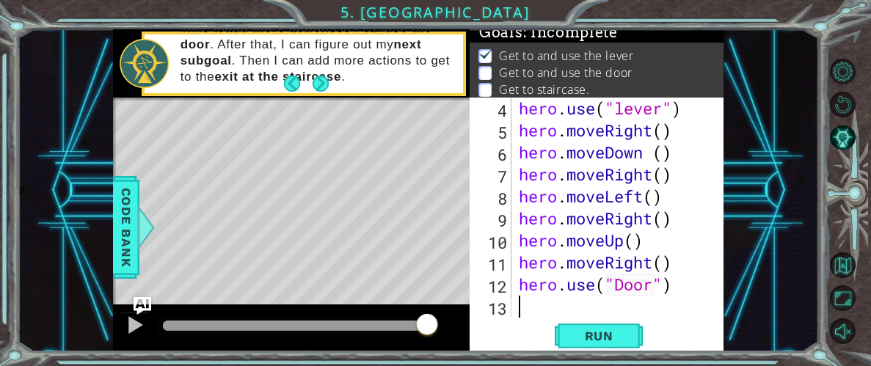
scroll to position [0, 0]
type textarea "\"
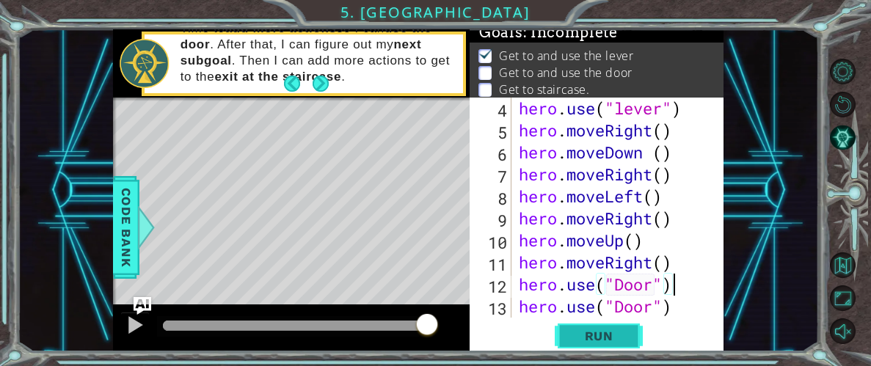
click at [599, 343] on button "Run" at bounding box center [599, 336] width 88 height 26
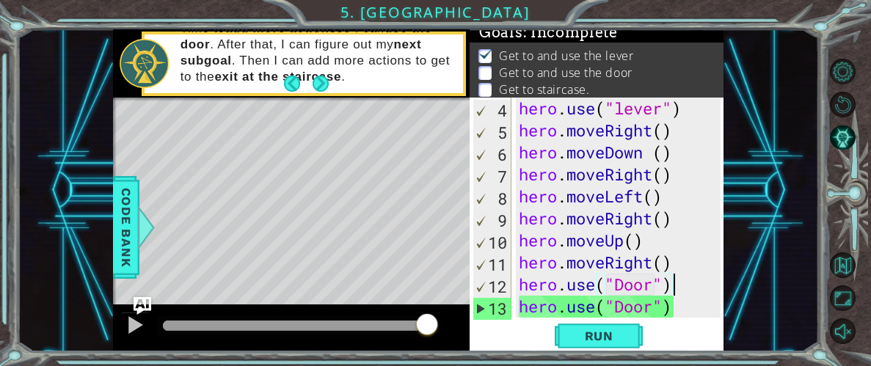
click at [684, 308] on div "hero . use ( "lever" ) hero . moveRight ( ) hero . moveDown ( ) hero . moveRigh…" at bounding box center [622, 230] width 212 height 264
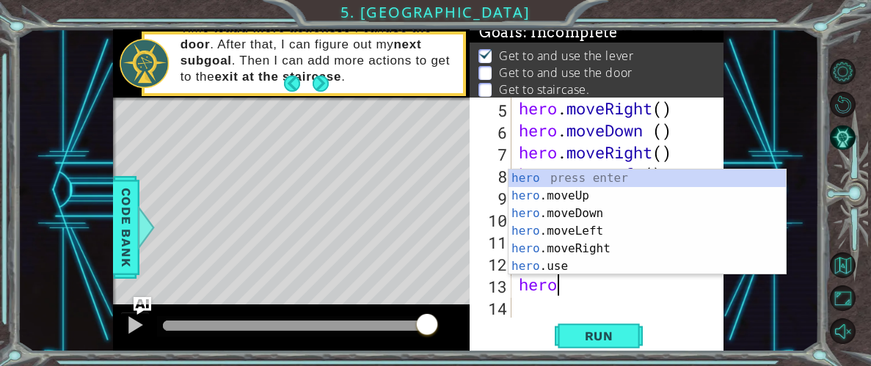
scroll to position [0, 1]
type textarea "h"
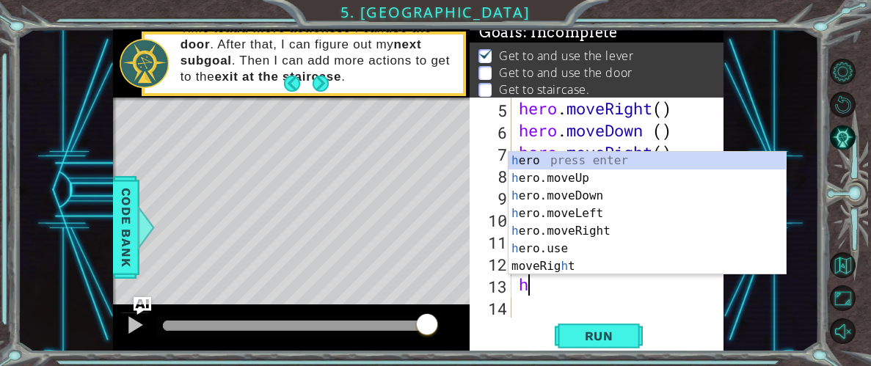
scroll to position [0, 0]
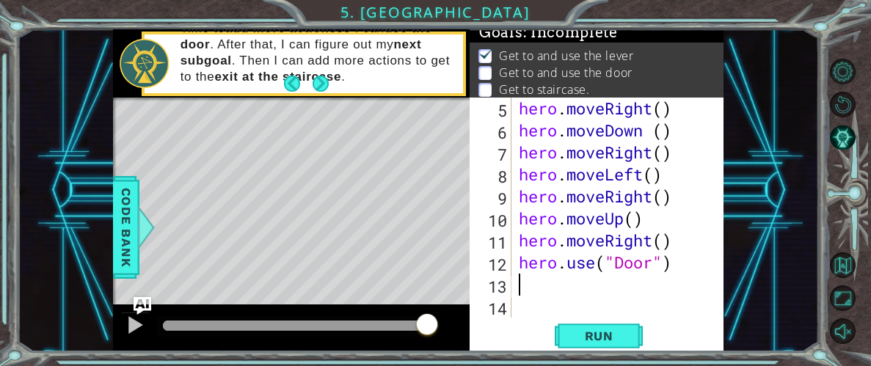
type textarea "hero.use("Door")"
click at [598, 338] on span "Run" at bounding box center [599, 336] width 58 height 15
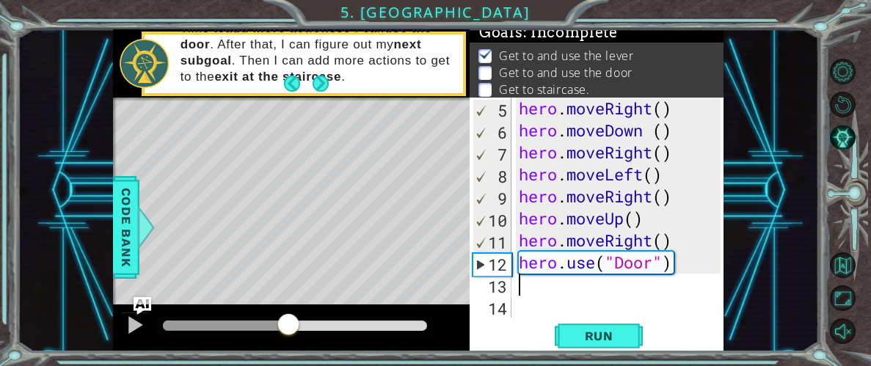
drag, startPoint x: 323, startPoint y: 323, endPoint x: 282, endPoint y: 321, distance: 41.1
click at [282, 321] on div at bounding box center [288, 326] width 26 height 26
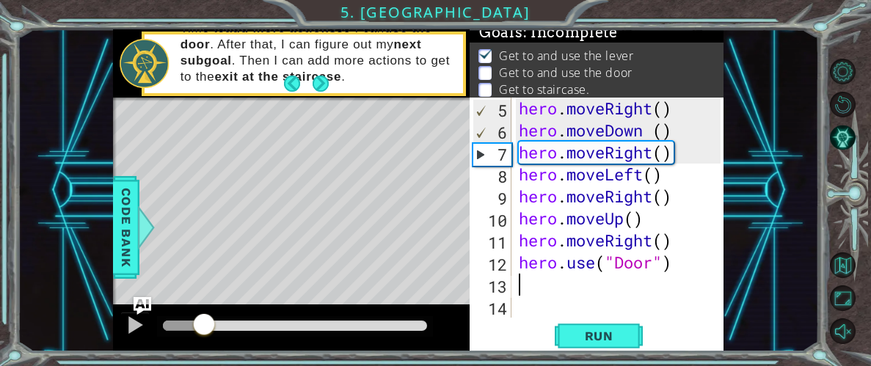
drag, startPoint x: 286, startPoint y: 325, endPoint x: 170, endPoint y: 307, distance: 117.3
click at [170, 307] on div at bounding box center [291, 327] width 357 height 47
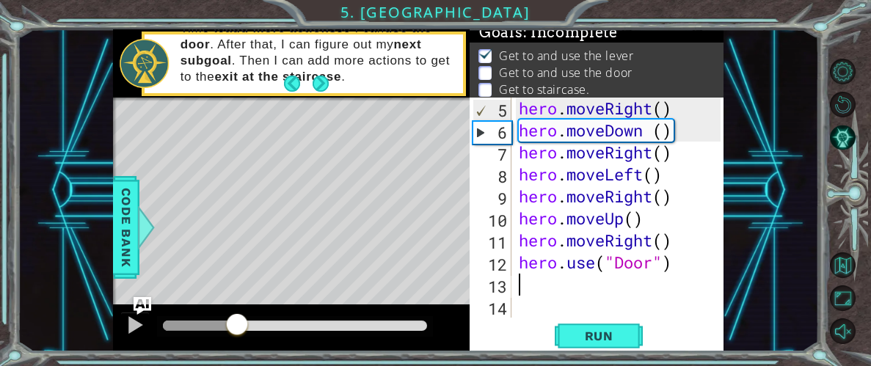
drag, startPoint x: 176, startPoint y: 318, endPoint x: 254, endPoint y: 318, distance: 77.8
click at [250, 318] on div at bounding box center [237, 326] width 26 height 26
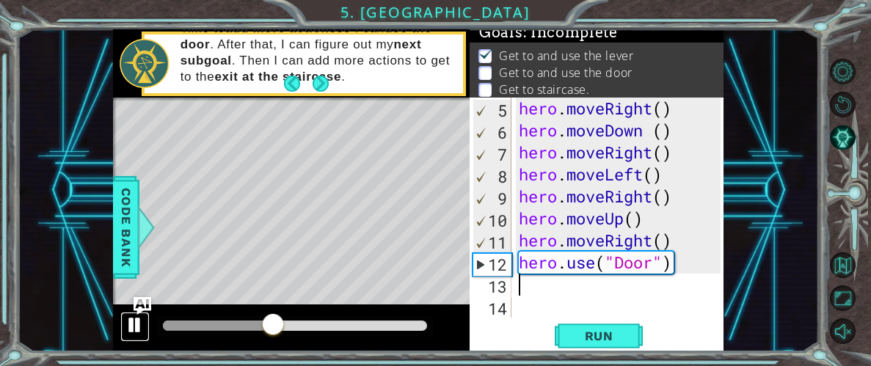
click at [127, 323] on div at bounding box center [134, 324] width 19 height 19
